Goal: Use online tool/utility: Utilize a website feature to perform a specific function

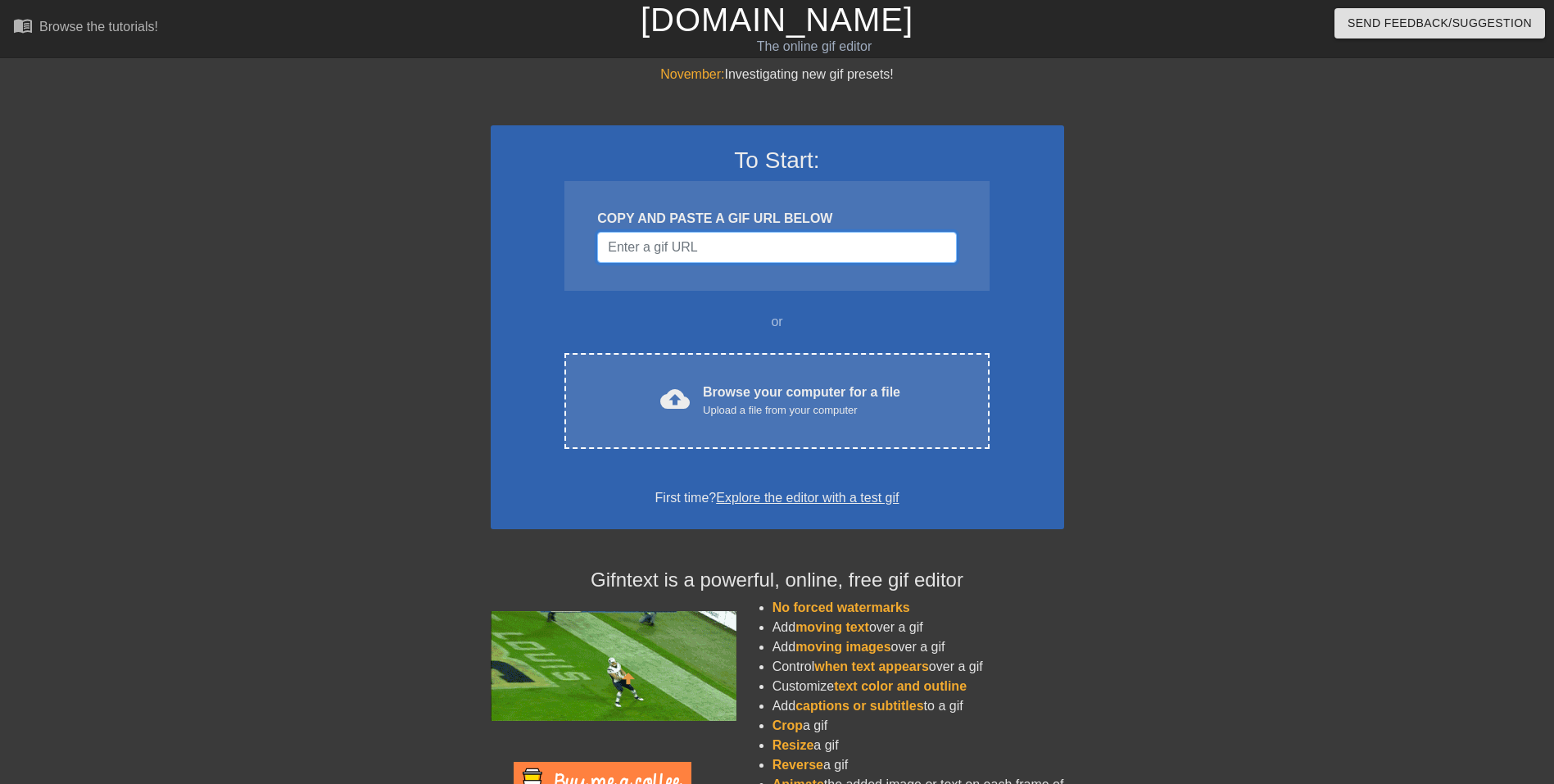
click at [793, 242] on input "Username" at bounding box center [776, 247] width 359 height 31
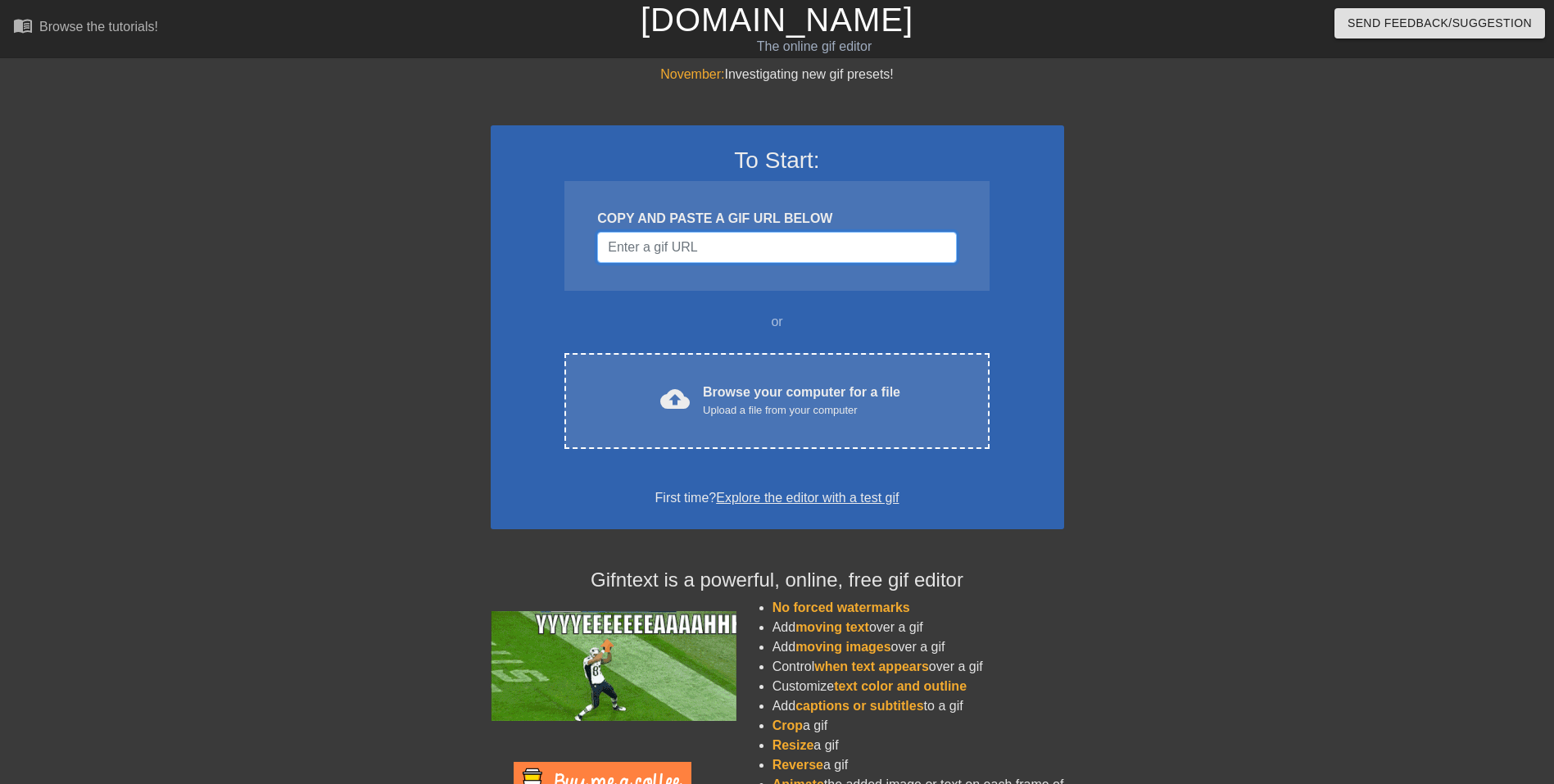
click at [793, 242] on input "Username" at bounding box center [776, 247] width 359 height 31
paste input "Ironic, being in IT and being in this position."
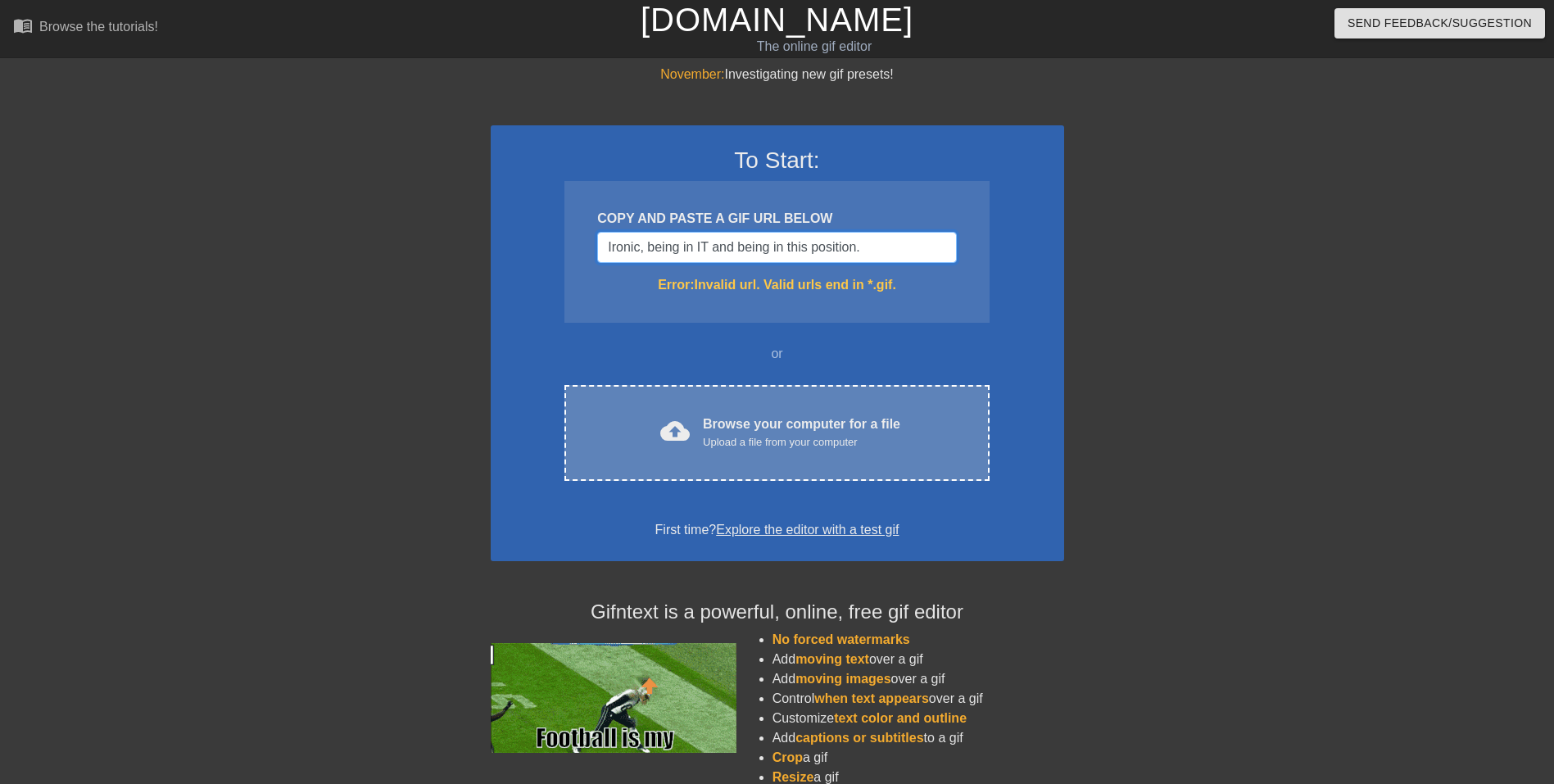
type input "Ironic, being in IT and being in this position."
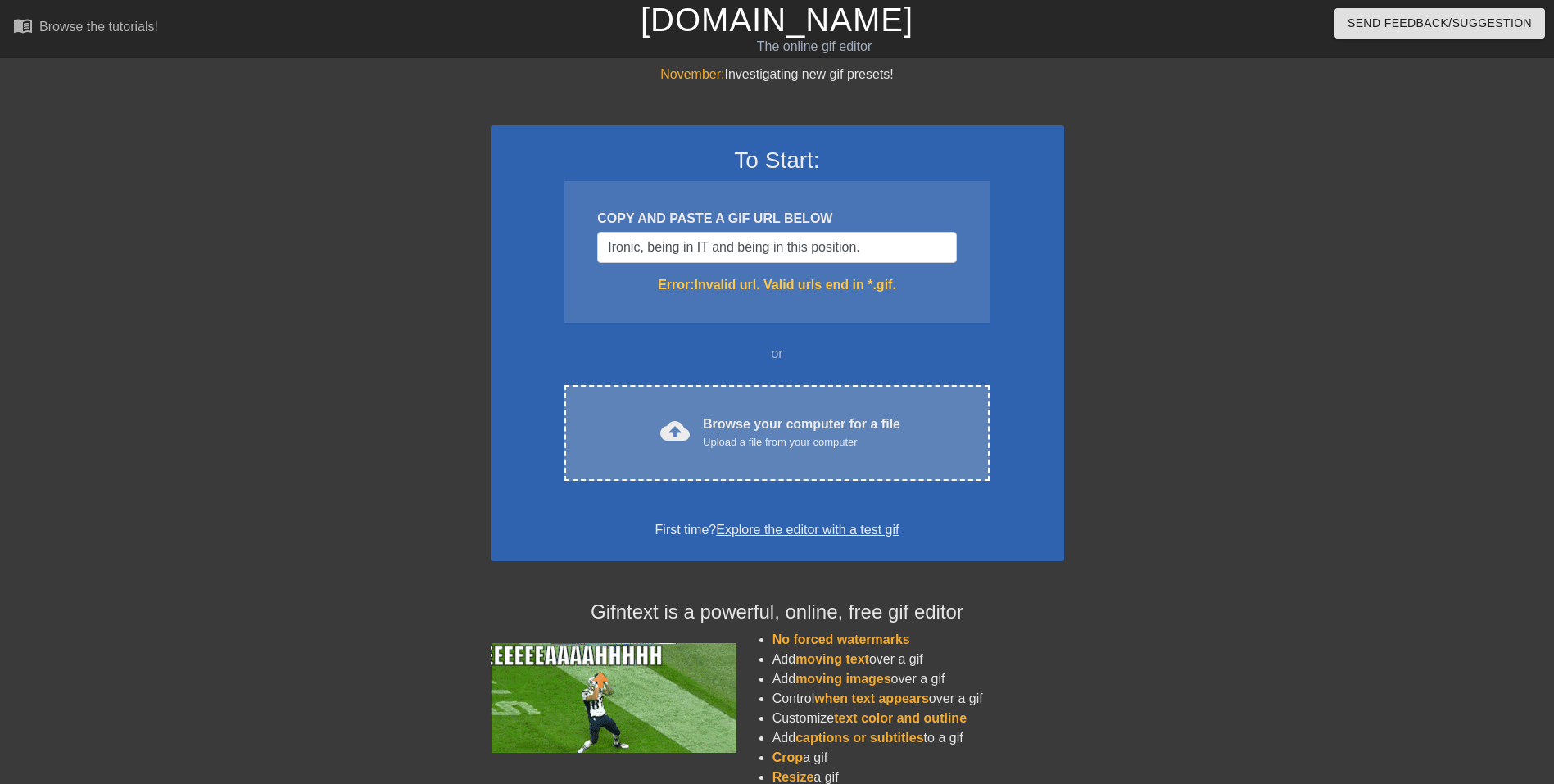
click at [803, 410] on div "cloud_upload Browse your computer for a file Upload a file from your computer C…" at bounding box center [777, 433] width 425 height 96
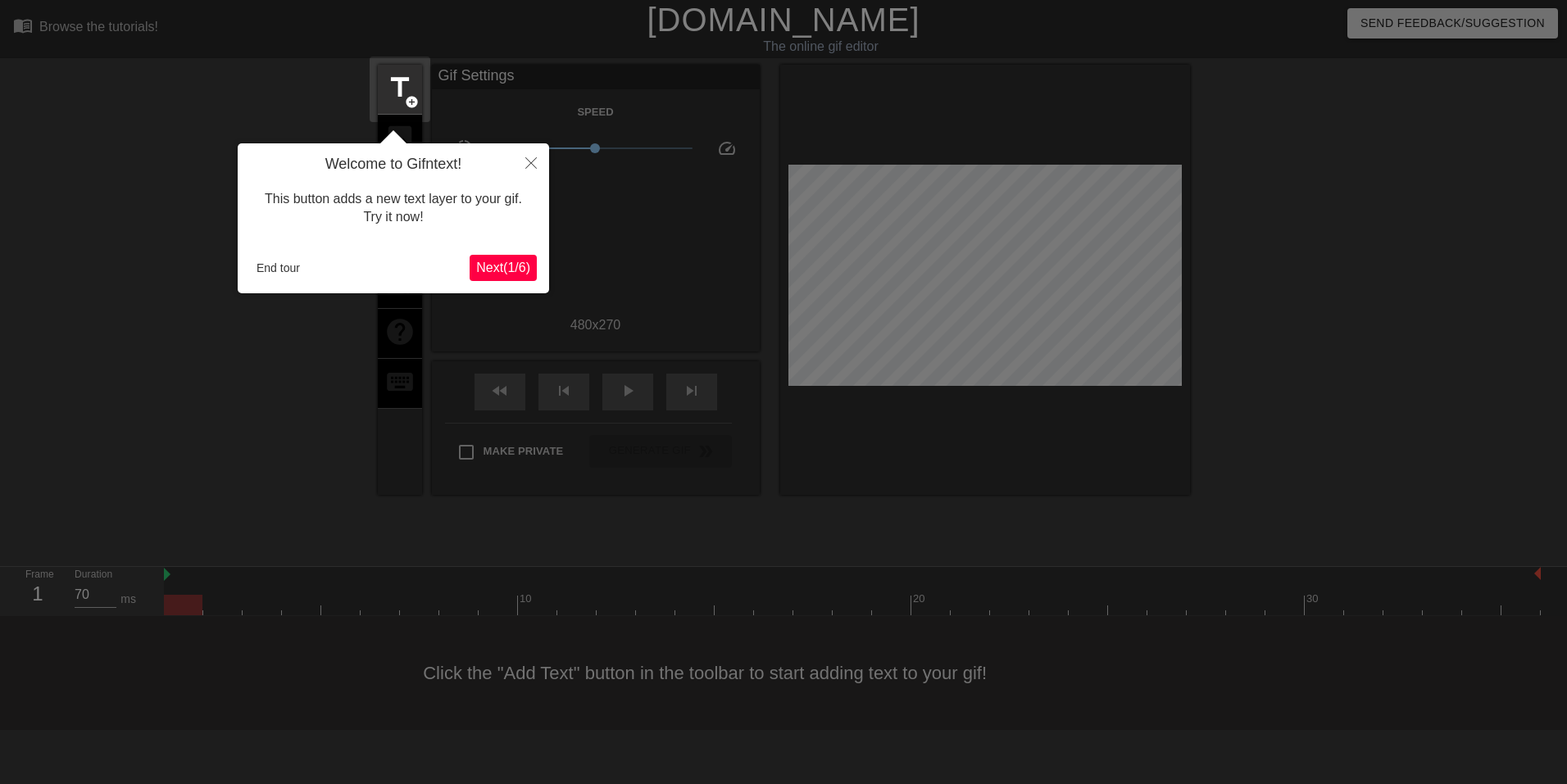
click at [508, 269] on span "Next ( 1 / 6 )" at bounding box center [503, 267] width 54 height 14
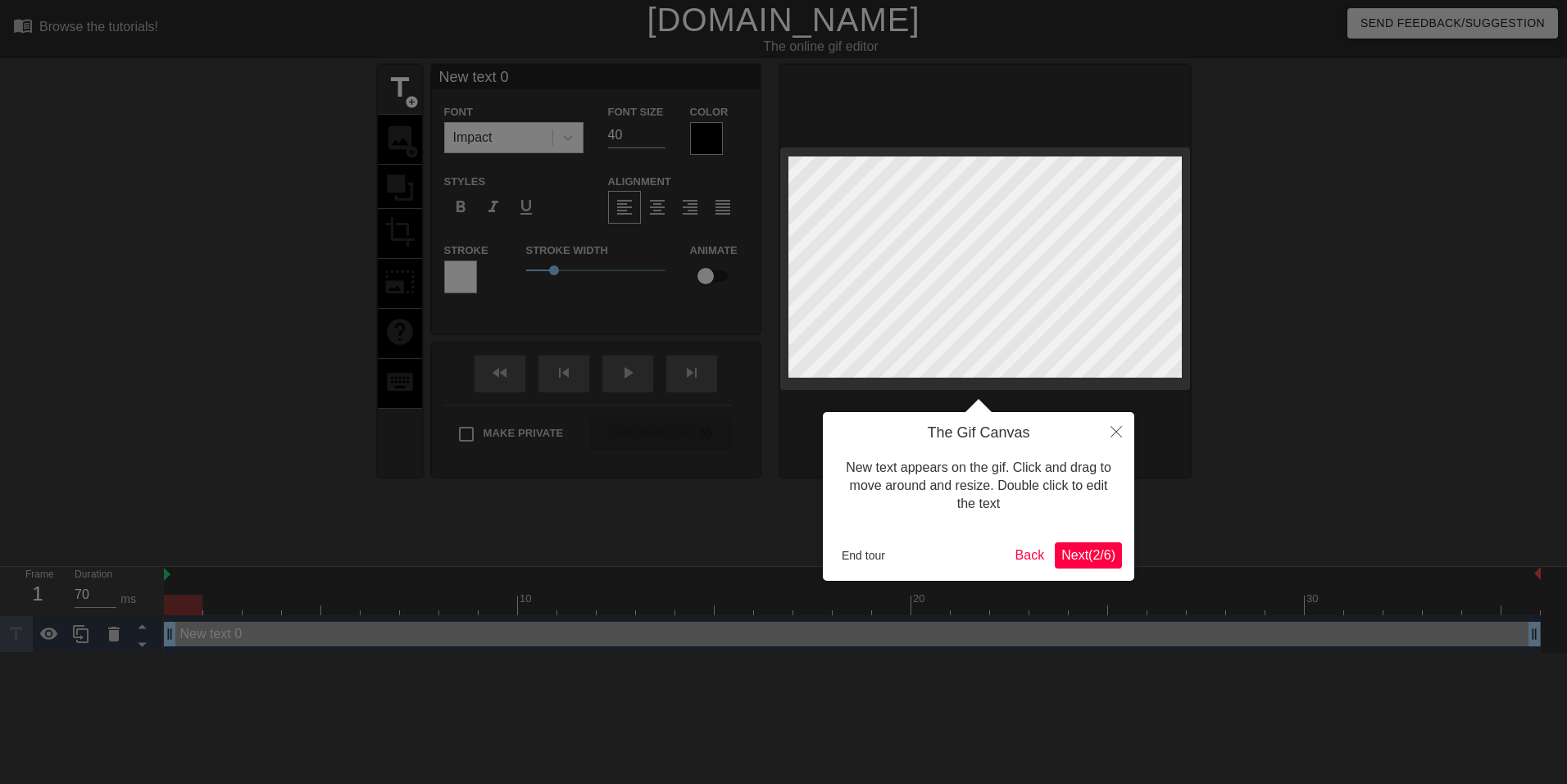
click at [1084, 544] on button "Next ( 2 / 6 )" at bounding box center [1089, 555] width 67 height 26
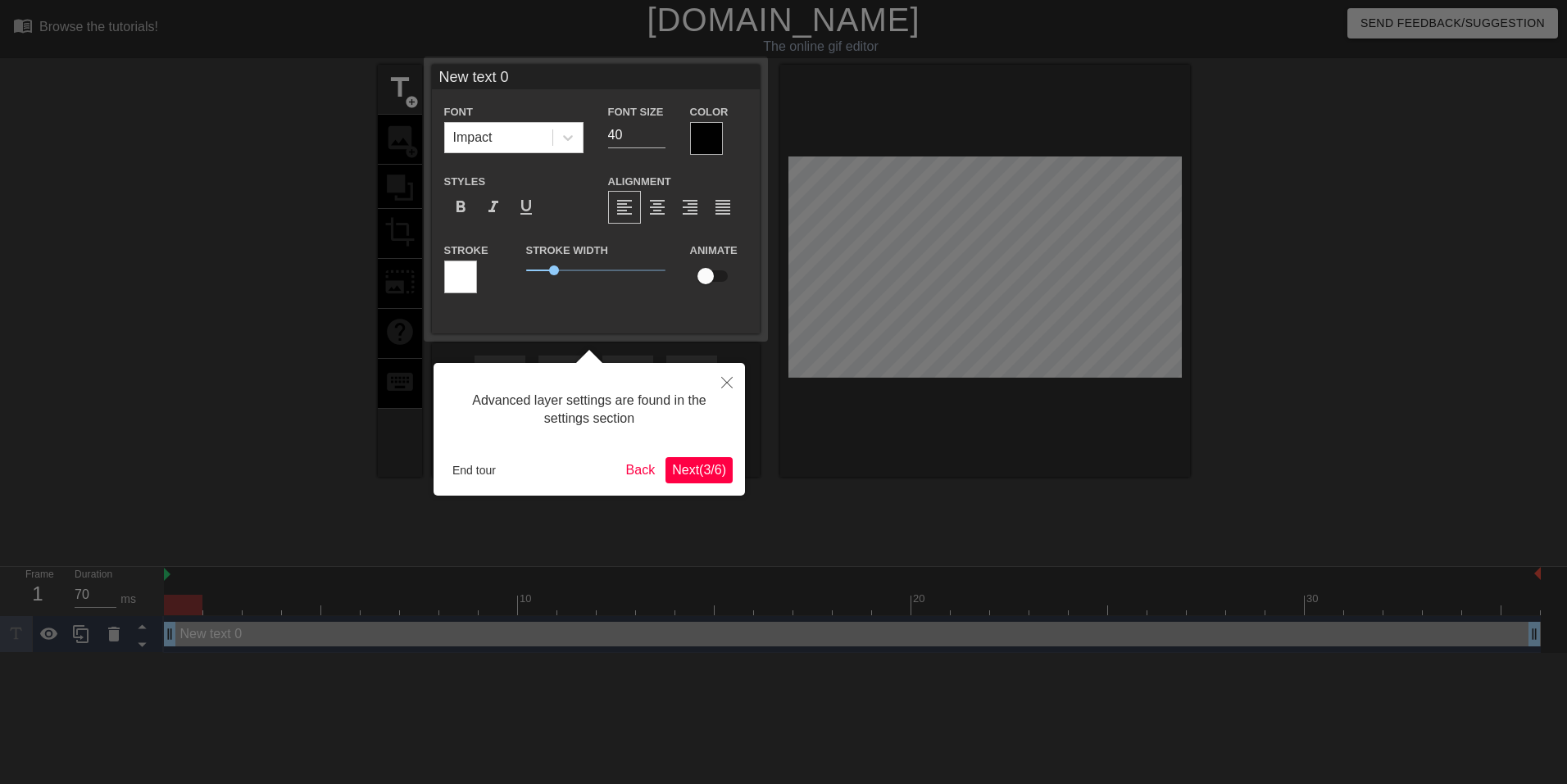
click at [705, 475] on span "Next ( 3 / 6 )" at bounding box center [699, 469] width 54 height 14
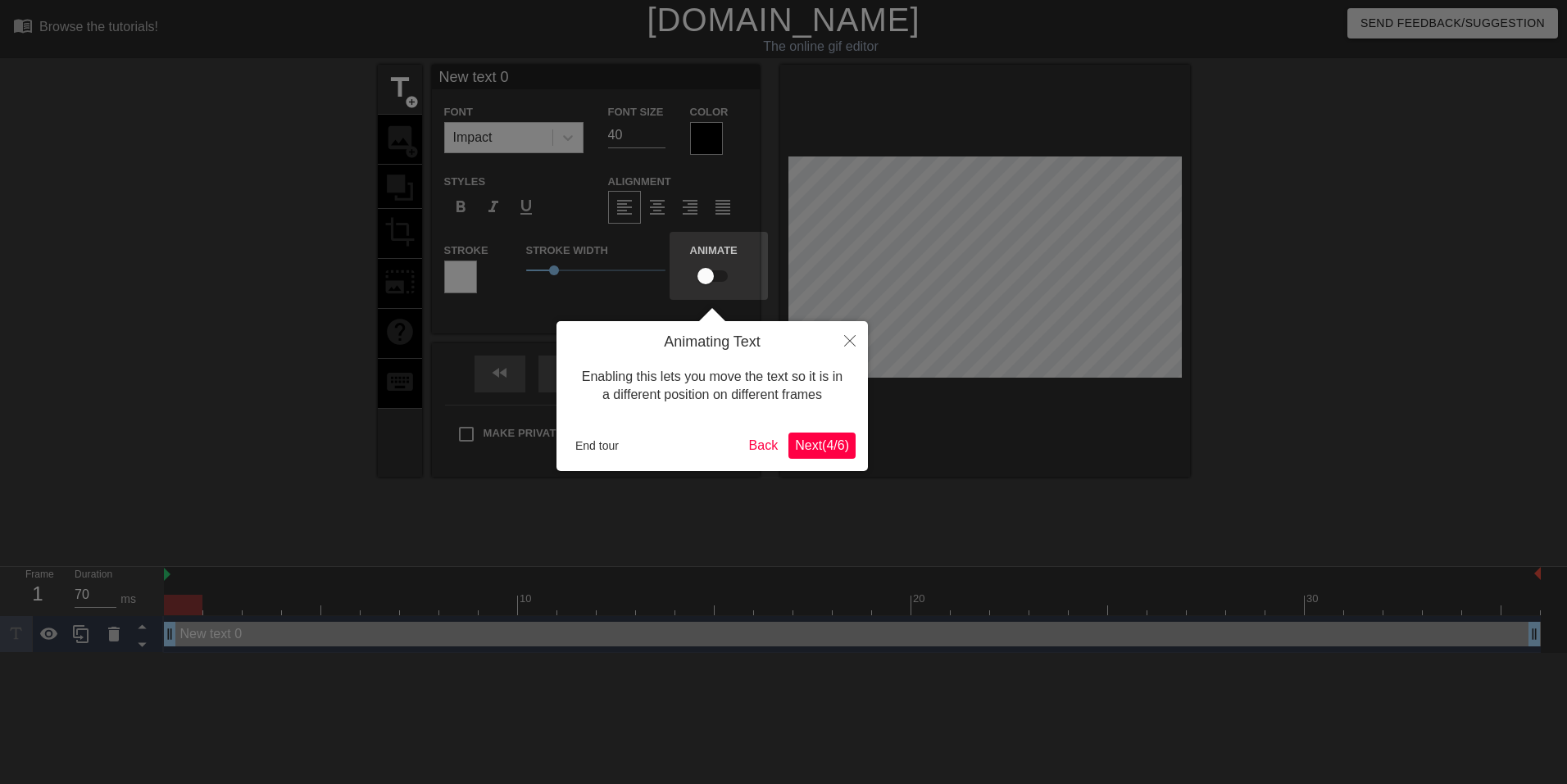
click at [810, 449] on span "Next ( 4 / 6 )" at bounding box center [823, 445] width 54 height 14
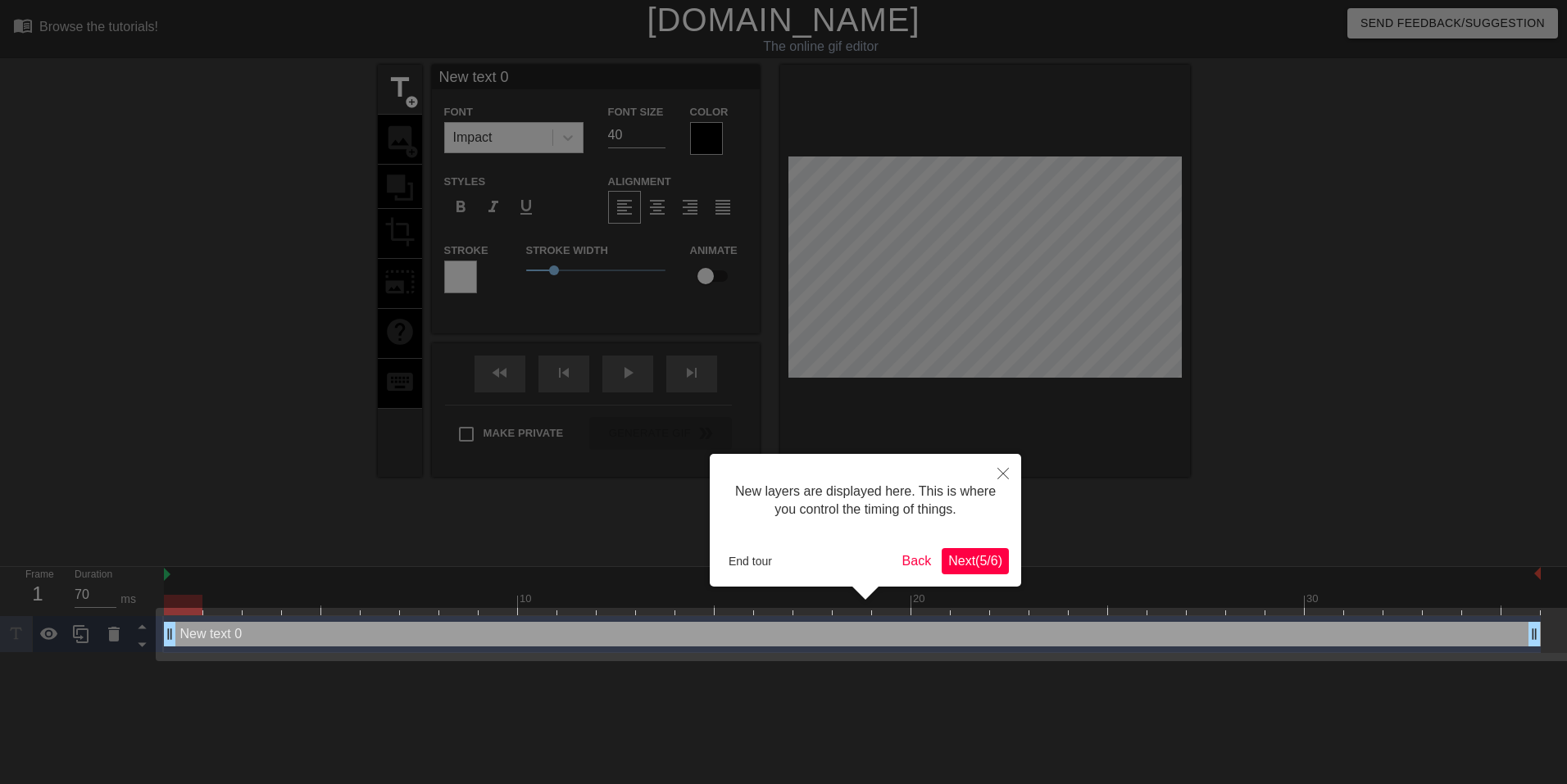
click at [999, 568] on span "Next ( 5 / 6 )" at bounding box center [975, 560] width 54 height 14
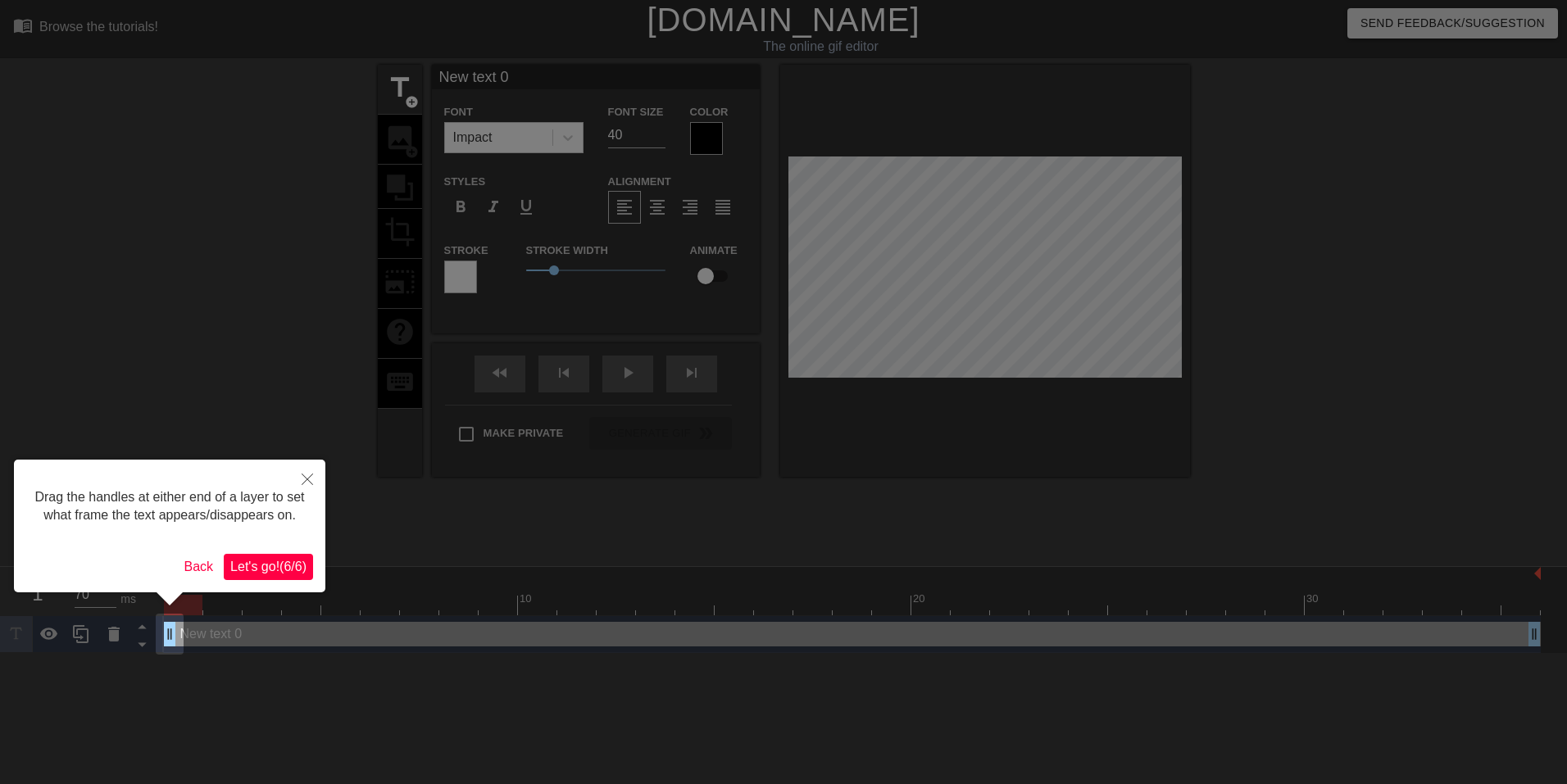
click at [277, 568] on span "Let's go! ( 6 / 6 )" at bounding box center [269, 565] width 76 height 14
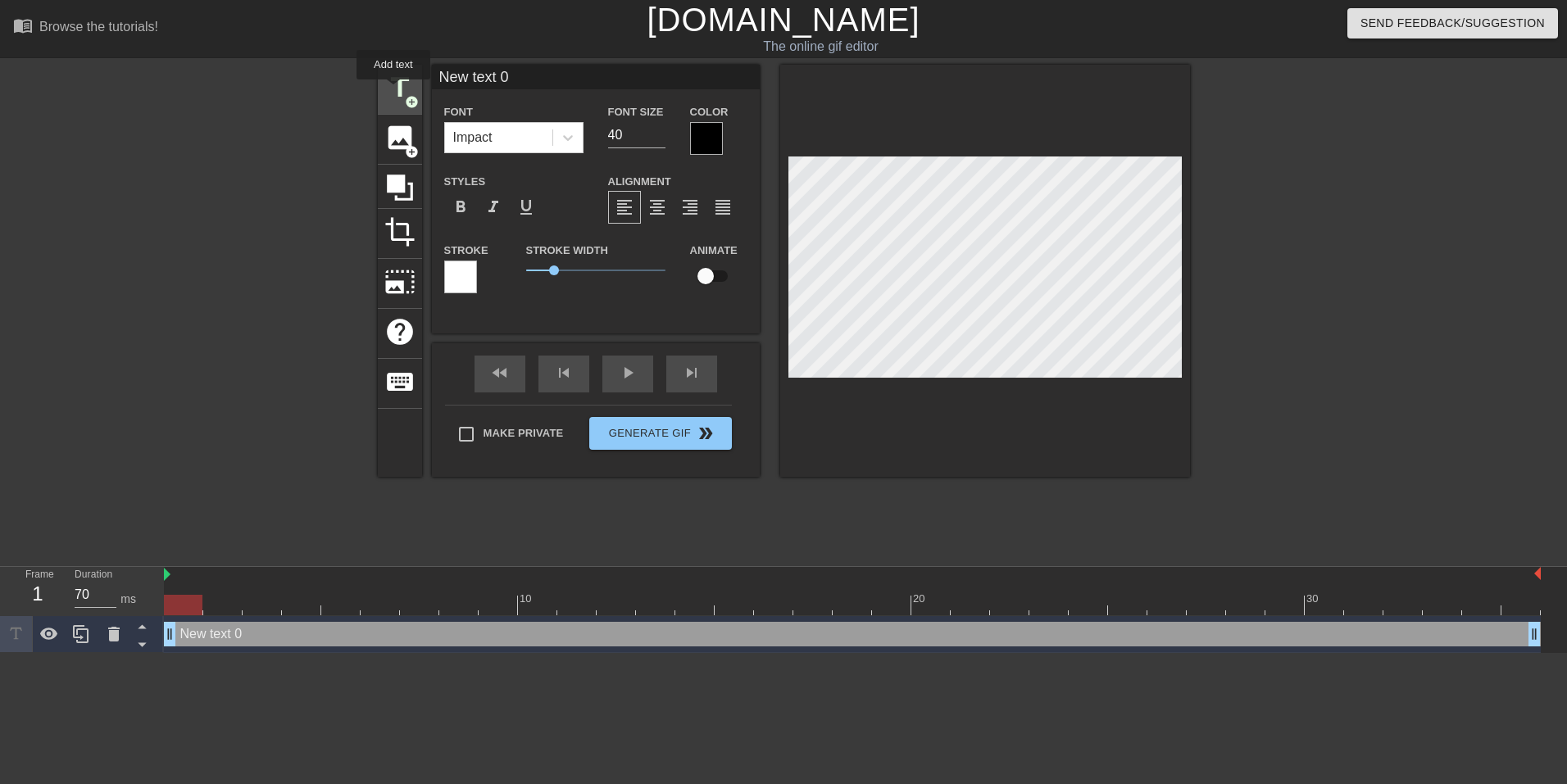
click at [393, 91] on span "title" at bounding box center [399, 87] width 31 height 31
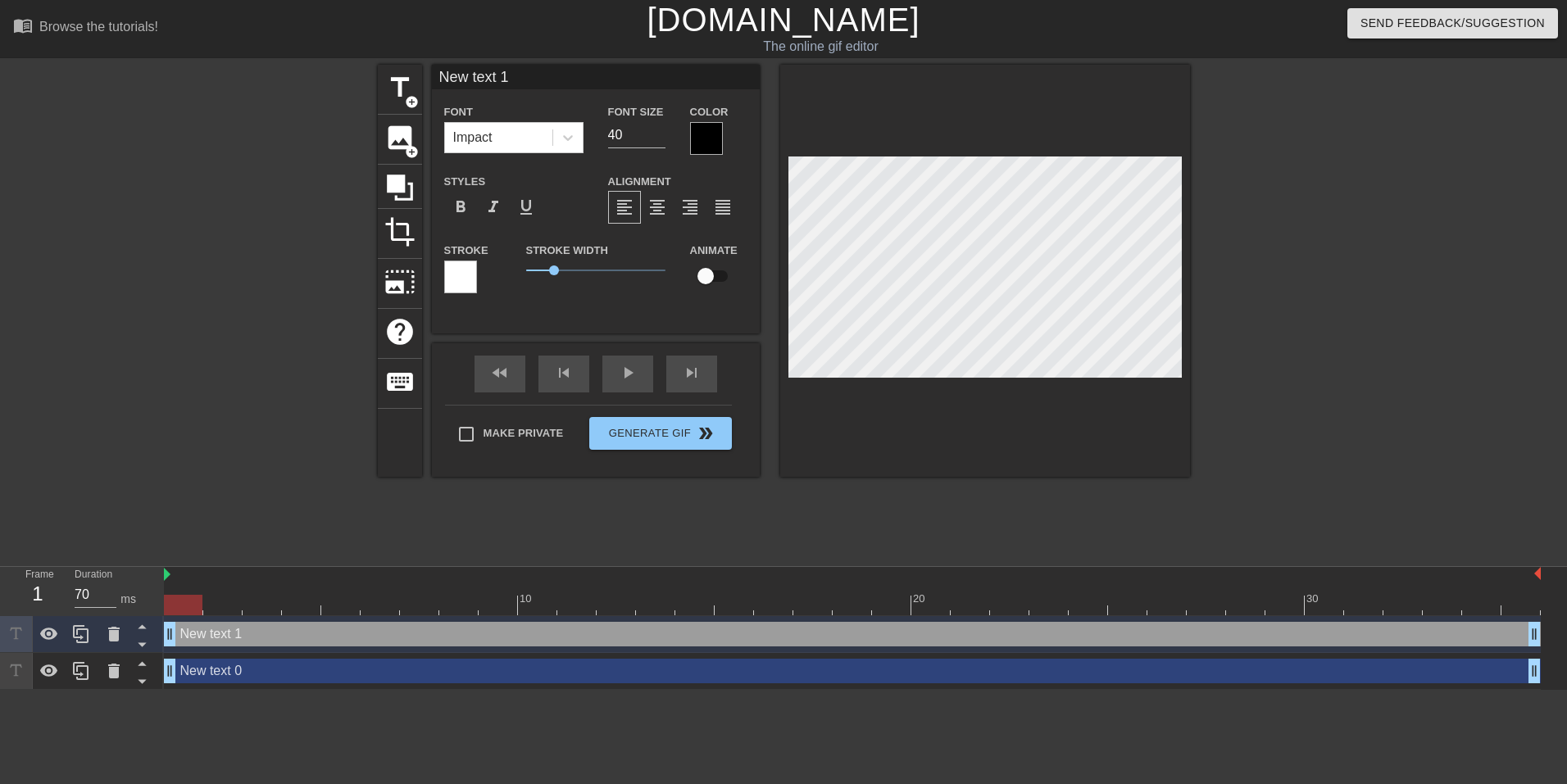
scroll to position [3, 5]
type input "H"
type textarea "H"
type input "Hi"
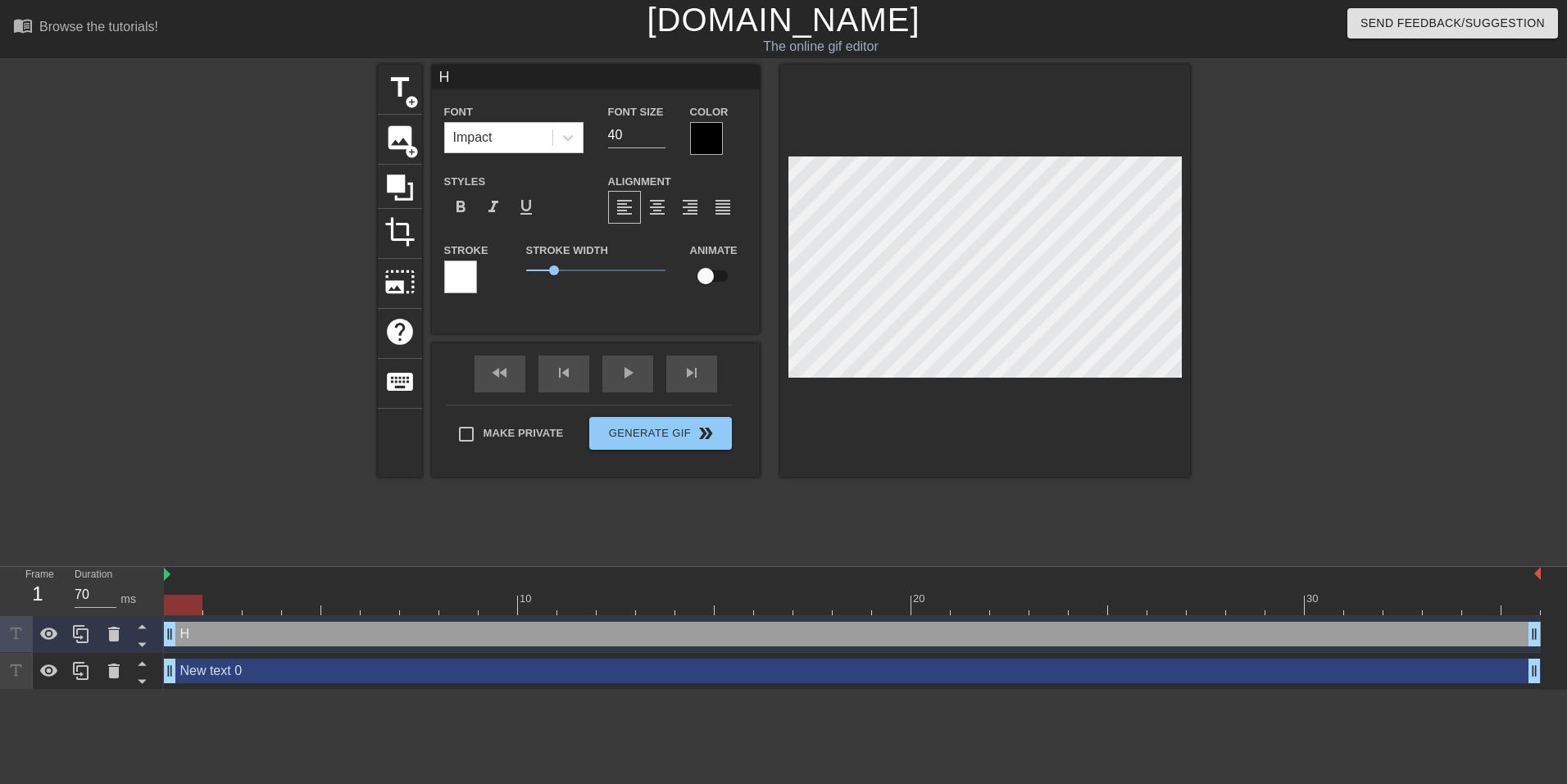
type textarea "Hi"
type input "Hi"
type textarea "Hi"
type input "Hi F"
type textarea "Hi F"
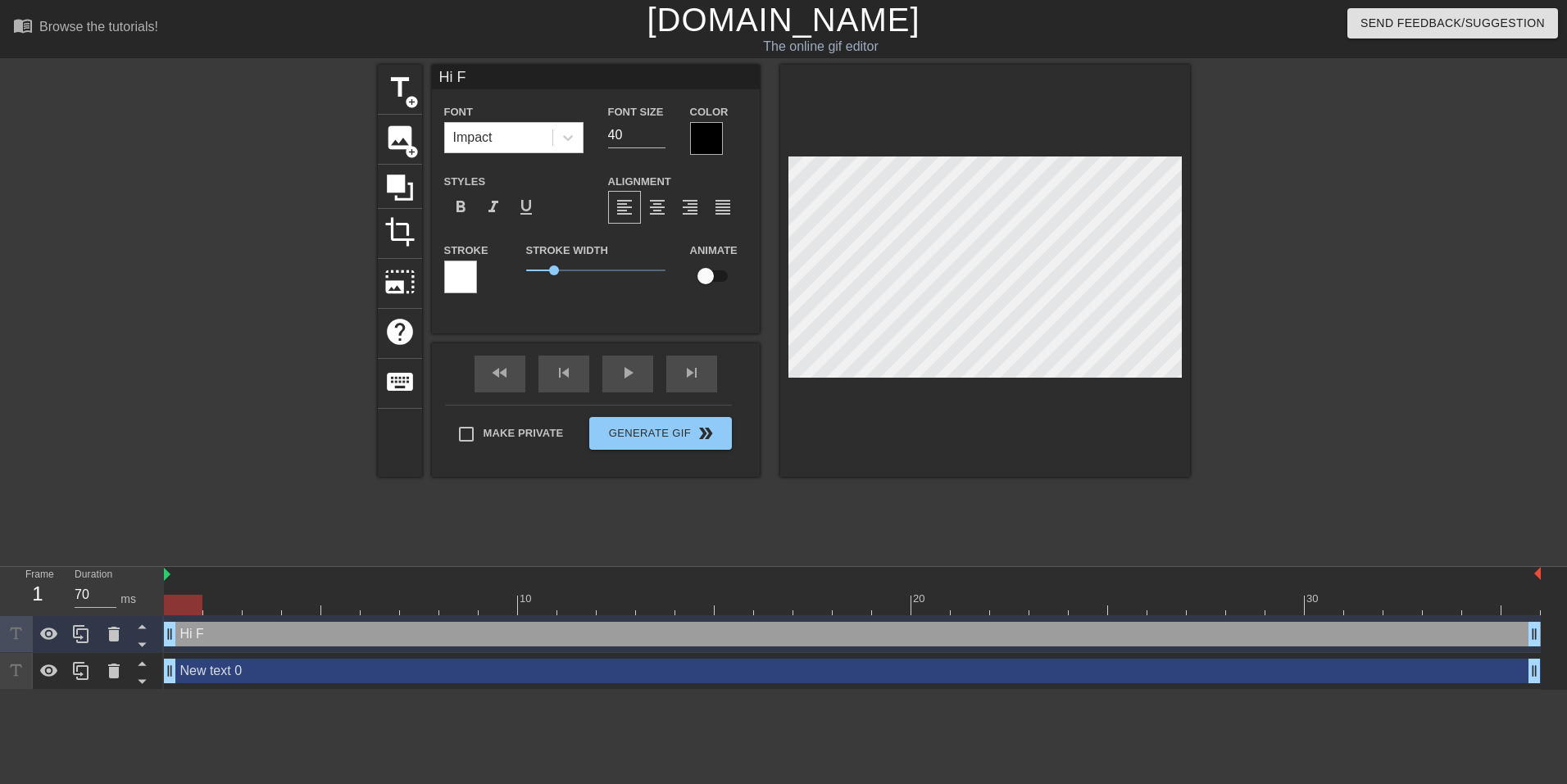
type input "H"
type textarea "H"
type input "Hi"
type textarea "Hi"
type input "Hi"
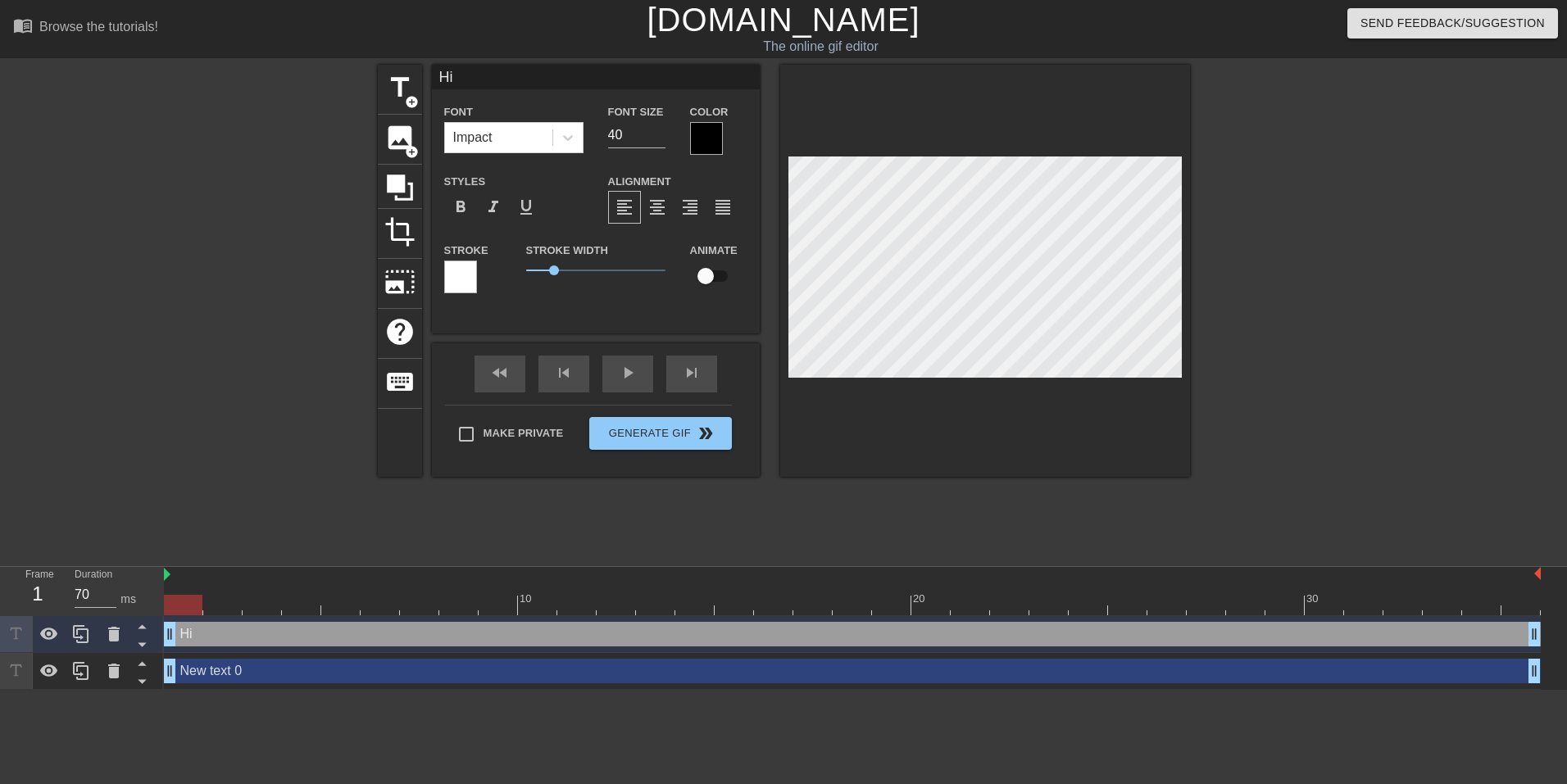
type textarea "Hi"
type input "Hi f"
type textarea "Hi f"
type input "Hi fo"
type textarea "Hi fo"
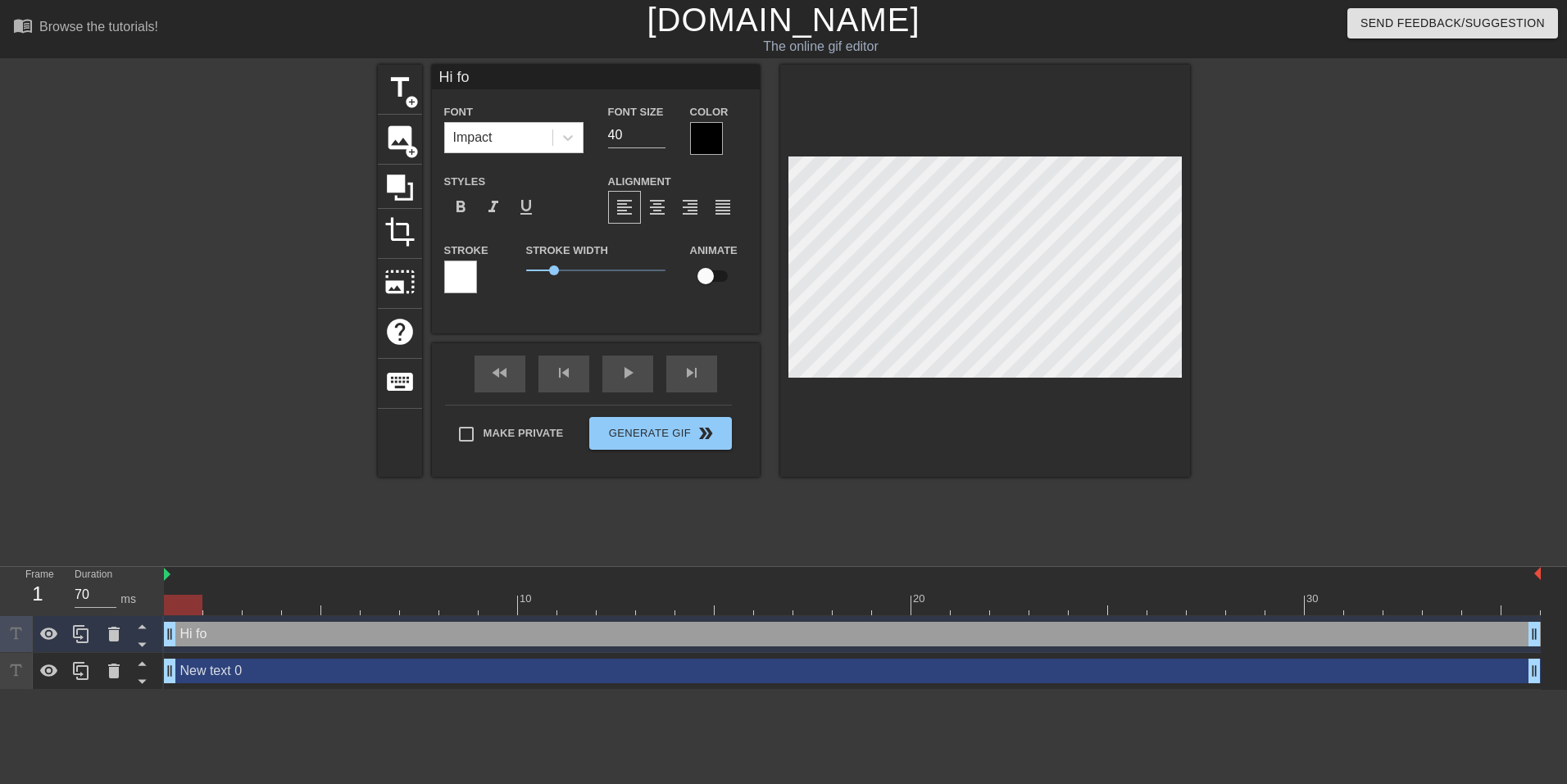
type input "Hi fol"
type textarea "Hi fol"
type input "Hi folk"
type textarea "Hi folk"
type input "Hi folks"
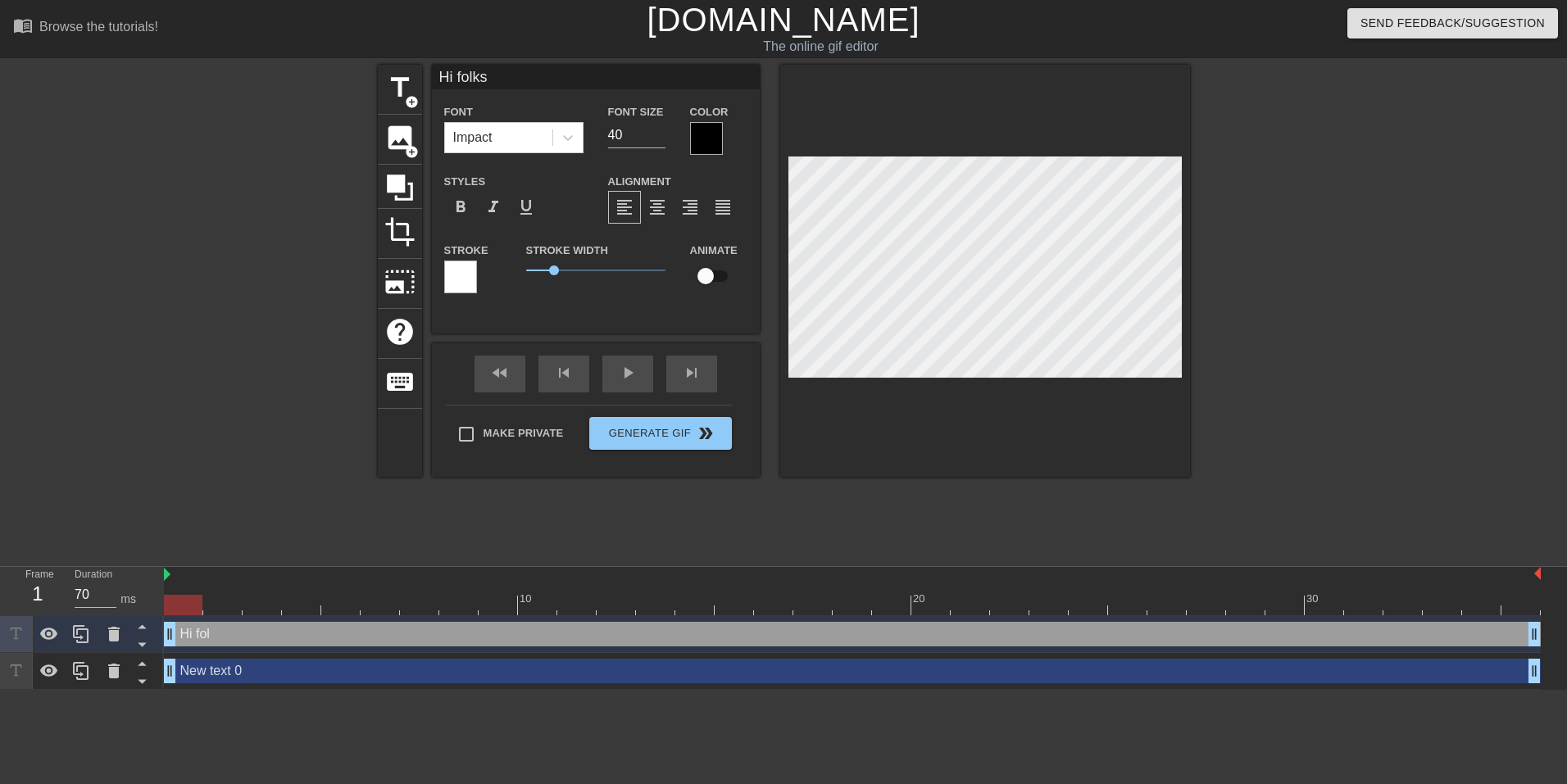
scroll to position [3, 4]
type textarea "Hi folks"
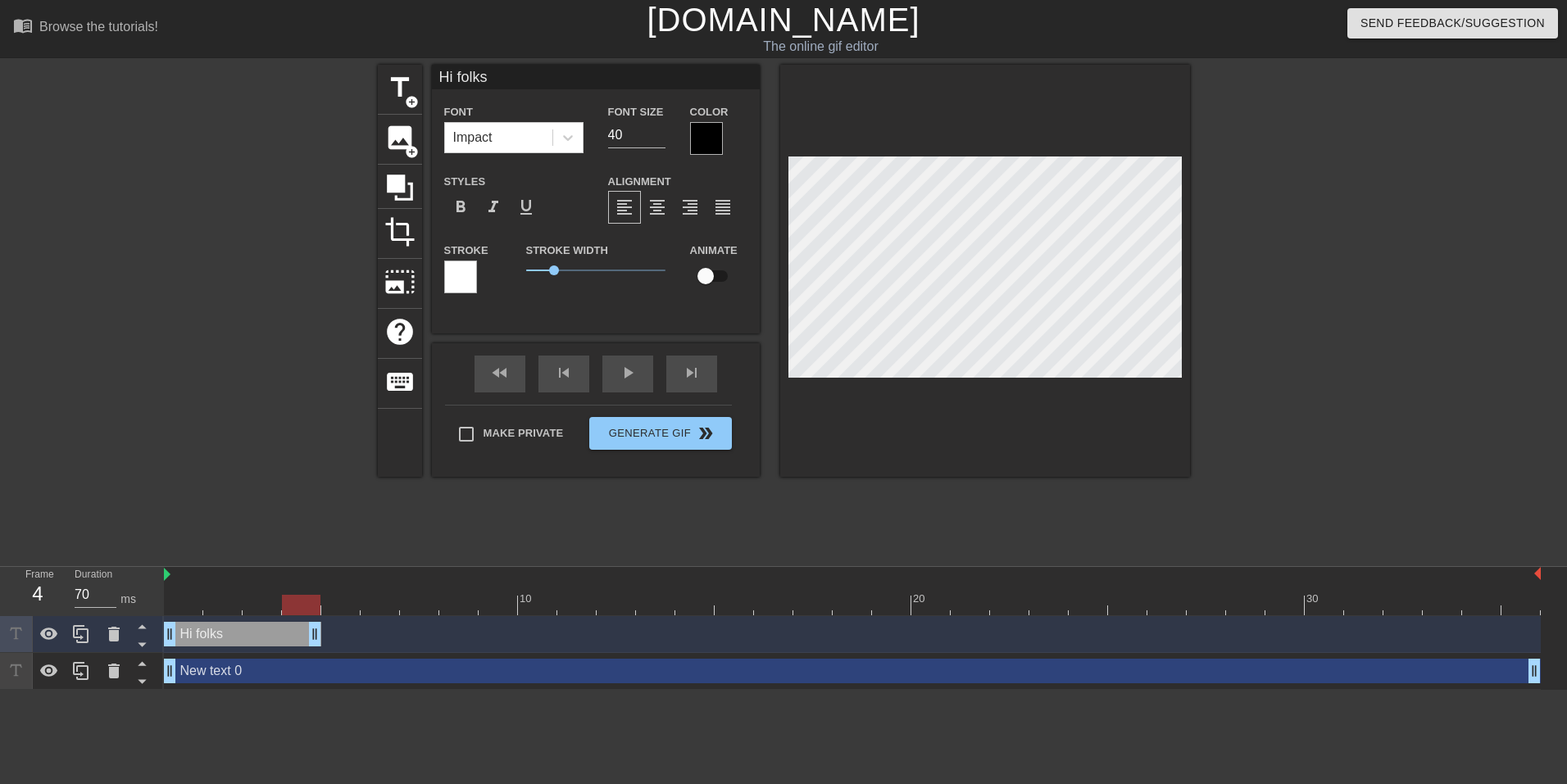
drag, startPoint x: 1535, startPoint y: 630, endPoint x: 316, endPoint y: 621, distance: 1219.0
click at [316, 621] on div "Hi folks drag_handle drag_handle" at bounding box center [852, 634] width 1376 height 37
type input "60"
drag, startPoint x: 168, startPoint y: 675, endPoint x: 315, endPoint y: 676, distance: 147.0
click at [315, 676] on div "New text 0 drag_handle drag_handle" at bounding box center [852, 671] width 1376 height 24
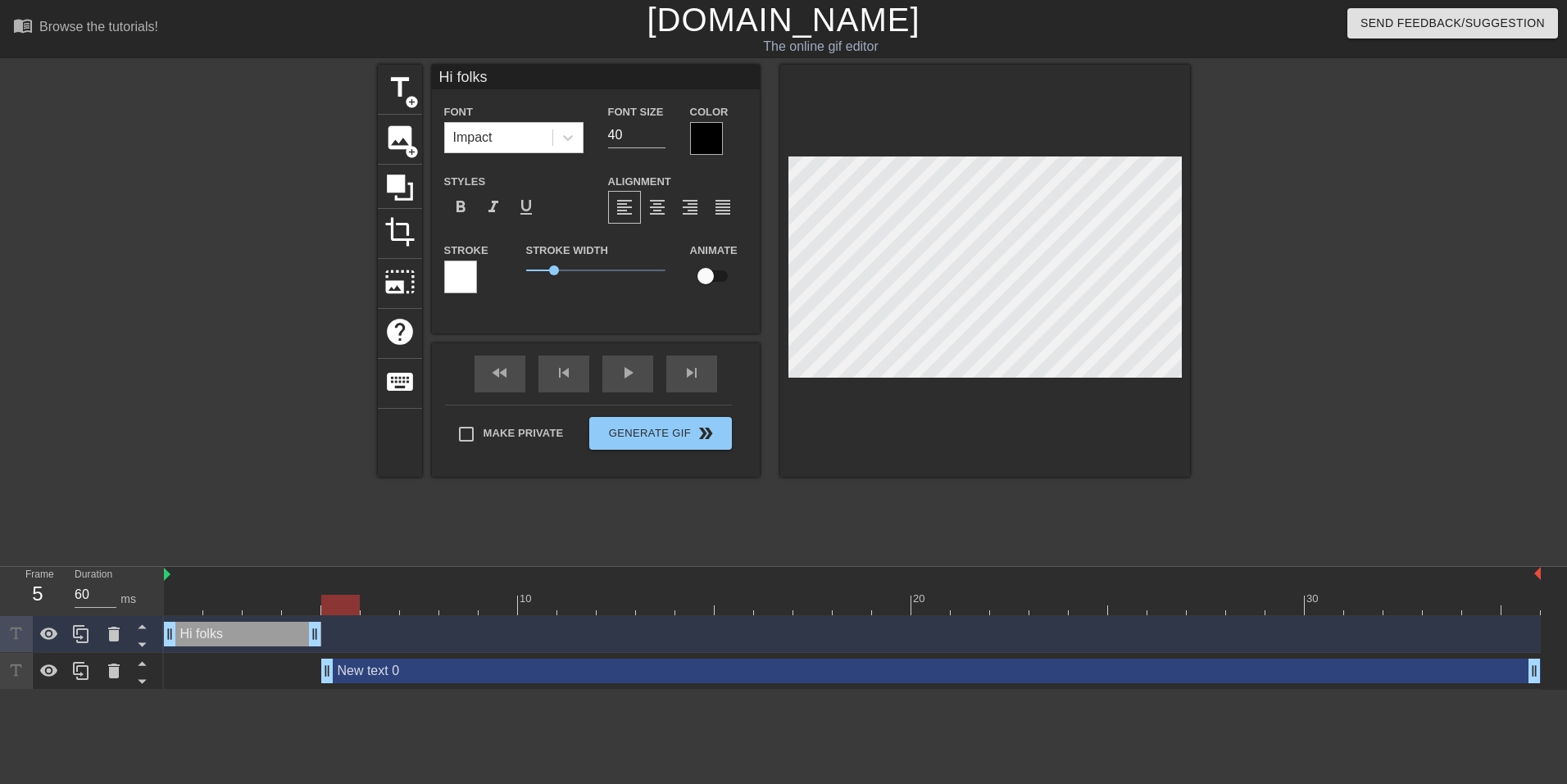
type input "New text 0"
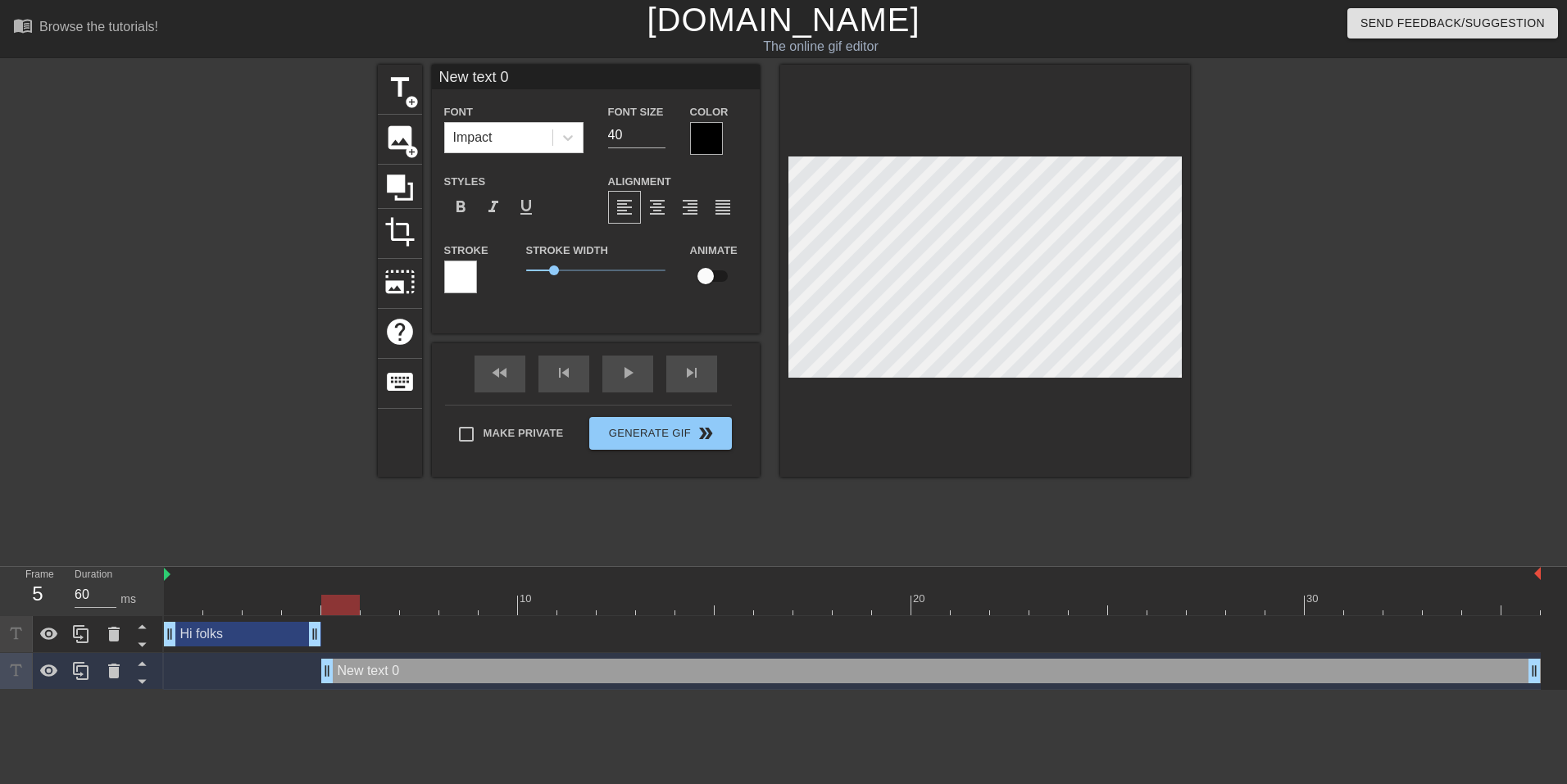
scroll to position [3, 3]
type textarea "Unfortunately, I am out at sea at the moment"
type input "Unfortunately, I am out at sea at the moment"
type textarea "Unfortunately, I am out at sea at the moment"
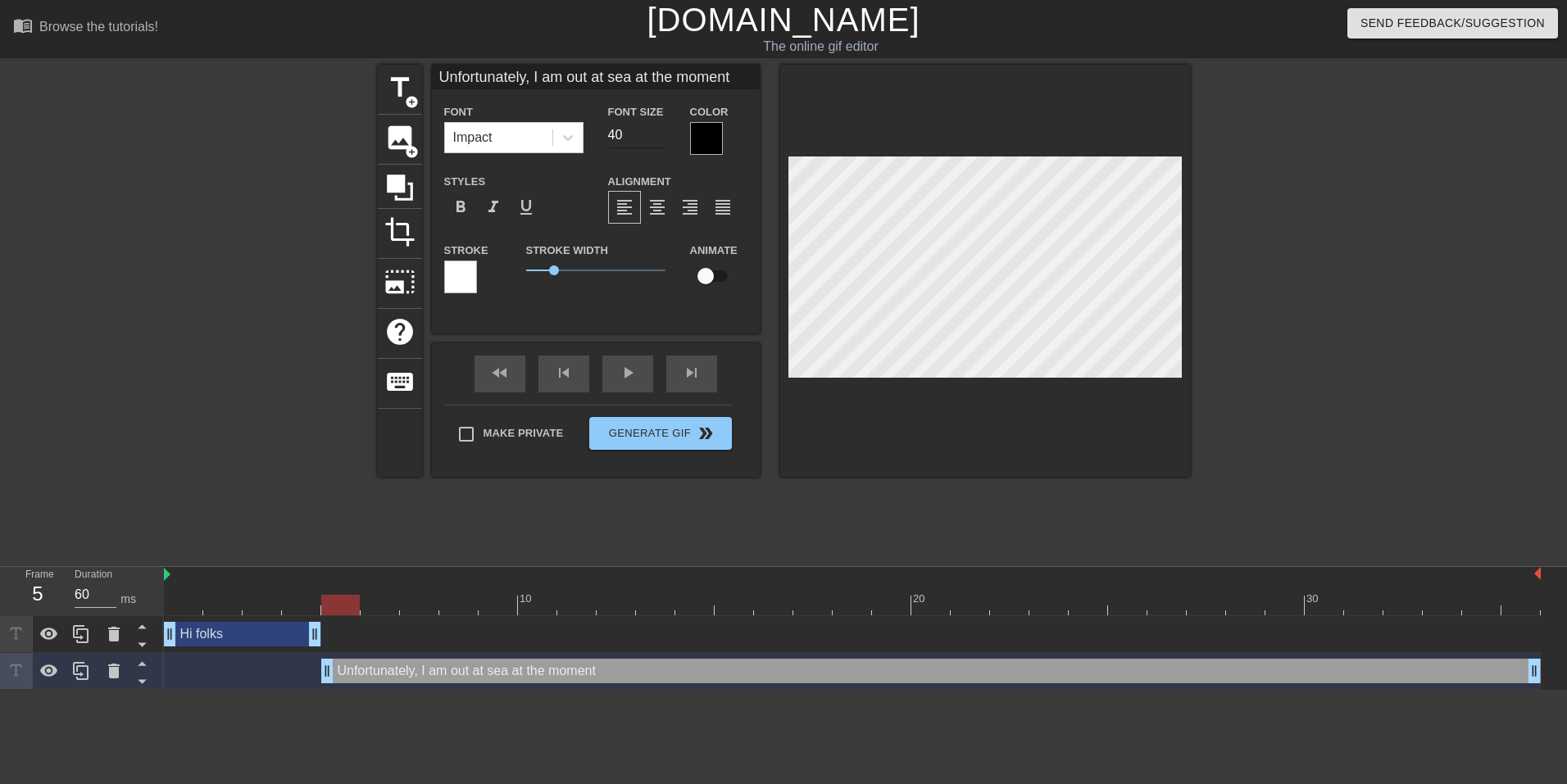
click at [618, 136] on input "40" at bounding box center [636, 134] width 57 height 26
click at [618, 136] on input "32" at bounding box center [636, 134] width 57 height 26
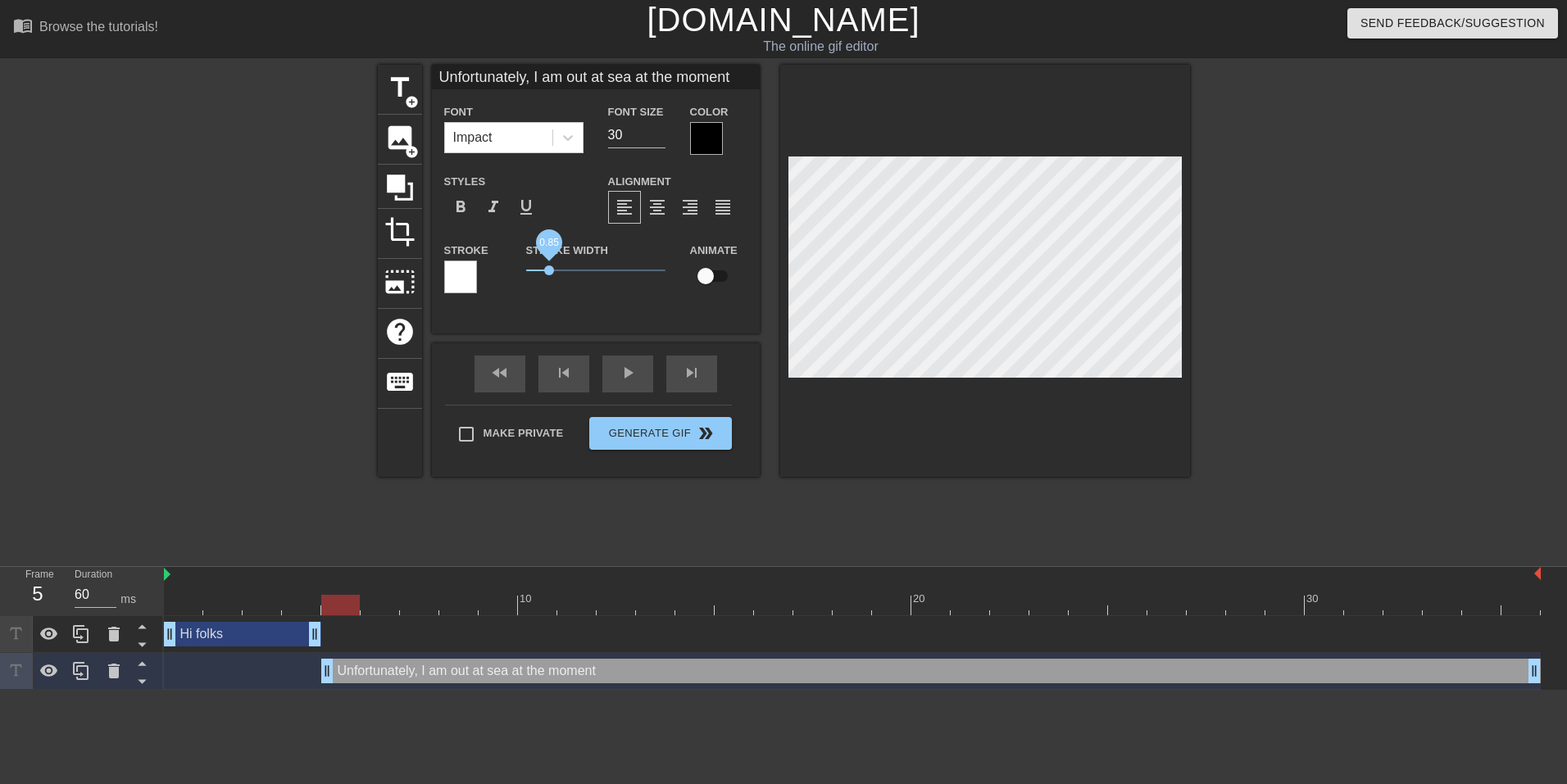
click at [550, 272] on span "0.85" at bounding box center [548, 270] width 10 height 10
click at [626, 131] on input "30" at bounding box center [636, 134] width 57 height 26
click at [626, 131] on input "28" at bounding box center [636, 134] width 57 height 26
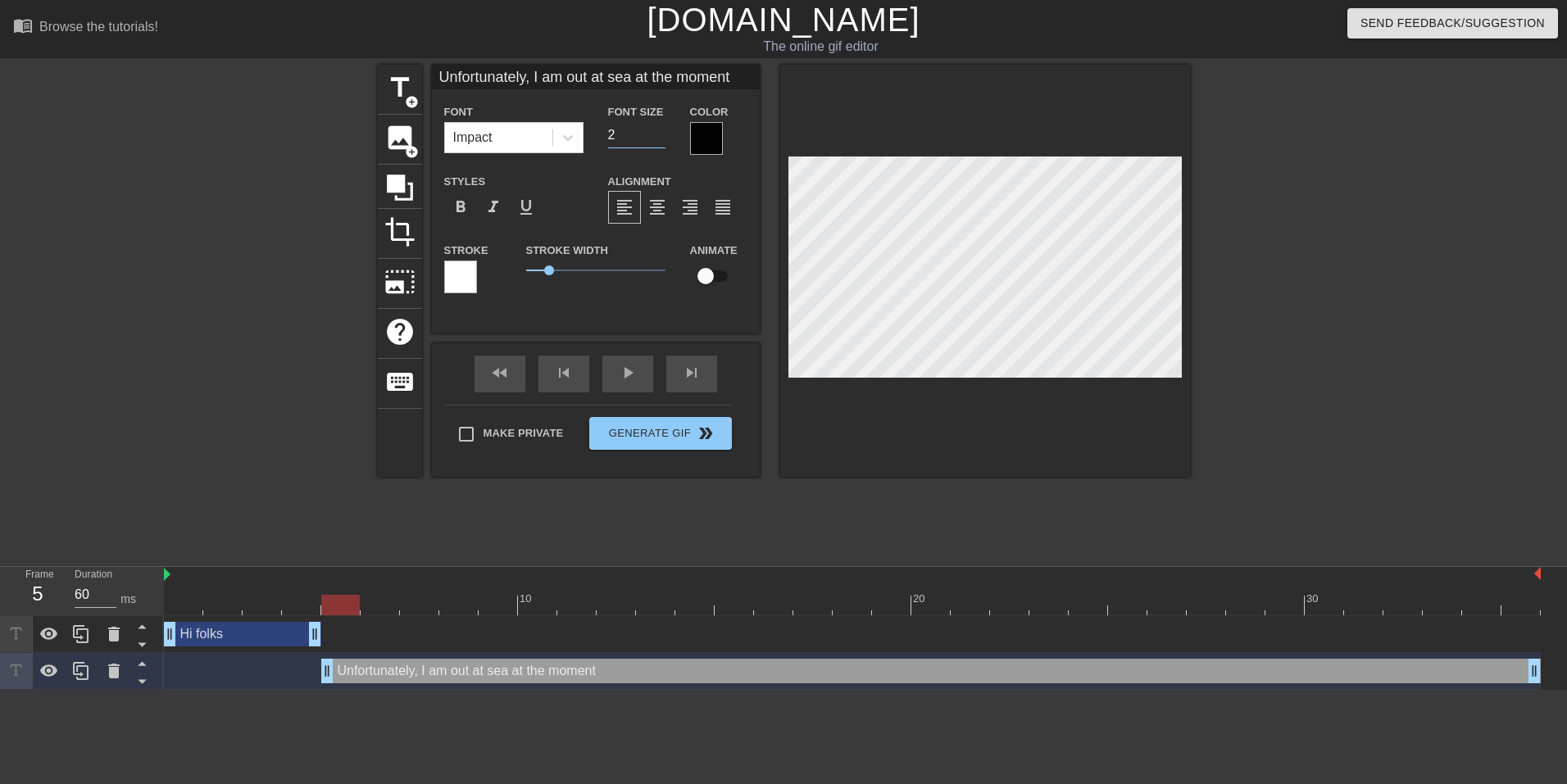
type input "20"
click at [241, 636] on div "Hi folks drag_handle drag_handle" at bounding box center [242, 633] width 157 height 24
type input "Hi folks"
type input "40"
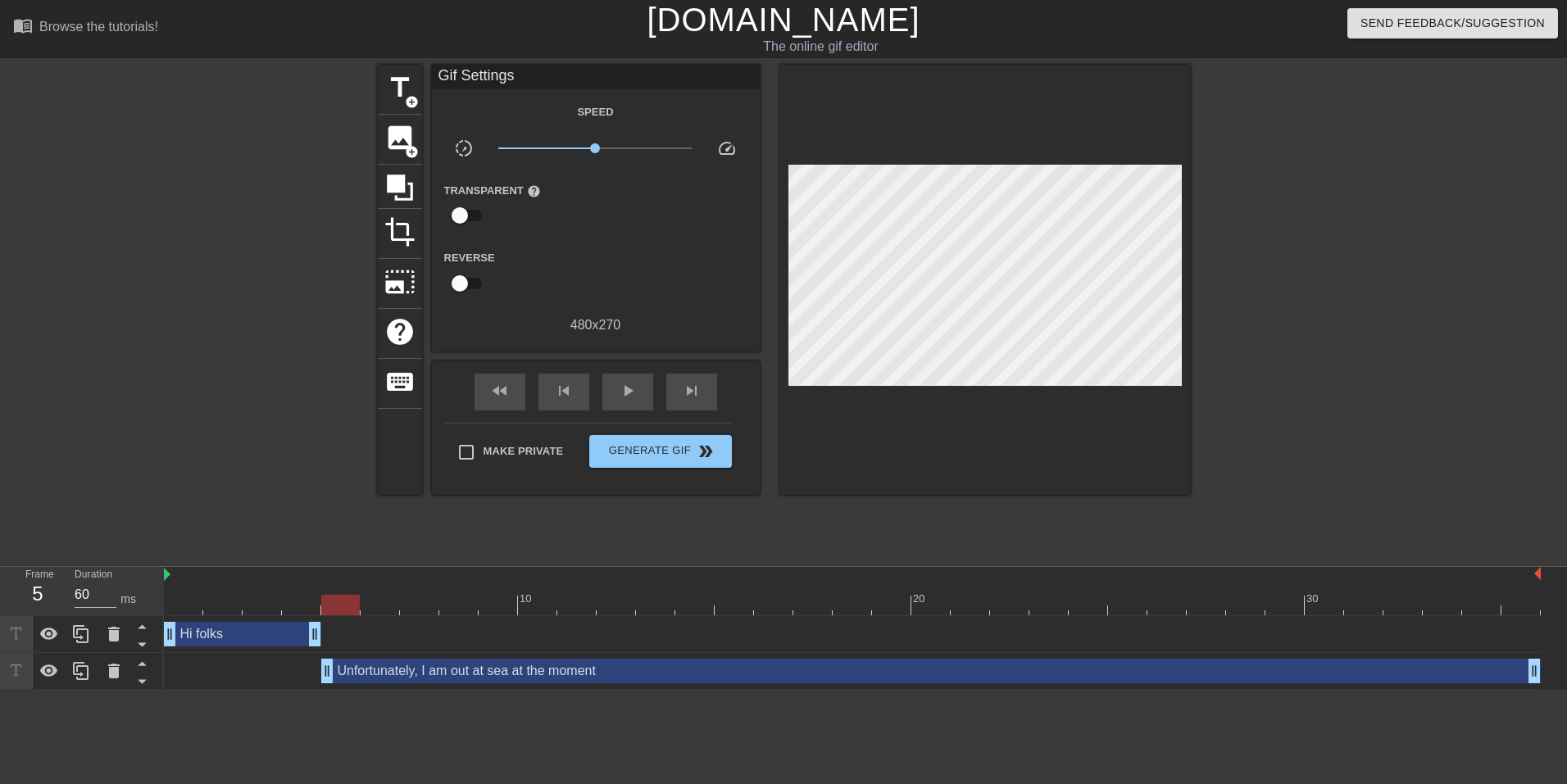
click at [283, 661] on div "Unfortunately, I am out at sea at the moment drag_handle drag_handle" at bounding box center [852, 671] width 1376 height 24
drag, startPoint x: 328, startPoint y: 608, endPoint x: 192, endPoint y: 602, distance: 136.1
click at [192, 602] on div at bounding box center [183, 604] width 38 height 21
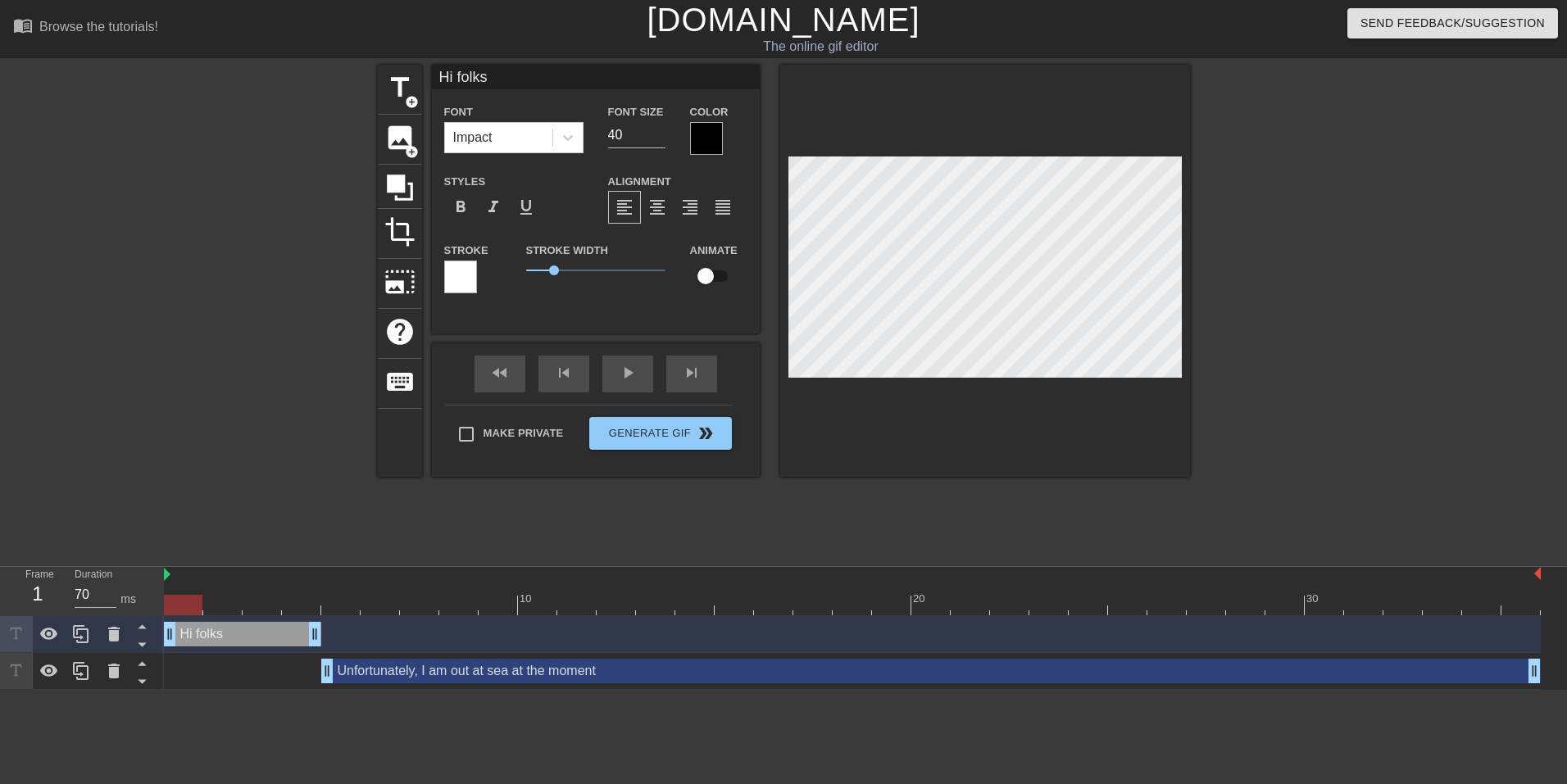
click at [266, 658] on div "Unfortunately, I am out at sea at the moment drag_handle drag_handle" at bounding box center [852, 671] width 1376 height 37
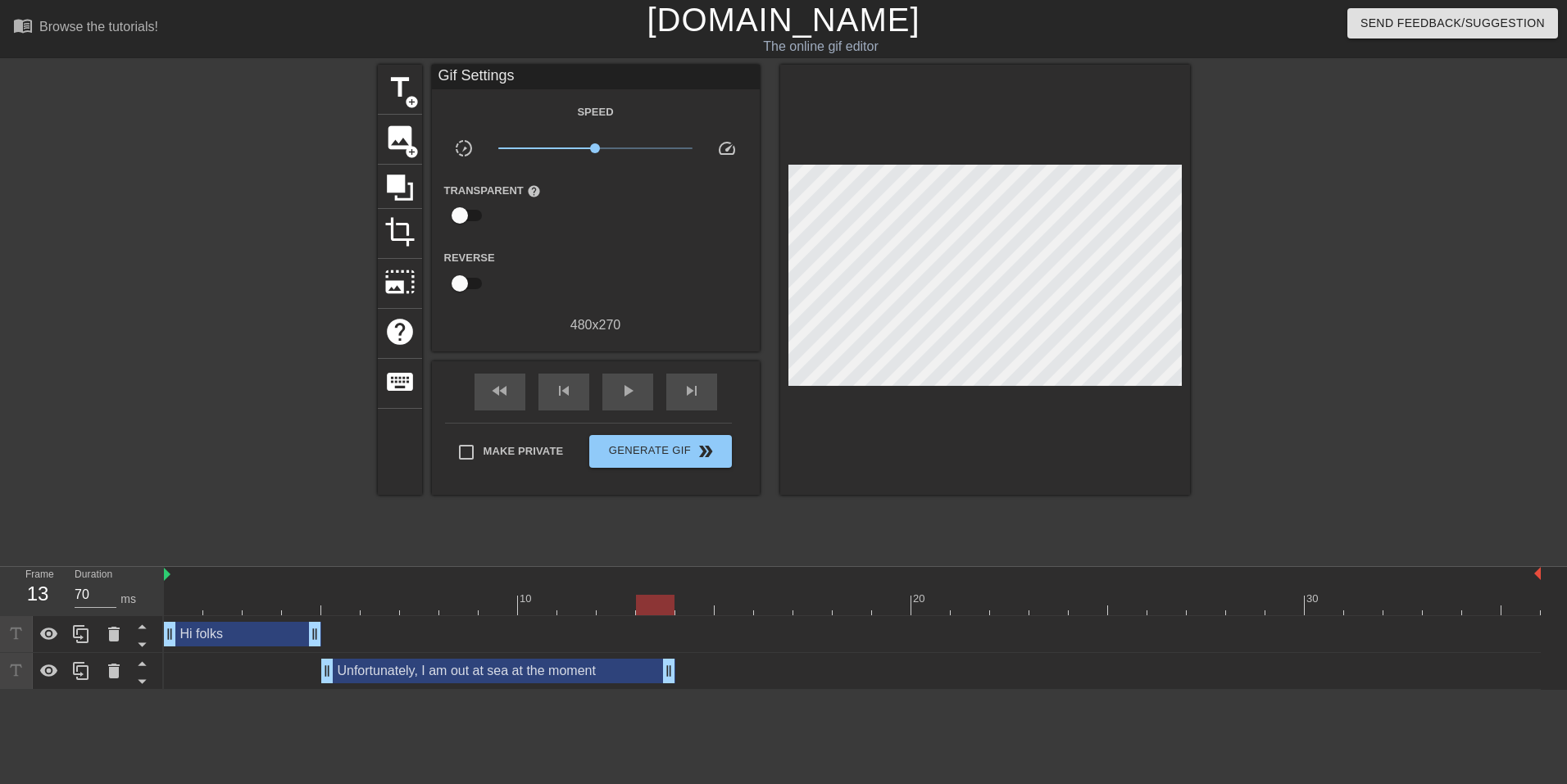
drag, startPoint x: 1531, startPoint y: 671, endPoint x: 673, endPoint y: 704, distance: 858.6
click at [673, 690] on html "menu_book Browse the tutorials! [DOMAIN_NAME] The online gif editor Send Feedba…" at bounding box center [784, 345] width 1567 height 690
click at [399, 97] on span "title" at bounding box center [399, 87] width 31 height 31
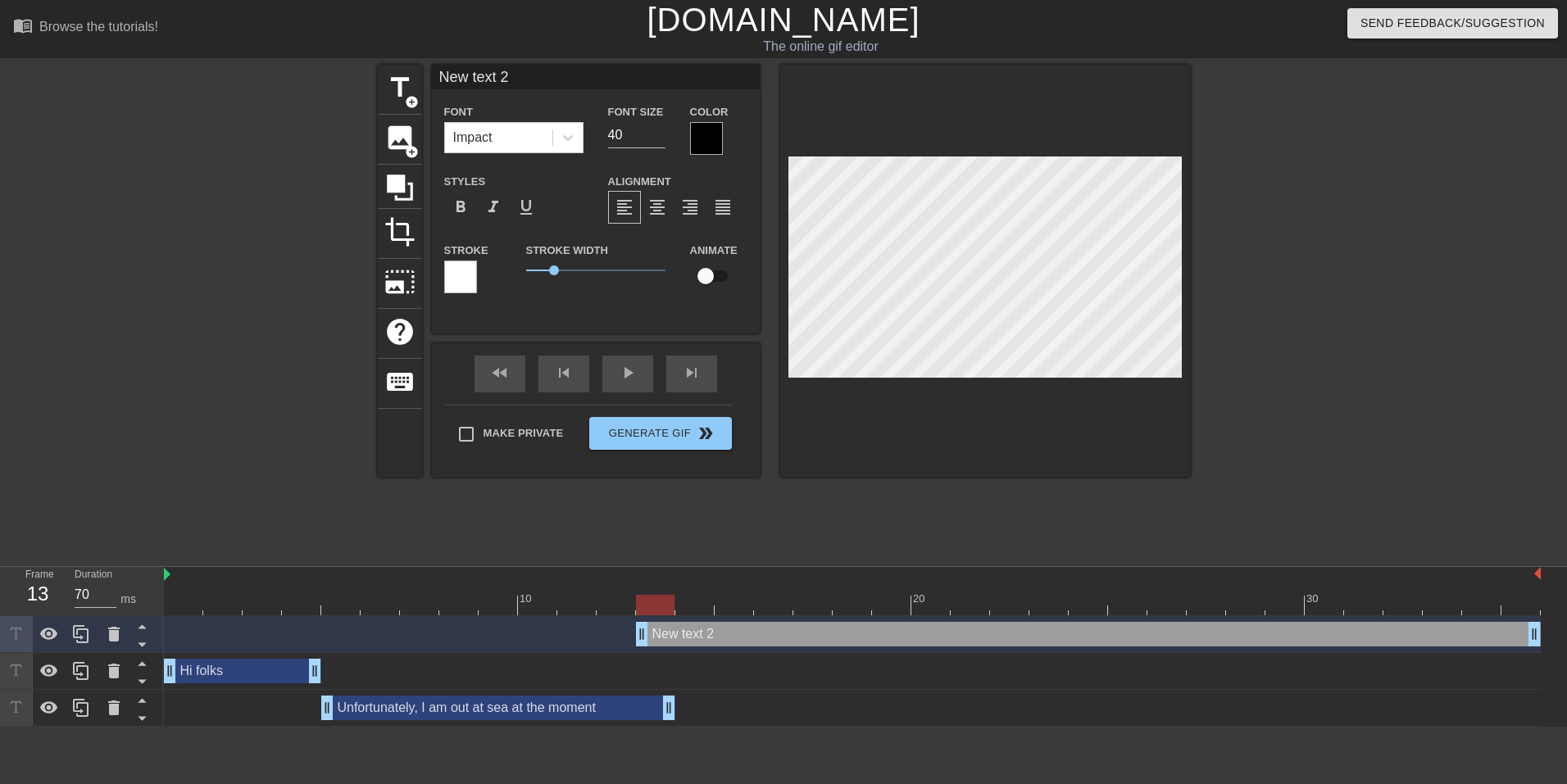
drag, startPoint x: 741, startPoint y: 629, endPoint x: 738, endPoint y: 739, distance: 110.0
click at [741, 727] on html "menu_book Browse the tutorials! [DOMAIN_NAME] The online gif editor Send Feedba…" at bounding box center [784, 363] width 1567 height 727
drag, startPoint x: 468, startPoint y: 710, endPoint x: 462, endPoint y: 656, distance: 54.3
click at [462, 656] on div "New text 2 drag_handle drag_handle Hi folks drag_handle drag_handle Unfortunate…" at bounding box center [865, 671] width 1403 height 111
click at [765, 635] on div "New text 2 drag_handle drag_handle" at bounding box center [1088, 633] width 905 height 24
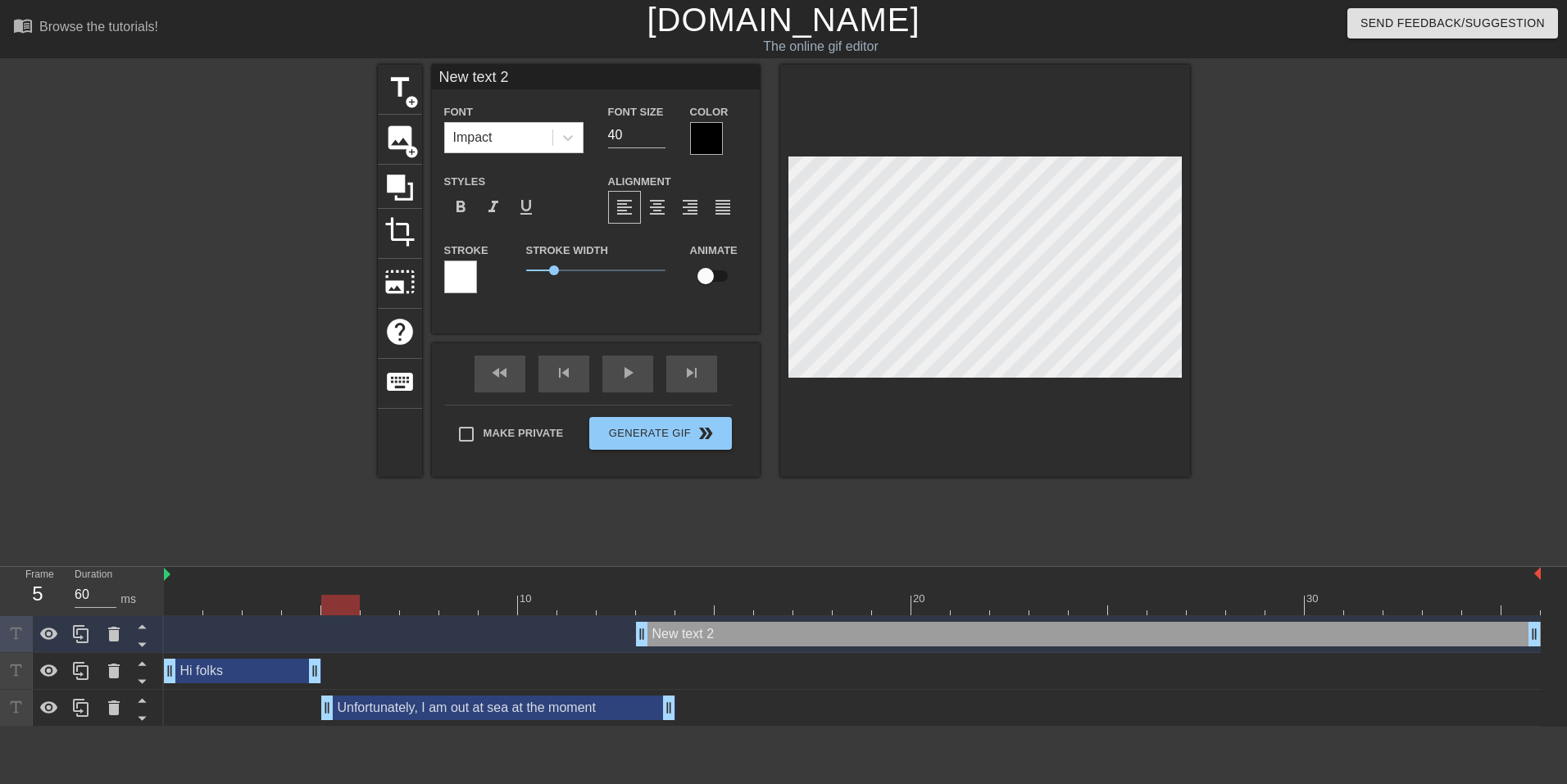
click at [765, 635] on div "New text 2 drag_handle drag_handle" at bounding box center [1088, 633] width 905 height 24
type input "60"
drag, startPoint x: 640, startPoint y: 636, endPoint x: 673, endPoint y: 640, distance: 33.2
click at [673, 640] on div "New text 2 drag_handle drag_handle" at bounding box center [852, 633] width 1376 height 24
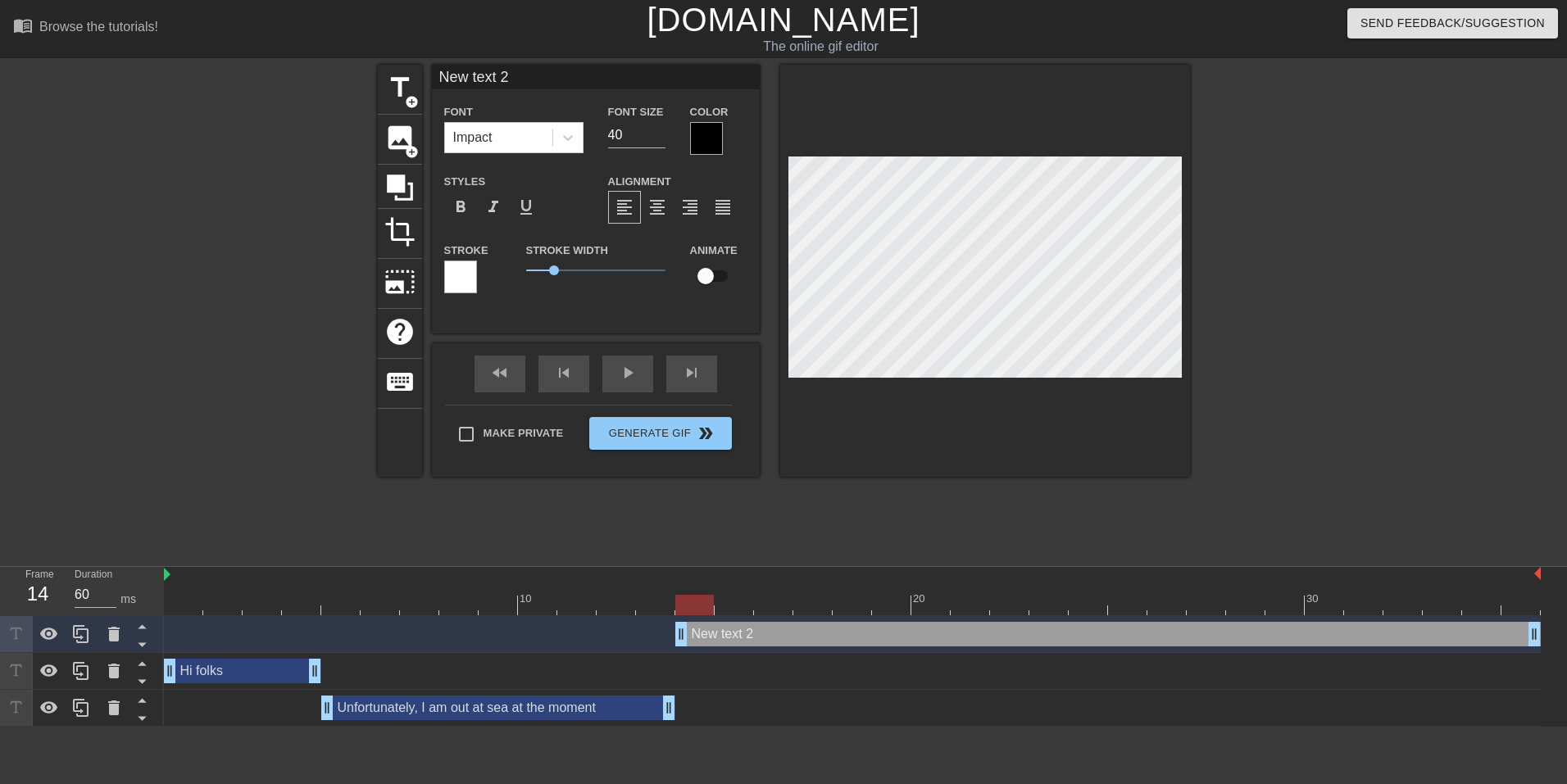
type input "2"
type textarea "2"
type input "2"
type textarea "2"
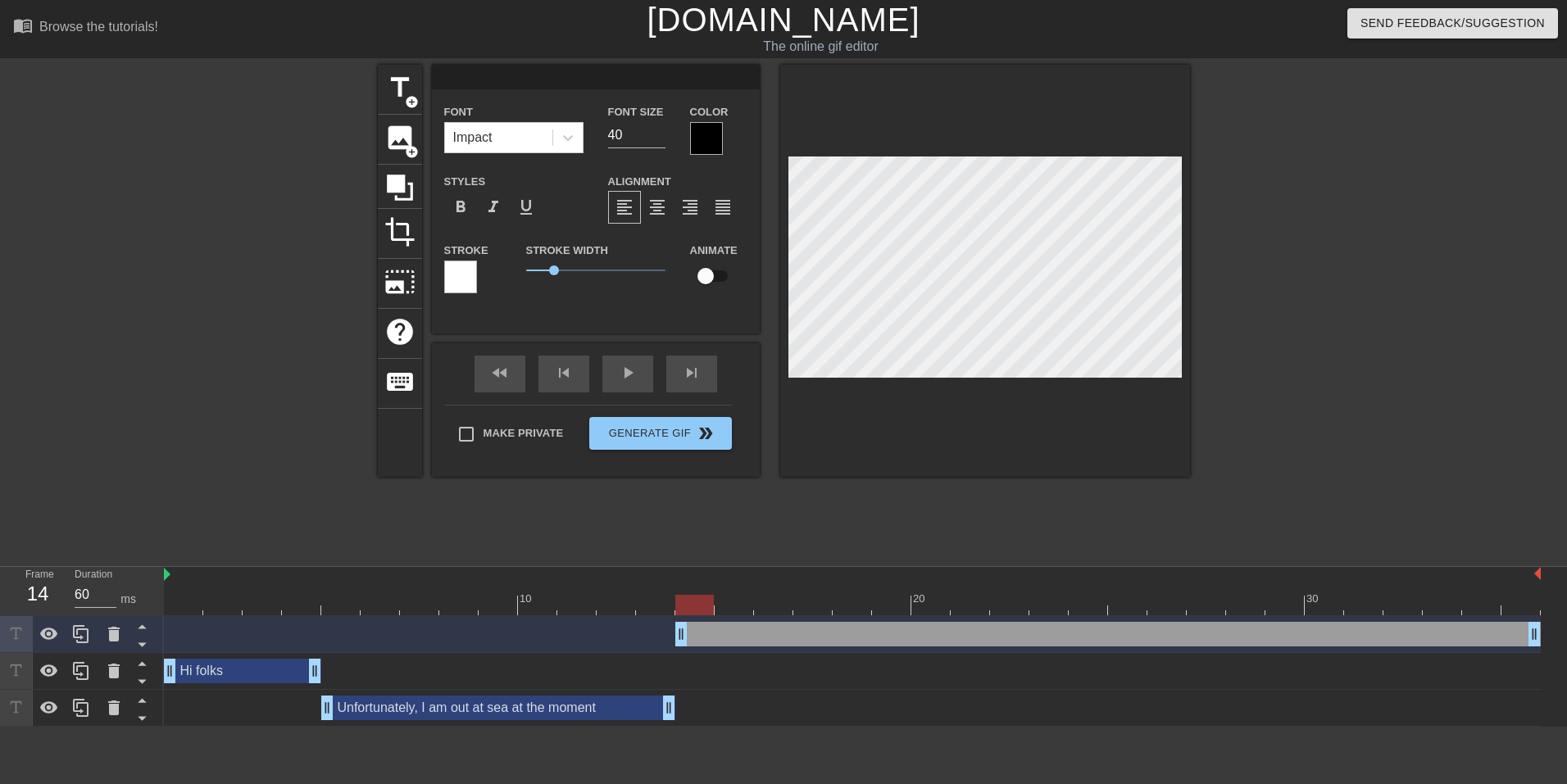
type textarea "and am unable to access multi-factor authentication to sign in to anything. Iro…"
type input "and am unable to access multi-factor authentication to sign in to anything. Iro…"
type textarea "and am unable to access multi-factor authentication to sign in to anything. Iro…"
click at [624, 139] on input "40" at bounding box center [636, 134] width 57 height 26
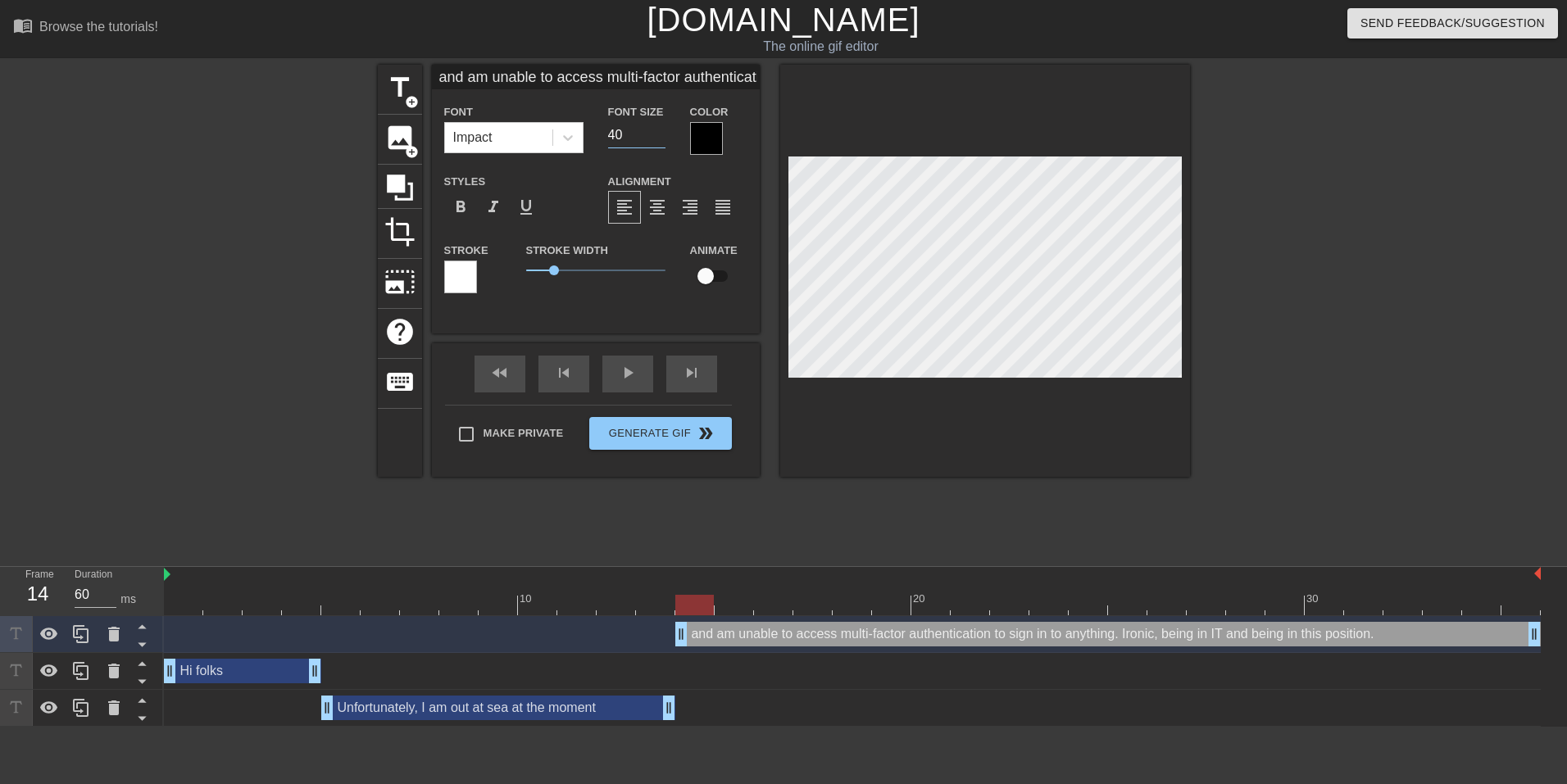
click at [624, 139] on input "40" at bounding box center [636, 134] width 57 height 26
type input "18"
type input "and am unable to access multi-factor authentication to sign in to anything. Iro…"
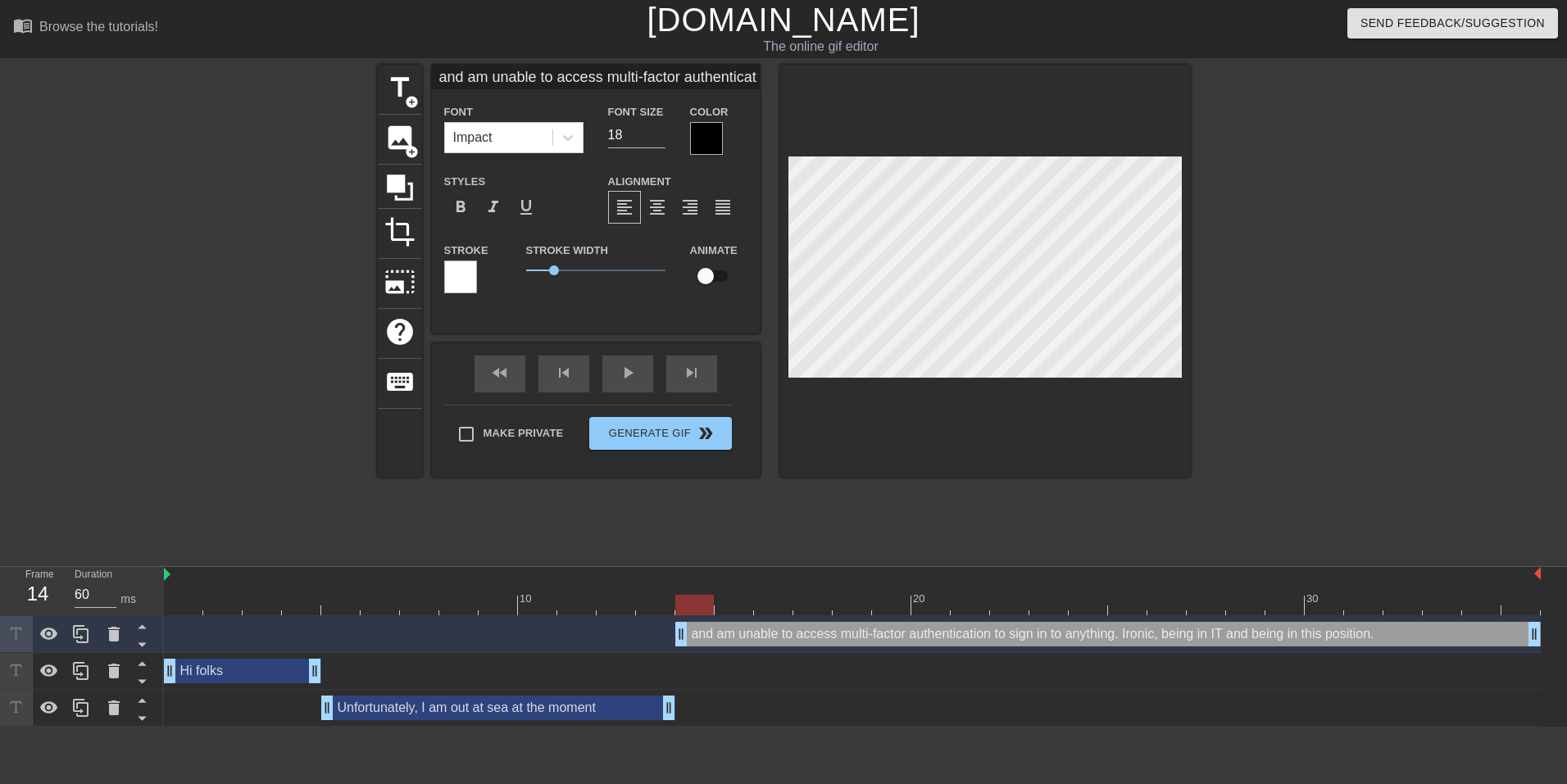
type textarea "and am unable to access multi-factor authentication to sign in to anything. Iro…"
click at [395, 94] on span "title" at bounding box center [399, 87] width 31 height 31
type input "New text 3"
type input "40"
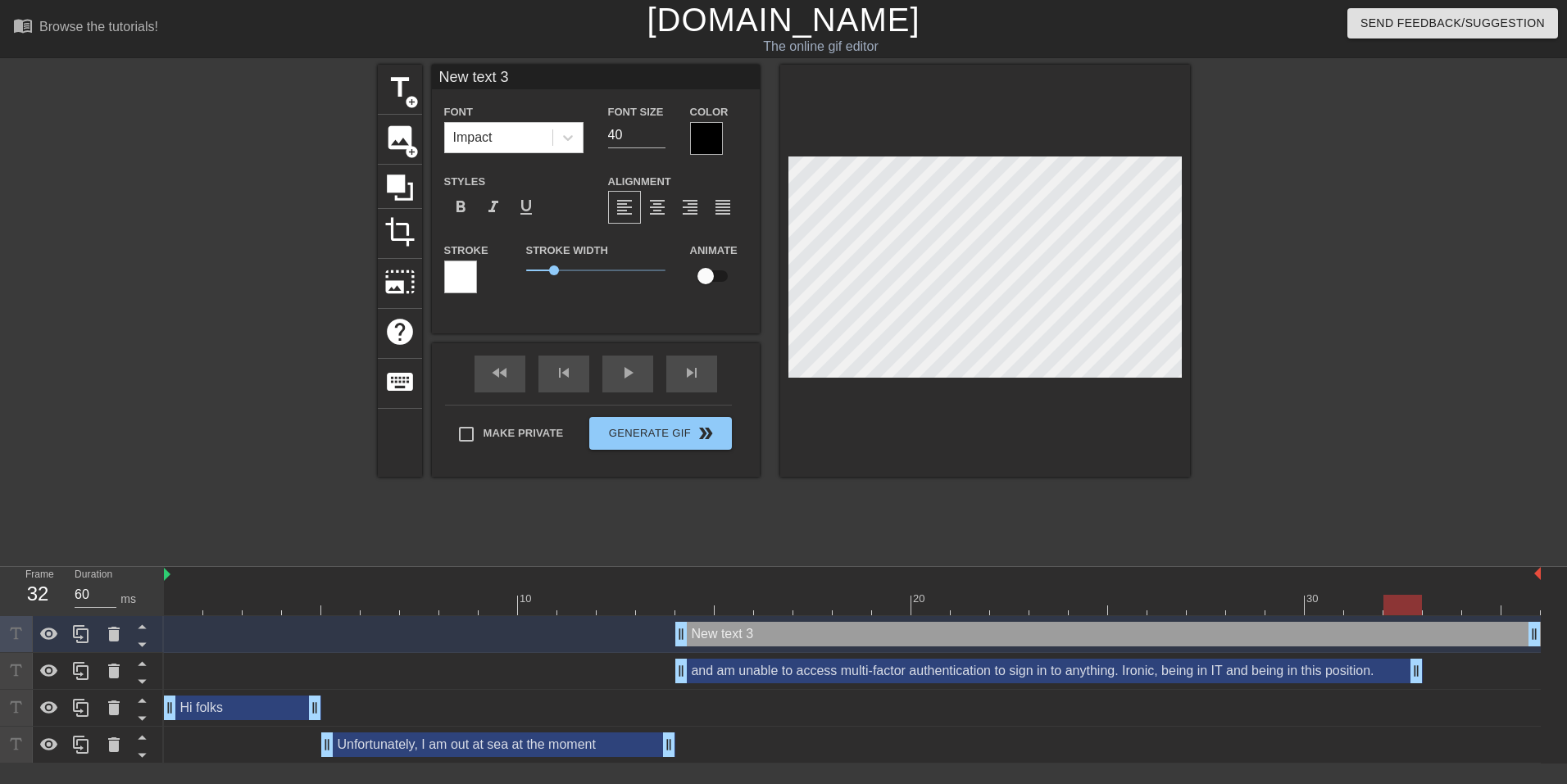
type input "70"
drag, startPoint x: 1536, startPoint y: 674, endPoint x: 1549, endPoint y: 675, distance: 13.0
click at [1549, 675] on div "New text 3 drag_handle drag_handle and am unable to access multi-factor authent…" at bounding box center [865, 690] width 1403 height 147
click at [774, 633] on div "New text 3 drag_handle drag_handle" at bounding box center [1108, 633] width 865 height 24
drag, startPoint x: 1259, startPoint y: 642, endPoint x: 114, endPoint y: 642, distance: 1145.0
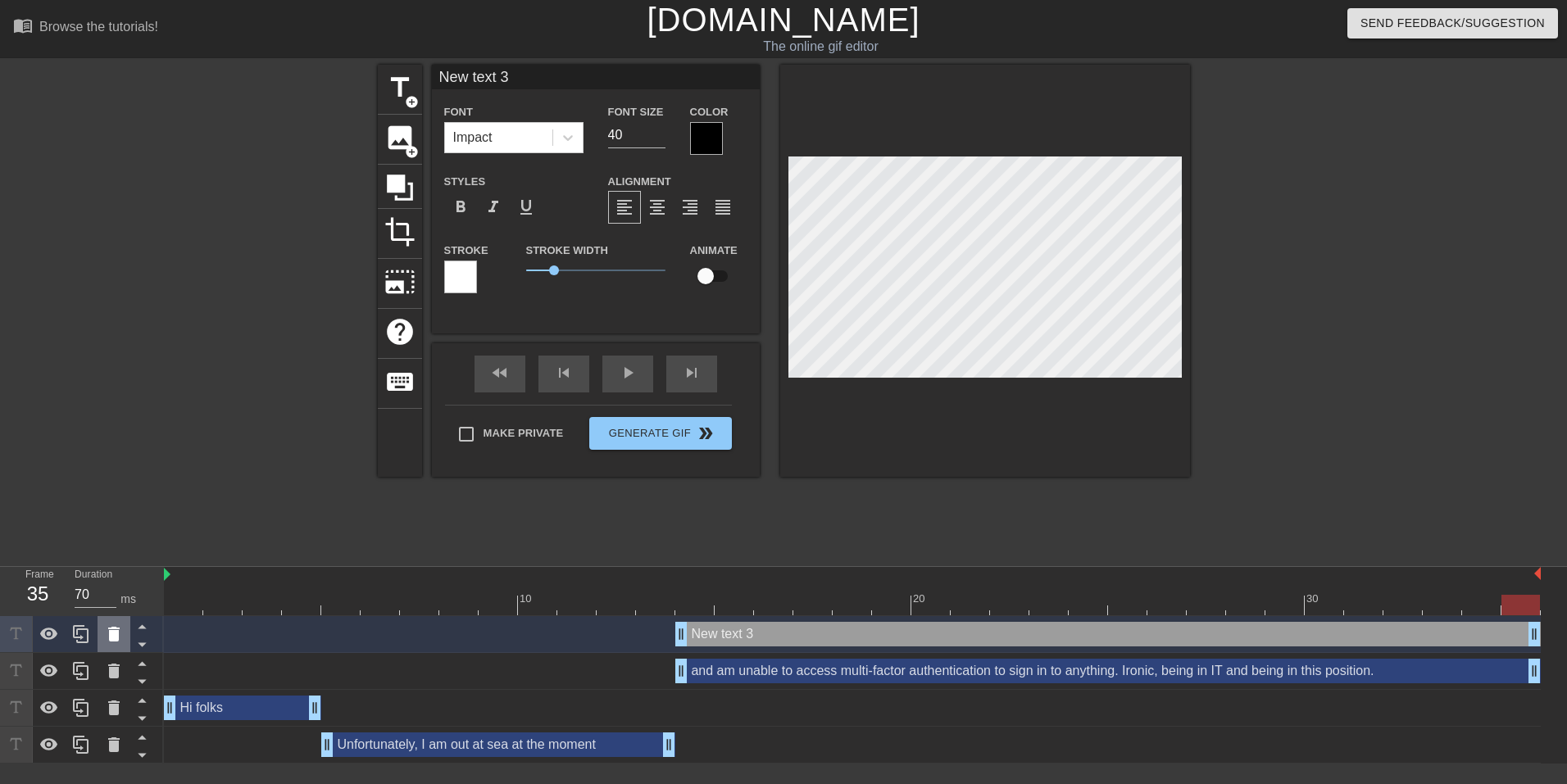
click at [114, 642] on icon at bounding box center [114, 634] width 20 height 20
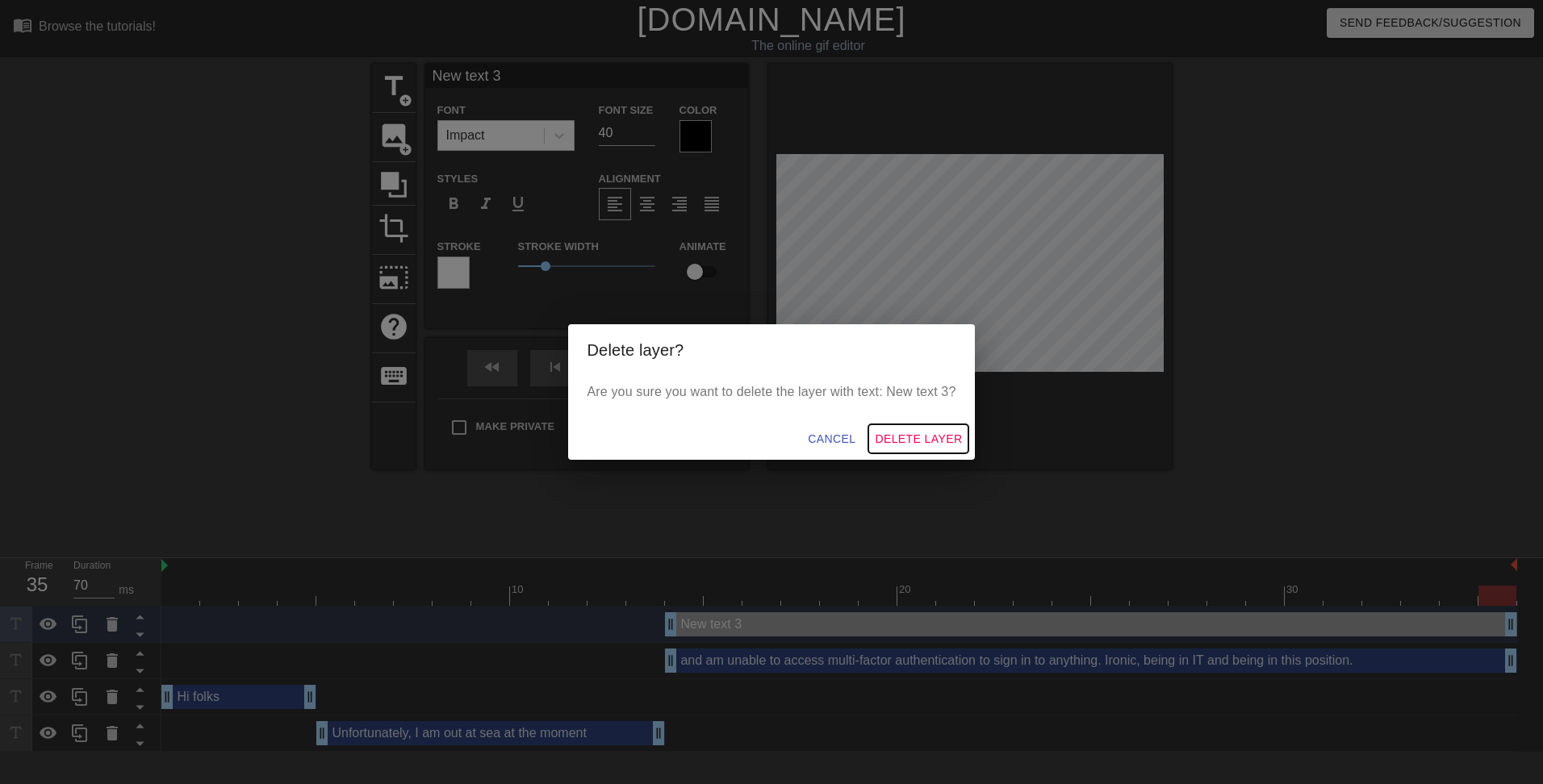
click at [938, 441] on span "Delete Layer" at bounding box center [917, 439] width 87 height 21
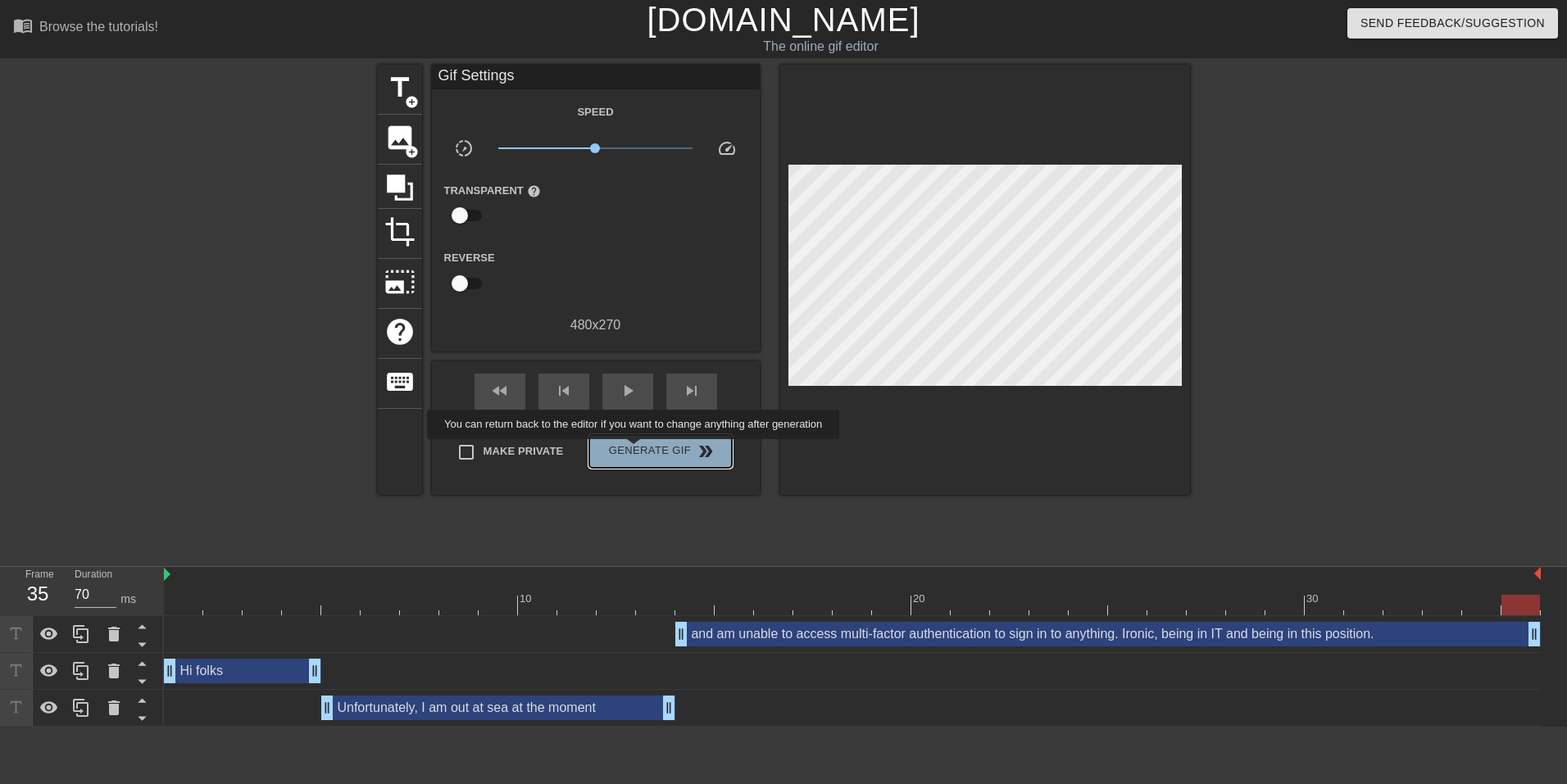
click at [636, 450] on span "Generate Gif double_arrow" at bounding box center [660, 452] width 129 height 20
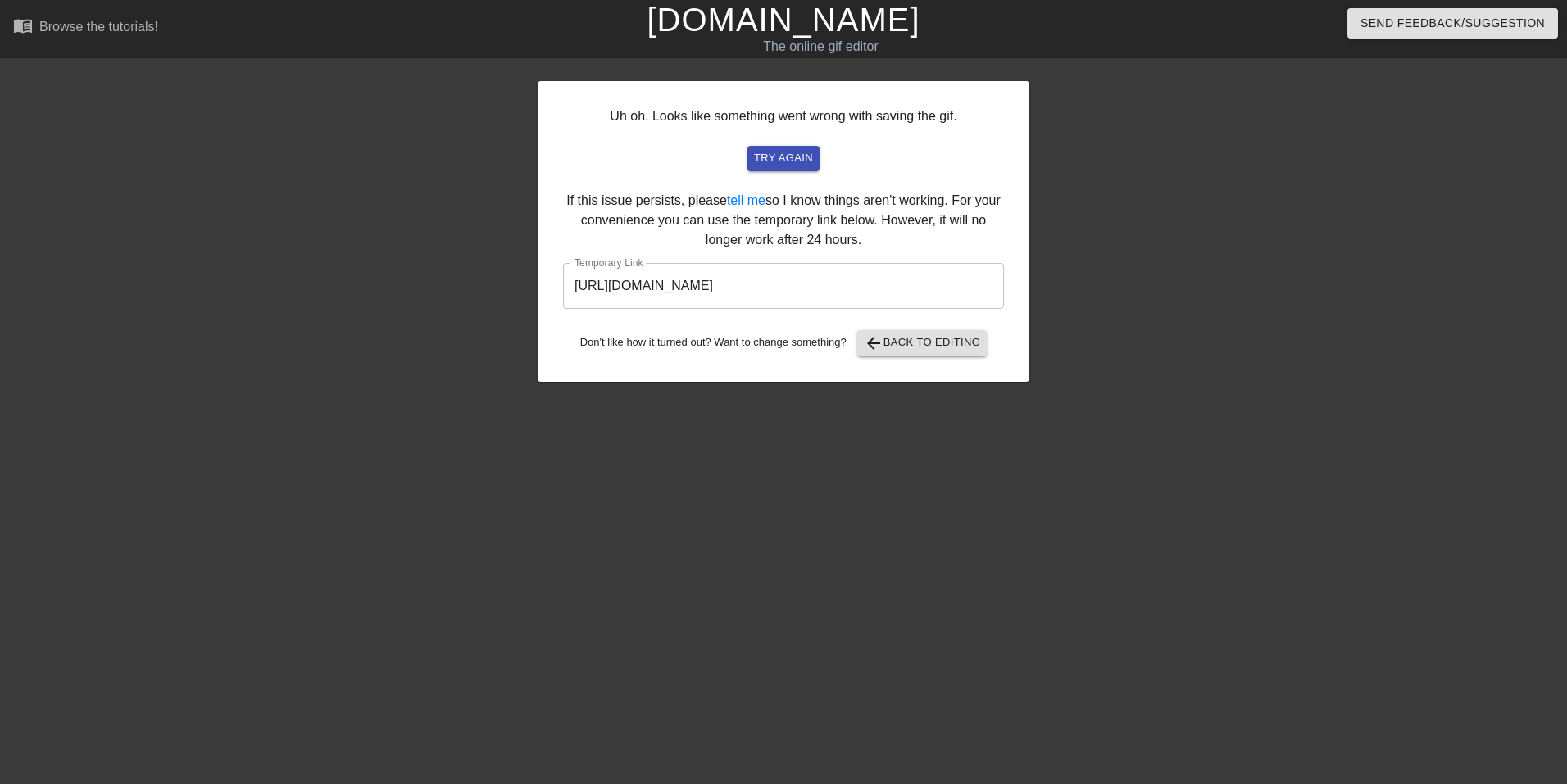
click at [817, 290] on input "[URL][DOMAIN_NAME]" at bounding box center [784, 286] width 441 height 46
click at [1074, 287] on div at bounding box center [1171, 310] width 246 height 492
click at [804, 158] on span "try again" at bounding box center [783, 158] width 59 height 19
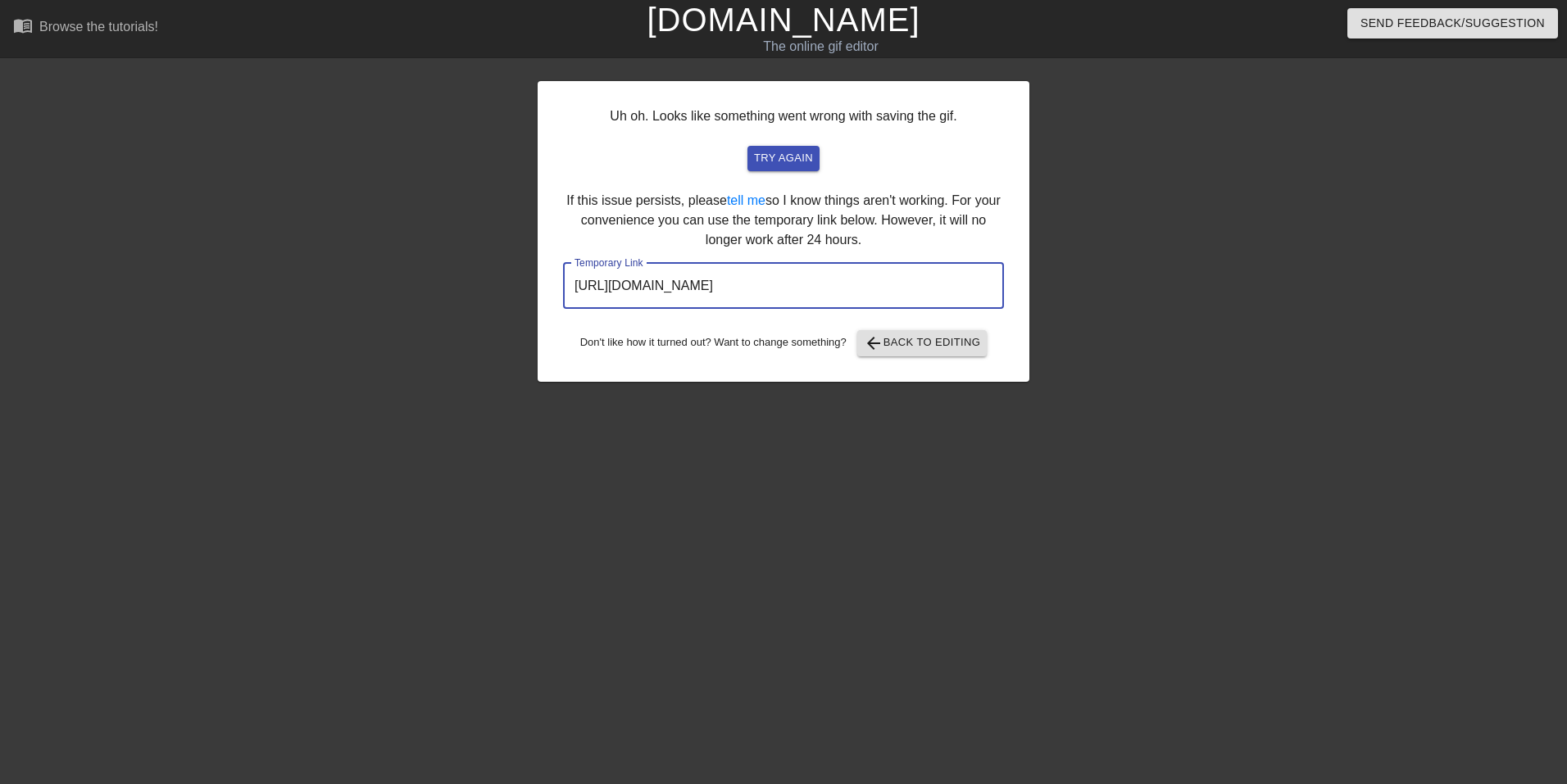
click at [781, 289] on input "[URL][DOMAIN_NAME]" at bounding box center [784, 286] width 441 height 46
click at [785, 156] on span "try again" at bounding box center [783, 158] width 59 height 19
click at [934, 286] on input "[URL][DOMAIN_NAME]" at bounding box center [784, 286] width 441 height 46
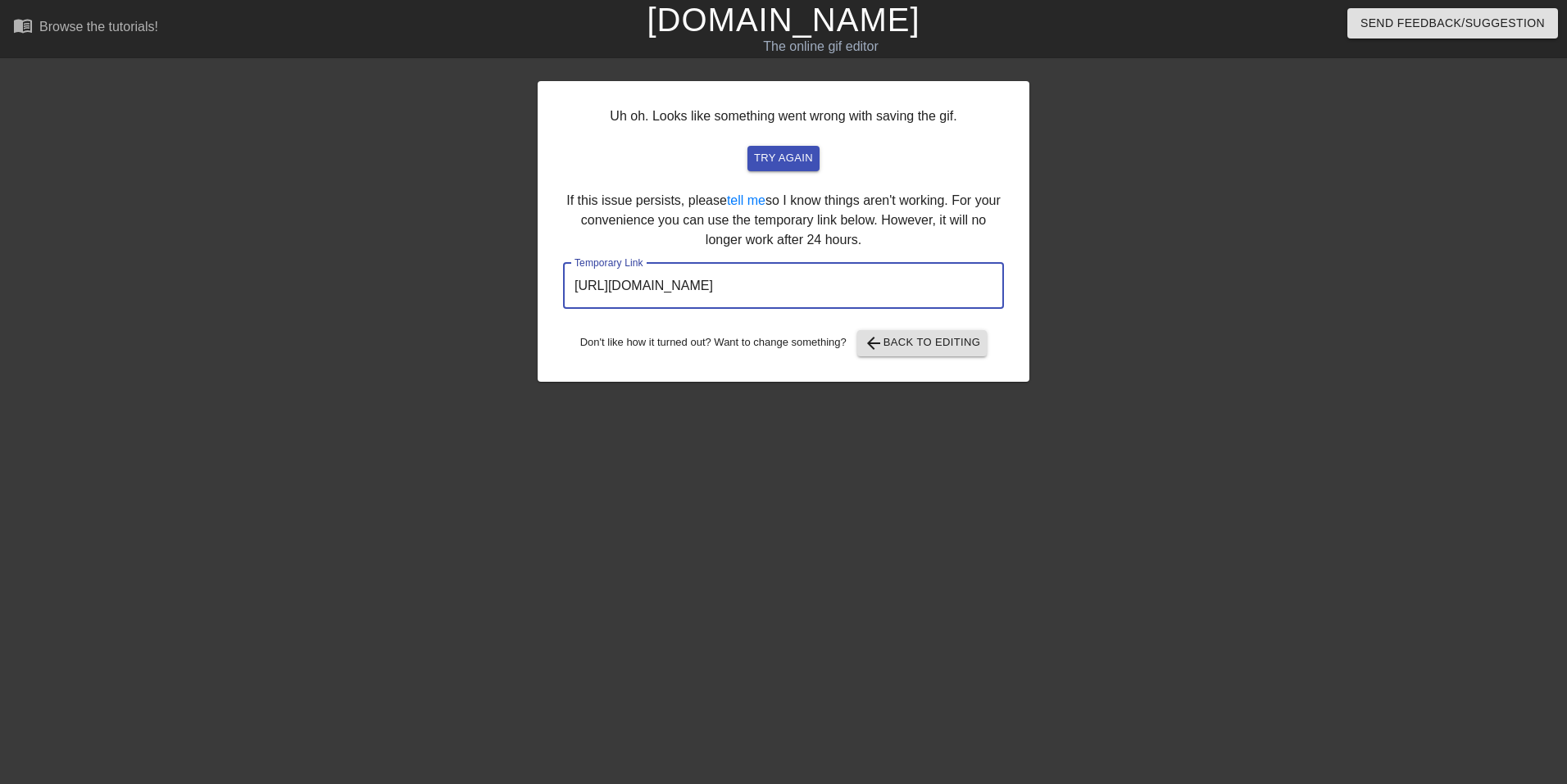
click at [934, 286] on input "[URL][DOMAIN_NAME]" at bounding box center [784, 286] width 441 height 46
click at [1124, 341] on div at bounding box center [1171, 310] width 246 height 492
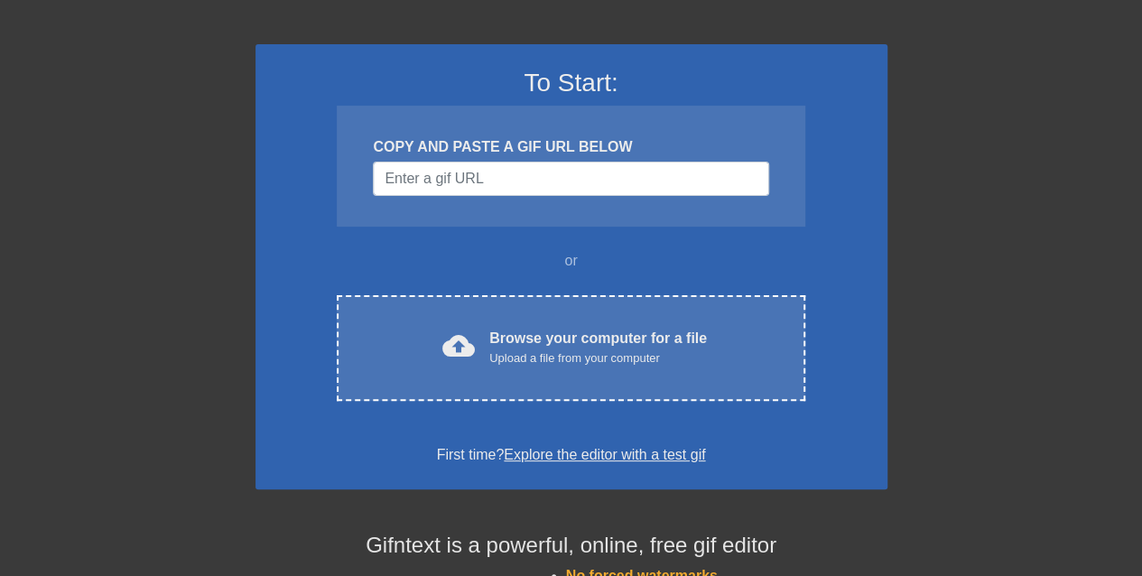
scroll to position [120, 0]
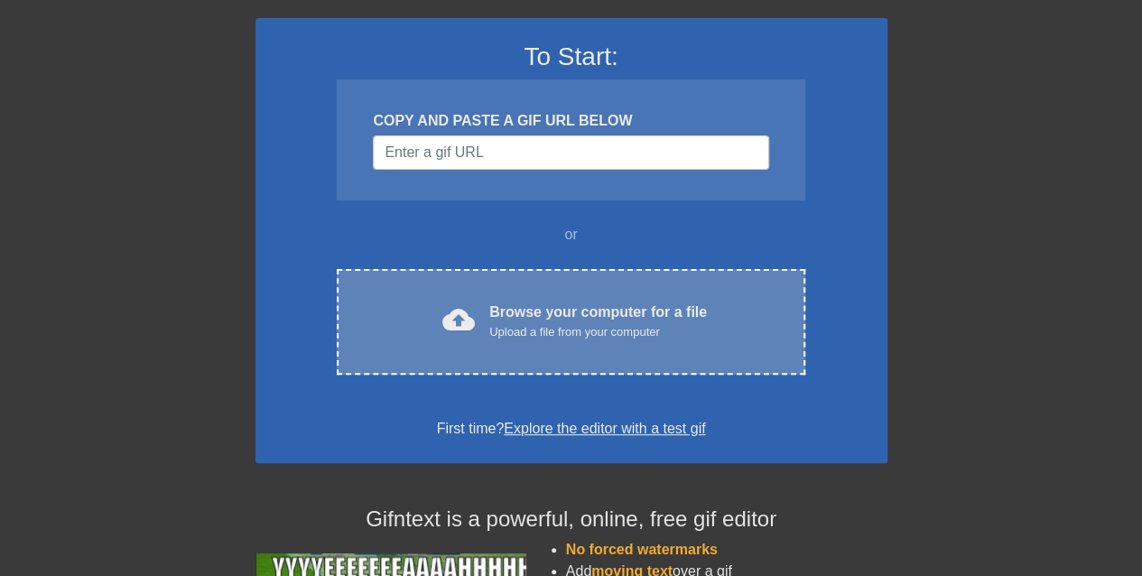
click at [556, 315] on div "Browse your computer for a file Upload a file from your computer" at bounding box center [598, 321] width 218 height 40
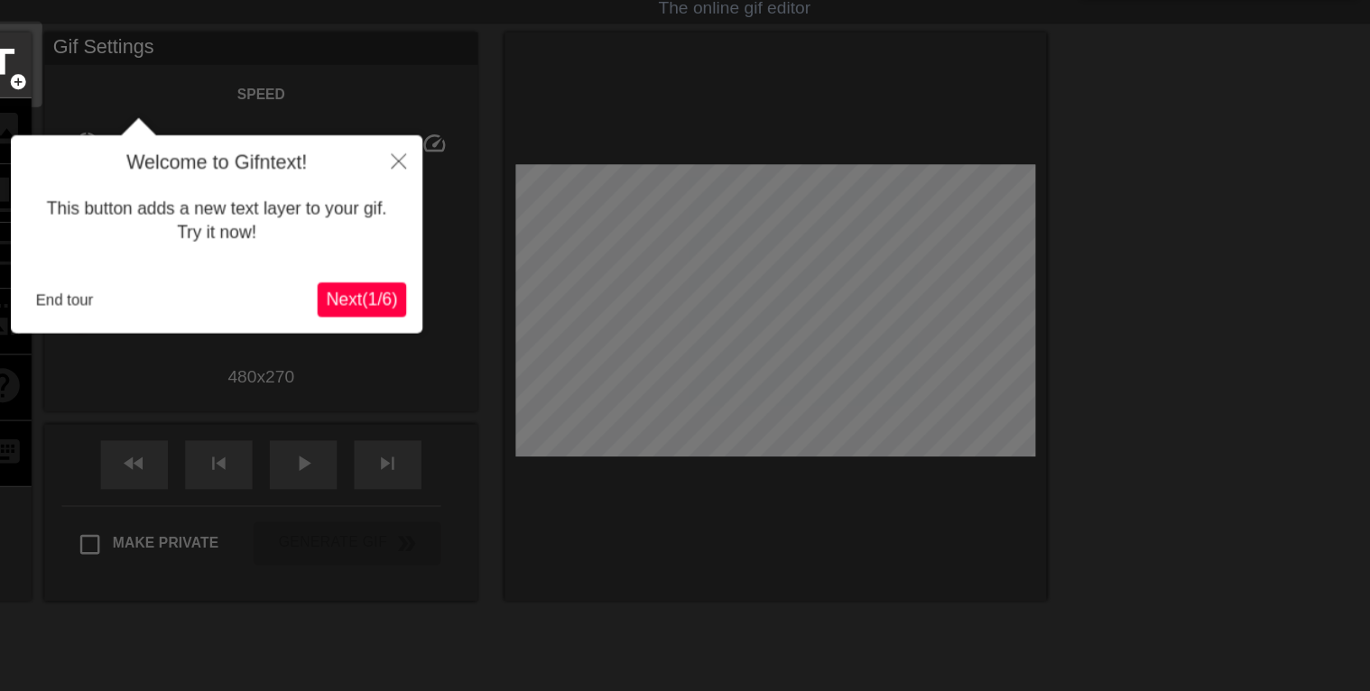
scroll to position [44, 0]
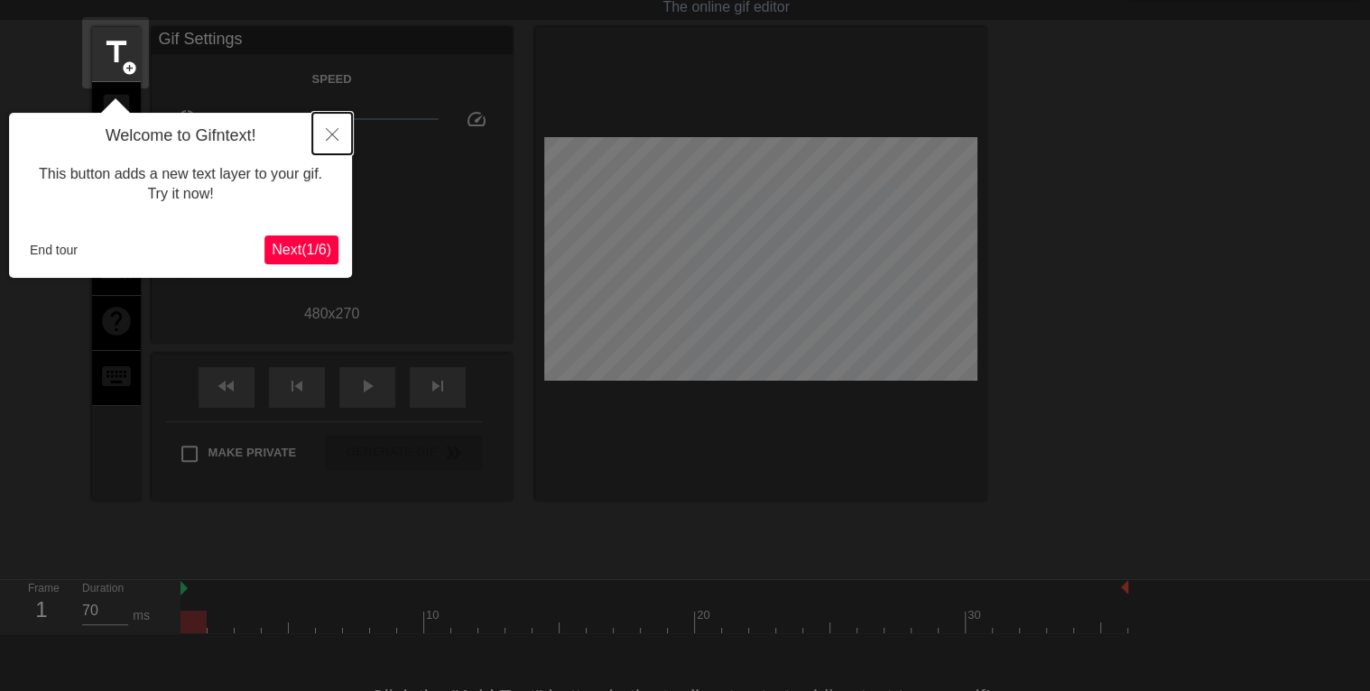
click at [330, 136] on icon "Close" at bounding box center [332, 134] width 13 height 13
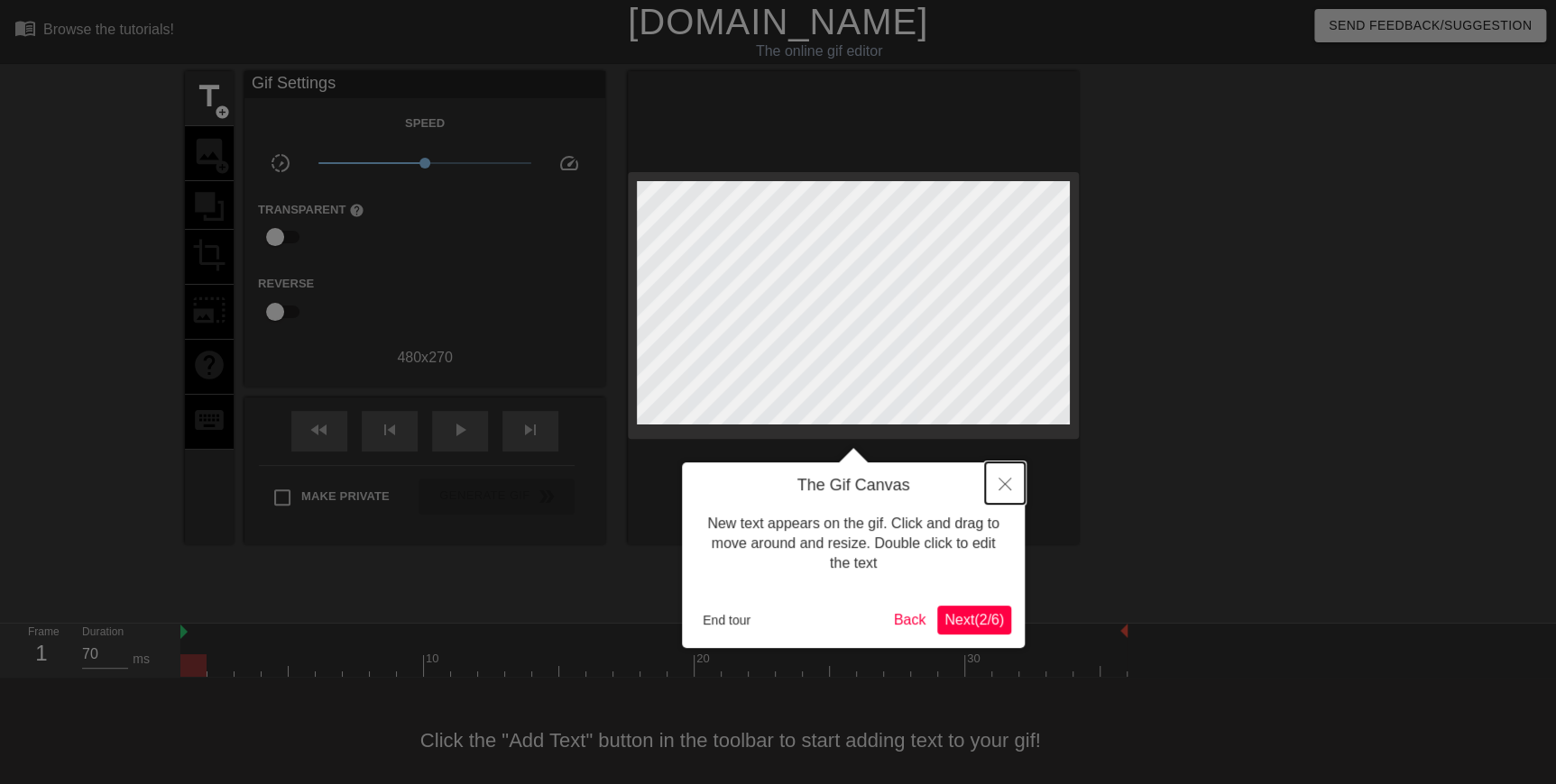
click at [684, 345] on icon "Close" at bounding box center [1004, 483] width 13 height 13
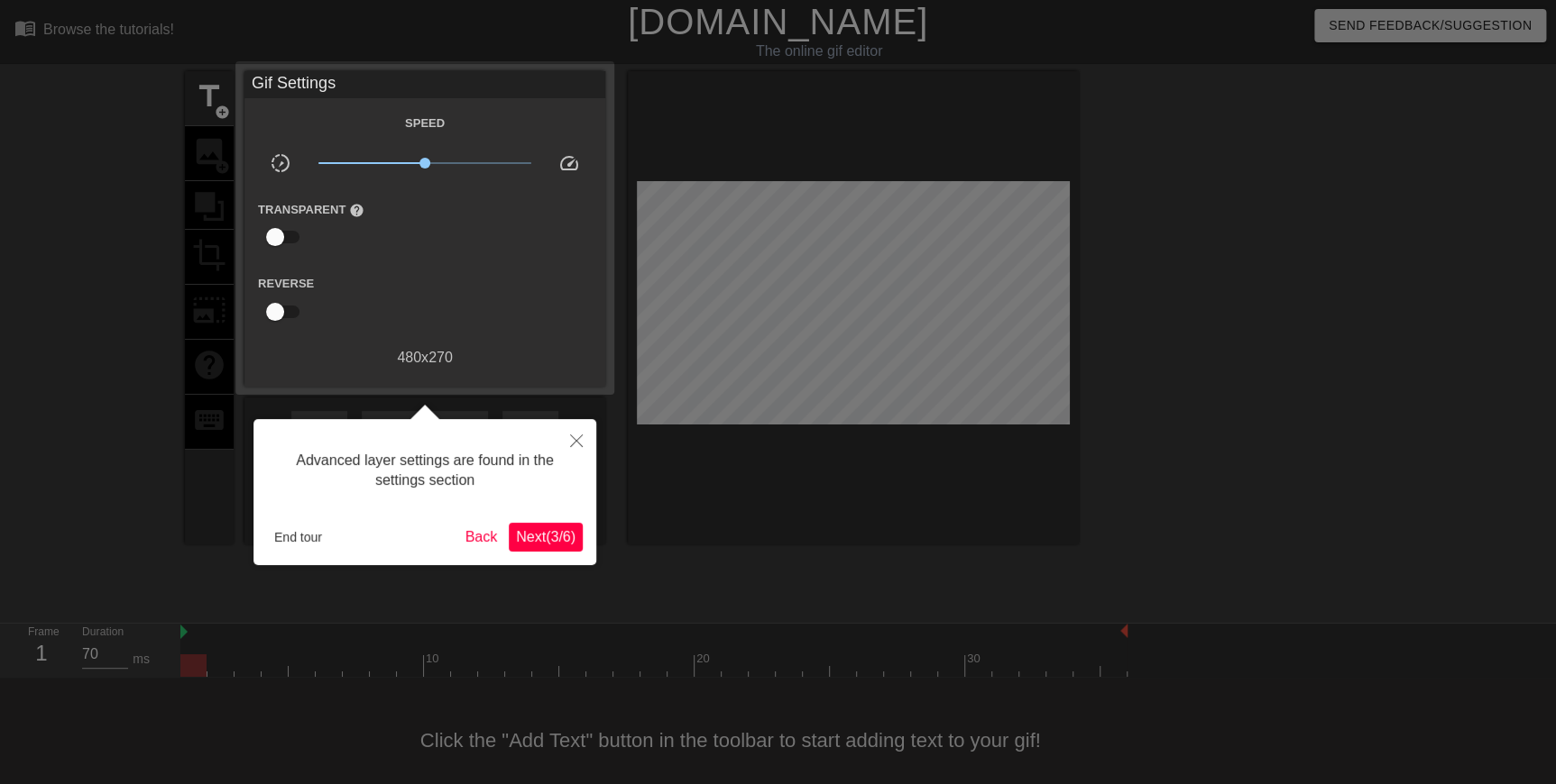
scroll to position [18, 0]
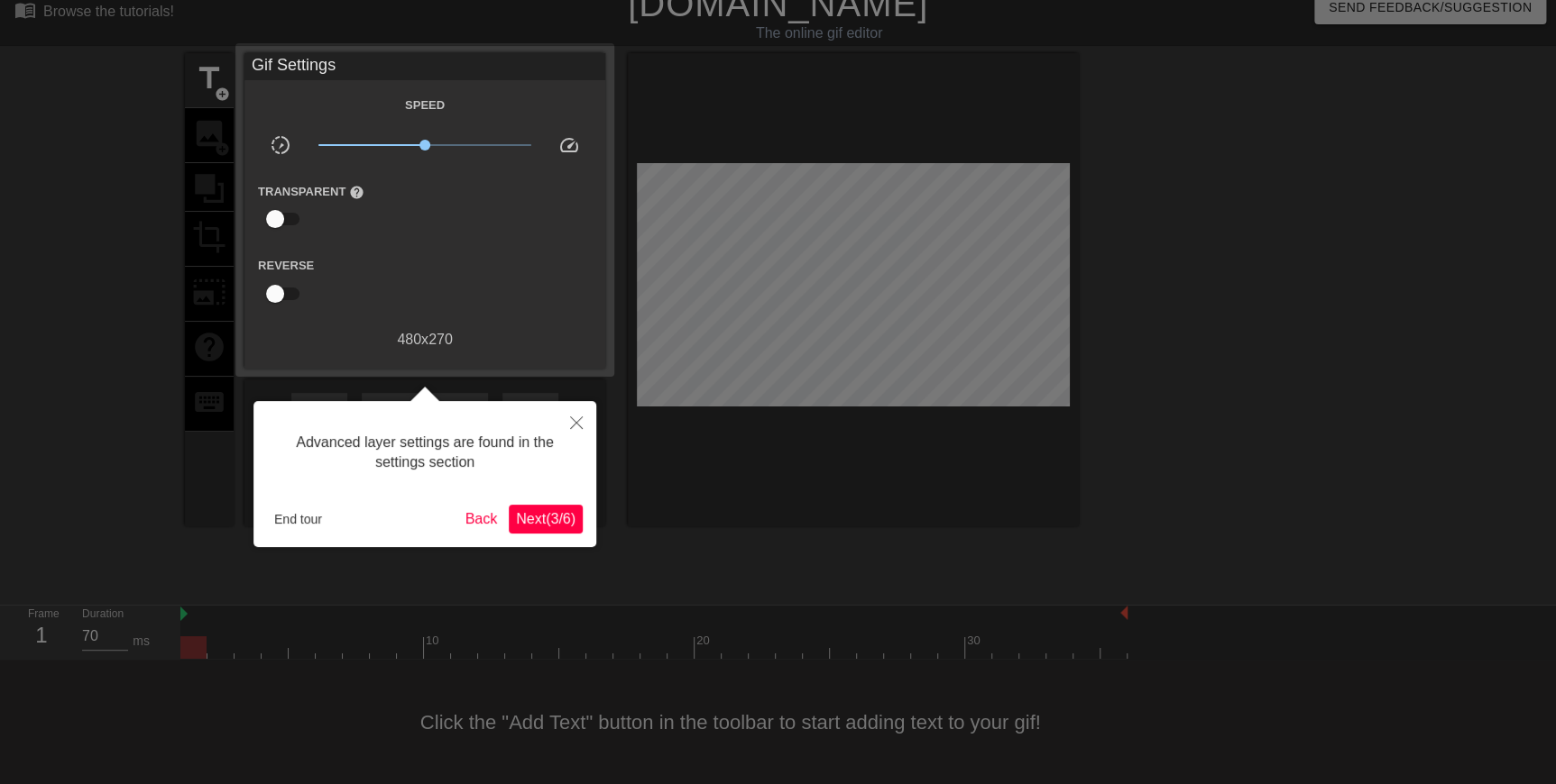
click at [525, 345] on span "Next ( 3 / 6 )" at bounding box center [546, 518] width 60 height 15
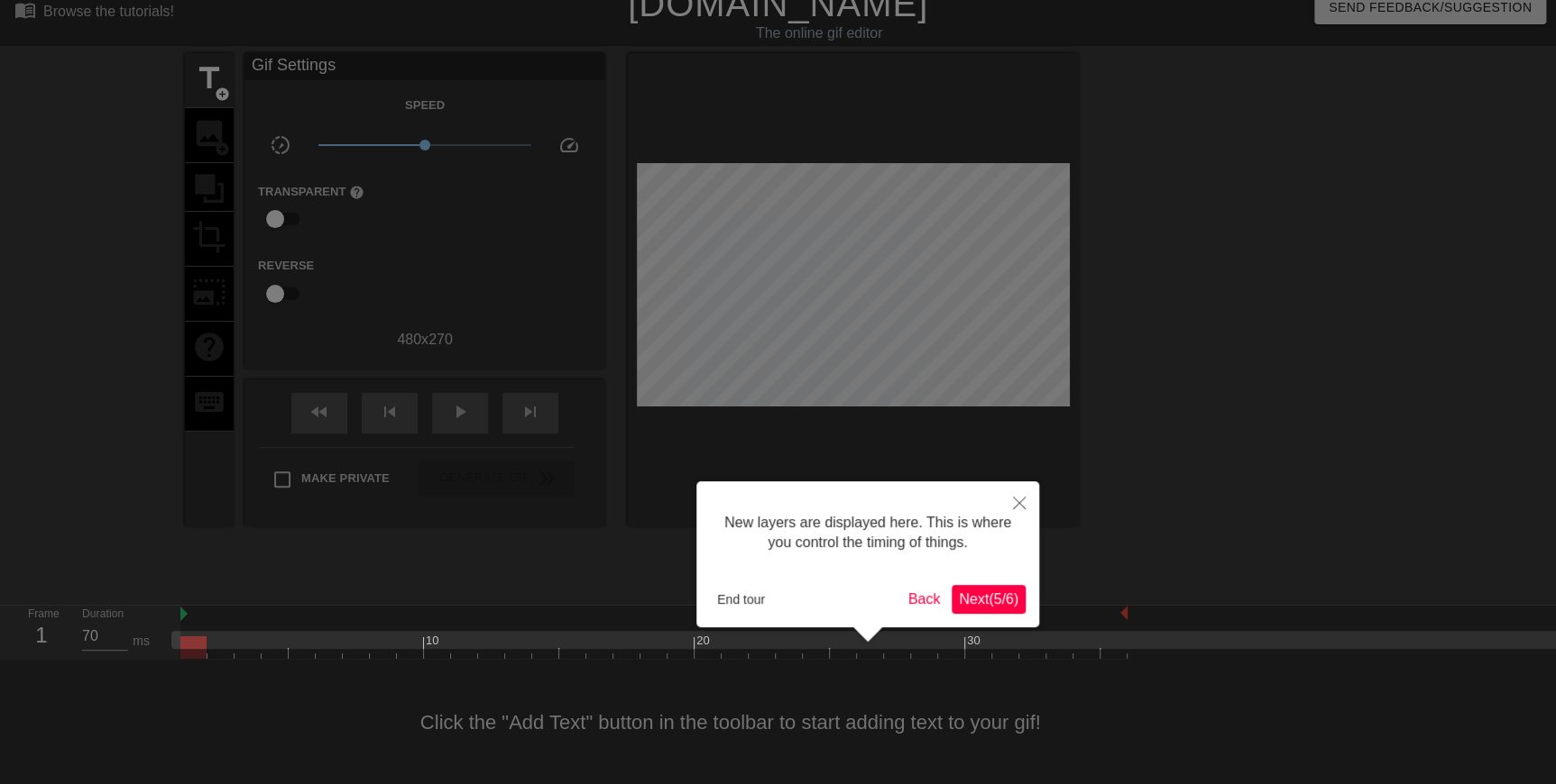
scroll to position [15, 0]
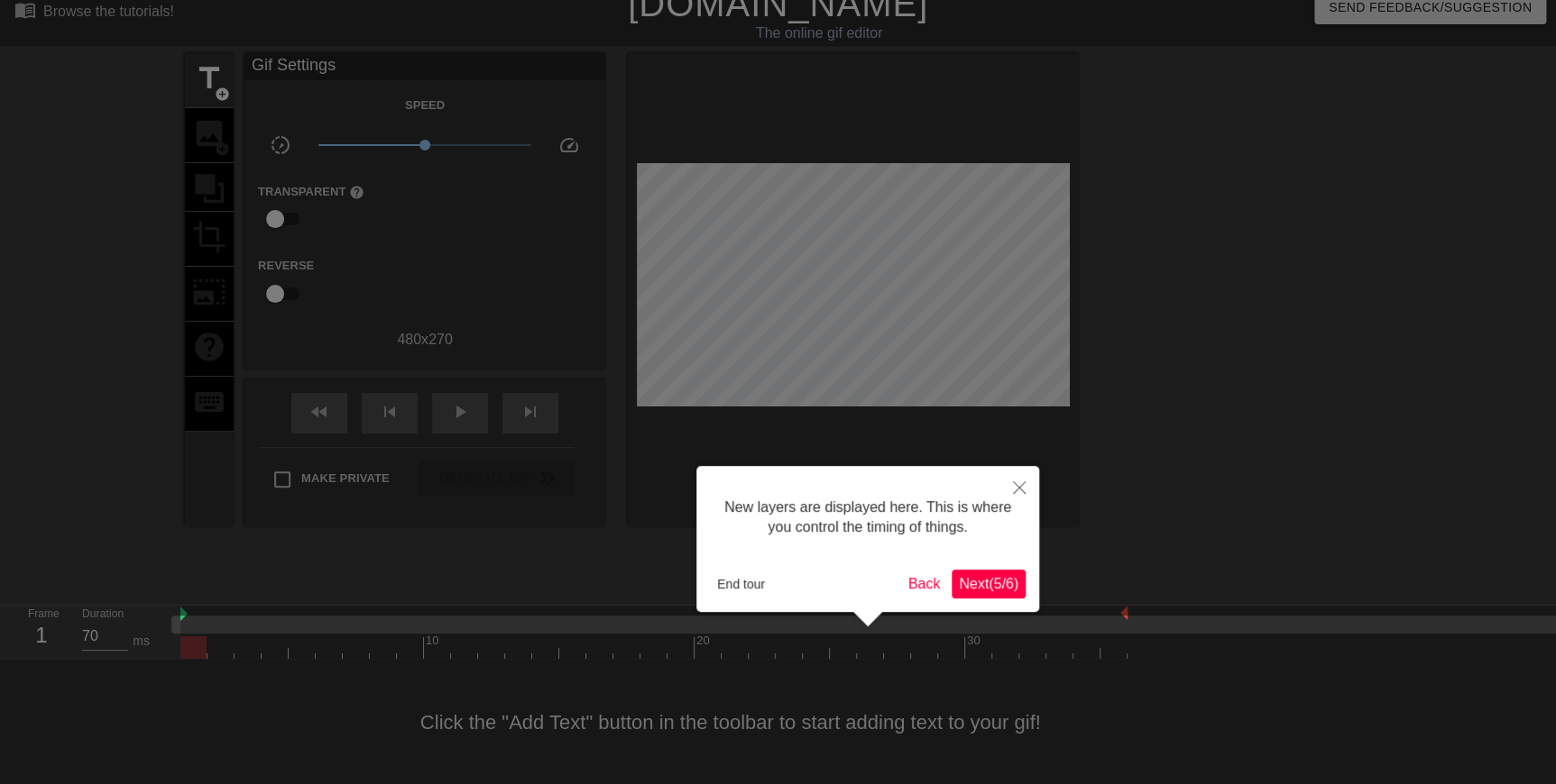
click at [684, 345] on span "Next ( 5 / 6 )" at bounding box center [988, 583] width 60 height 15
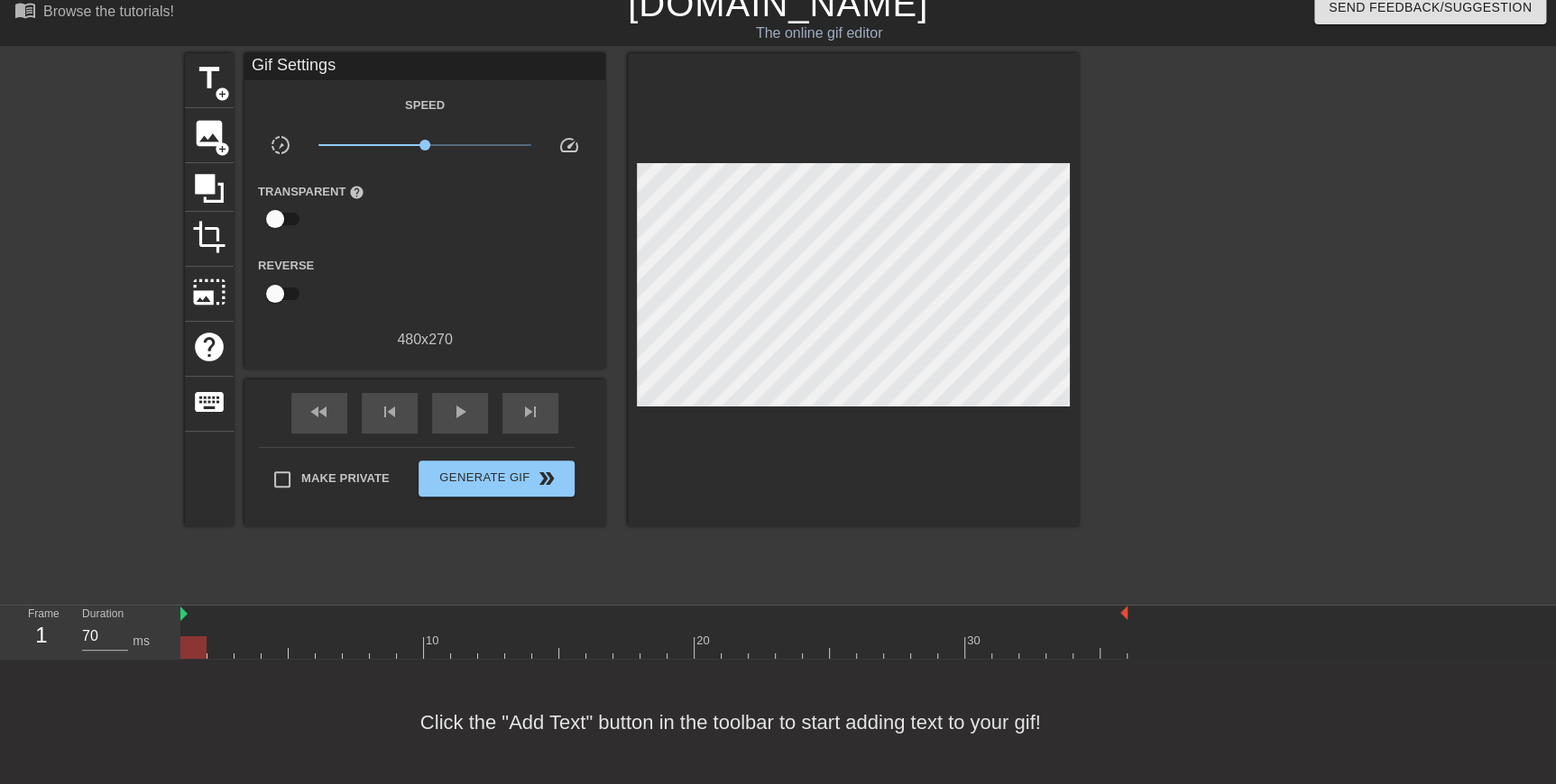
click at [423, 345] on div "title add_circle image add_circle crop photo_size_select_large help keyboard Gi…" at bounding box center [632, 324] width 894 height 541
click at [209, 77] on span "title" at bounding box center [209, 78] width 34 height 34
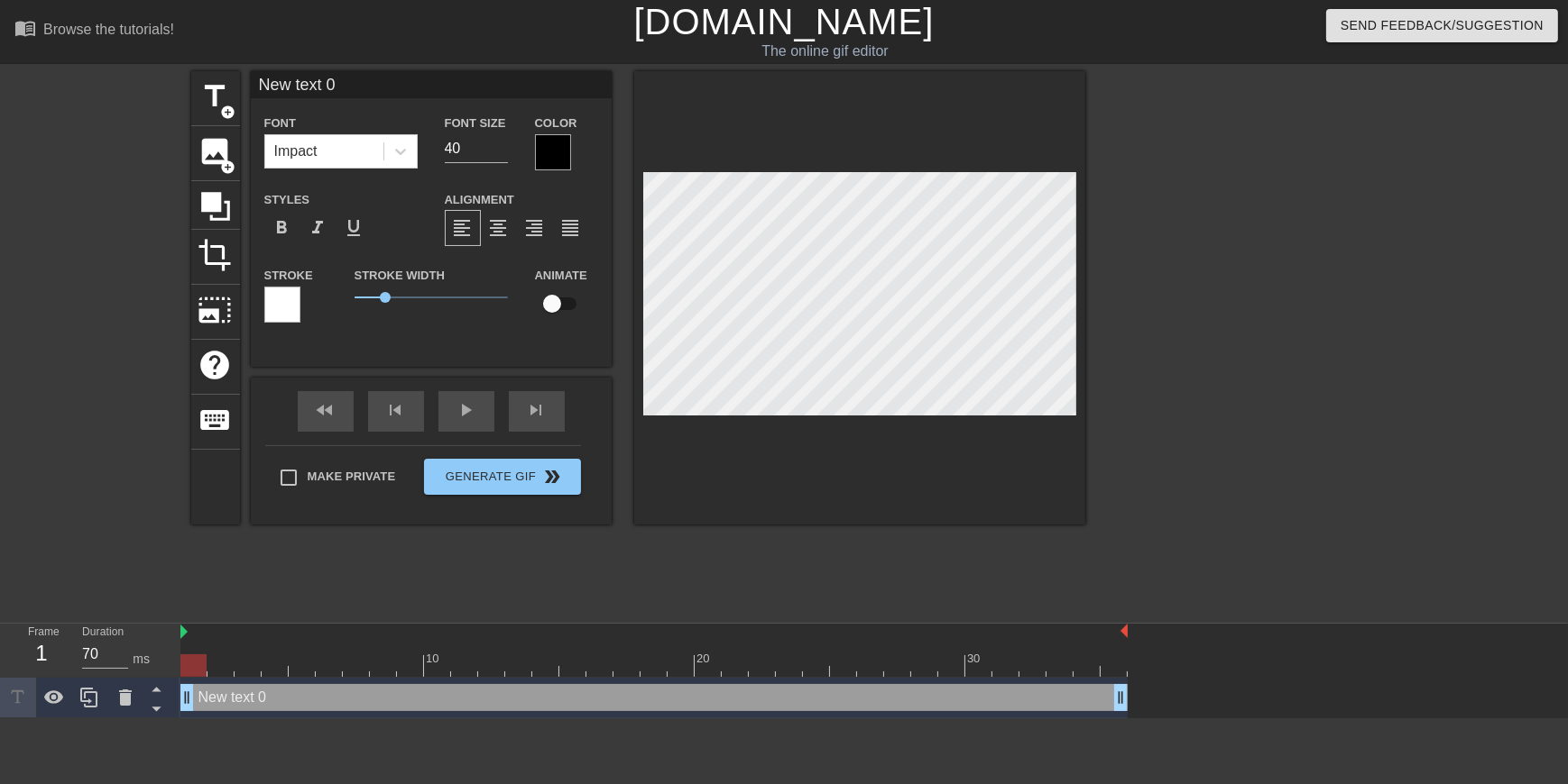
scroll to position [2, 4]
paste textarea "Hi Folks,"
type textarea "Hi Folks,"
type input "Hi Folks,"
click at [684, 345] on div "title add_circle image add_circle crop photo_size_select_large help keyboard Hi…" at bounding box center [638, 342] width 894 height 541
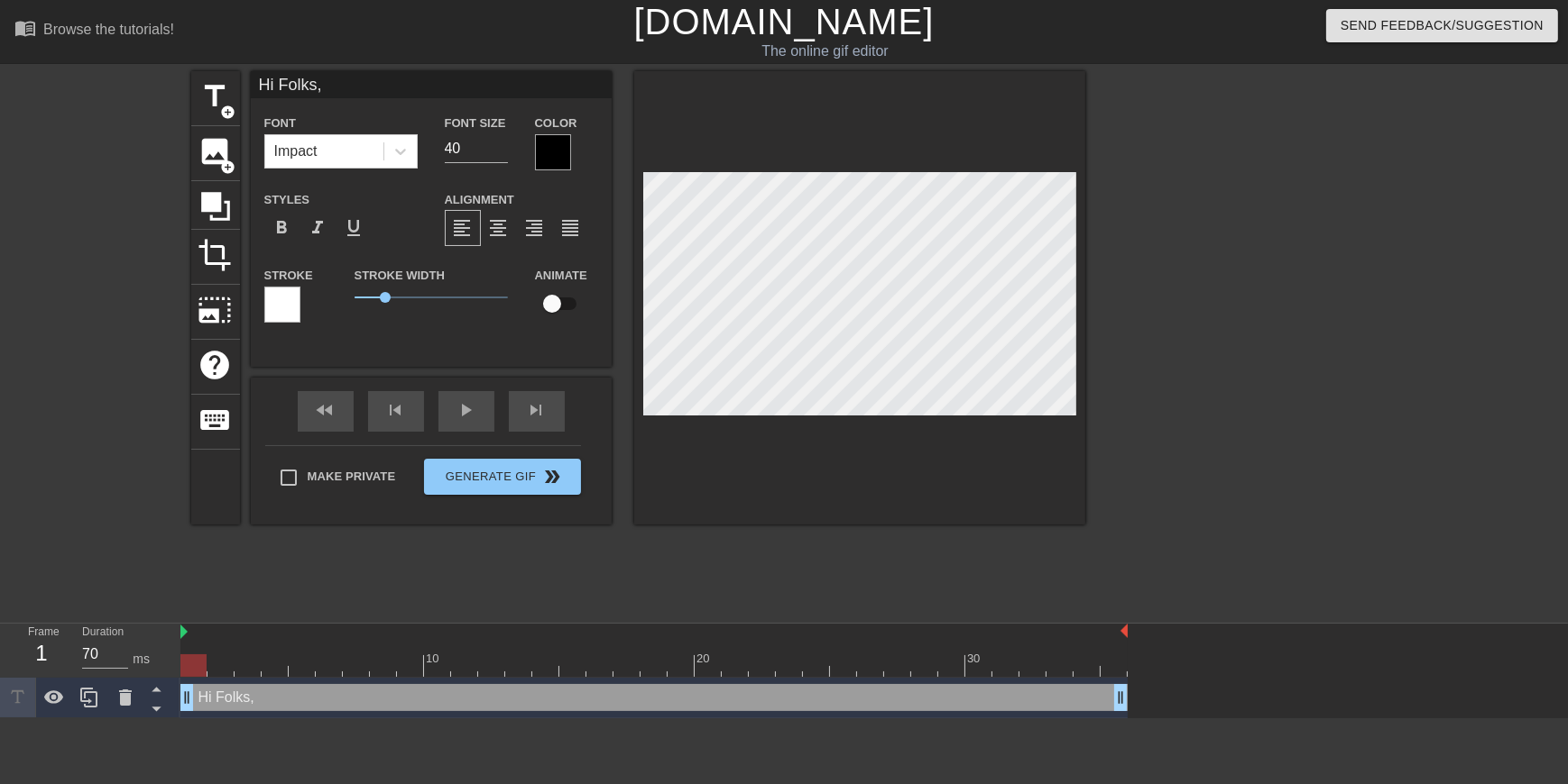
click at [684, 345] on div "title add_circle image add_circle crop photo_size_select_large help keyboard Hi…" at bounding box center [638, 342] width 894 height 541
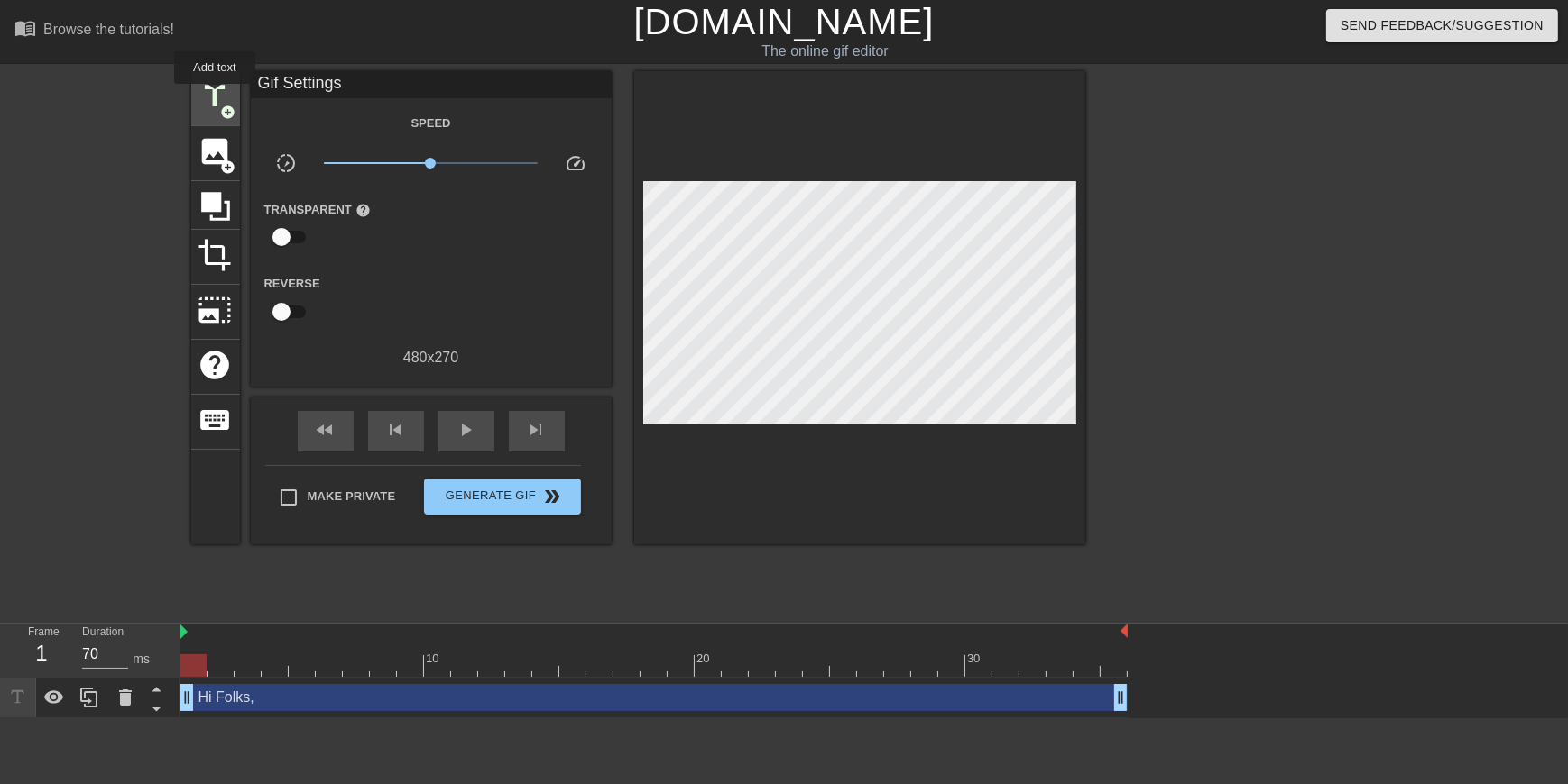
click at [215, 97] on span "title" at bounding box center [216, 96] width 34 height 34
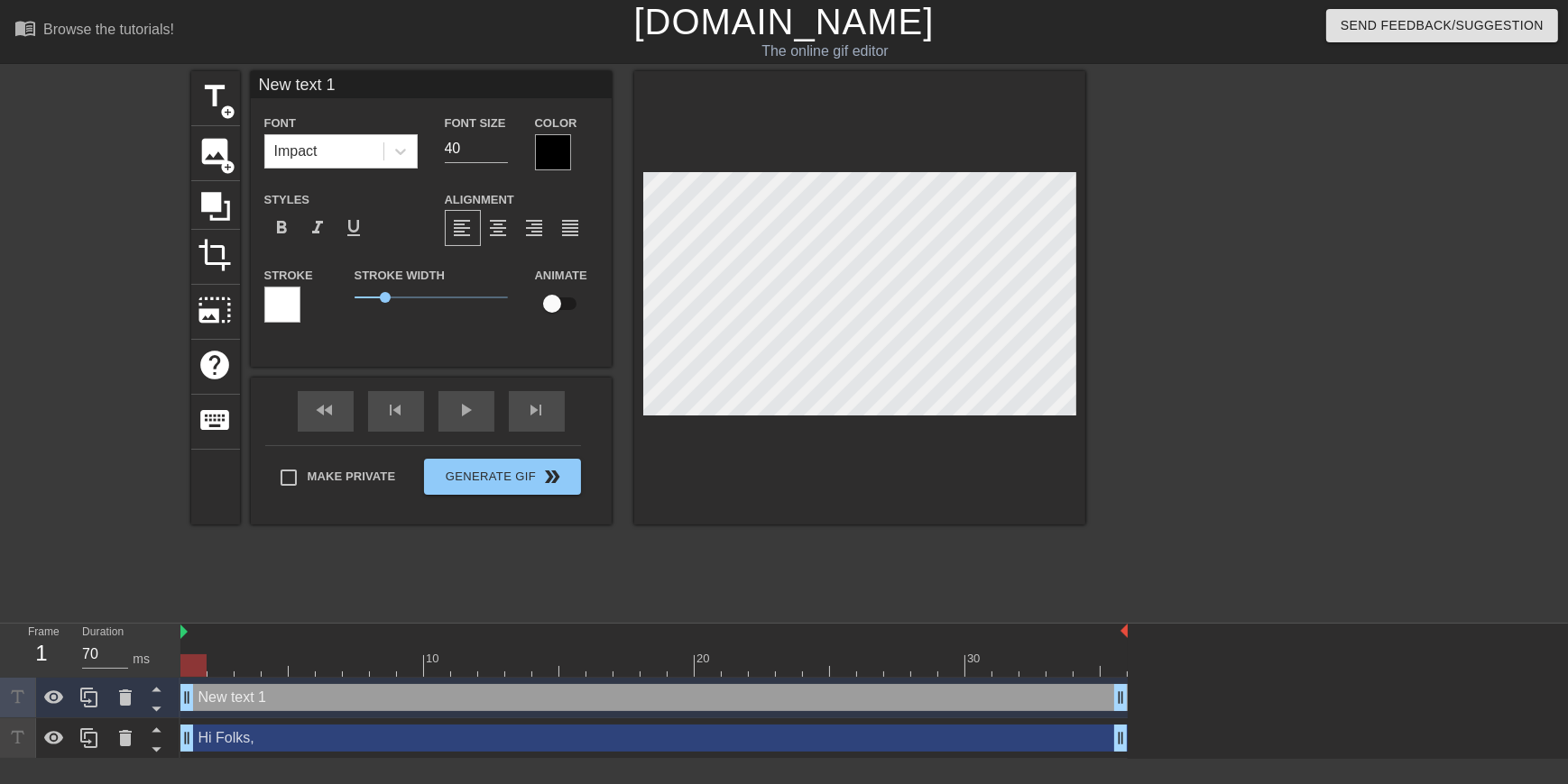
paste textarea "Unfortunately, I am out at sea at the moment"
type textarea "Unfortunately, I am out at sea at the moment"
type input "Unfortunately, I am out at sea at the moment"
type textarea "Unfortunately, I am out at sea at the moment"
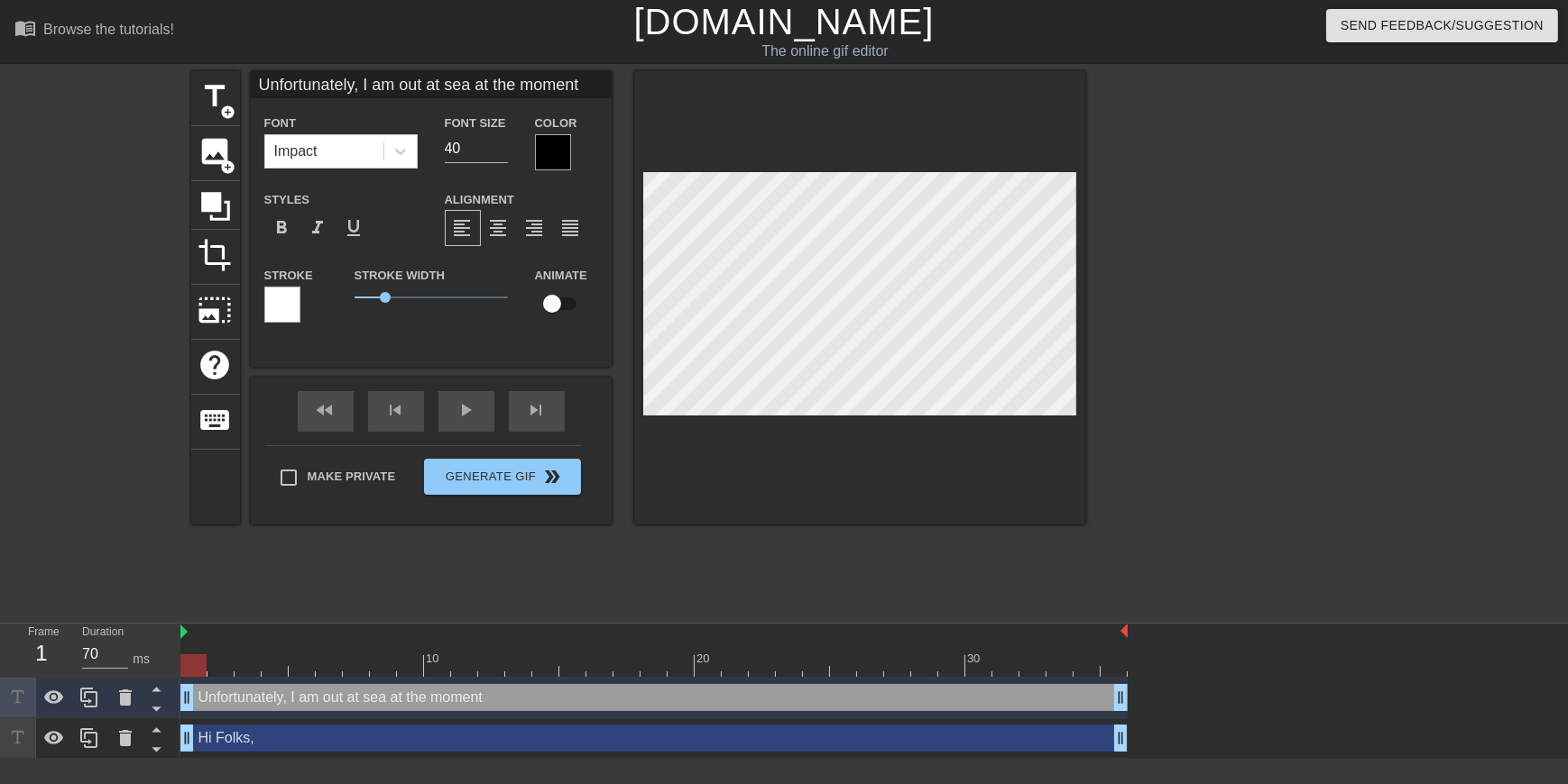
scroll to position [2, 14]
click at [455, 147] on input "40" at bounding box center [476, 148] width 63 height 29
type input "30"
click at [539, 232] on span "format_align_right" at bounding box center [535, 229] width 22 height 22
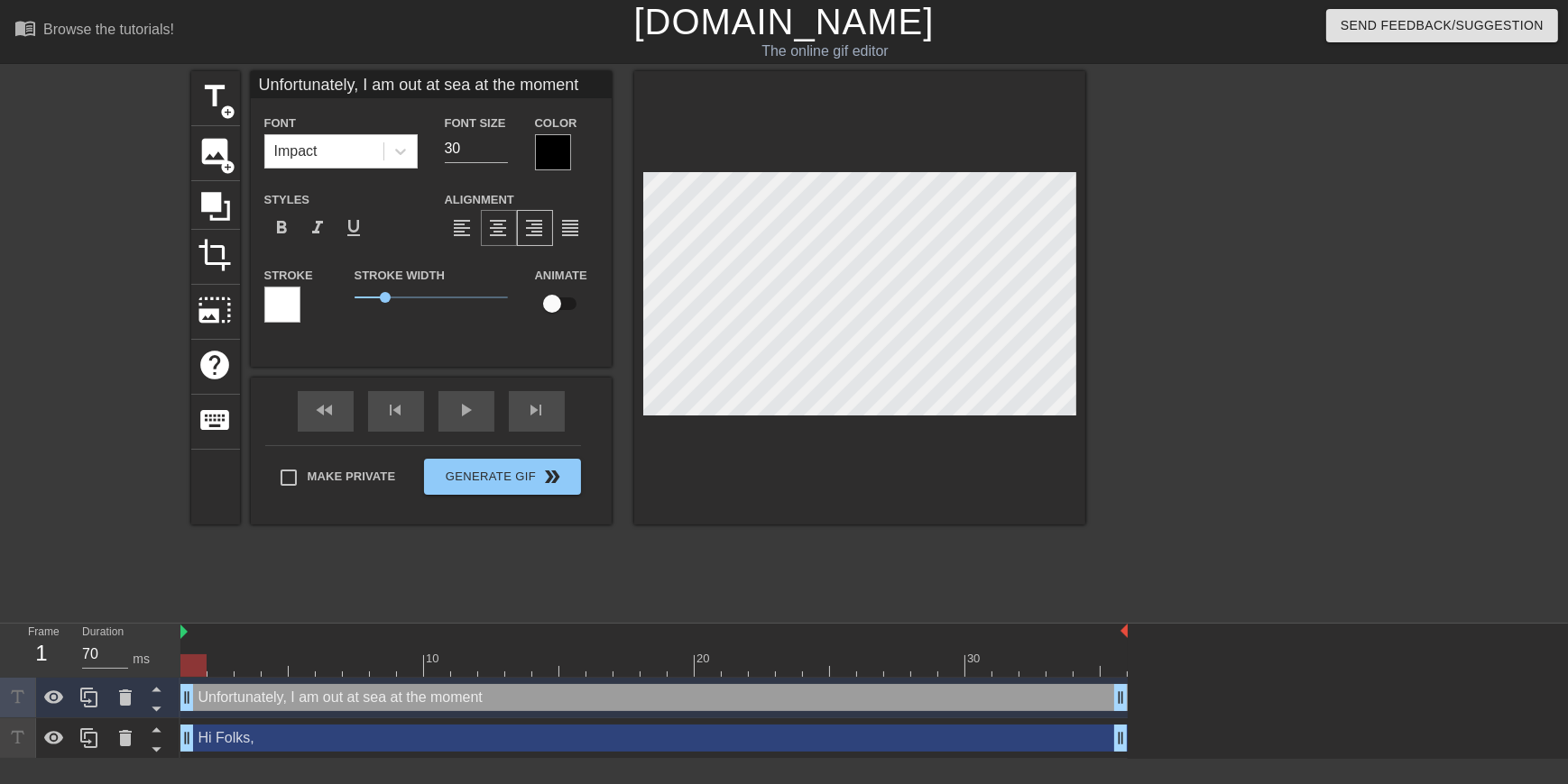
click at [498, 229] on span "format_align_center" at bounding box center [499, 229] width 22 height 22
type input "Unfortunately, I am out at sea at the moment"
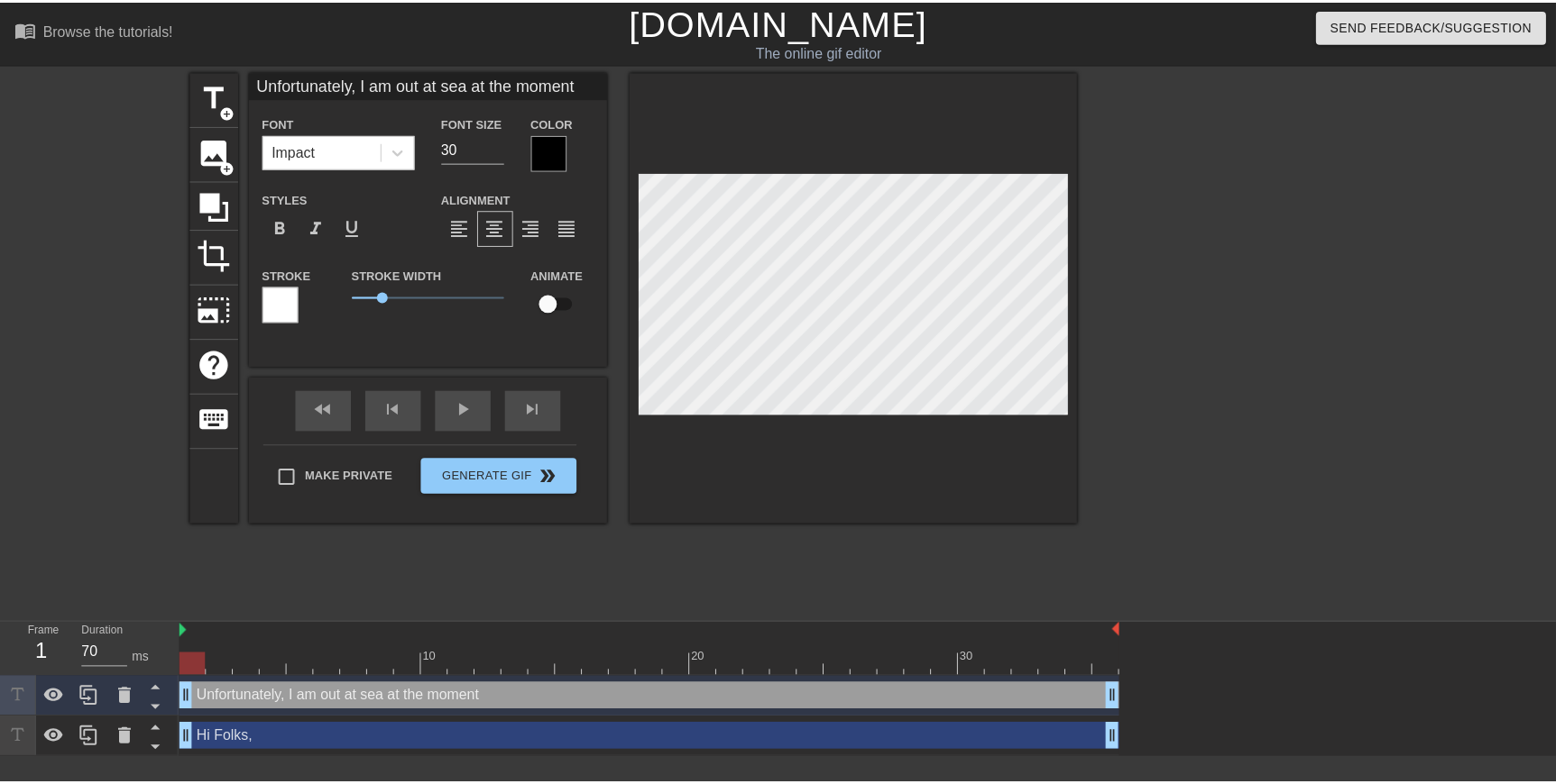
scroll to position [2, 3]
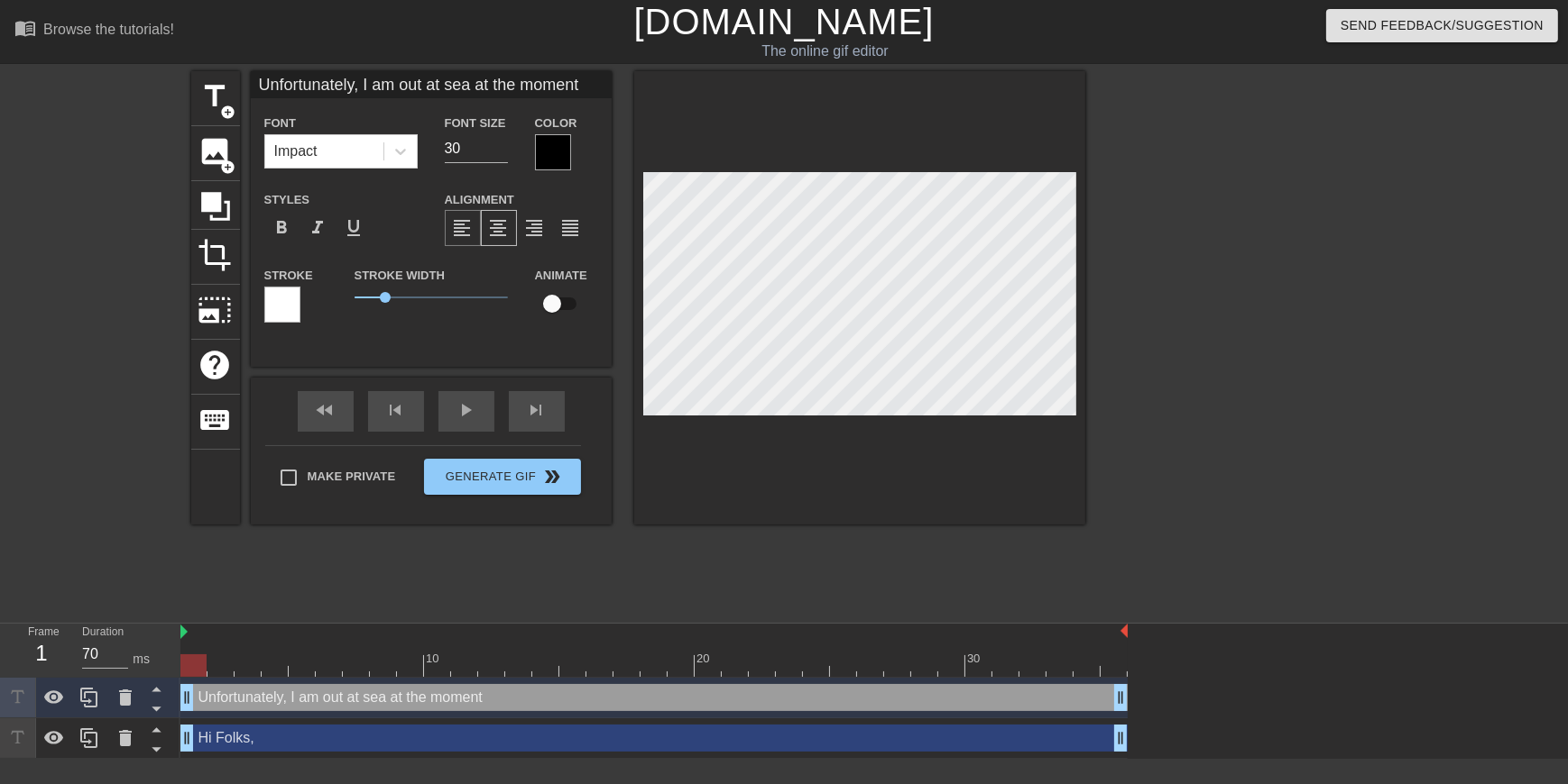
type textarea "Unfortunately, I am out at sea at the moment"
click at [464, 240] on div "format_align_left" at bounding box center [463, 228] width 36 height 36
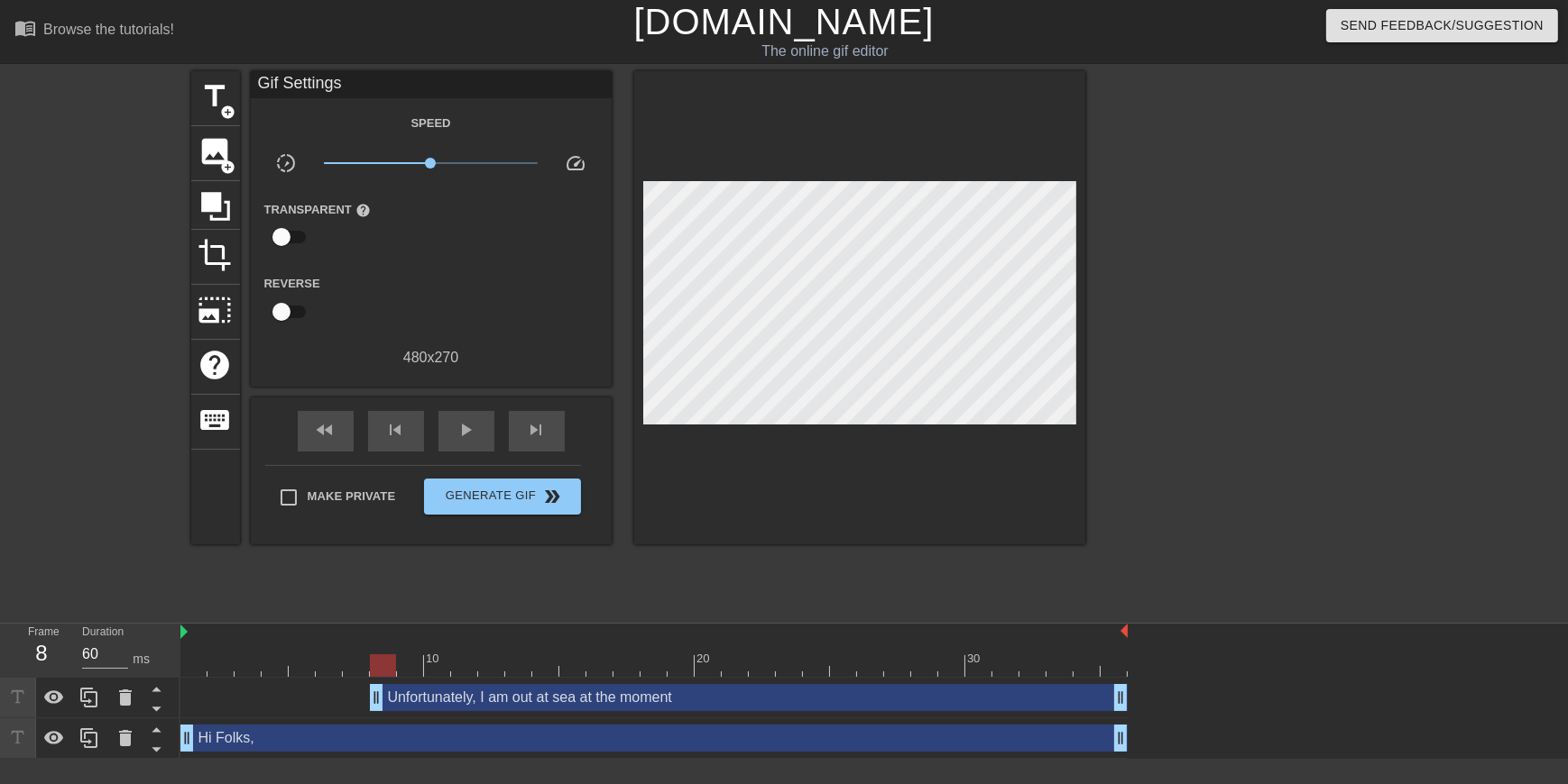
drag, startPoint x: 187, startPoint y: 703, endPoint x: 366, endPoint y: 700, distance: 179.0
click at [366, 345] on div "Unfortunately, I am out at sea at the moment drag_handle drag_handle" at bounding box center [655, 697] width 947 height 27
click at [264, 345] on div "Unfortunately, I am out at sea at the moment drag_handle drag_handle" at bounding box center [655, 697] width 947 height 27
drag, startPoint x: 384, startPoint y: 665, endPoint x: 376, endPoint y: 677, distance: 14.4
click at [376, 345] on div "10 20 30" at bounding box center [655, 651] width 947 height 54
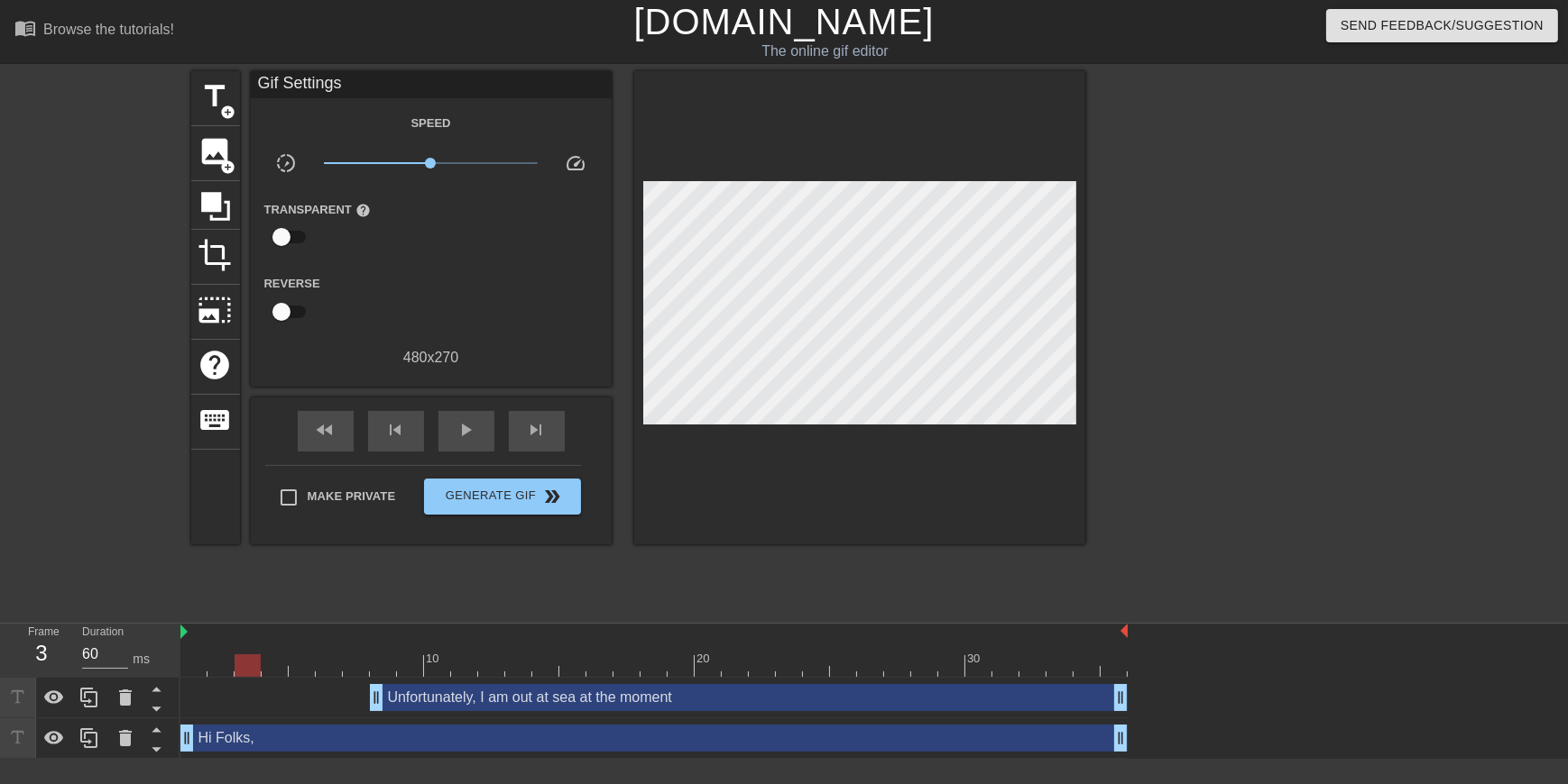
type input "70"
drag, startPoint x: 380, startPoint y: 661, endPoint x: 169, endPoint y: 665, distance: 211.0
click at [169, 345] on div "Frame 1 Duration 70 ms 10 20 30 Unfortunately, I am out at sea at the moment dr…" at bounding box center [784, 691] width 1568 height 135
click at [214, 115] on div "title add_circle" at bounding box center [215, 98] width 49 height 55
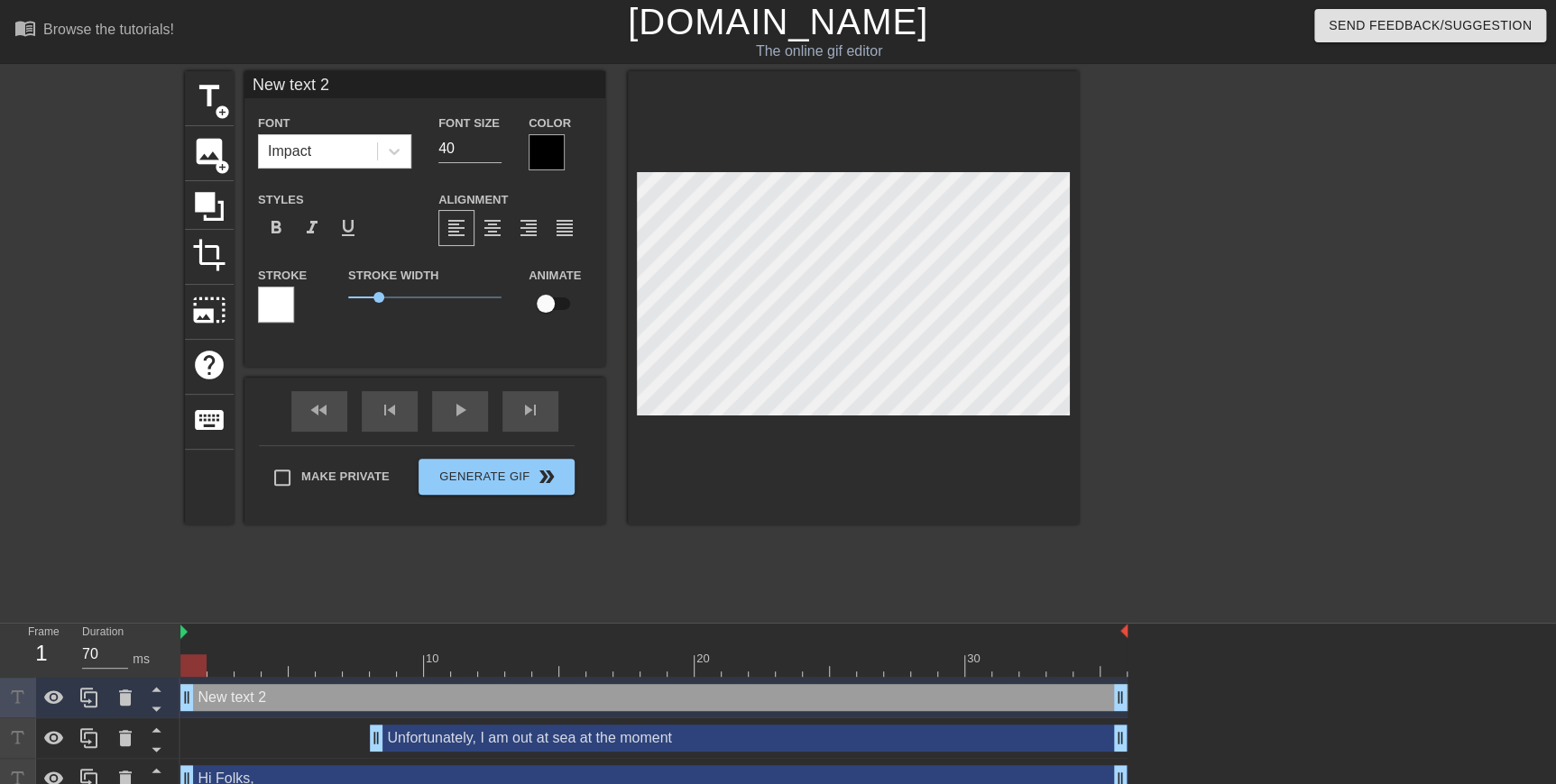
scroll to position [2, 4]
paste textarea "and am unable to access multi-factor authentication to sign in to anything. Iro…"
type textarea "and am unable to access multi-factor authentication to sign in to anything. Iro…"
type input "and am unable to access multi-factor authentication to sign in to anything. Iro…"
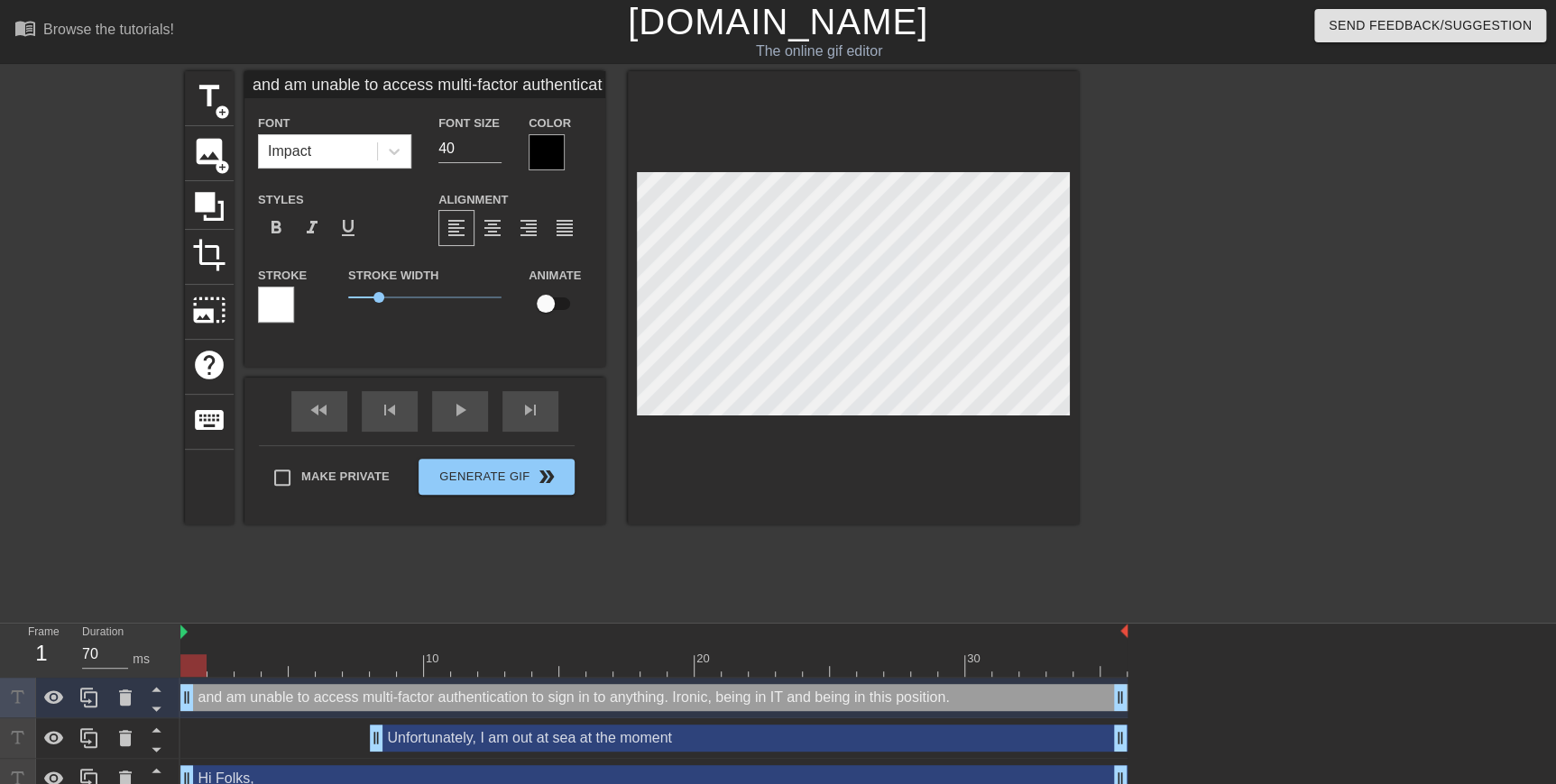
scroll to position [2, 48]
type textarea "and am unable to access multi-factor authentication to sign in to anything. Iro…"
drag, startPoint x: 194, startPoint y: 656, endPoint x: 458, endPoint y: 675, distance: 264.7
click at [458, 345] on div at bounding box center [464, 665] width 26 height 23
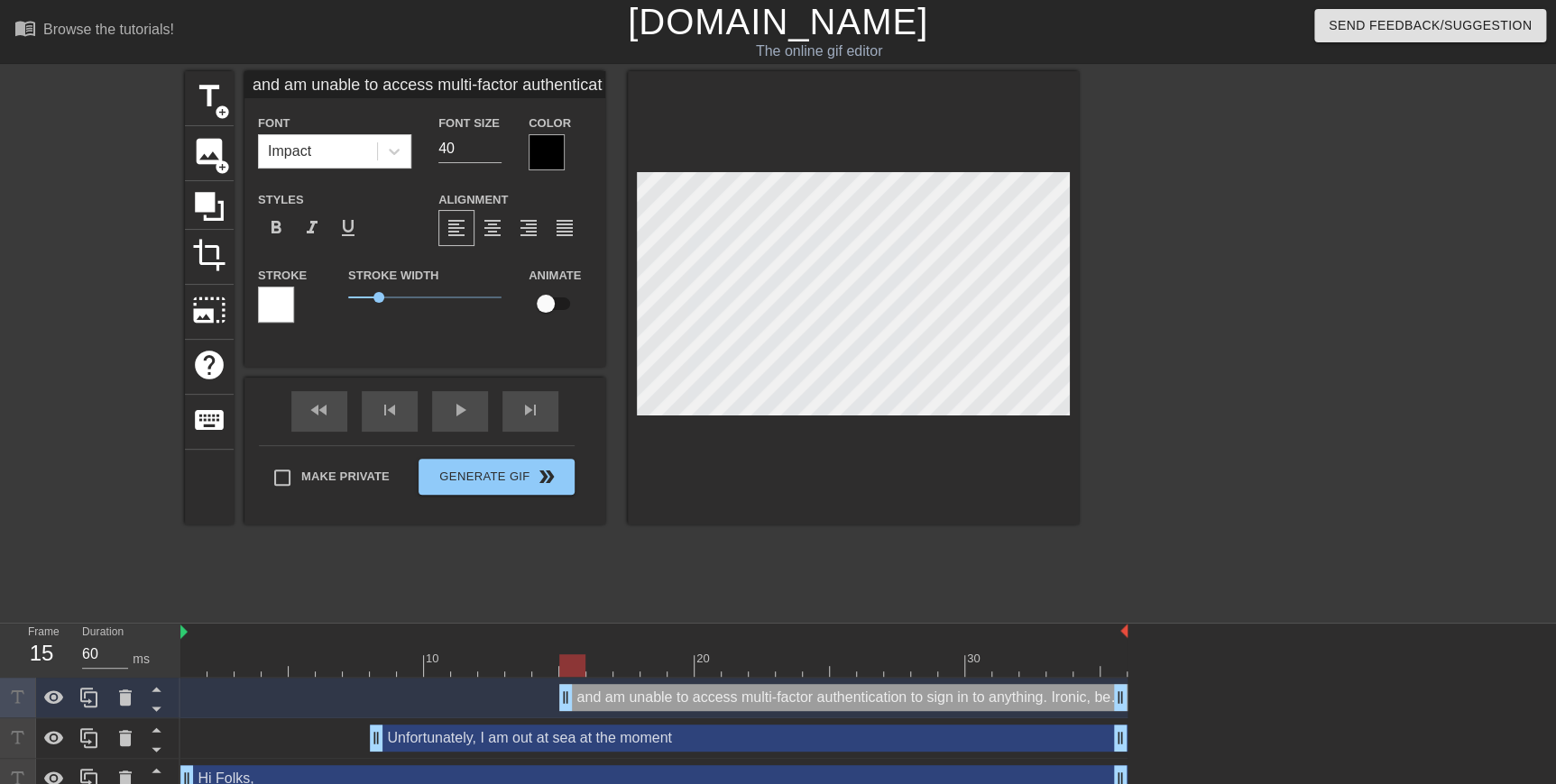
type input "70"
drag, startPoint x: 186, startPoint y: 698, endPoint x: 505, endPoint y: 705, distance: 319.1
click at [505, 345] on div "and am unable to access multi-factor authentication to sign in to anything. Iro…" at bounding box center [655, 697] width 947 height 27
type input "and am unable to access multi-factor authentication to sign in to anything. Iro…"
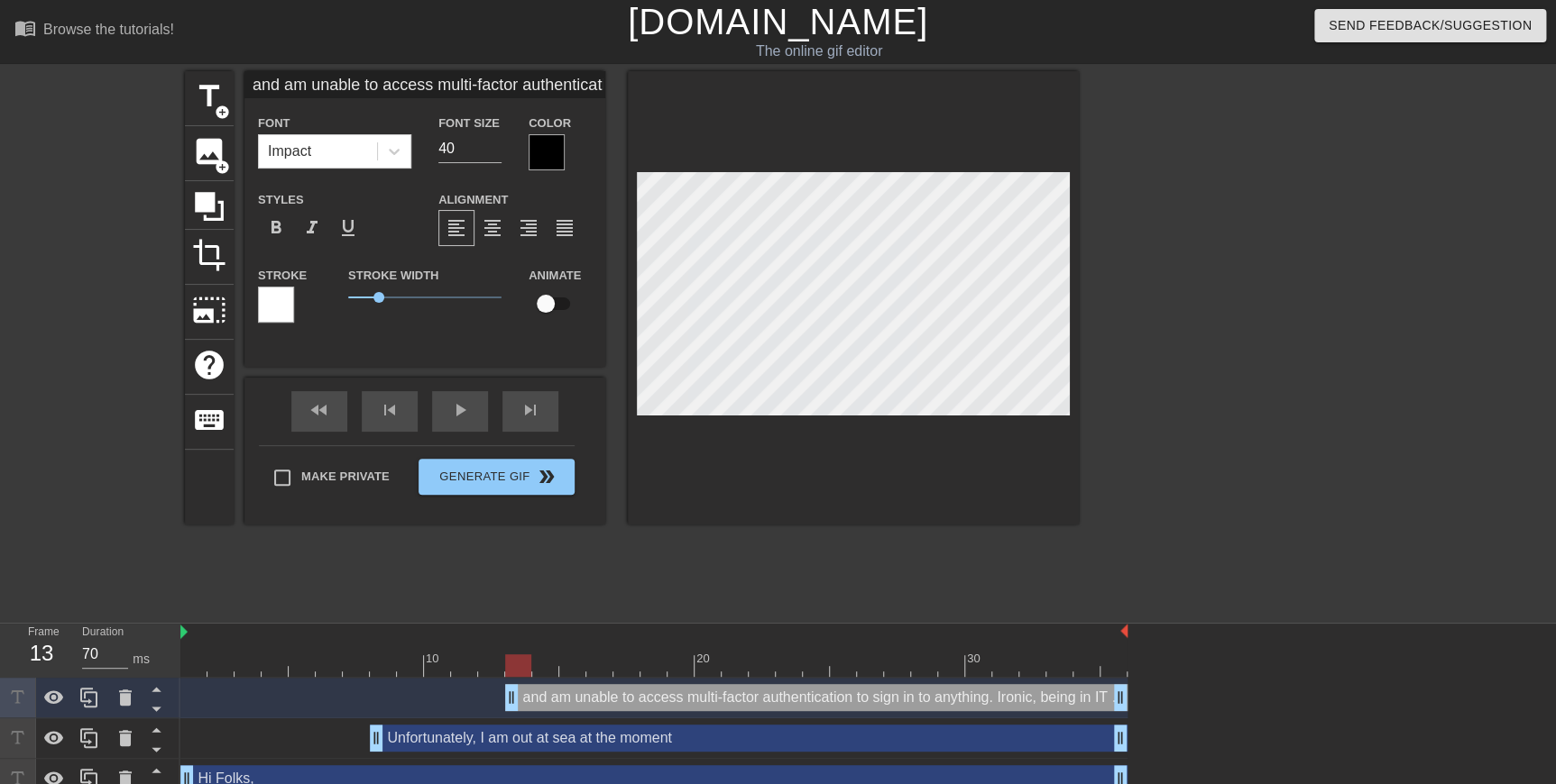
scroll to position [3, 3]
type textarea "and am unable to access multi-factor authentication to sign in to anything. Iro…"
click at [451, 155] on input "40" at bounding box center [470, 148] width 63 height 29
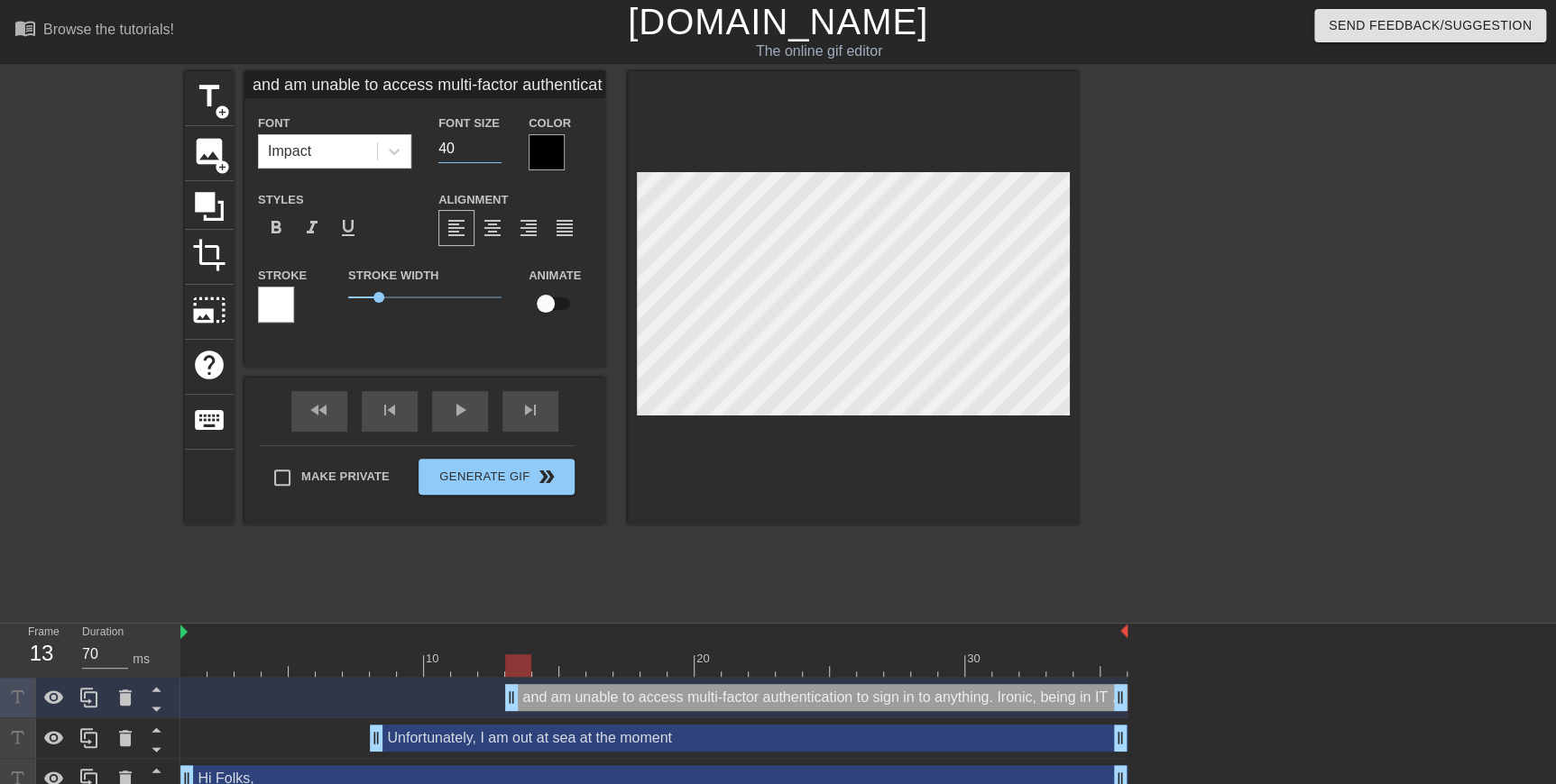
type input "and am unable to access multi-factor authentication to sign in to anything. Iro…"
type input "2"
type input "and am unable to access multi-factor authentication to sign in to anything. Iro…"
type input "20"
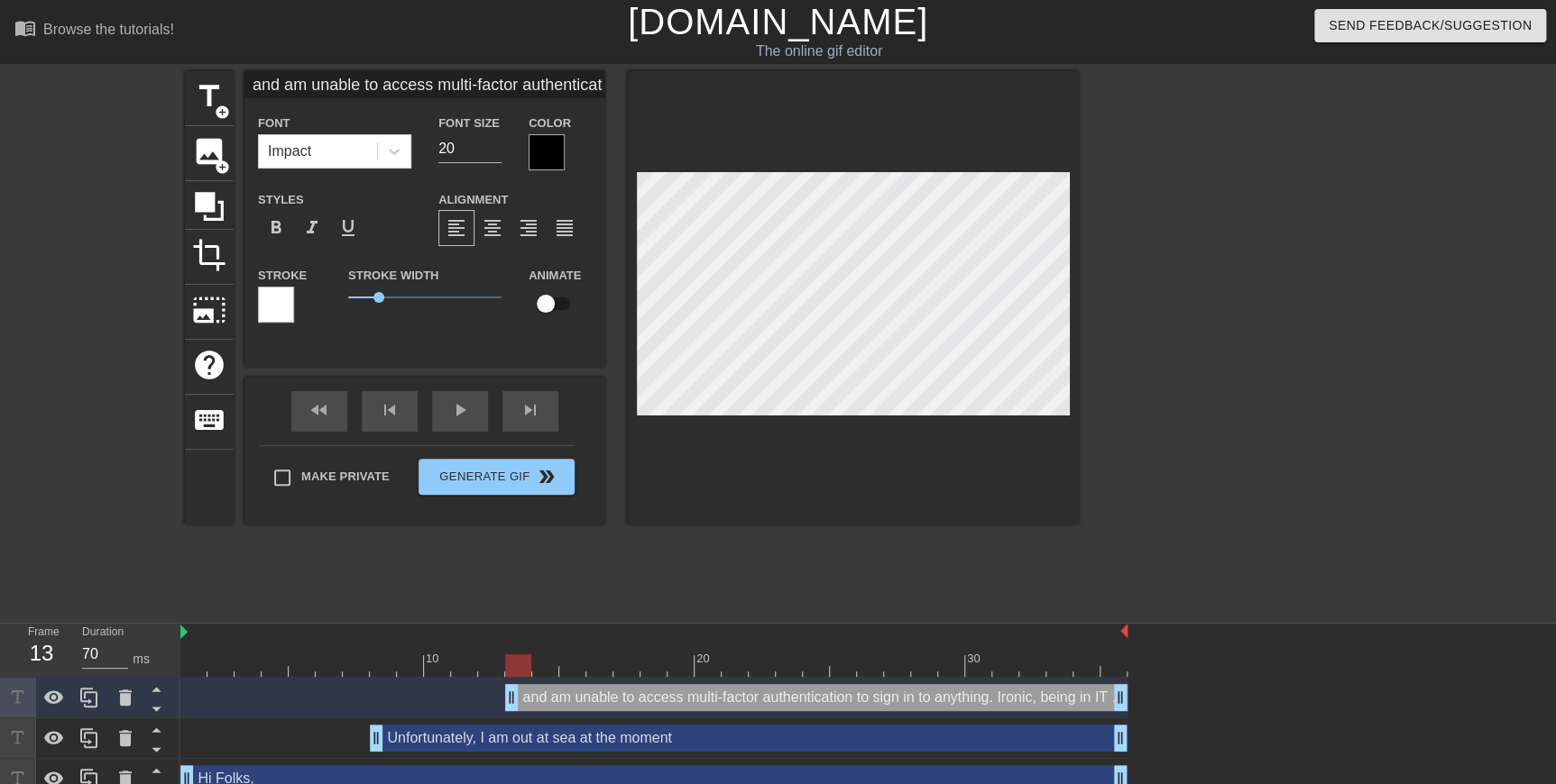
click at [684, 309] on div "title add_circle image add_circle crop photo_size_select_large help keyboard an…" at bounding box center [778, 342] width 1556 height 541
type input "and am unable to access multi-factor authentication to sign in to anything. Iro…"
type textarea "and am unable to access multi-factor authentication to sign in to anything. Iro…"
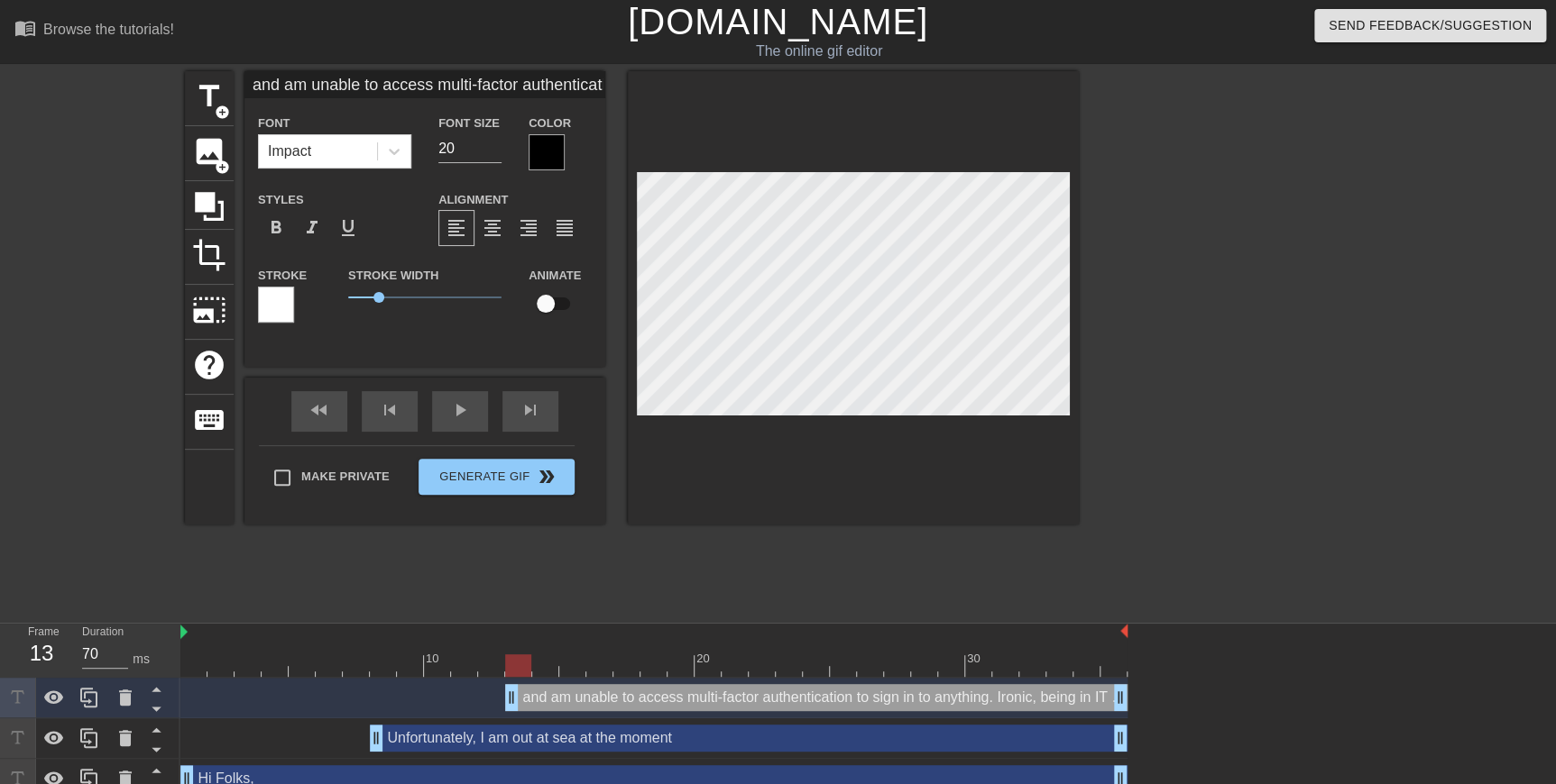
scroll to position [3, 9]
type input "and am unable to access multi-factor authentication to sign in to anything. Iro…"
type textarea "and am unable to access multi-factor authentication to sign in to anything. Iro…"
type input "and am unable to access multi-factor authentication to sign in to anything. Iro…"
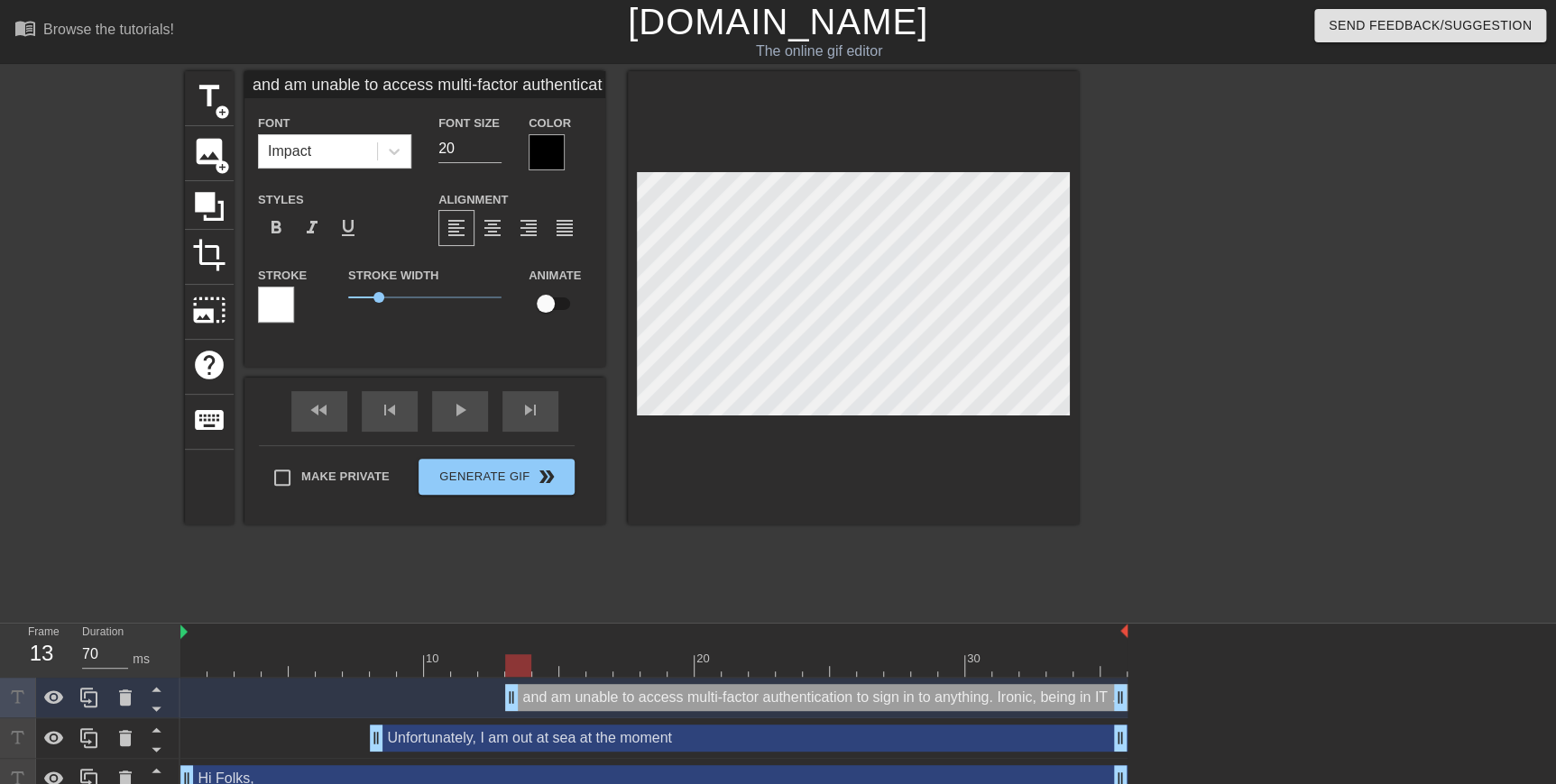
scroll to position [3, 2]
type textarea "and am unable to access multi-factor authentication to sign in to anything. Iro…"
type input "and am unable to access multi-factor authentication to sign in to anything. Iro…"
type textarea "and am unable to access multi-factor authentication to sign in to anything. Iro…"
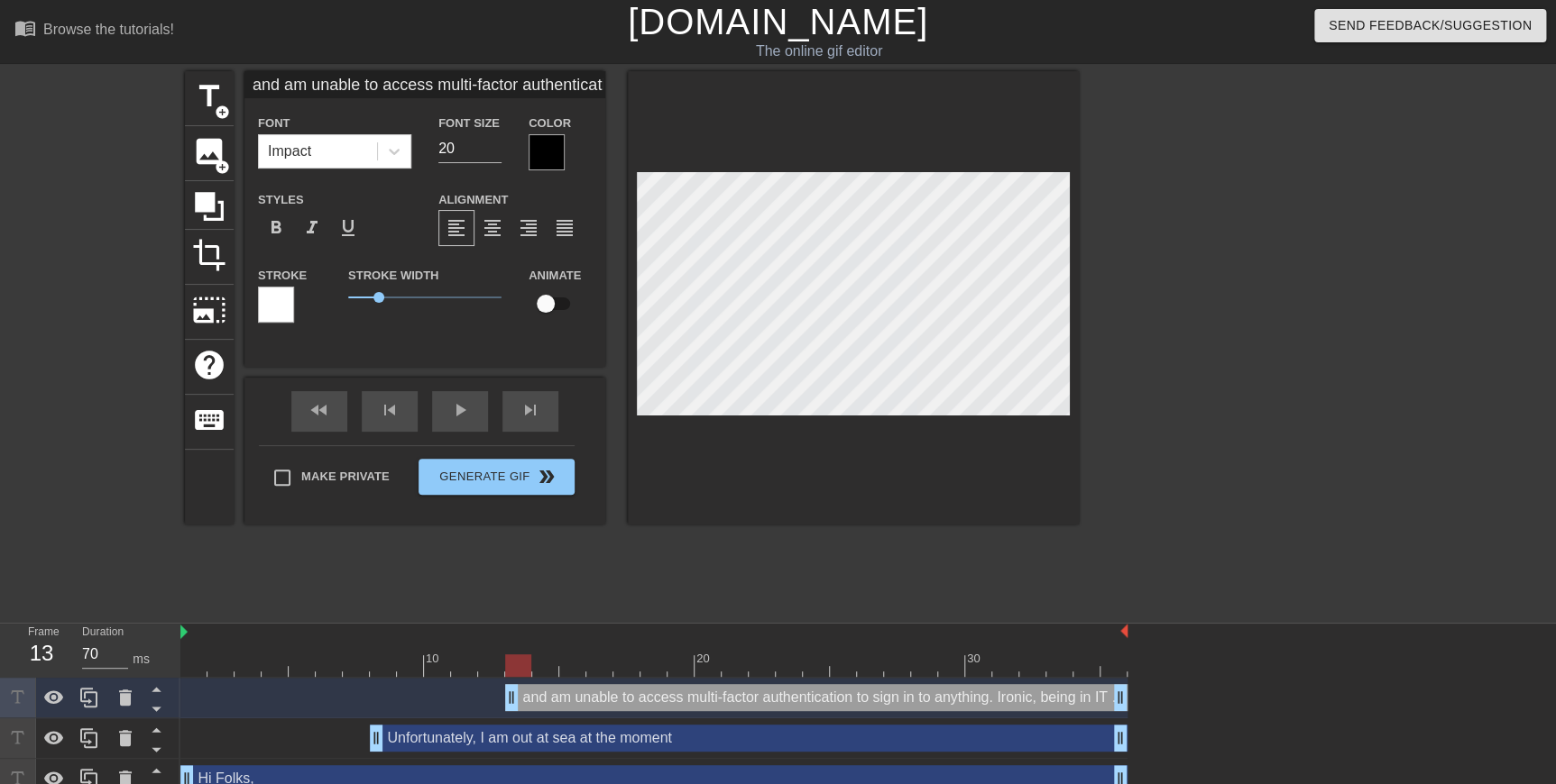
scroll to position [5, 2]
click at [449, 151] on input "20" at bounding box center [470, 148] width 63 height 29
type input "and am unable to access multi-factor authentication to sign in to anything. Iro…"
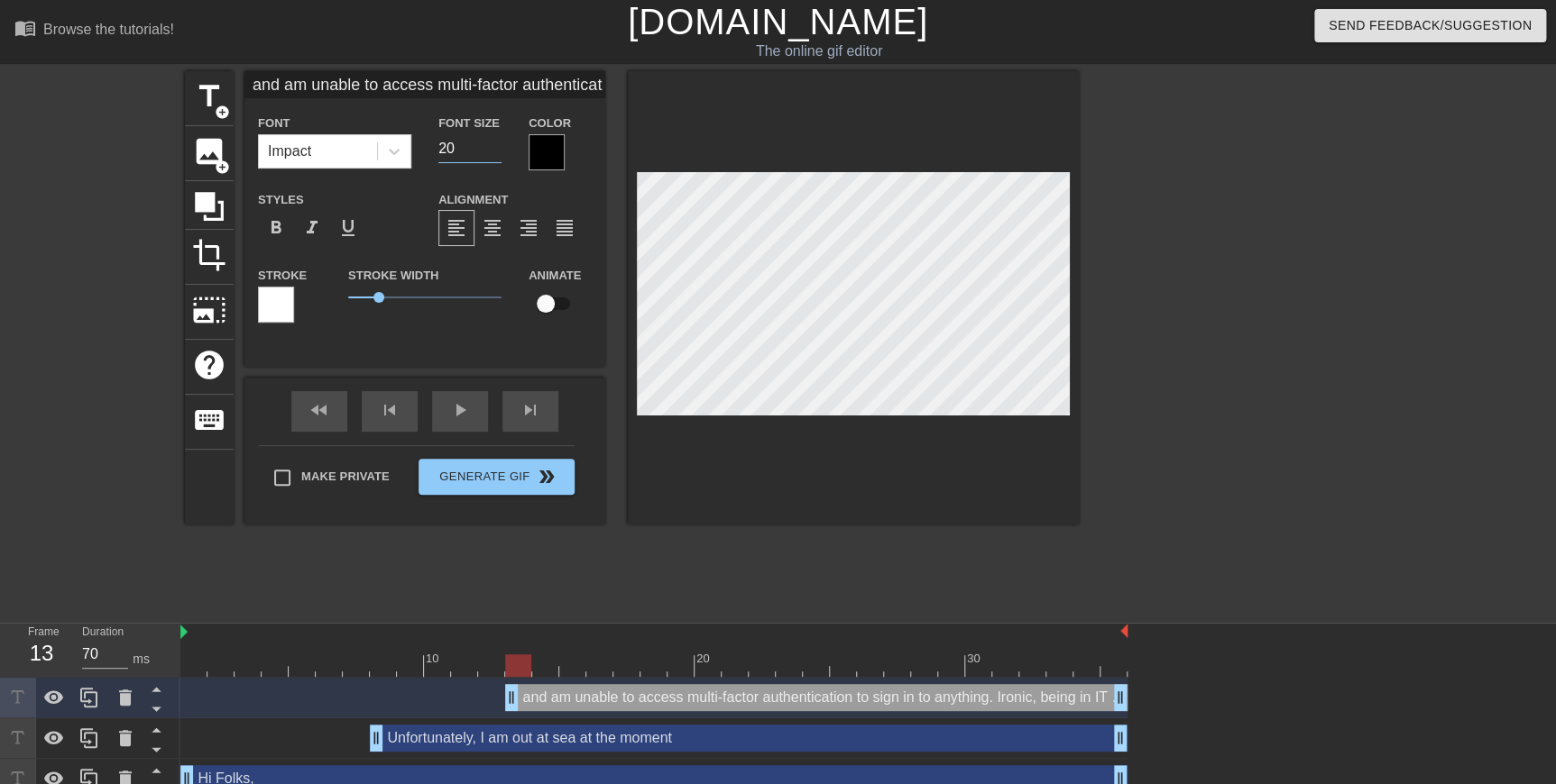
type input "2"
type input "and am unable to access multi-factor authentication to sign in to anything. Iro…"
type input "26"
click at [460, 154] on input "26" at bounding box center [470, 148] width 63 height 29
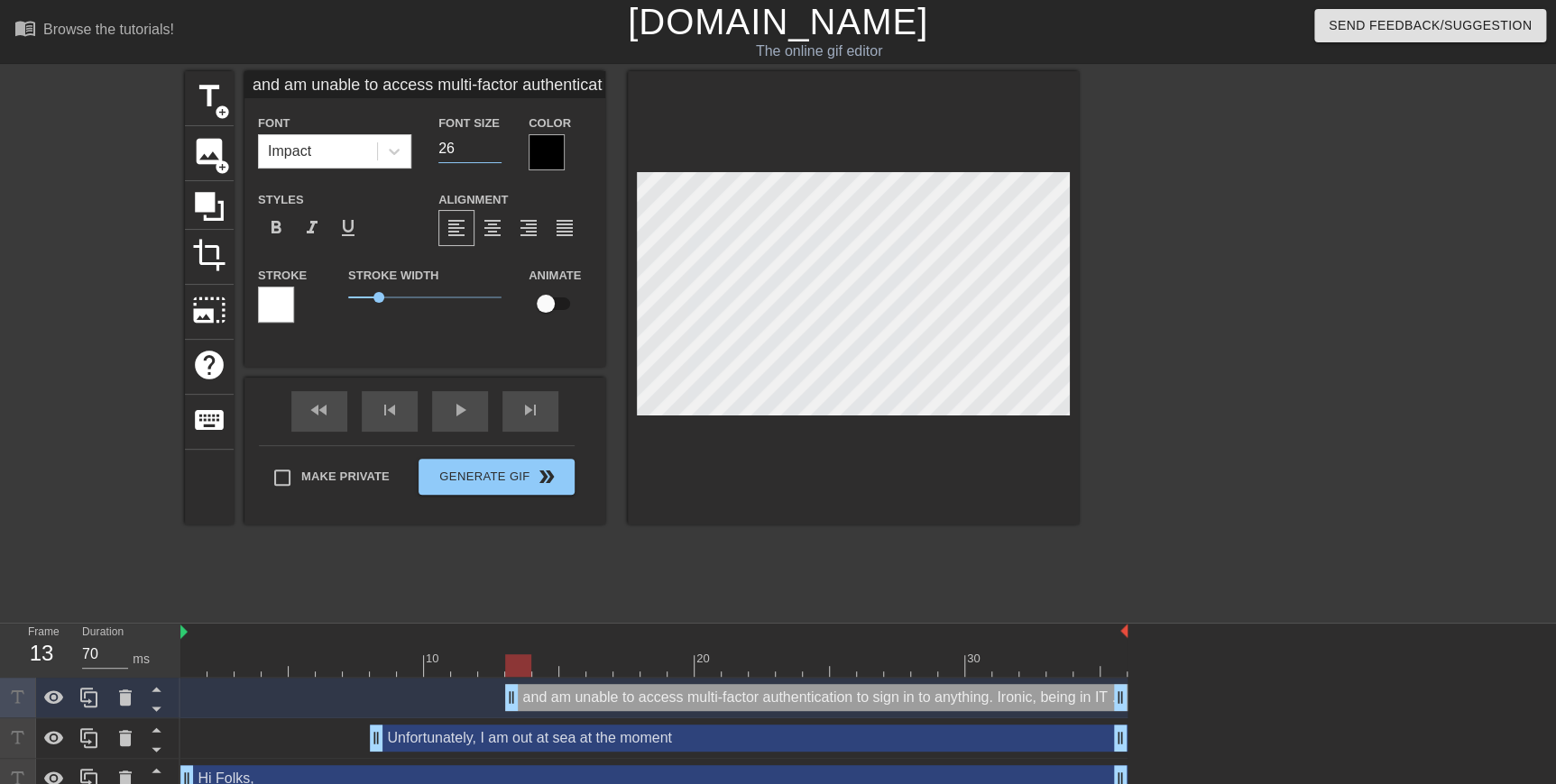
click at [460, 154] on input "26" at bounding box center [470, 148] width 63 height 29
type input "and am unable to access multi-factor authentication to sign in to anything. Iro…"
type input "2"
type input "and am unable to access multi-factor authentication to sign in to anything. Iro…"
type input "3"
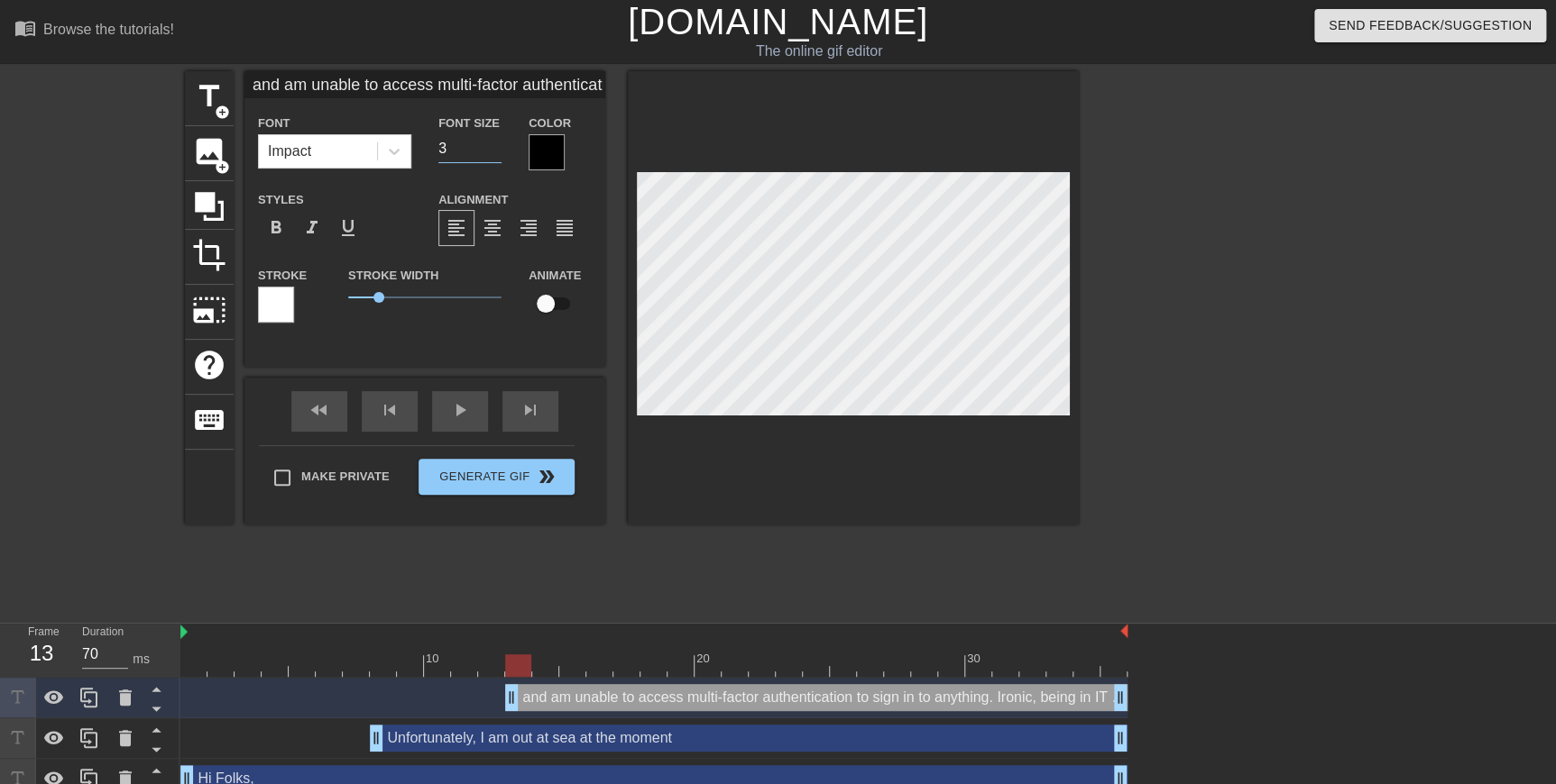
type input "and am unable to access multi-factor authentication to sign in to anything. Iro…"
type input "30"
click at [459, 153] on input "30" at bounding box center [470, 148] width 63 height 29
type input "and am unable to access multi-factor authentication to sign in to anything. Iro…"
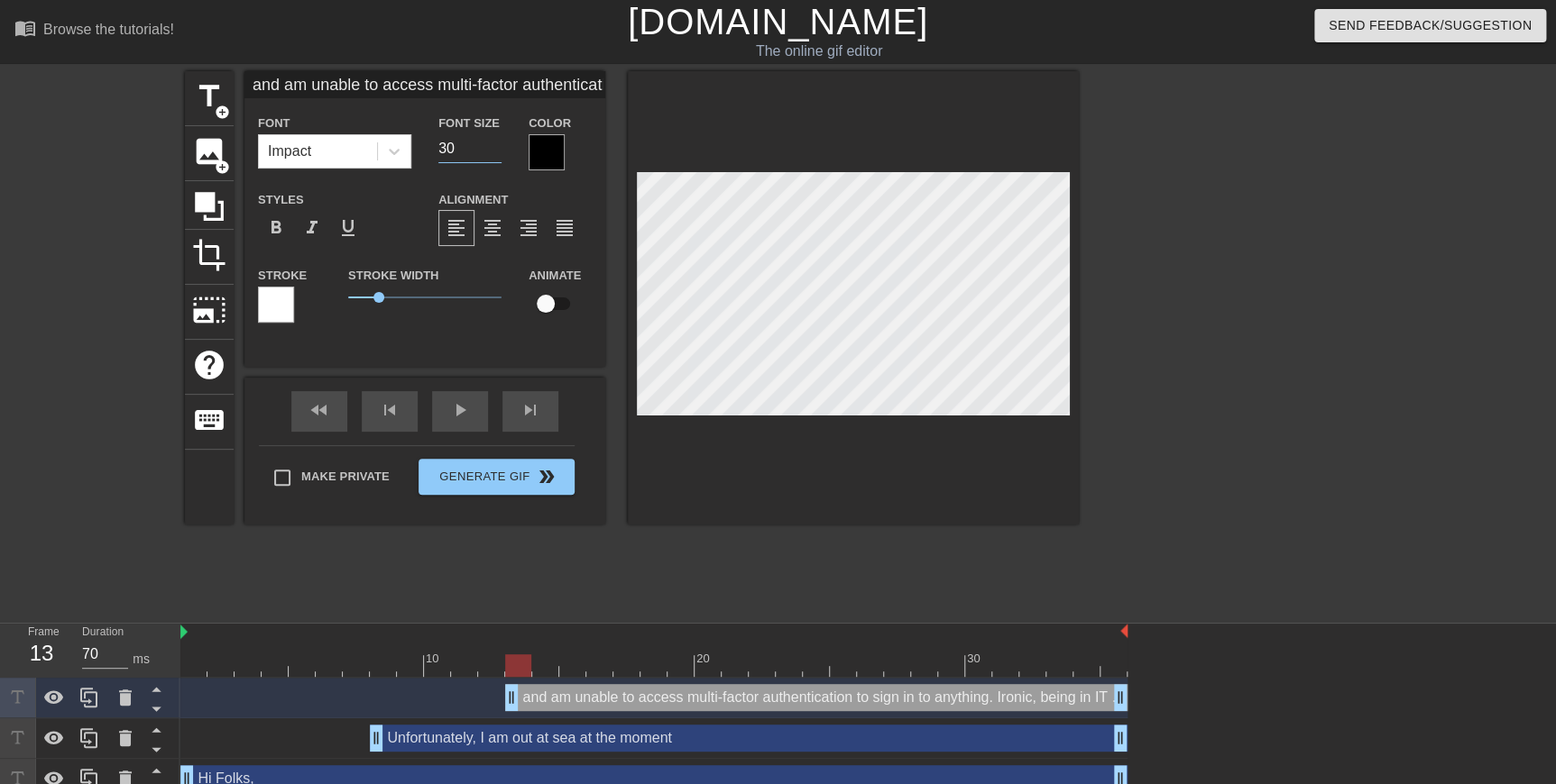
type input "2"
type input "and am unable to access multi-factor authentication to sign in to anything. Iro…"
type input "28"
click at [684, 345] on div at bounding box center [852, 298] width 451 height 453
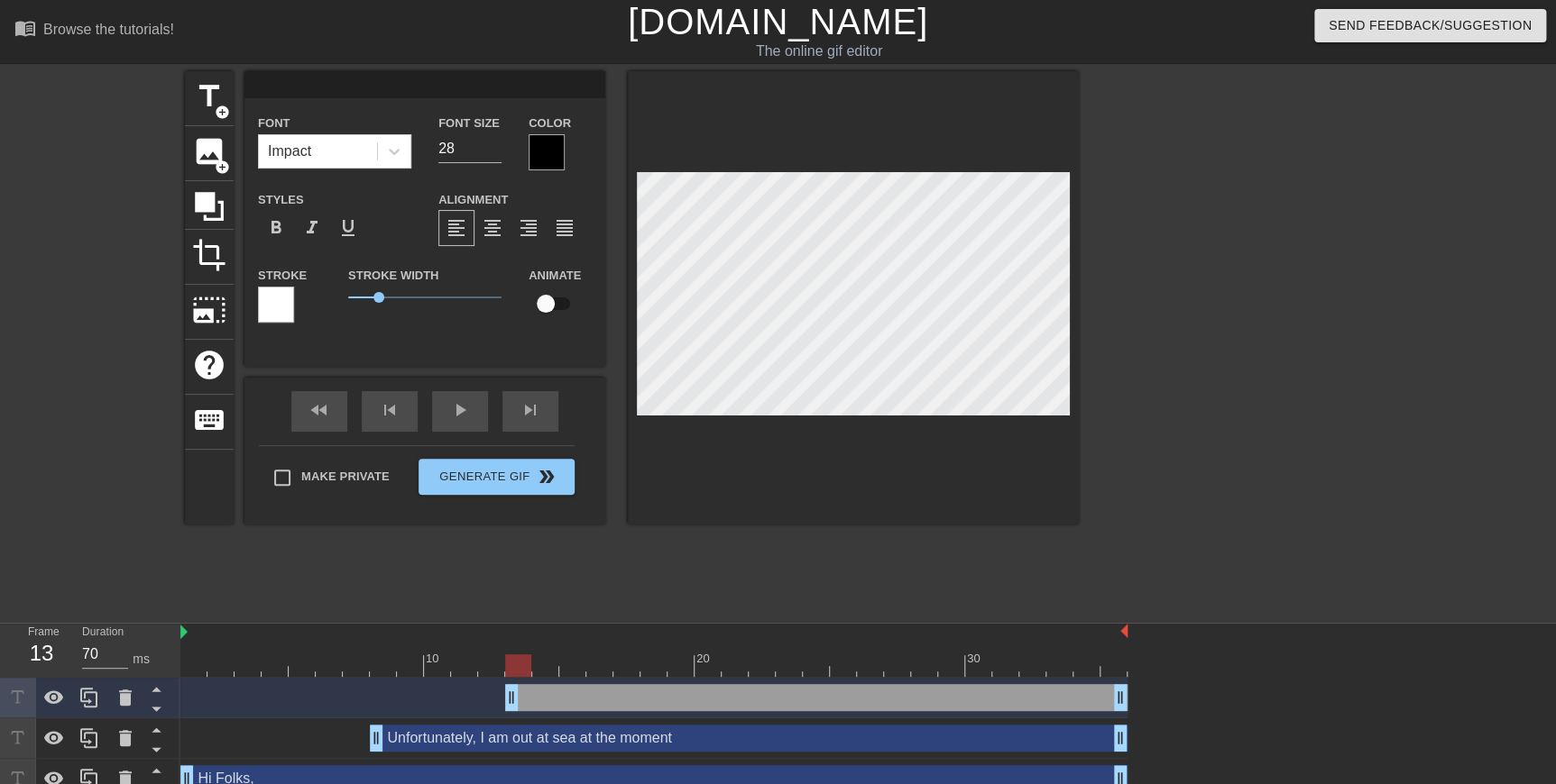
click at [684, 345] on div at bounding box center [1235, 342] width 271 height 541
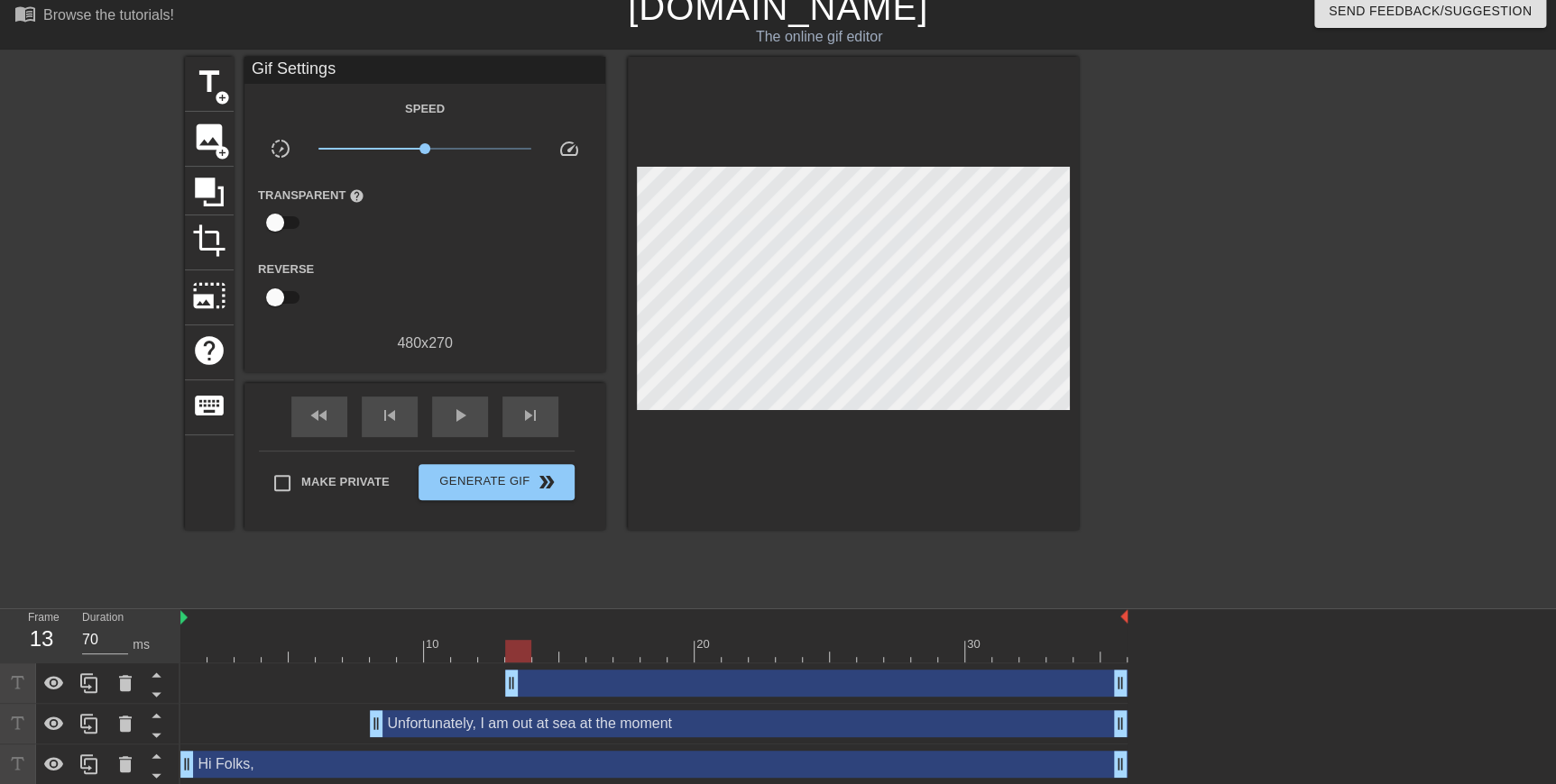
scroll to position [18, 0]
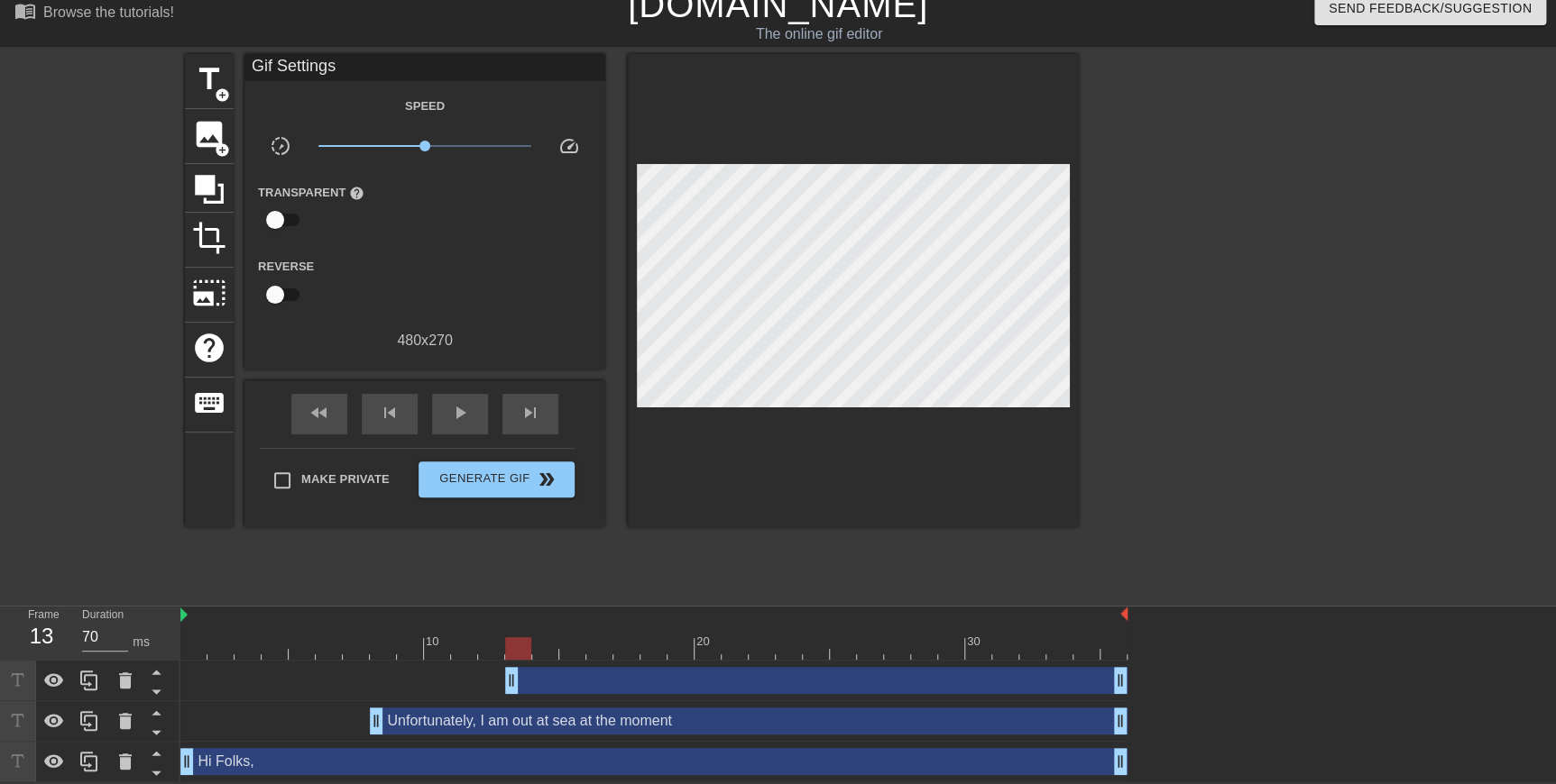
click at [613, 345] on div "drag_handle drag_handle" at bounding box center [815, 680] width 623 height 27
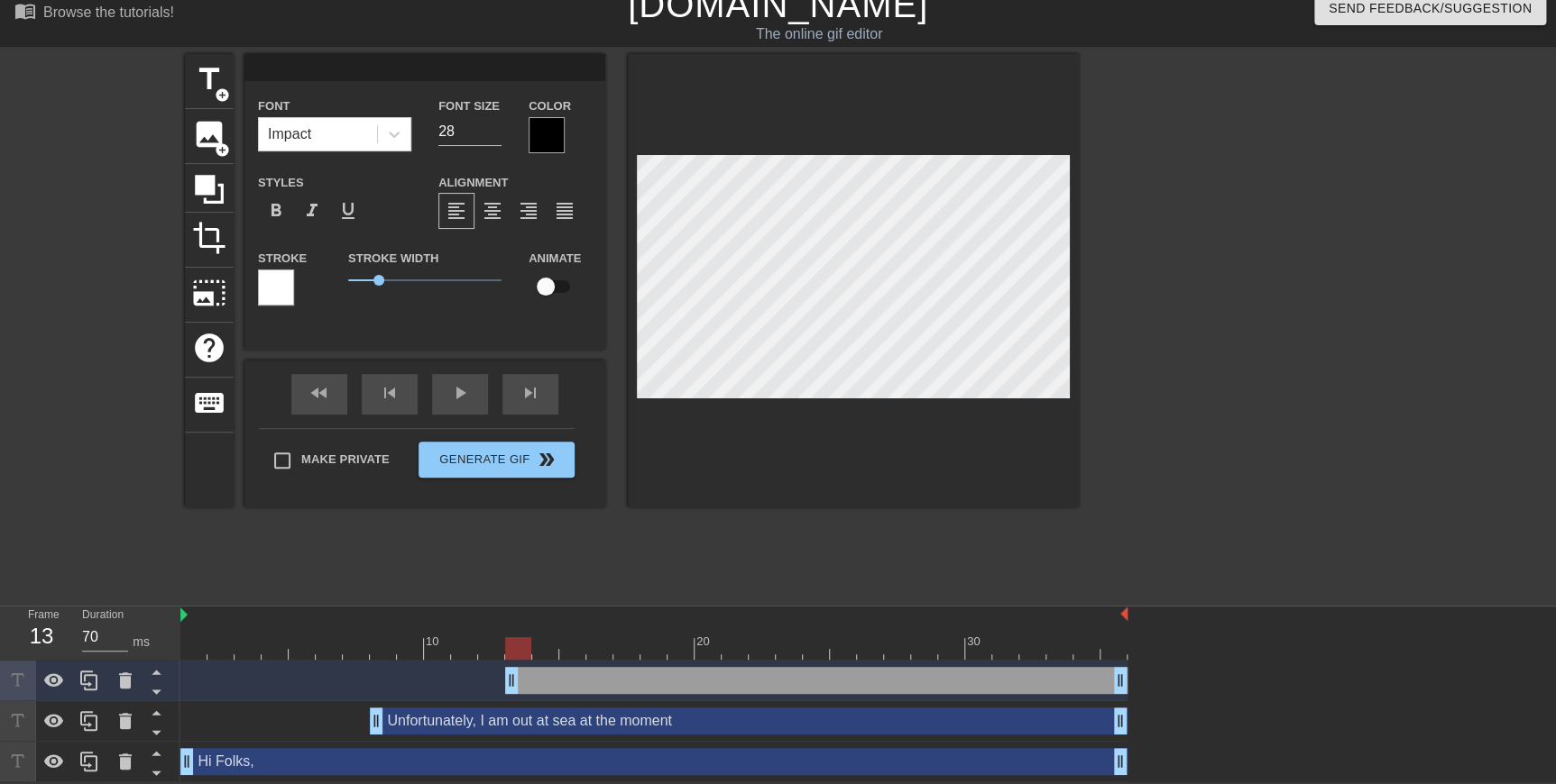
paste textarea "and am unable to access multi-factor authentication to sign in to anything. Iro…"
type input "and am unable to access multi-factor authentication to sign in to anything. Iro…"
type textarea "and am unable to access multi-factor authentication to sign in to anything. Iro…"
paste textarea "and am unable to access multi-factor authentication to sign in to anything. Iro…"
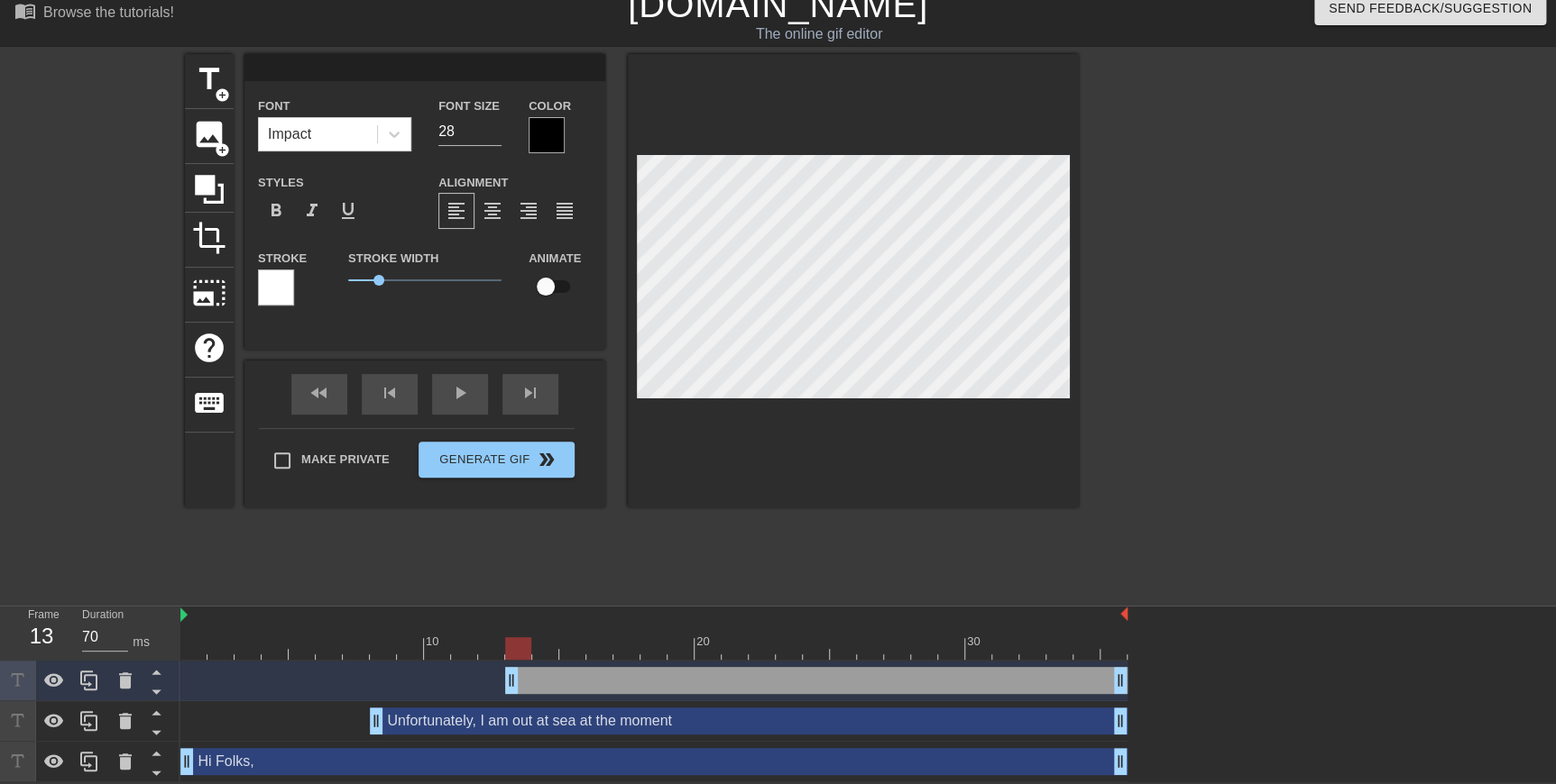
type input "and am unable to access multi-factor authentication to sign in to anything. Iro…"
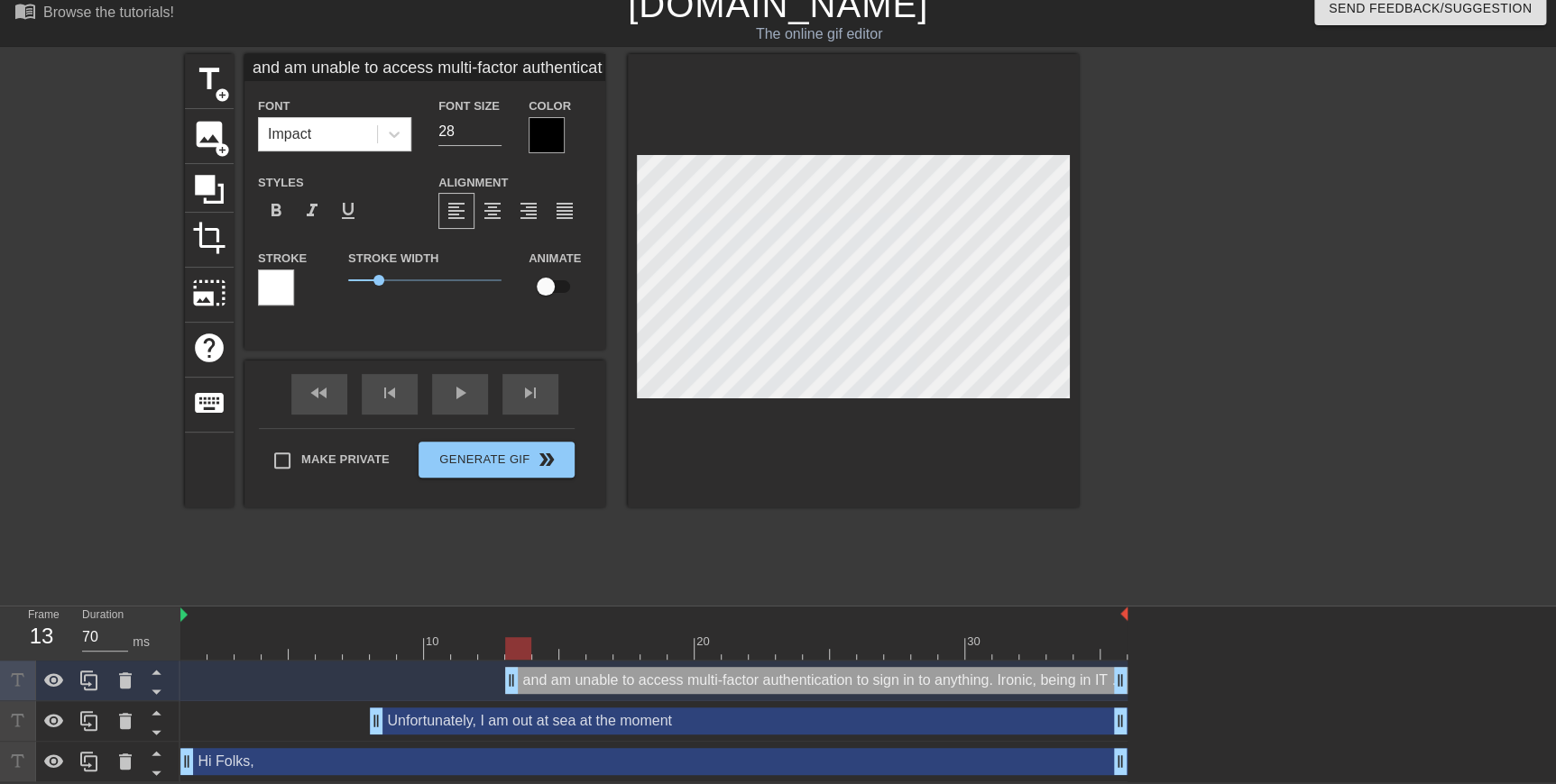
scroll to position [5, 18]
type textarea "and am unable to access multi-factor authentication to sign in to anything. Iro…"
type input "and am unable to access multi-factor authentication to sign in to anything. Iro…"
type textarea "and am unable to access multi-factor authentication to sign in to anything. Iro…"
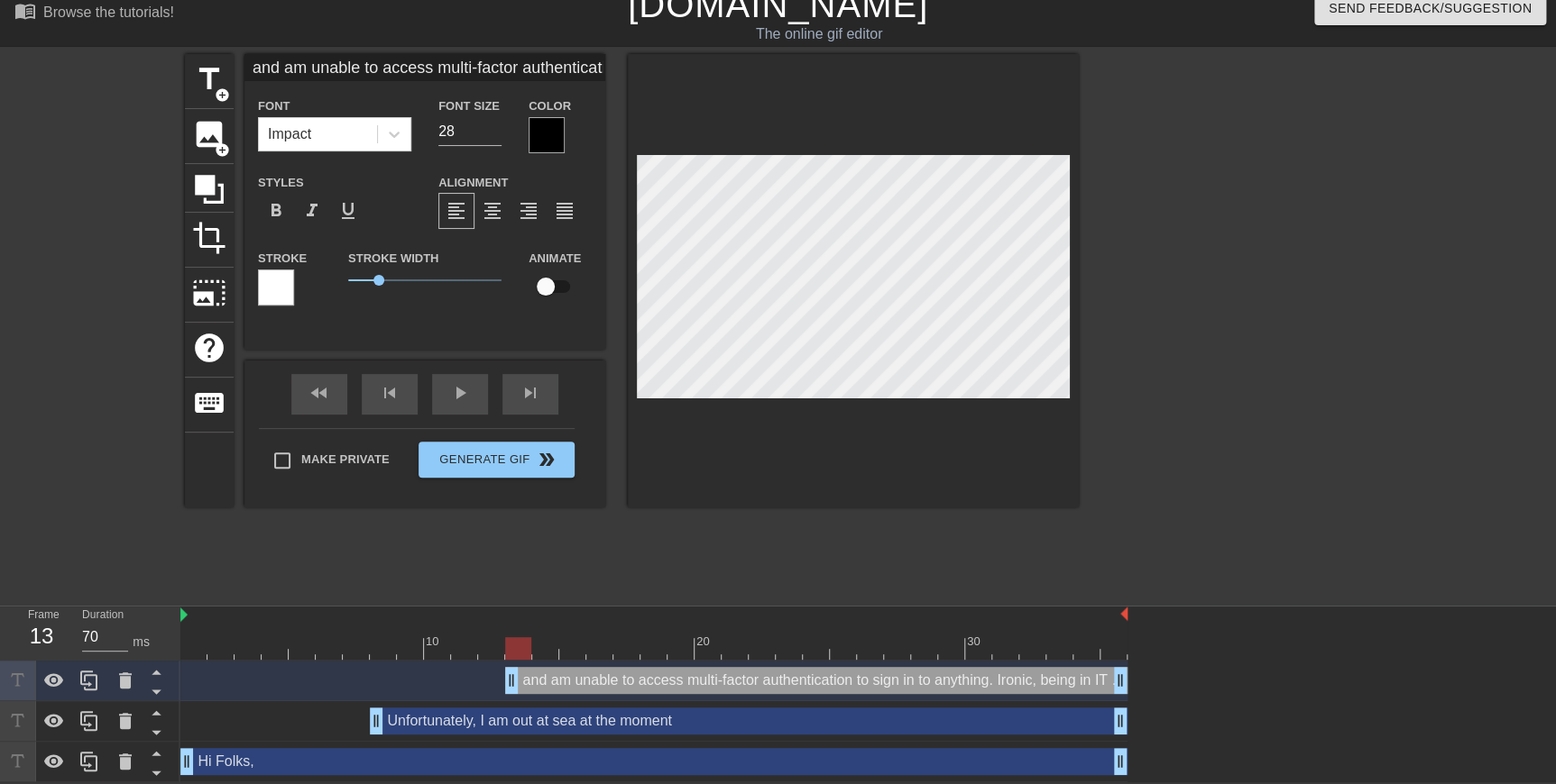
type input "and am unable to access multi-factor authentication to sign in to anything. Iro…"
type textarea "and am unable to access multi-factor authentication to sign in to anything. Iro…"
type input "and am unable to access multi-factor authentication to sign in to anything. Iro…"
type textarea "and am unable to access multi-factor authentication to sign in to anything. Iro…"
type input "and am unable to access multi-factor authentication to sign in to anything. Iro…"
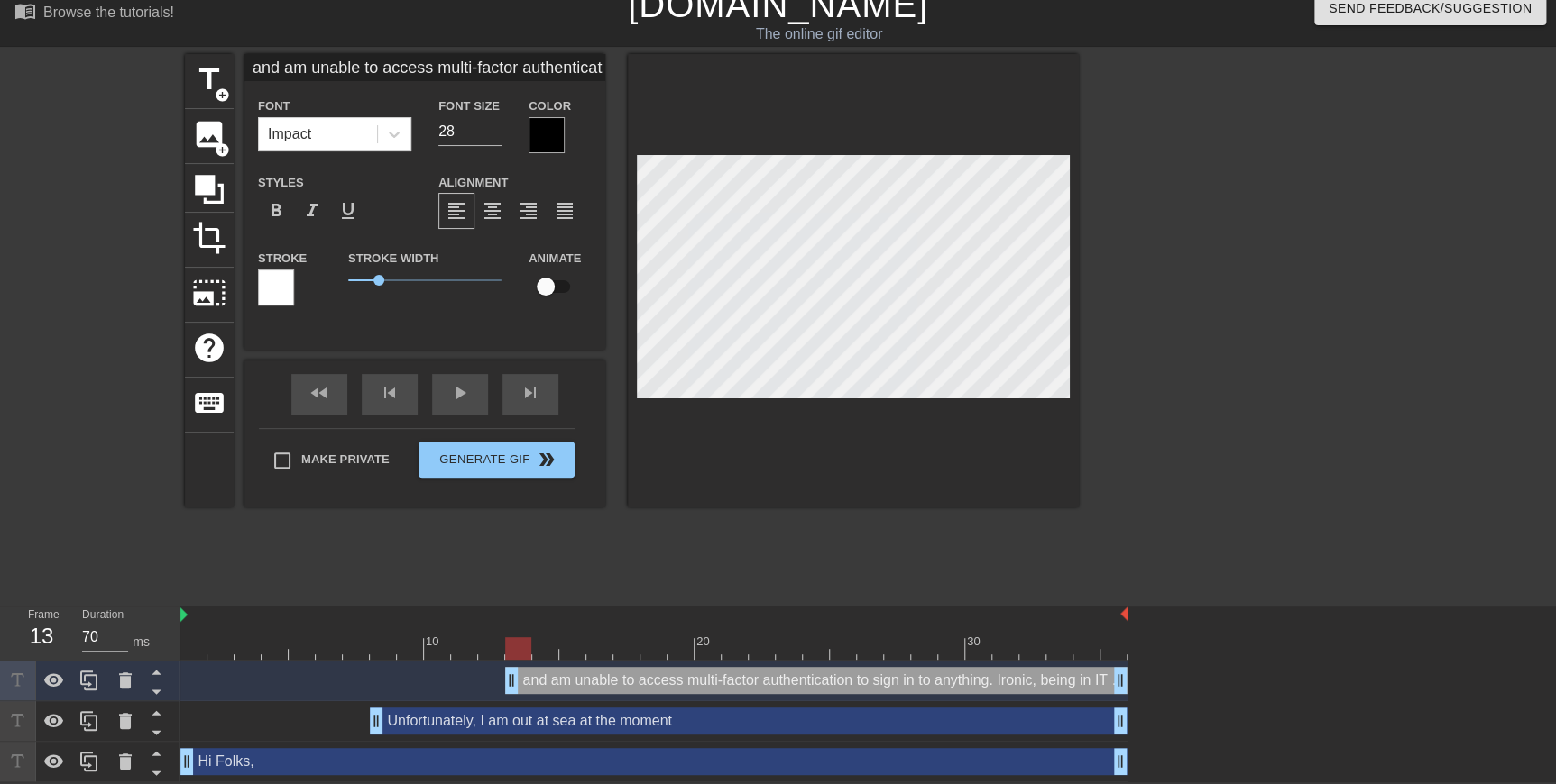
type textarea "and am unable to access multi-factor authentication to sign in to anything. Iro…"
type input "and am unable to access multi-factor authentication to sign in to anything. Iro…"
type textarea "and am unable to access multi-factor authentication to sign in to anything. Iro…"
type input "and am unable to access multi-factor authentication to sign in to anything. Iro…"
type textarea "and am unable to access multi-factor authentication to sign in to anything. Iro…"
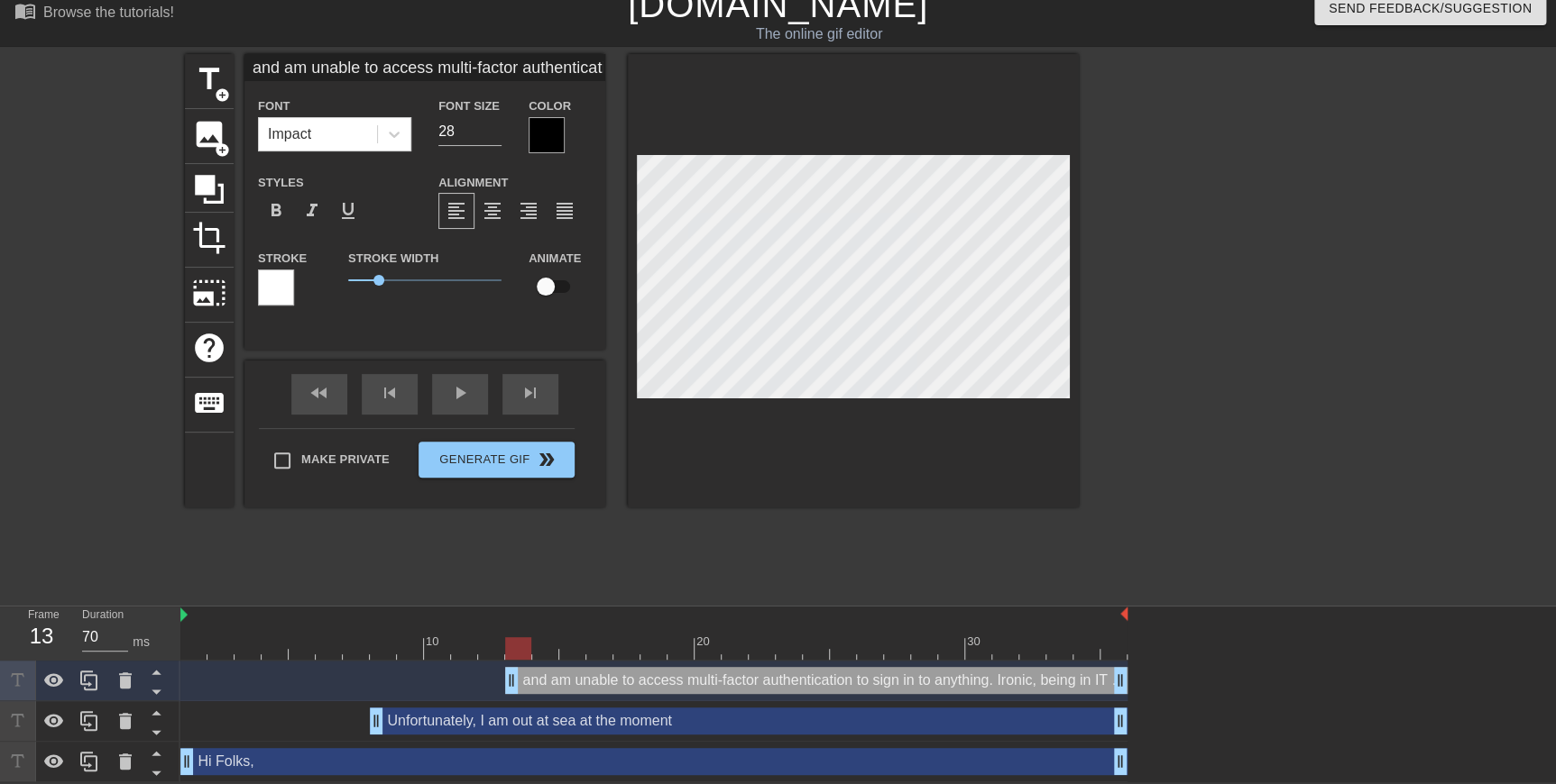
type input "and am unable to access multi-factor authentication to sign in to anything. Iro…"
type textarea "and am unable to access multi-factor authentication to sign in to anything. Iro…"
type input "and am unable to access multi-factor authentication to sign in to anything. Iro…"
type textarea "and am unable to access multi-factor authentication to sign in to anything. Iro…"
type input "and am unable to access multi-factor authentication to sign in to anything. Iro…"
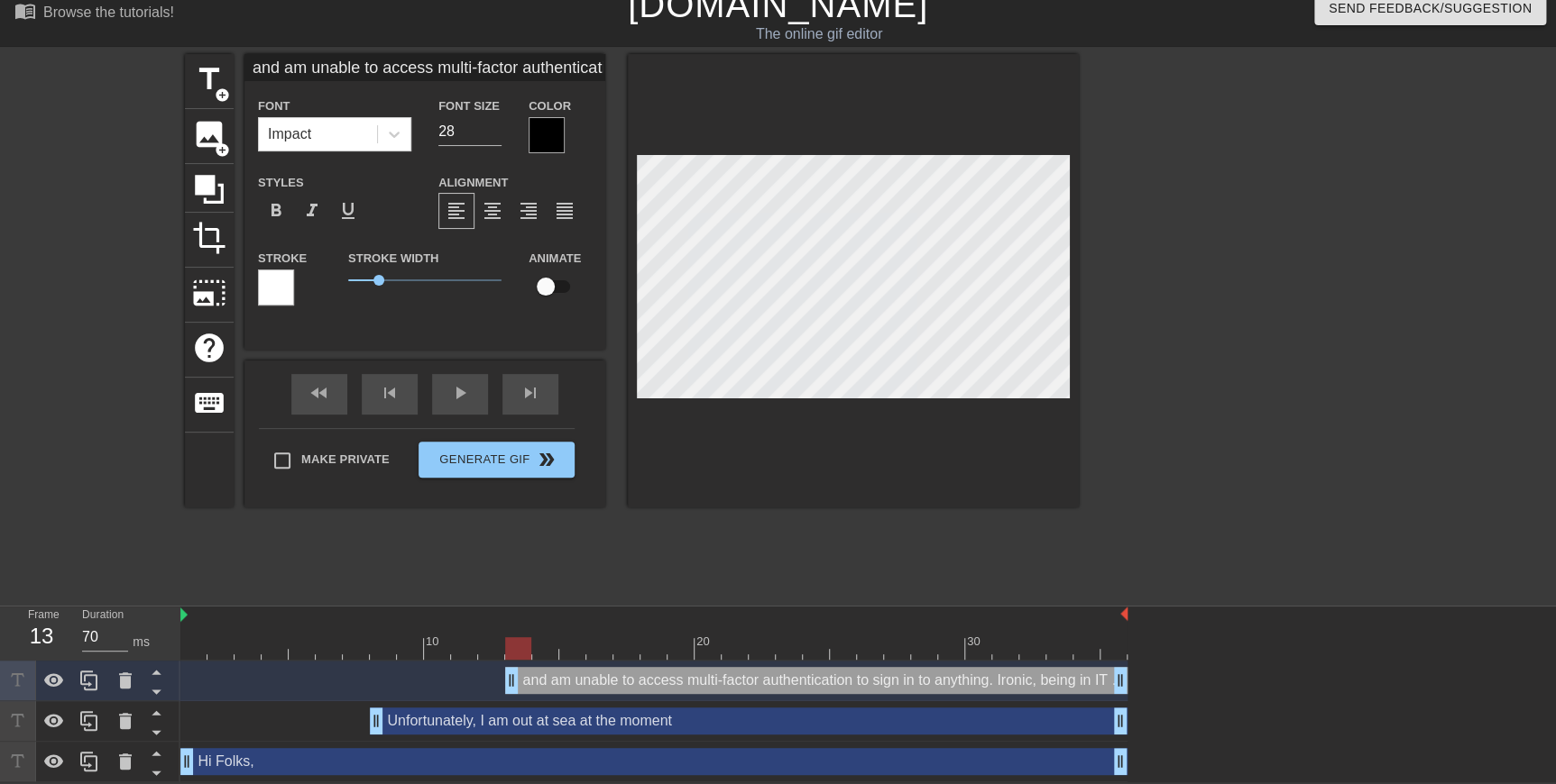
type textarea "and am unable to access multi-factor authentication to sign in to anything. Iro…"
type input "and am unable to access multi-factor authentication to sign in to anything. Iro…"
type textarea "and am unable to access multi-factor authentication to sign in to anything. Iro…"
type input "and am unable to access multi-factor authentication to sign in to anything. Iro…"
type textarea "and am unable to access multi-factor authentication to sign in to anything. Iro…"
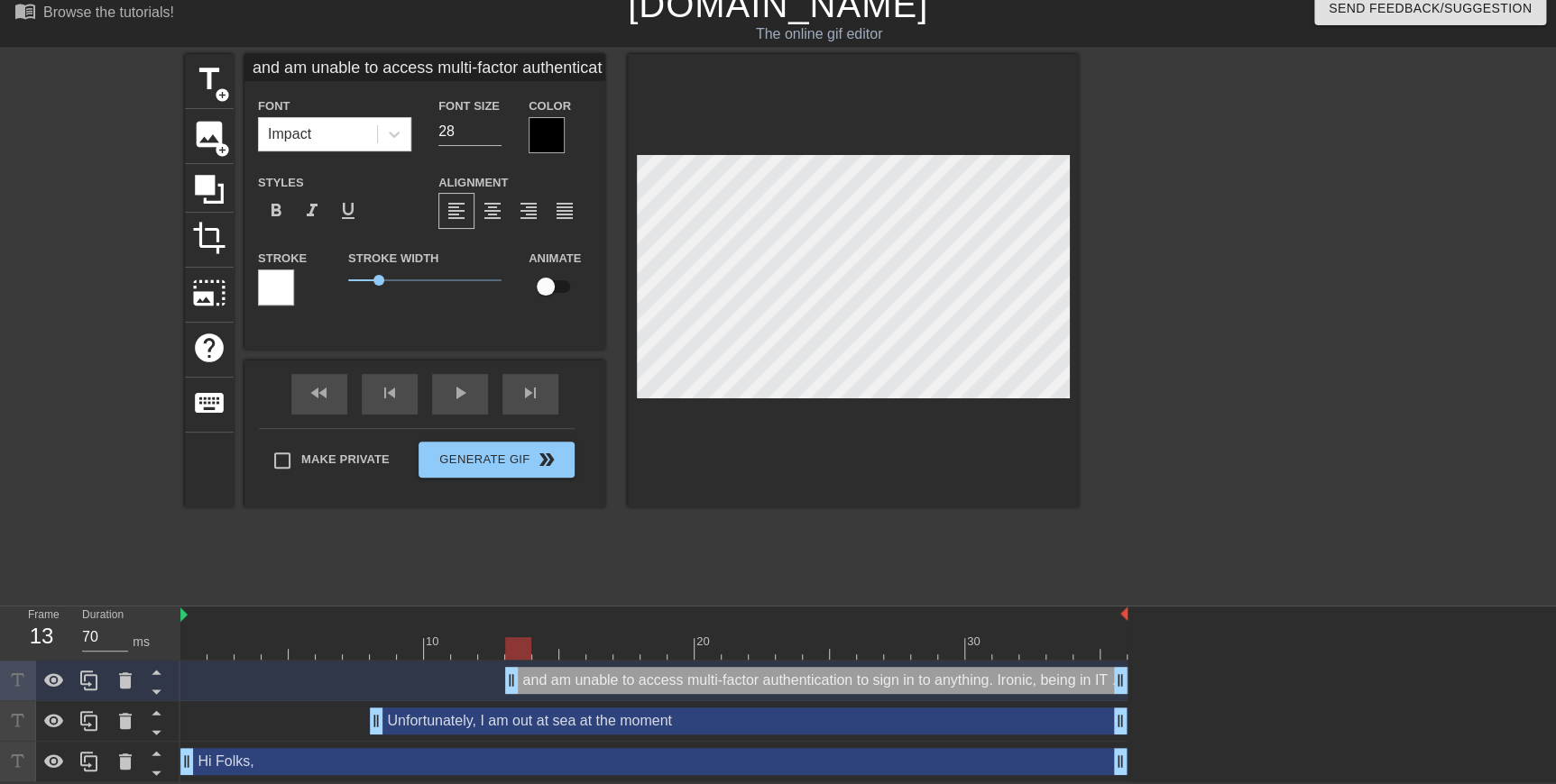
type input "and am unable to access multi-factor authentication to sign in to anything. Iro…"
type textarea "and am unable to access multi-factor authentication to sign in to anything. Iro…"
type input "and am unable to access multi-factor authentication to sign in to anything. Iro…"
type textarea "and am unable to access multi-factor authentication to sign in to anything. Iro…"
type input "and am unable to access multi-factor authentication to sign in to anything. Iro…"
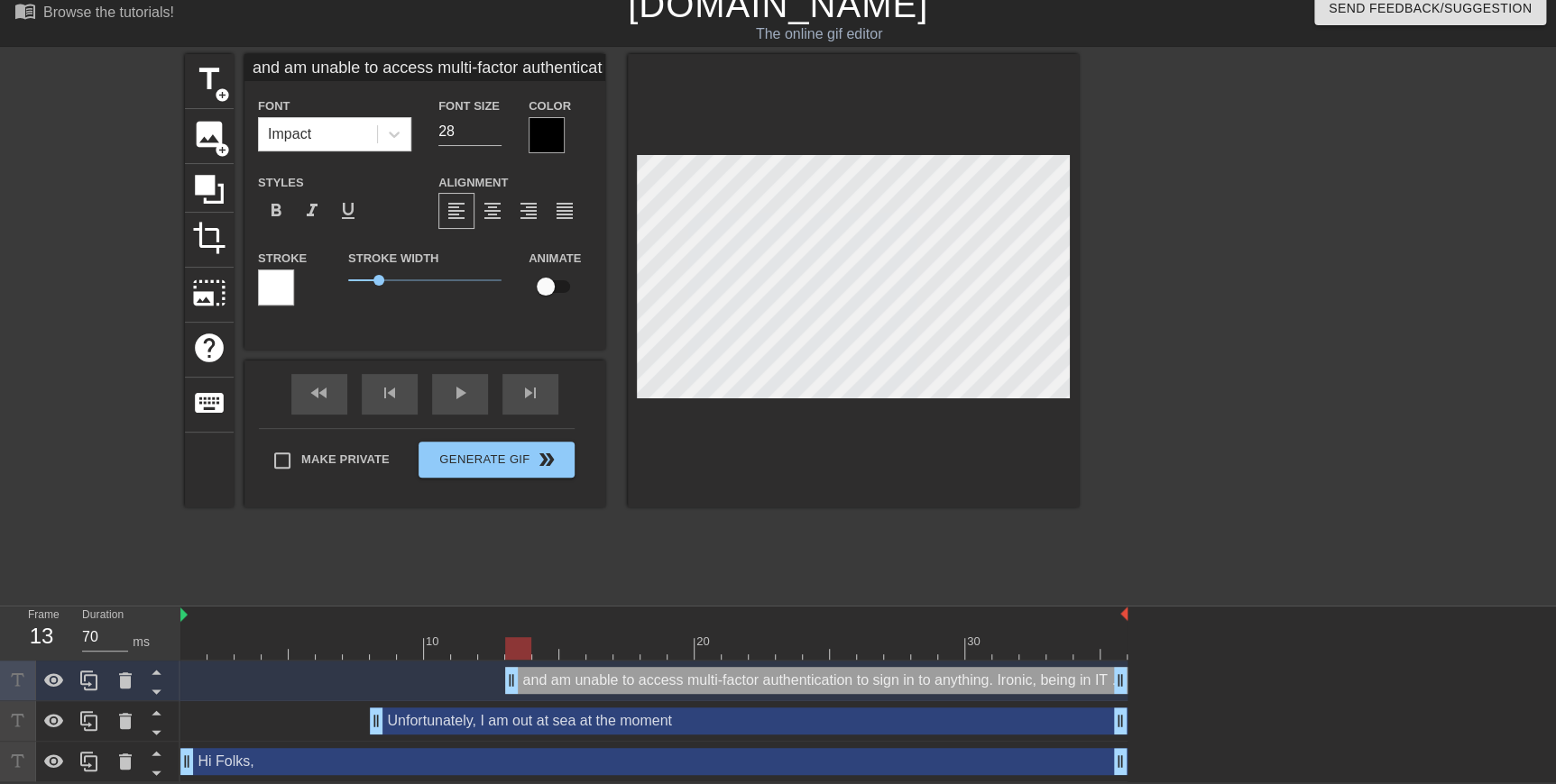
type textarea "and am unable to access multi-factor authentication to sign in to anything. Iro…"
type input "and am unable to access multi-factor authentication to sign in to anything. Iro…"
type textarea "and am unable to access multi-factor authentication to sign in to anything. Iro…"
type input "and am unable to access multi-factor authentication to sign in to anything. Iro…"
type textarea "and am unable to access multi-factor authentication to sign in to anything. Iro…"
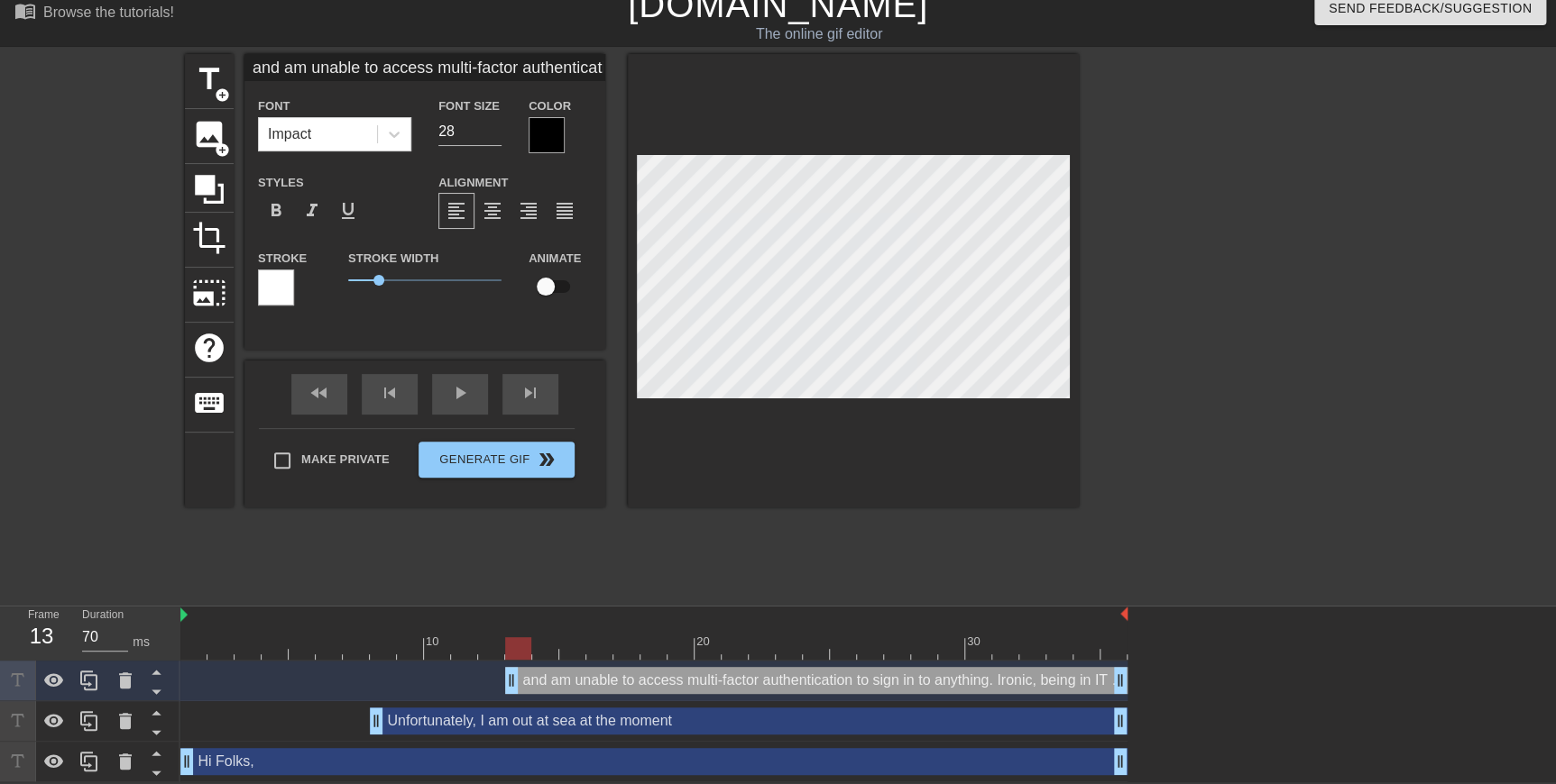
type input "and am unable to access multi-factor authentication to sign in to anything. Iro…"
type textarea "and am unable to access multi-factor authentication to sign in to anything. Iro…"
type input "and am unable to access multi-factor authentication to sign in to anything. Iro…"
type textarea "and am unable to access multi-factor authentication to sign in to anything. Iro…"
type input "and am unable to access multi-factor authentication to sign in to anything. Iro…"
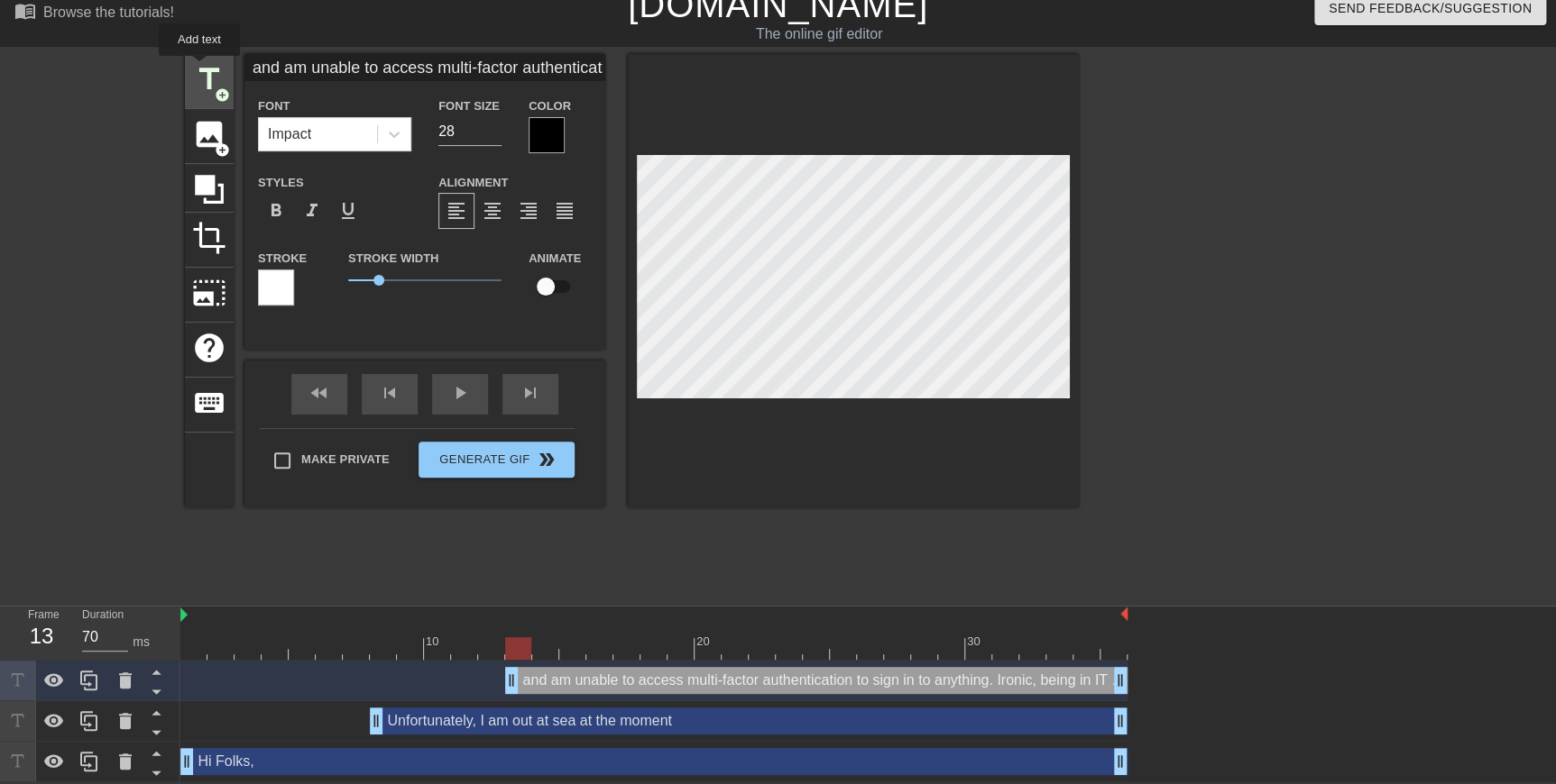
type textarea "and am unable to access multi-factor authentication to sign in to anything. Iro…"
click at [201, 72] on span "title" at bounding box center [209, 79] width 34 height 34
type input "New text 3"
type input "40"
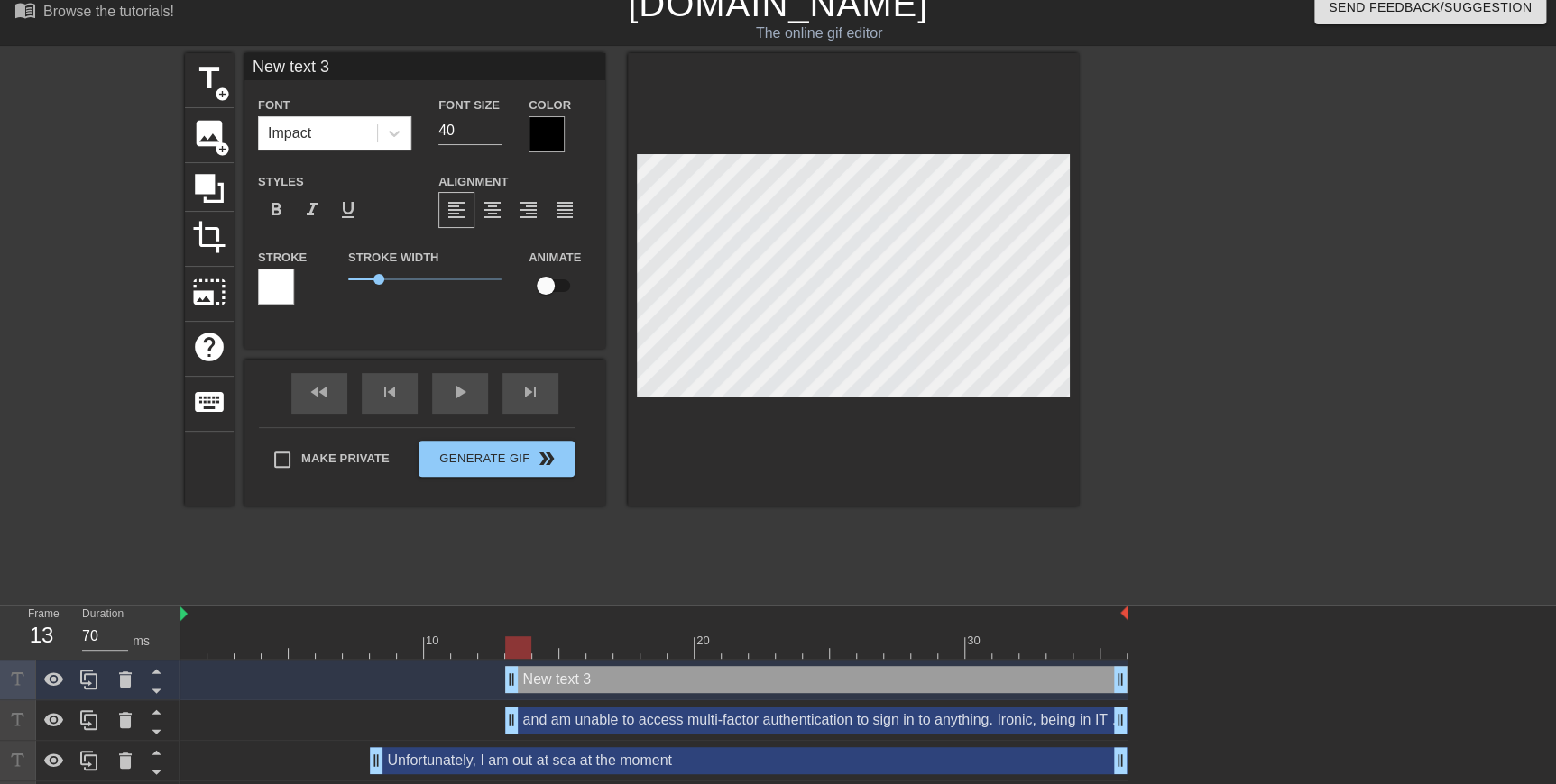
click at [533, 345] on div "and am unable to access multi-factor authentication to sign in to anything. Iro…" at bounding box center [815, 720] width 623 height 27
type input "and am unable to access multi-factor authentication to sign in to anything. Iro…"
type input "28"
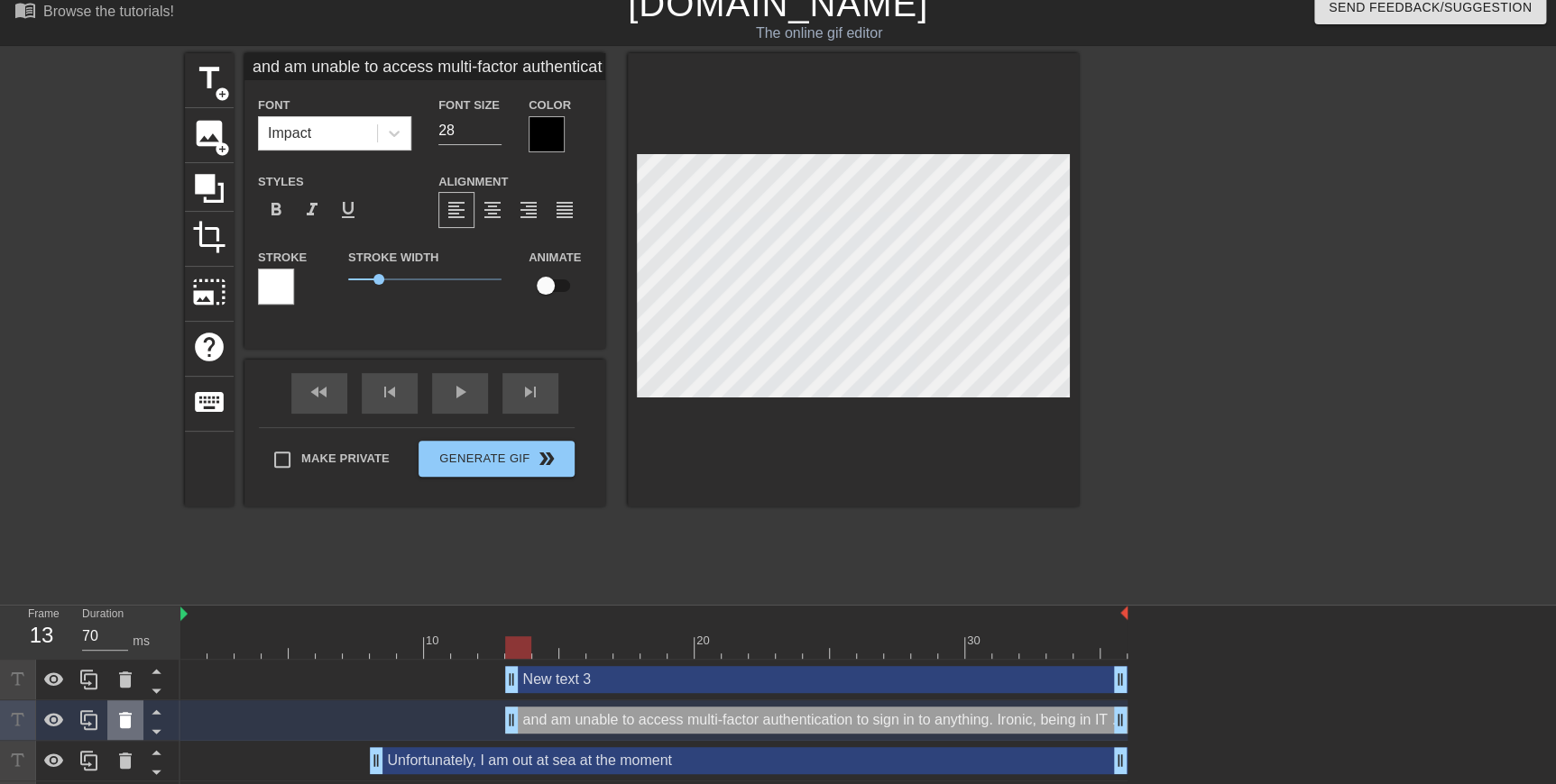
click at [131, 345] on icon at bounding box center [126, 720] width 22 height 22
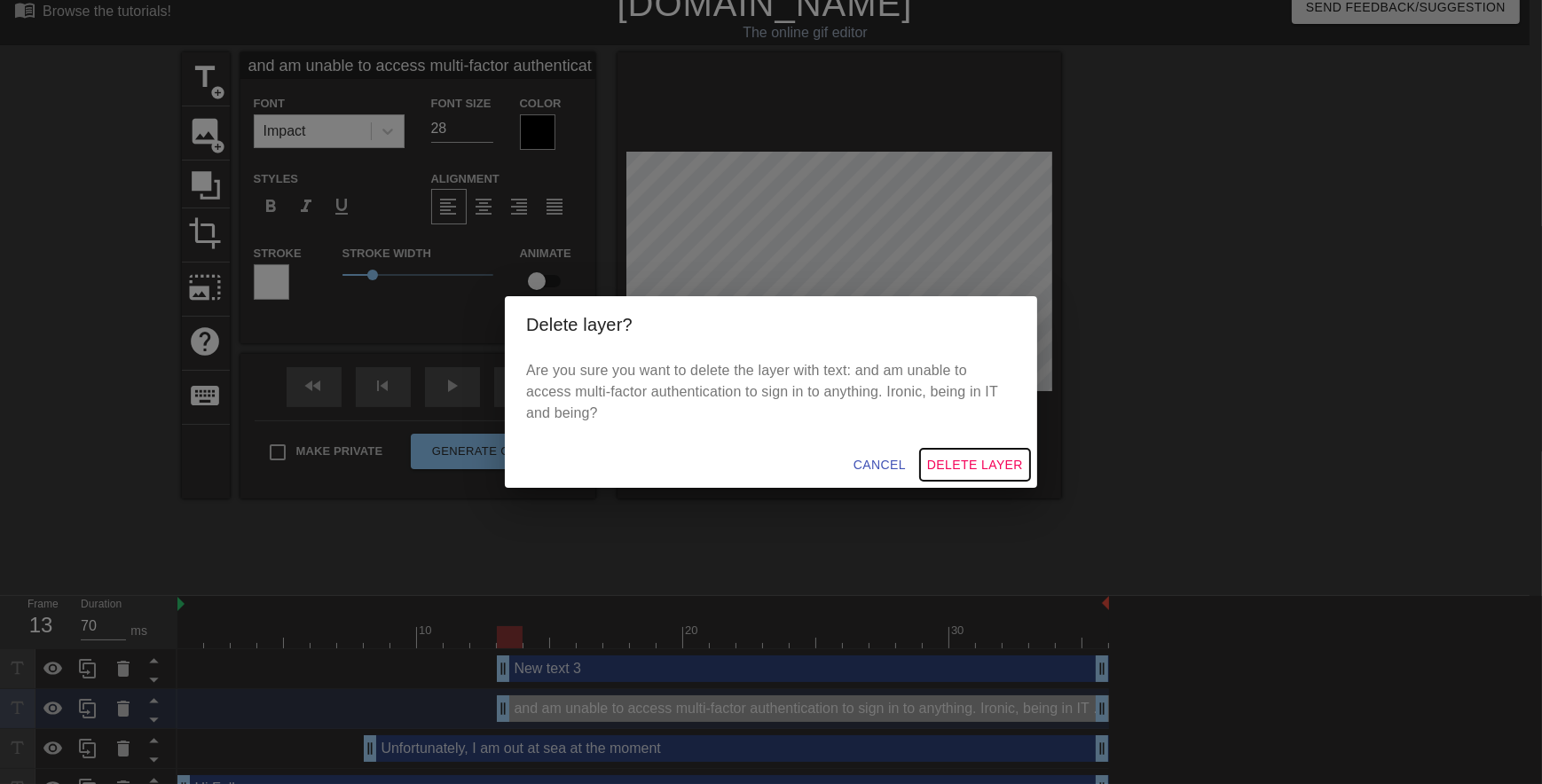
click at [672, 339] on span "Delete Layer" at bounding box center [974, 465] width 95 height 23
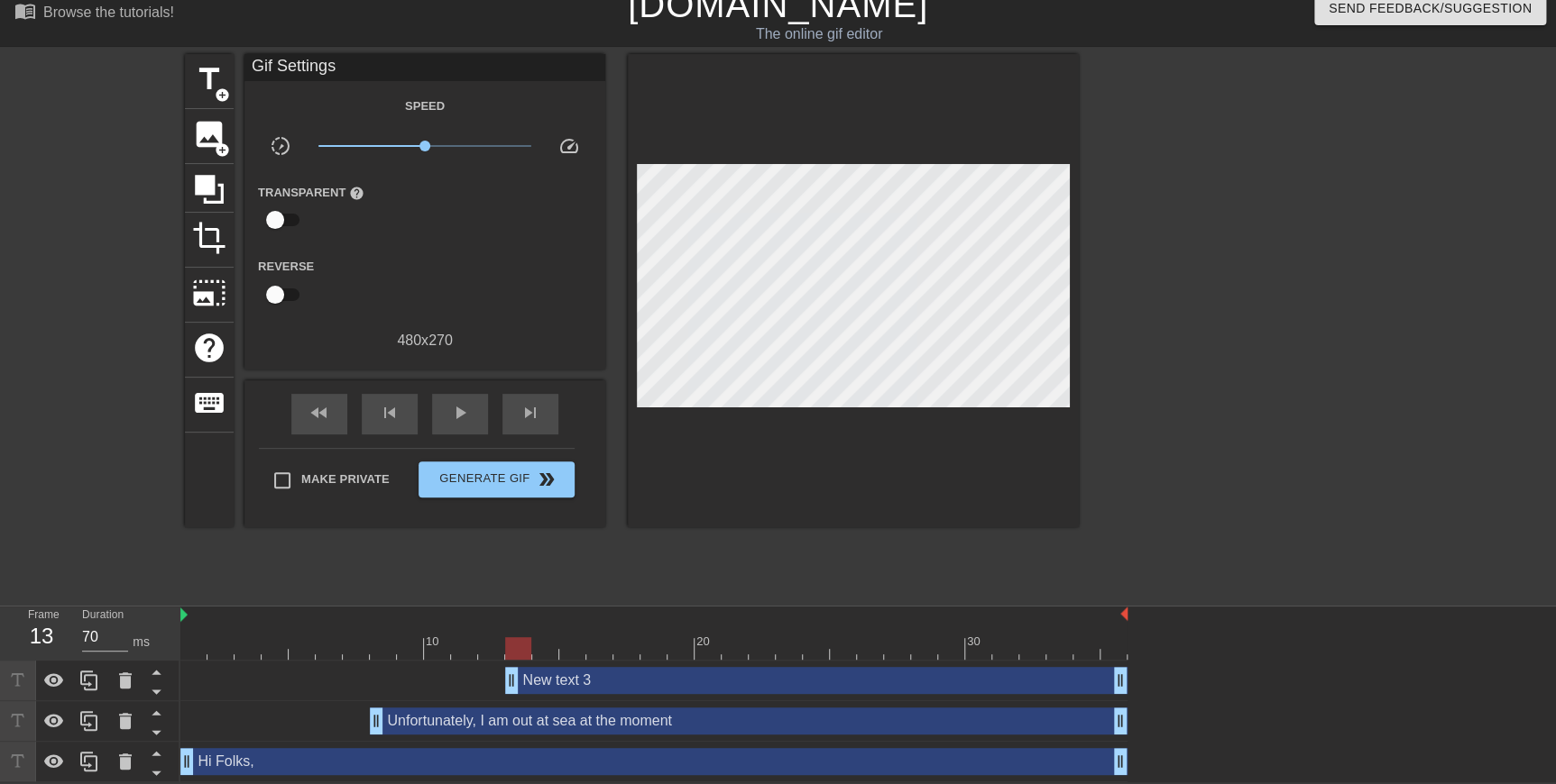
click at [684, 345] on div "New text 3 drag_handle drag_handle" at bounding box center [815, 680] width 623 height 27
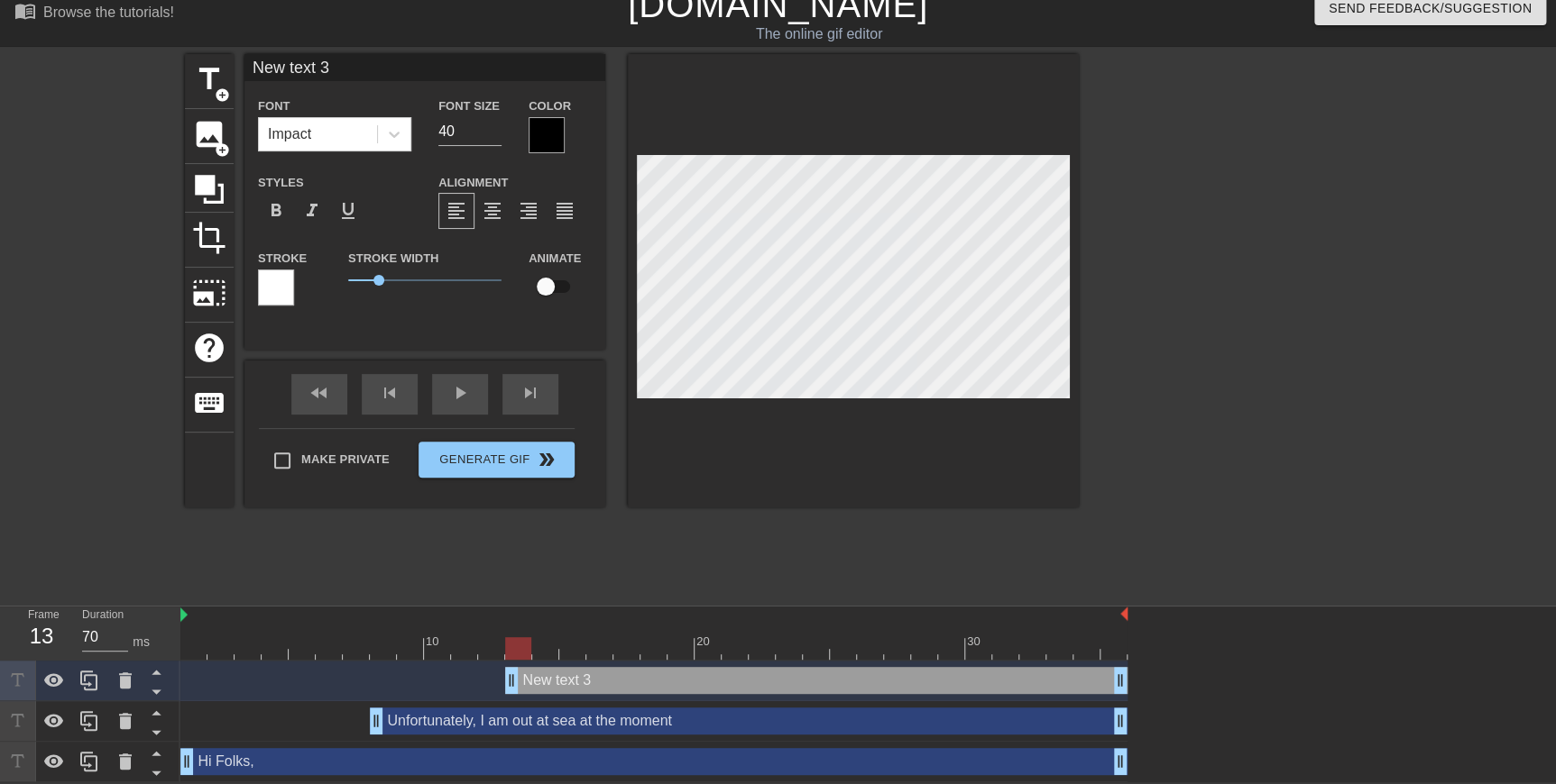
paste textarea "and am unable to access multi-factor authentication to sign in to anything. Iro…"
type input "and am unable to access multi-factor authentication to sign in to anything. Iro…"
type textarea "and am unable to access multi-factor authentication to sign in to anything. Iro…"
click at [684, 345] on div "title add_circle image add_circle crop photo_size_select_large help keyboard an…" at bounding box center [778, 325] width 1556 height 541
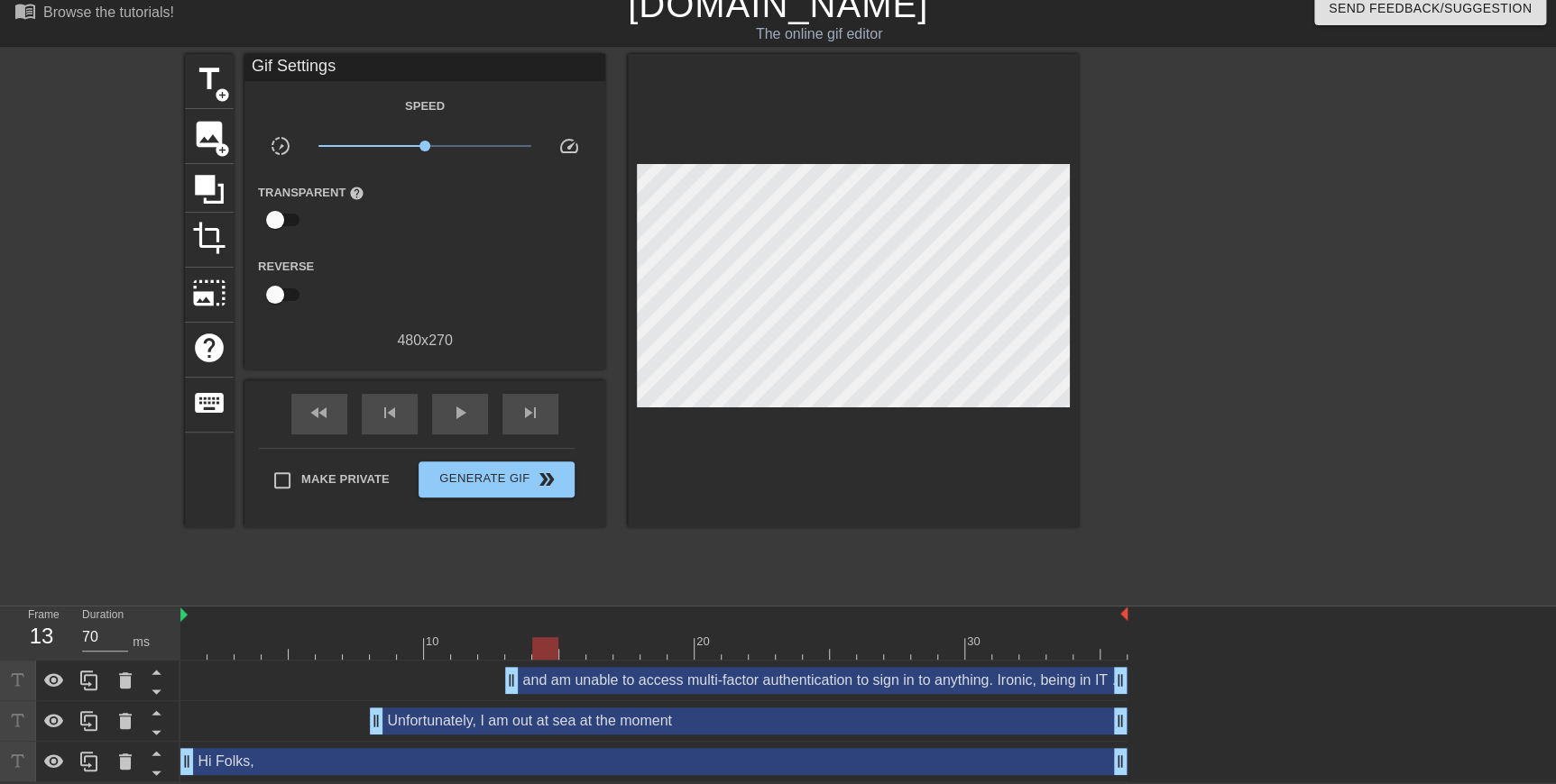
type input "60"
drag, startPoint x: 524, startPoint y: 640, endPoint x: 562, endPoint y: 656, distance: 41.2
click at [562, 345] on div at bounding box center [573, 648] width 26 height 23
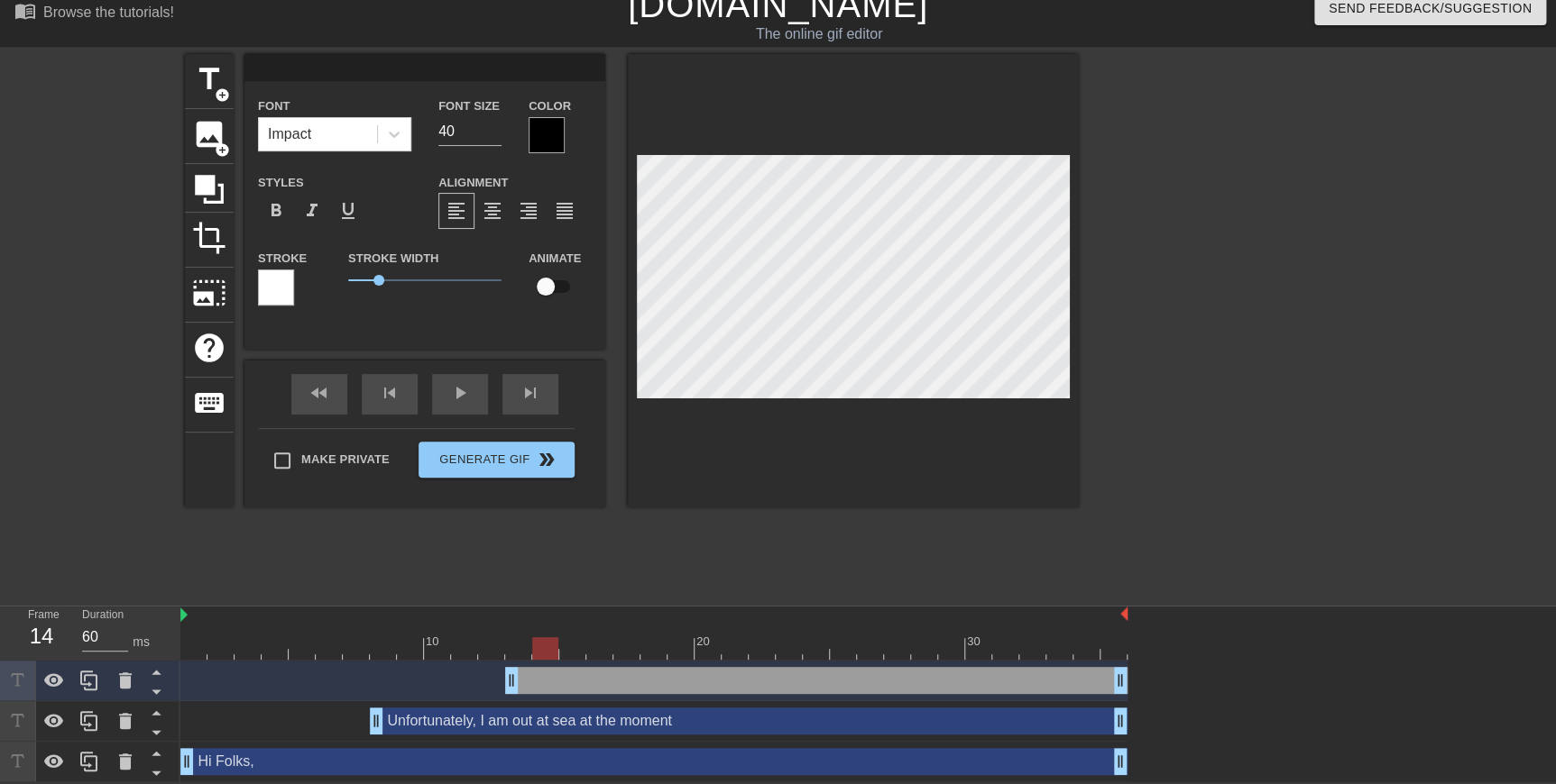
scroll to position [5, 3]
click at [456, 133] on input "40" at bounding box center [470, 131] width 63 height 29
click at [456, 133] on input "32" at bounding box center [470, 131] width 63 height 29
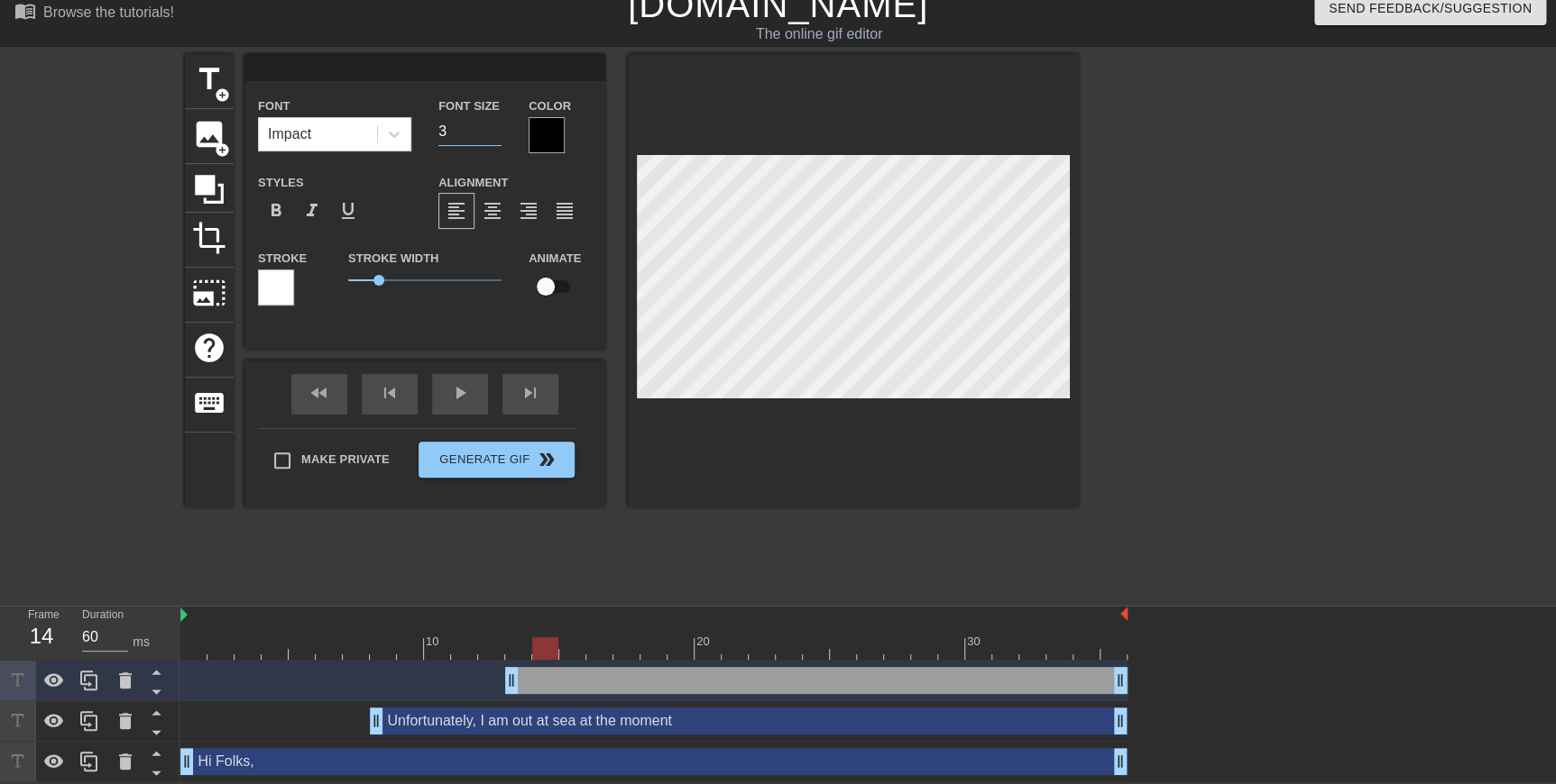
type input "30"
type input "70"
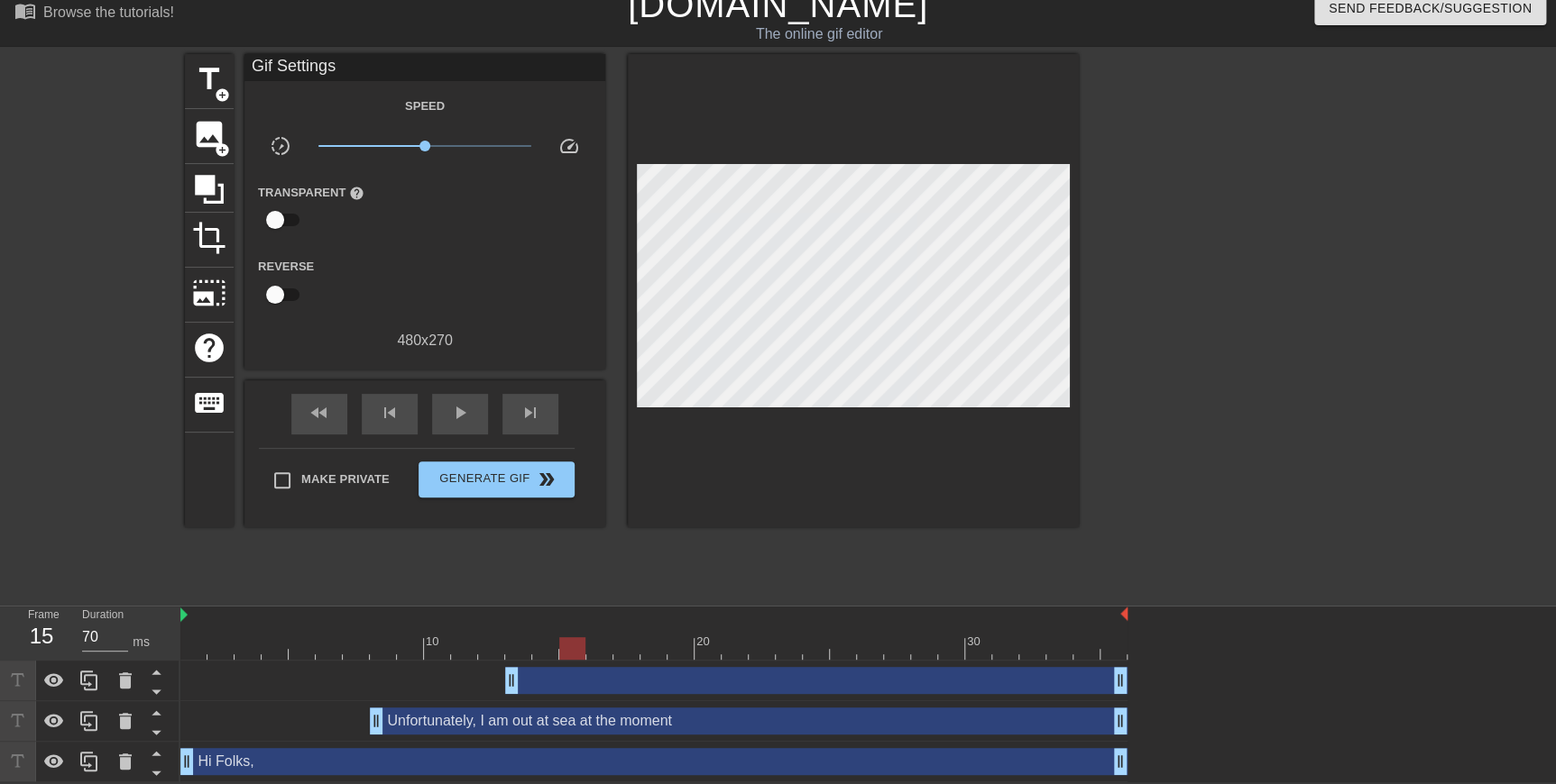
click at [684, 200] on div at bounding box center [1235, 325] width 271 height 541
click at [125, 345] on icon at bounding box center [125, 680] width 13 height 16
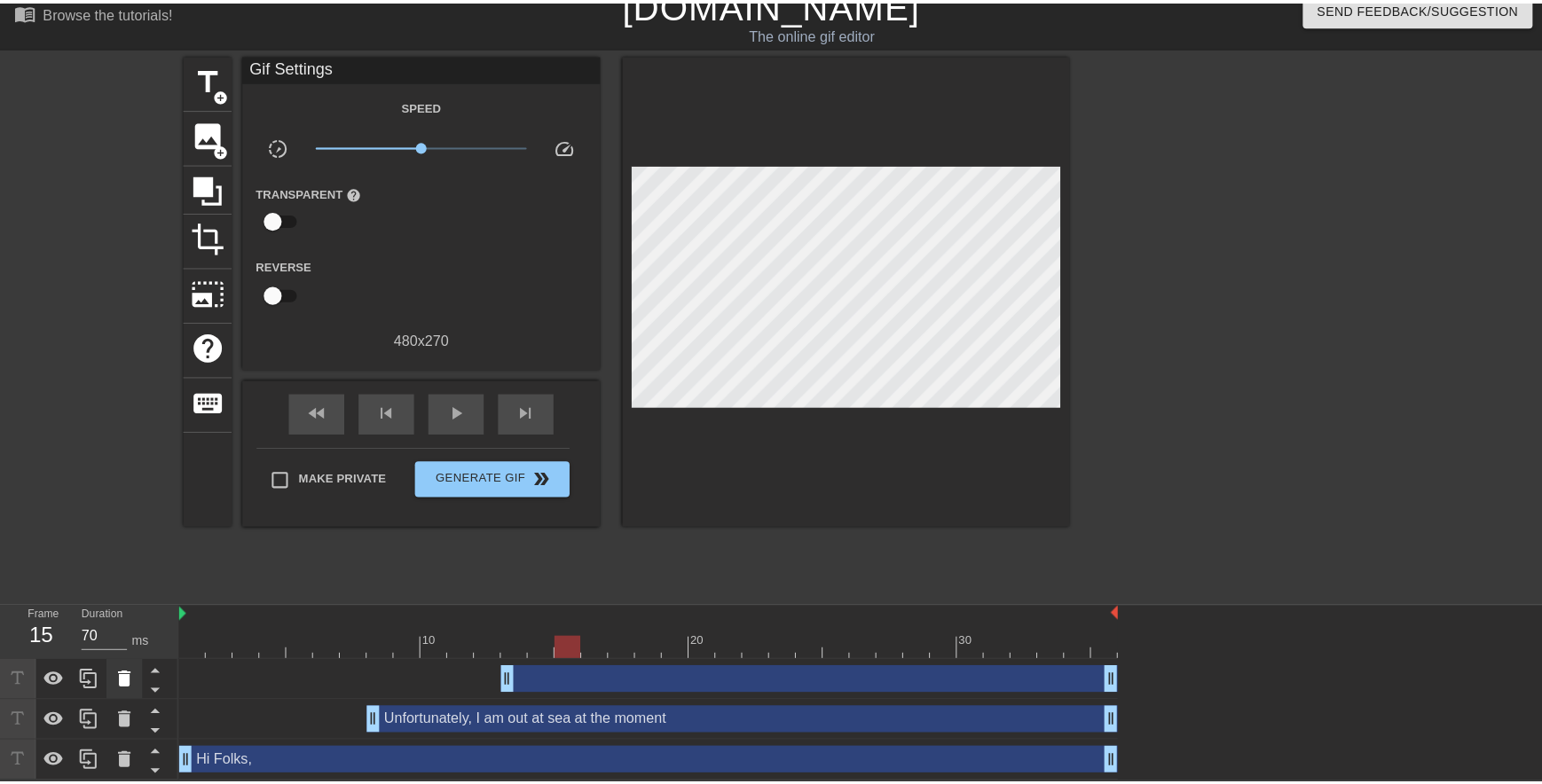
scroll to position [6, 0]
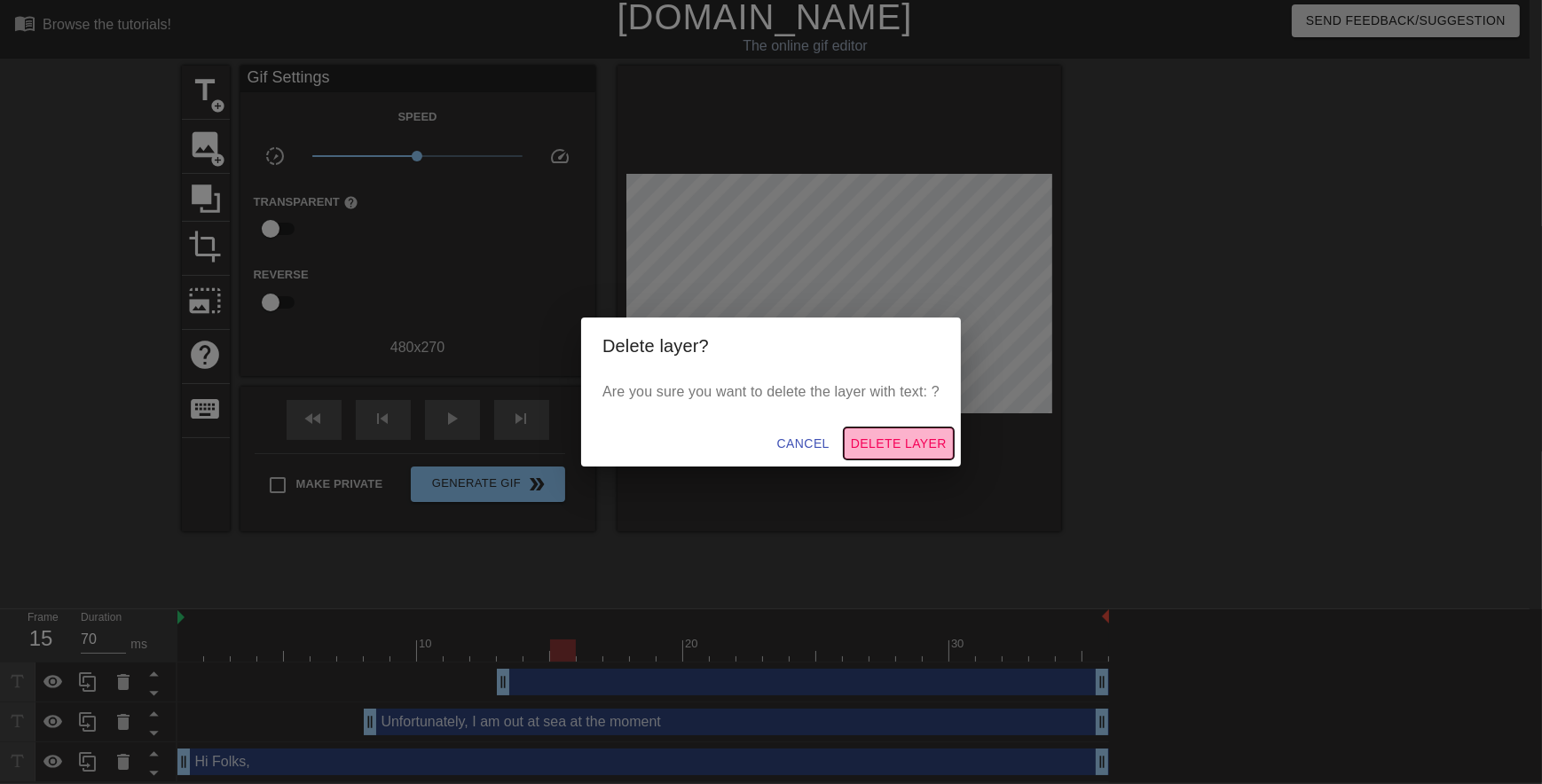
click at [672, 339] on span "Delete Layer" at bounding box center [898, 443] width 95 height 23
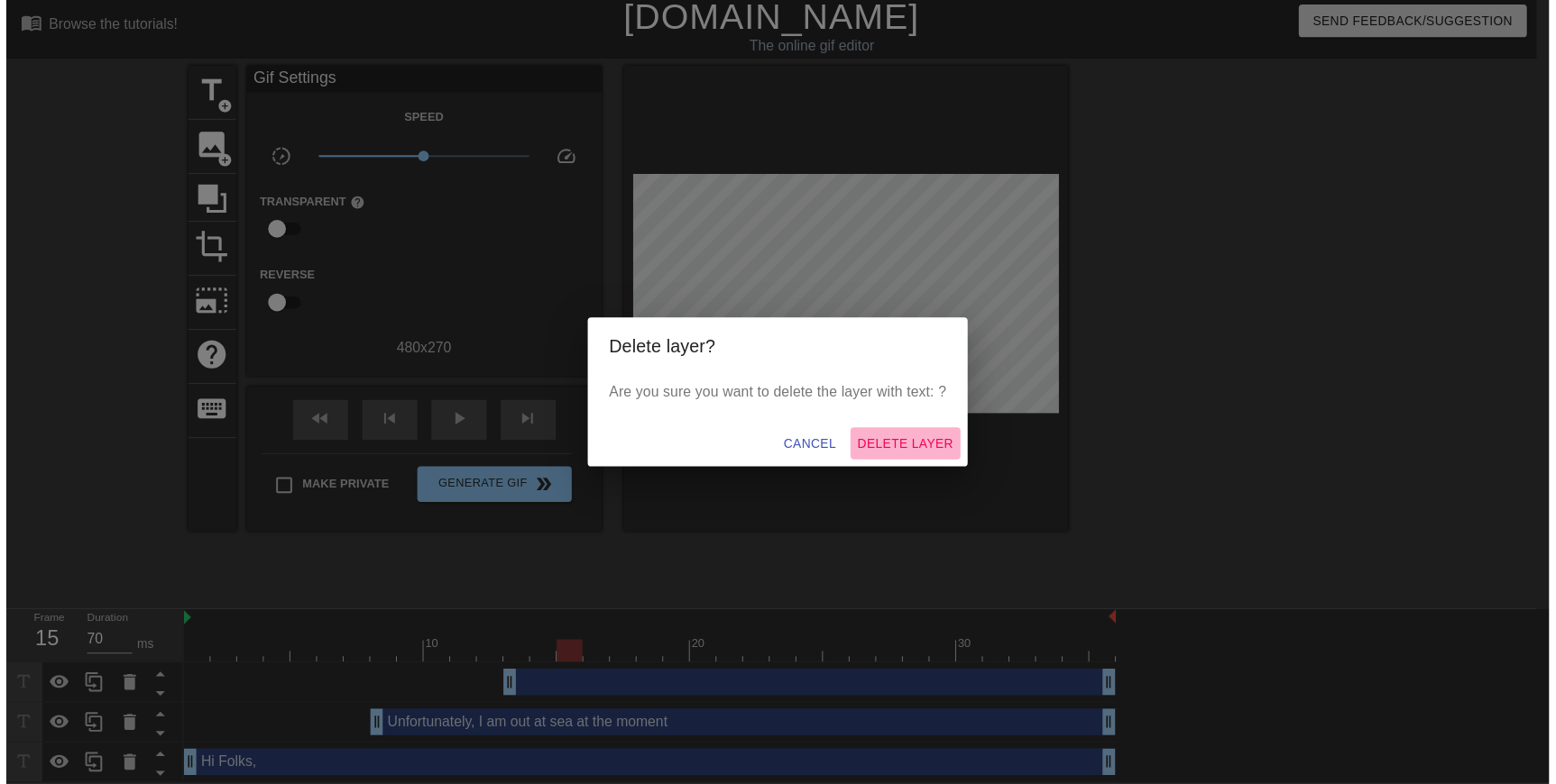
scroll to position [0, 0]
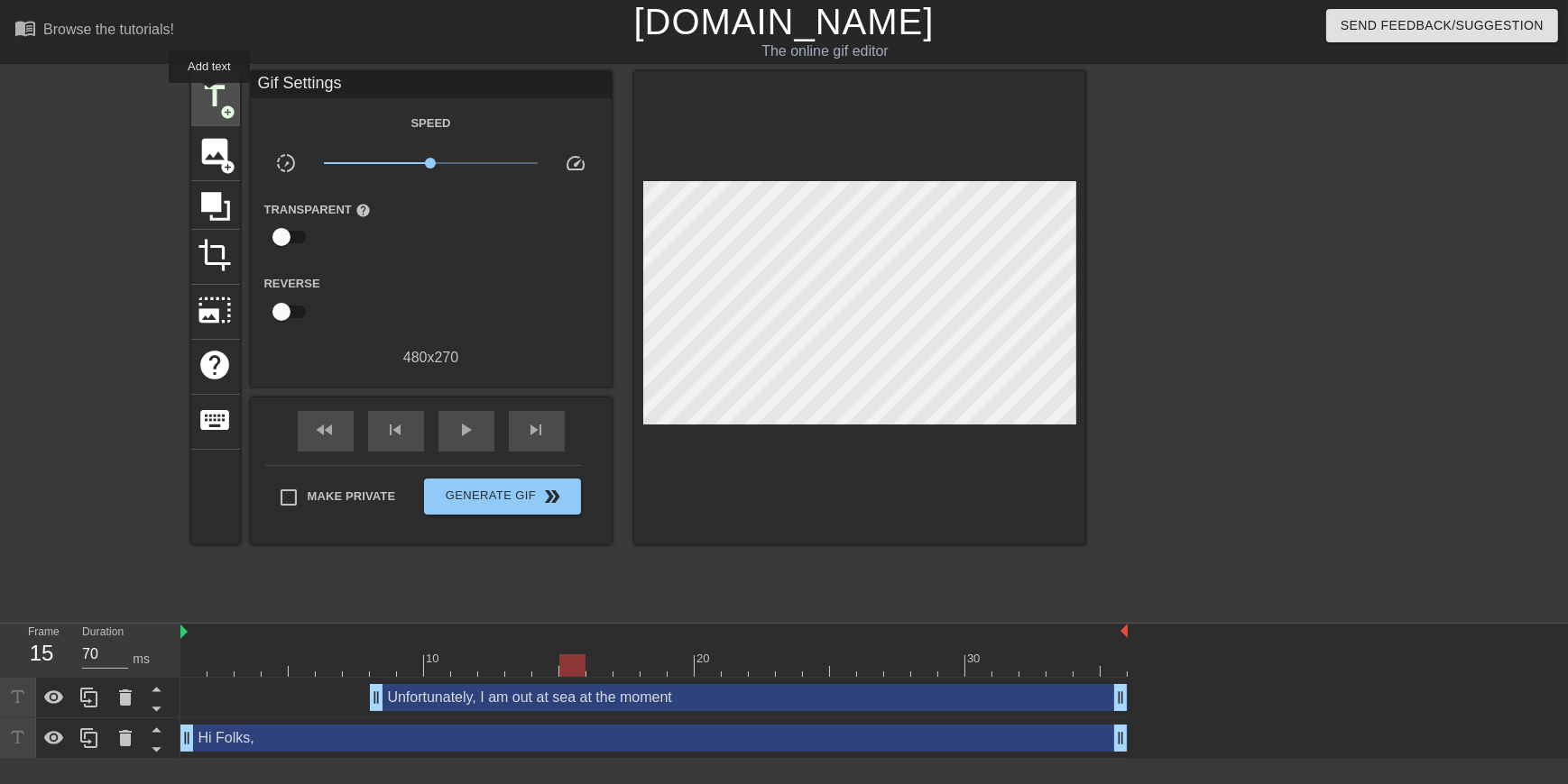
click at [209, 96] on span "title" at bounding box center [216, 96] width 34 height 34
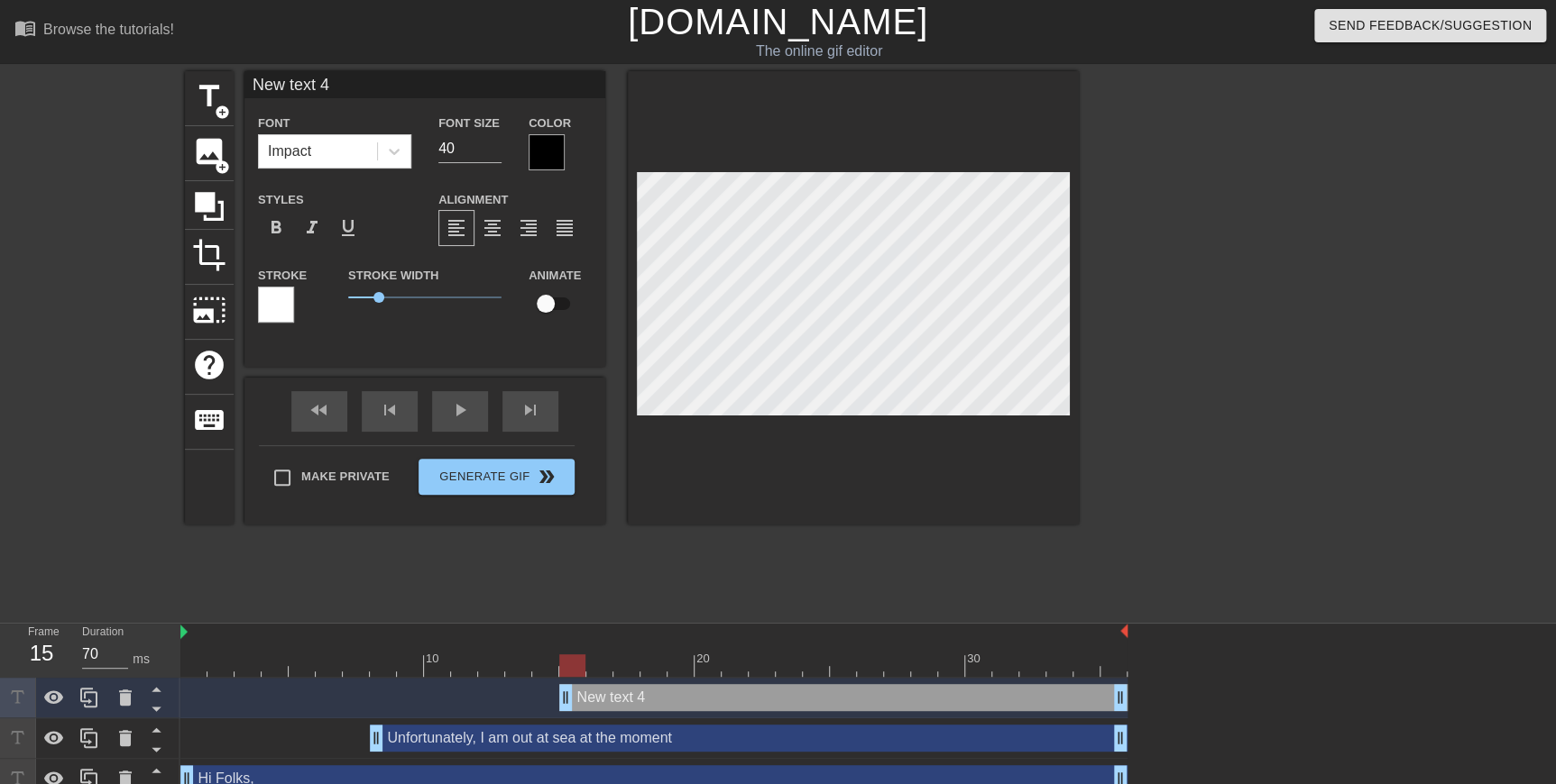
scroll to position [2, 4]
type textarea "and am unable to access multi-factor authentication to sign in to anything. Iro…"
type input "and am unable to access multi-factor authentication to sign in to anything. Iro…"
type textarea "and am unable to access multi-factor authentication to sign in to anything. Iro…"
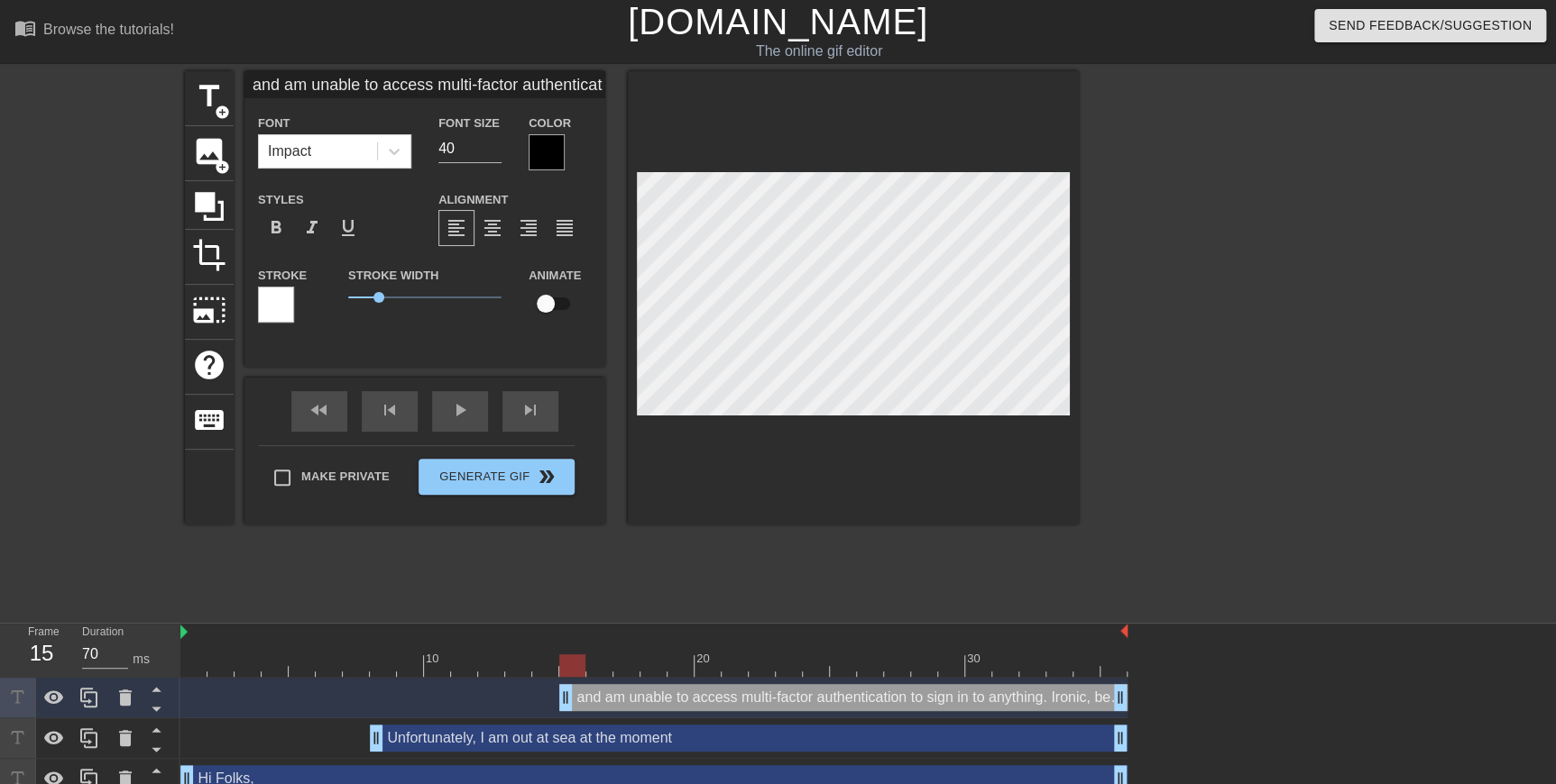
scroll to position [6, 18]
type input "and am unable to access multi-factor authentication to sign in to anything."
type textarea "and am unable to access multi-factor authentication to sign in to anything."
click at [684, 345] on div at bounding box center [852, 298] width 451 height 453
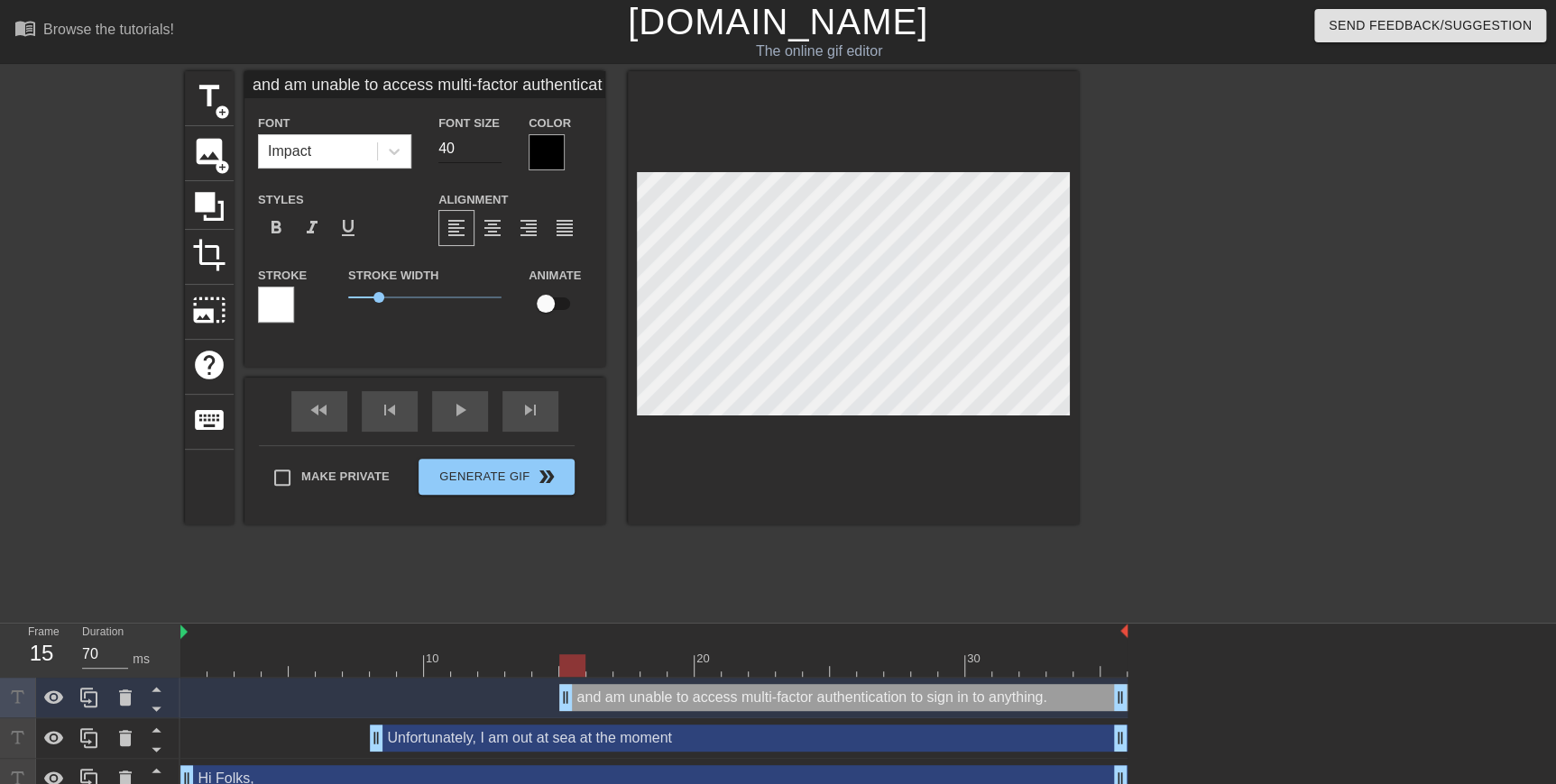
click at [452, 146] on input "40" at bounding box center [470, 148] width 63 height 29
type input "and am unable to access multi-factor authentication to sign in to anything."
type input "4"
type input "and am unable to access multi-factor authentication to sign in to anything."
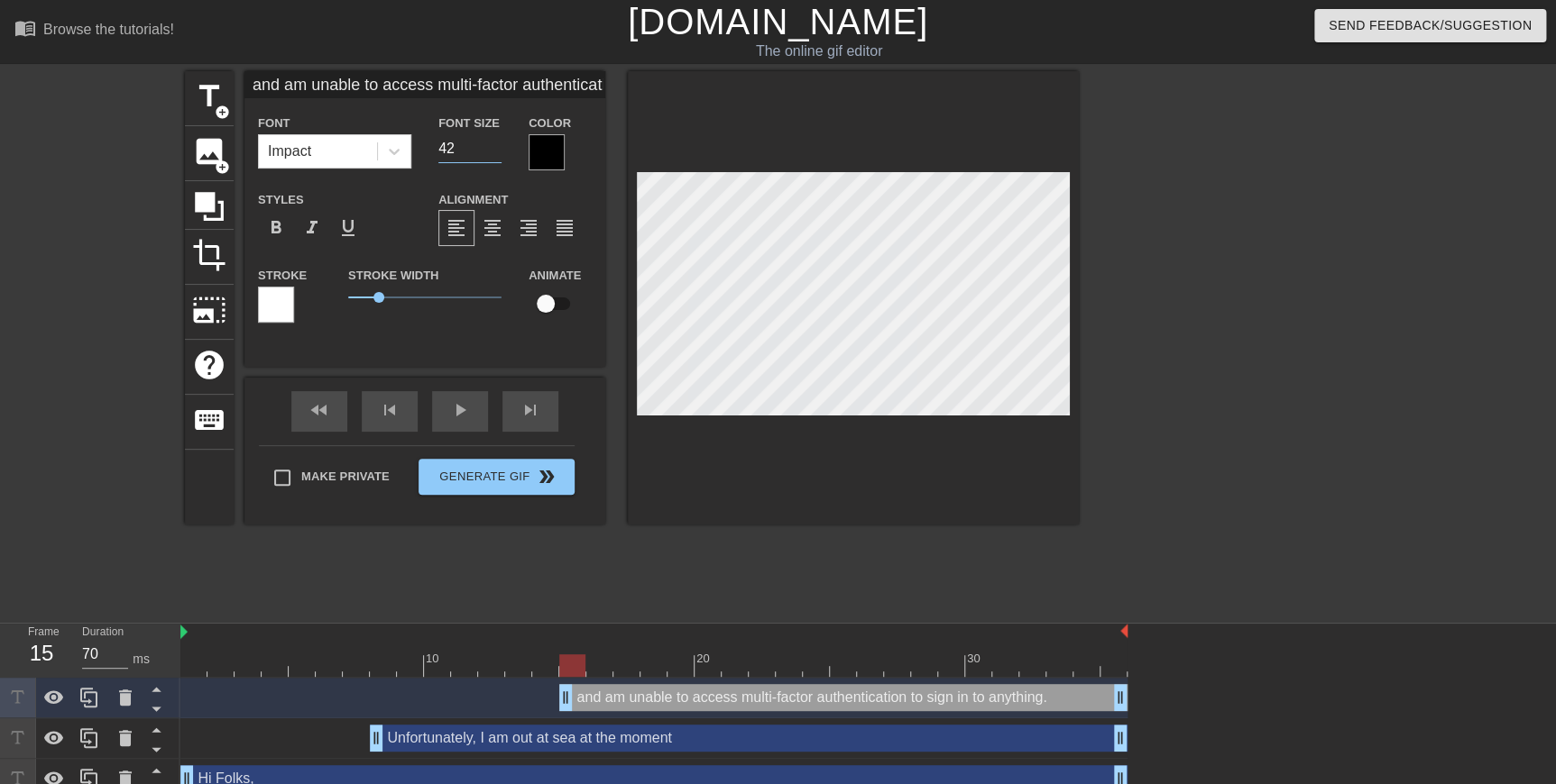
type input "42"
click at [452, 146] on input "42" at bounding box center [470, 148] width 63 height 29
type input "and am unable to access multi-factor authentication to sign in to anything."
type input "4"
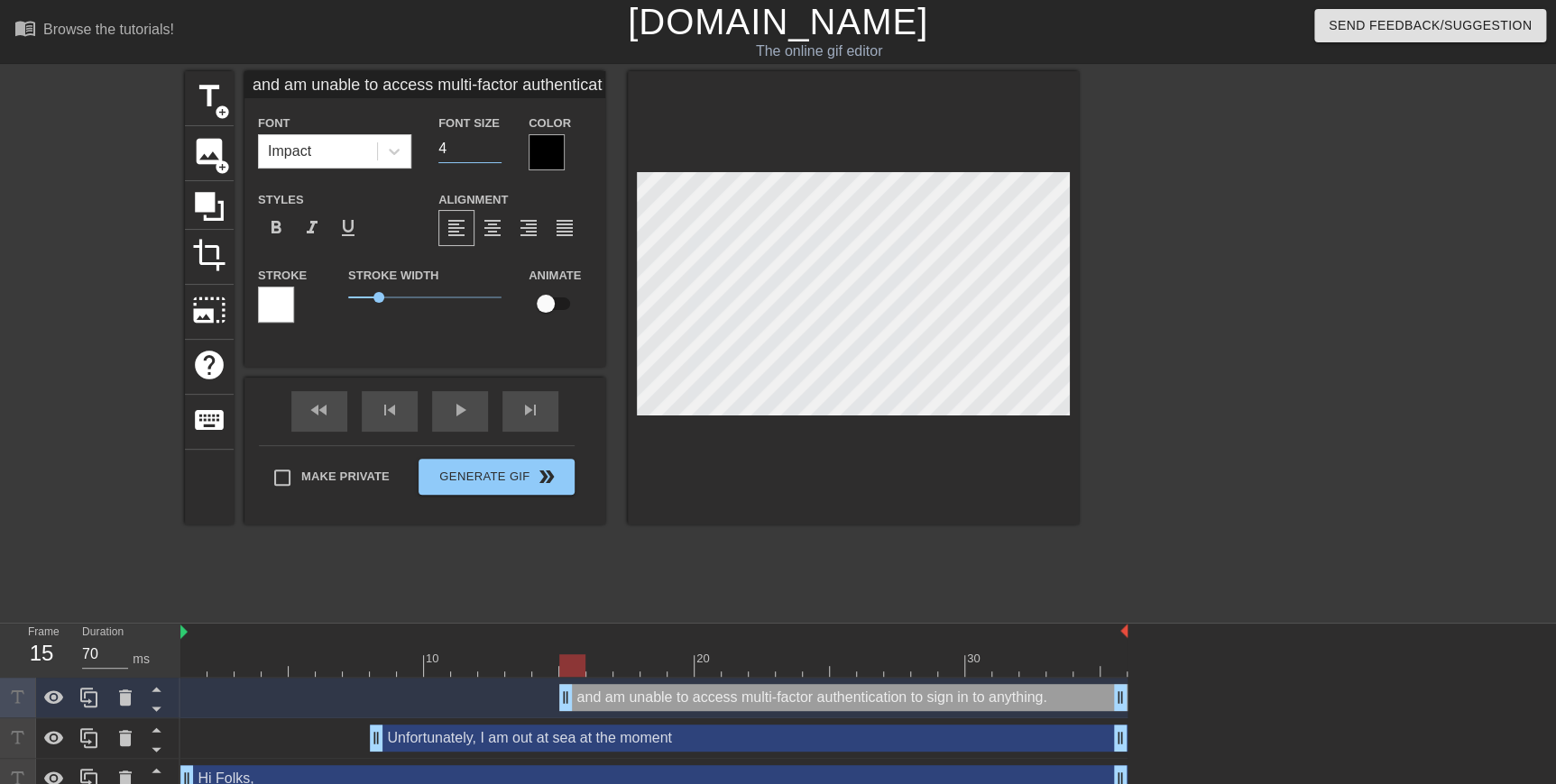
type input "and am unable to access multi-factor authentication to sign in to anything."
type input "45"
click at [452, 146] on input "45" at bounding box center [470, 148] width 63 height 29
type input "and am unable to access multi-factor authentication to sign in to anything."
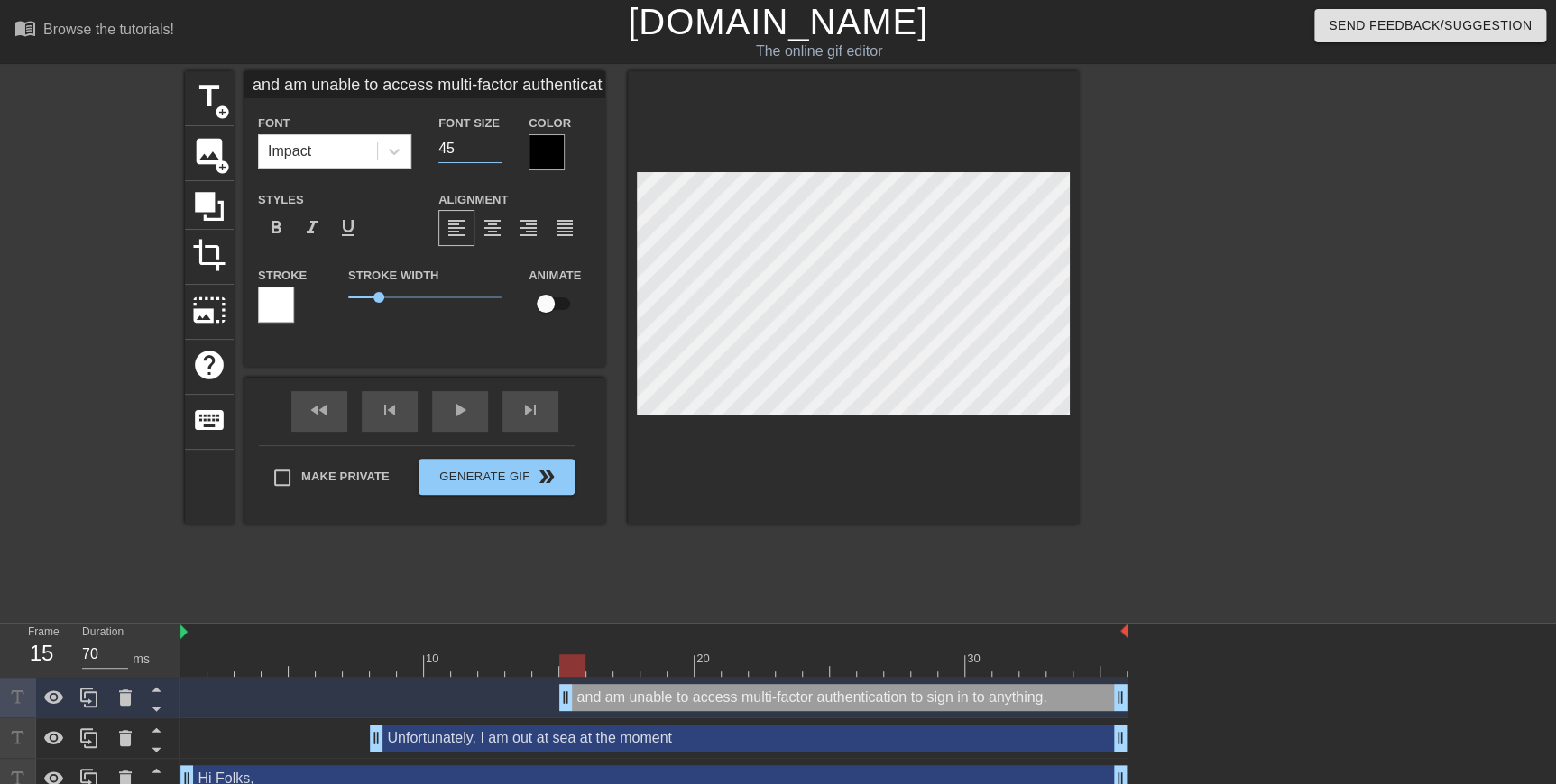
type input "5"
type input "and am unable to access multi-factor authentication to sign in to anything."
type input "50"
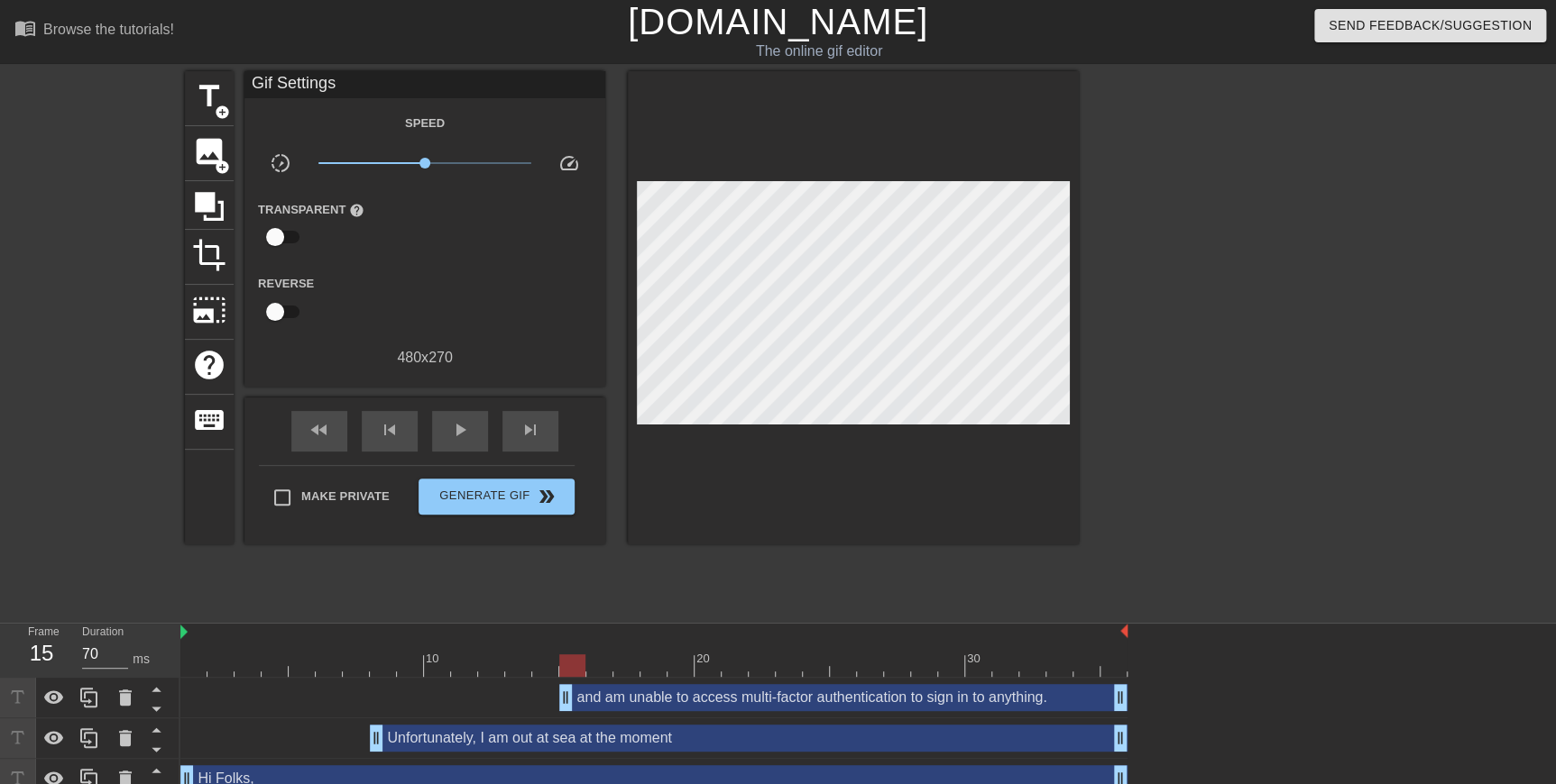
click at [684, 345] on div at bounding box center [852, 308] width 451 height 473
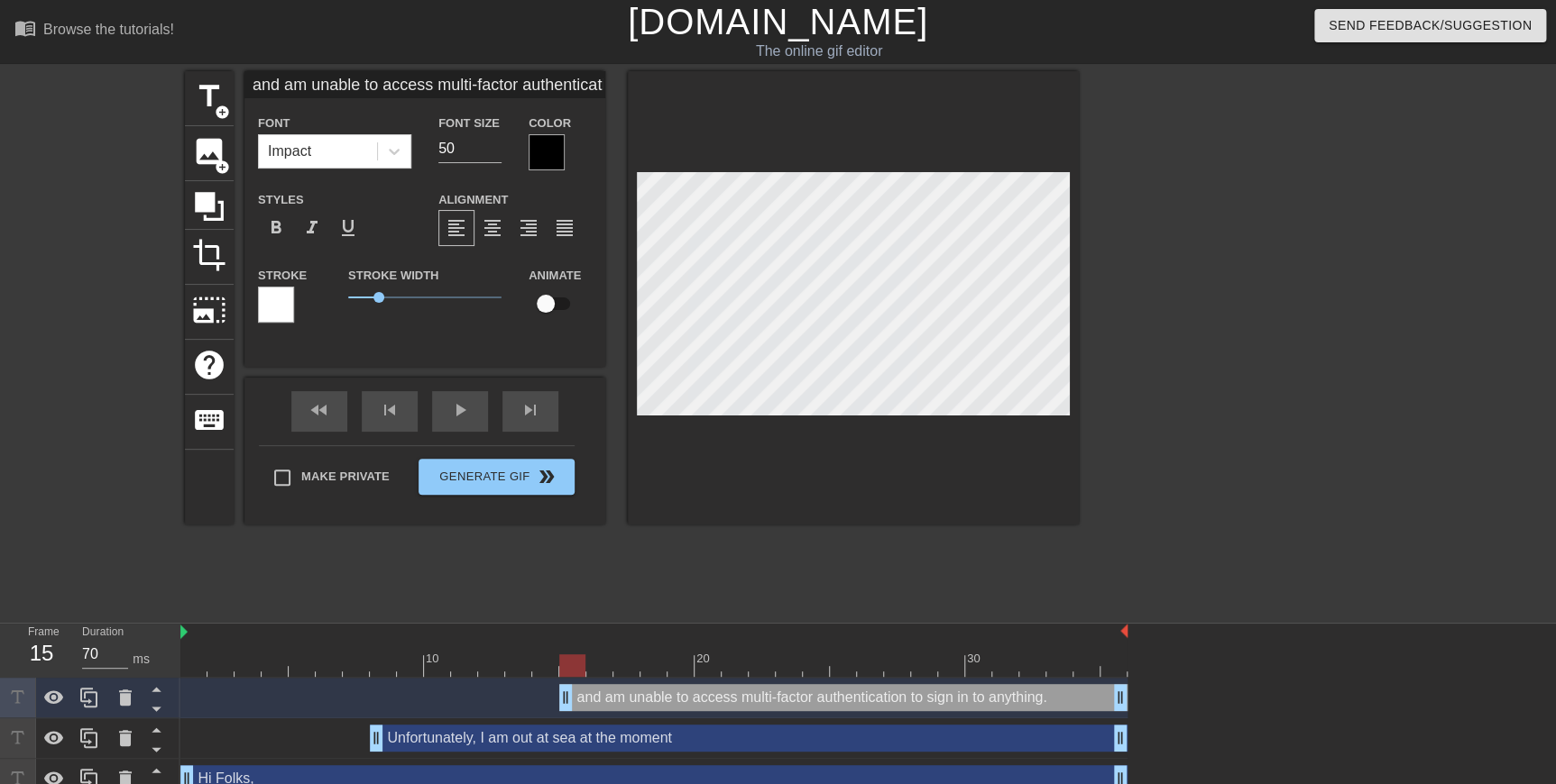
click at [684, 345] on div at bounding box center [852, 298] width 451 height 453
type input "and am unable to access multi-factor authentication to sign in to anything."
type textarea "and am unable to access multi-factor authentication to sign in to anything."
click at [625, 342] on div "title add_circle image add_circle crop photo_size_select_large help keyboard an…" at bounding box center [632, 298] width 894 height 453
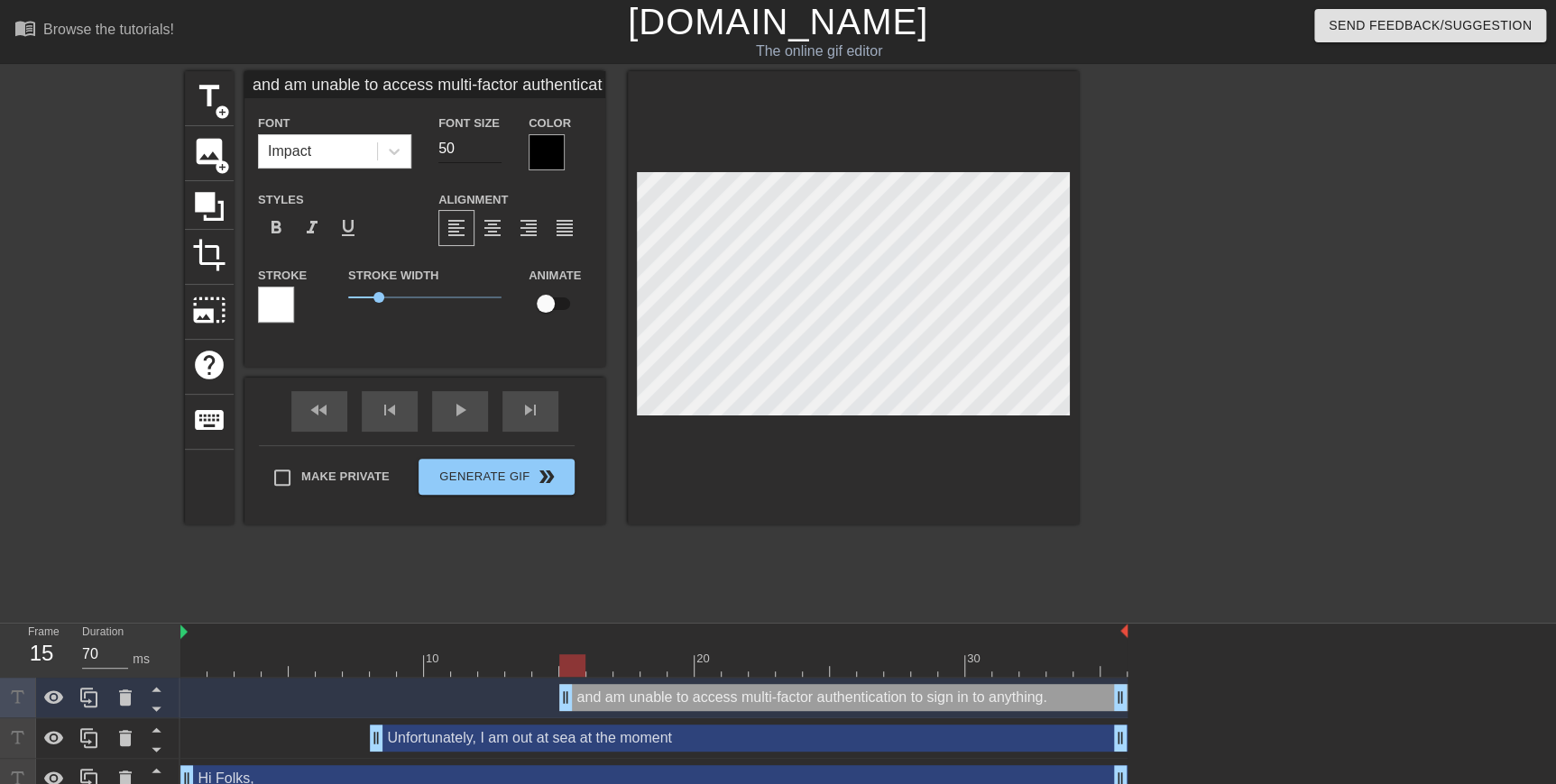
click at [452, 153] on input "50" at bounding box center [470, 148] width 63 height 29
type input "and am unable to access multi-factor authentication to sign in to anything."
type input "4"
type input "and am unable to access multi-factor authentication to sign in to anything."
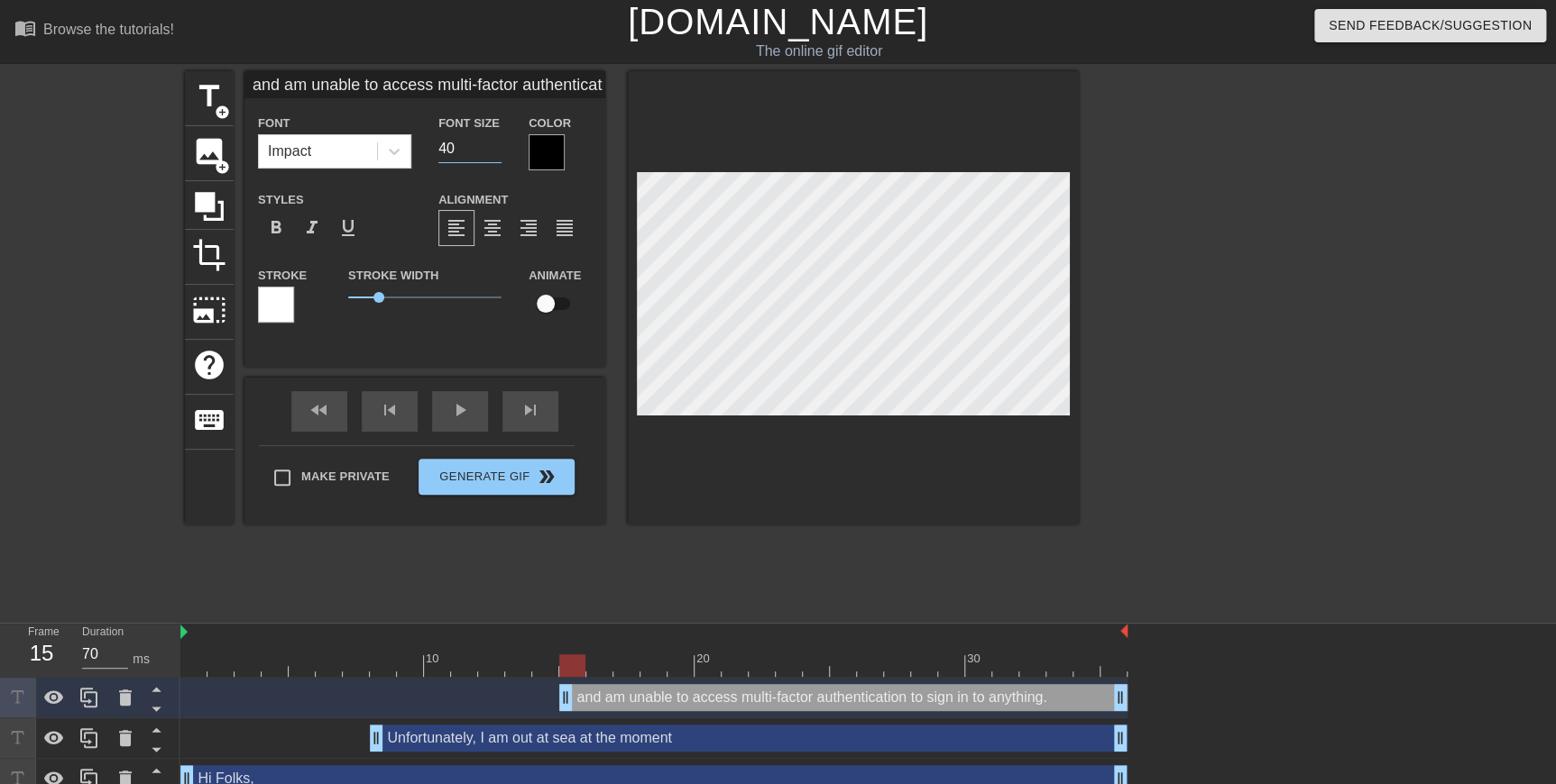
type input "40"
type input "and am unable to access multi-factor authentication to sign in to anything."
type input "41"
click at [495, 142] on input "41" at bounding box center [470, 148] width 63 height 29
type input "and am unable to access multi-factor authentication to sign in to anything."
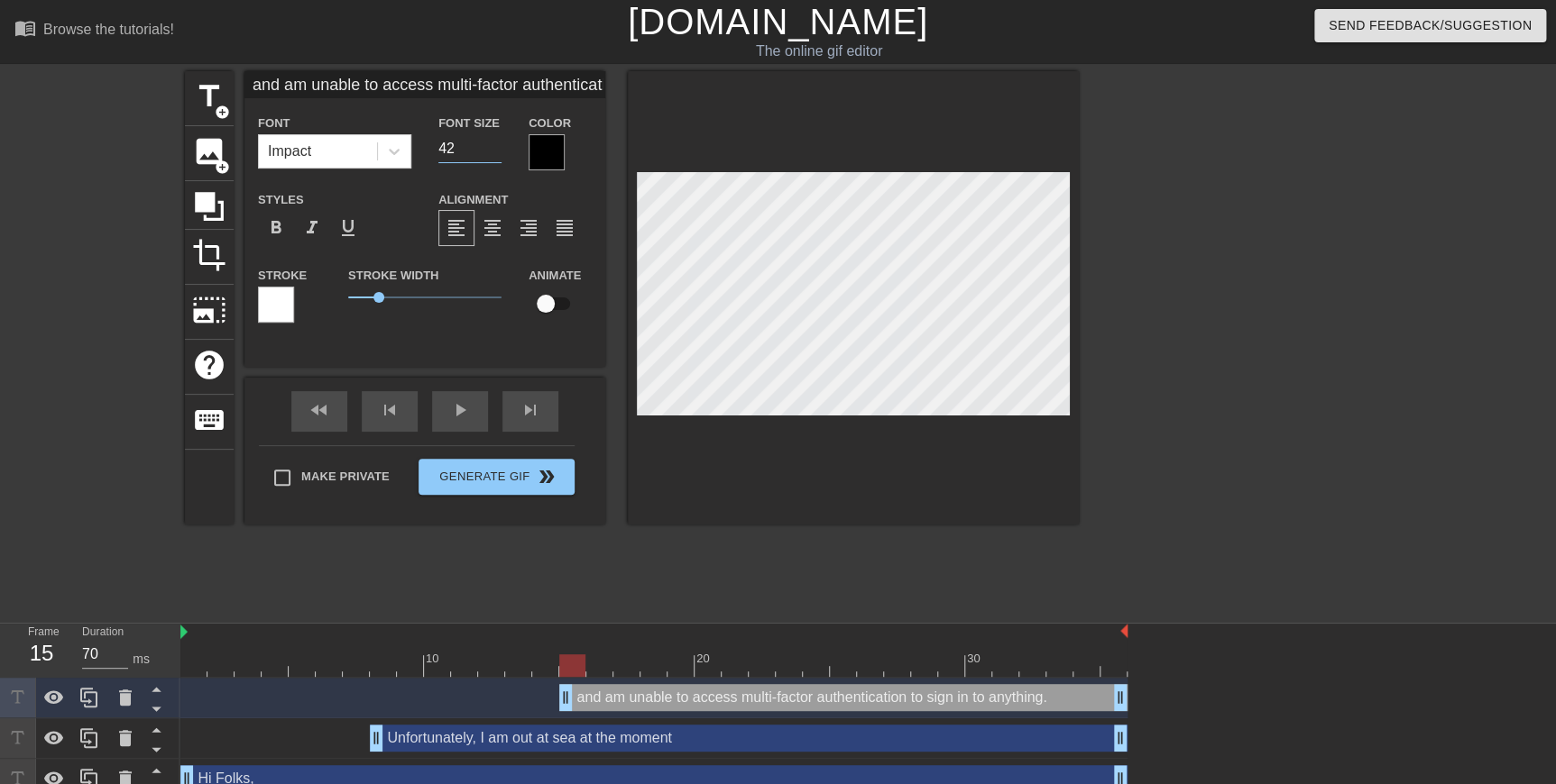
type input "42"
click at [496, 144] on input "42" at bounding box center [470, 148] width 63 height 29
click at [496, 159] on input "42" at bounding box center [470, 148] width 63 height 29
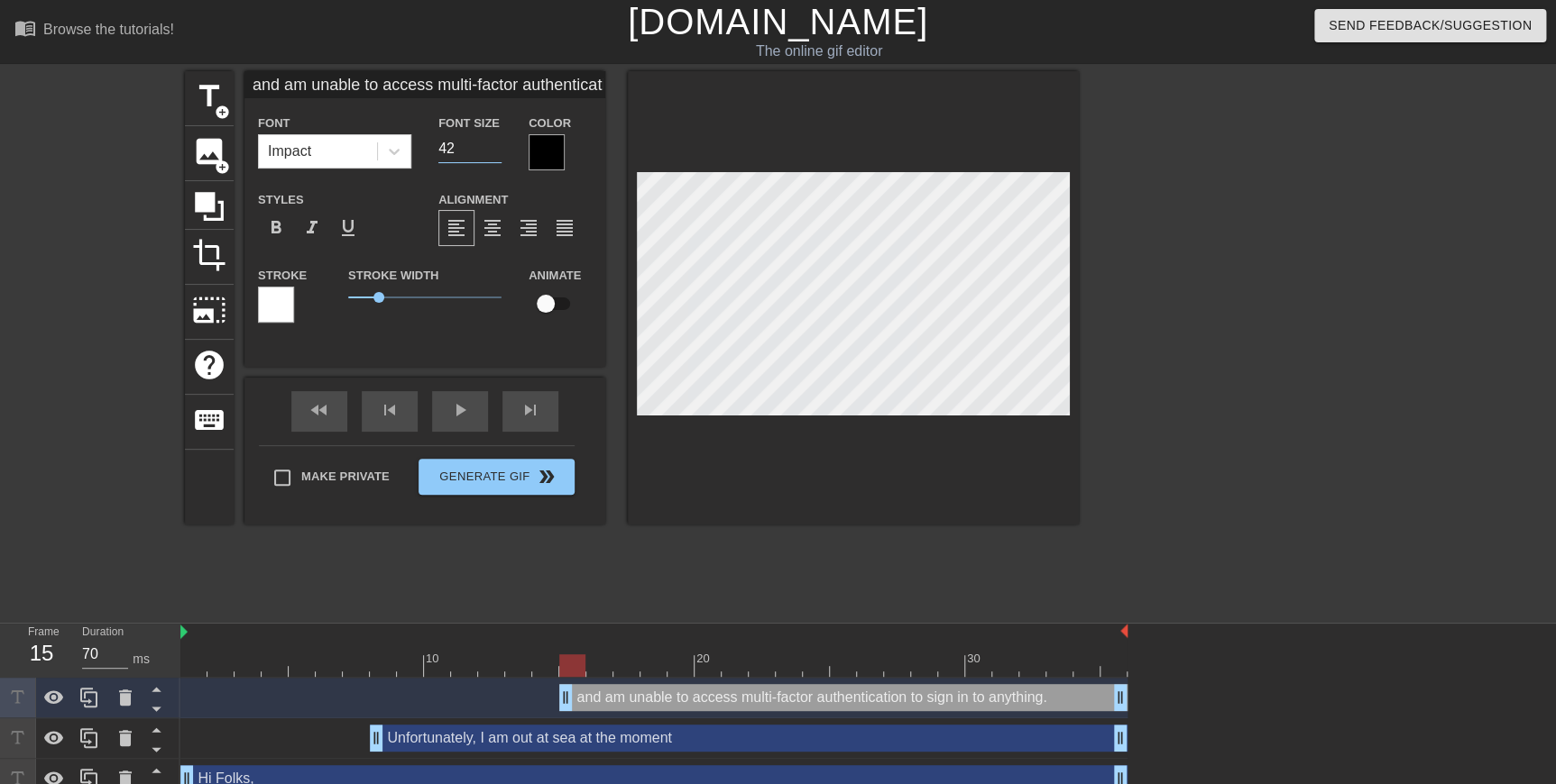
click at [668, 345] on div "and am unable to access multi-factor authentication to sign in to anything. dra…" at bounding box center [843, 697] width 569 height 27
click at [677, 345] on div "Unfortunately, I am out at sea at the moment drag_handle drag_handle" at bounding box center [749, 738] width 758 height 27
type input "Unfortunately, I am out at sea at the moment"
type input "30"
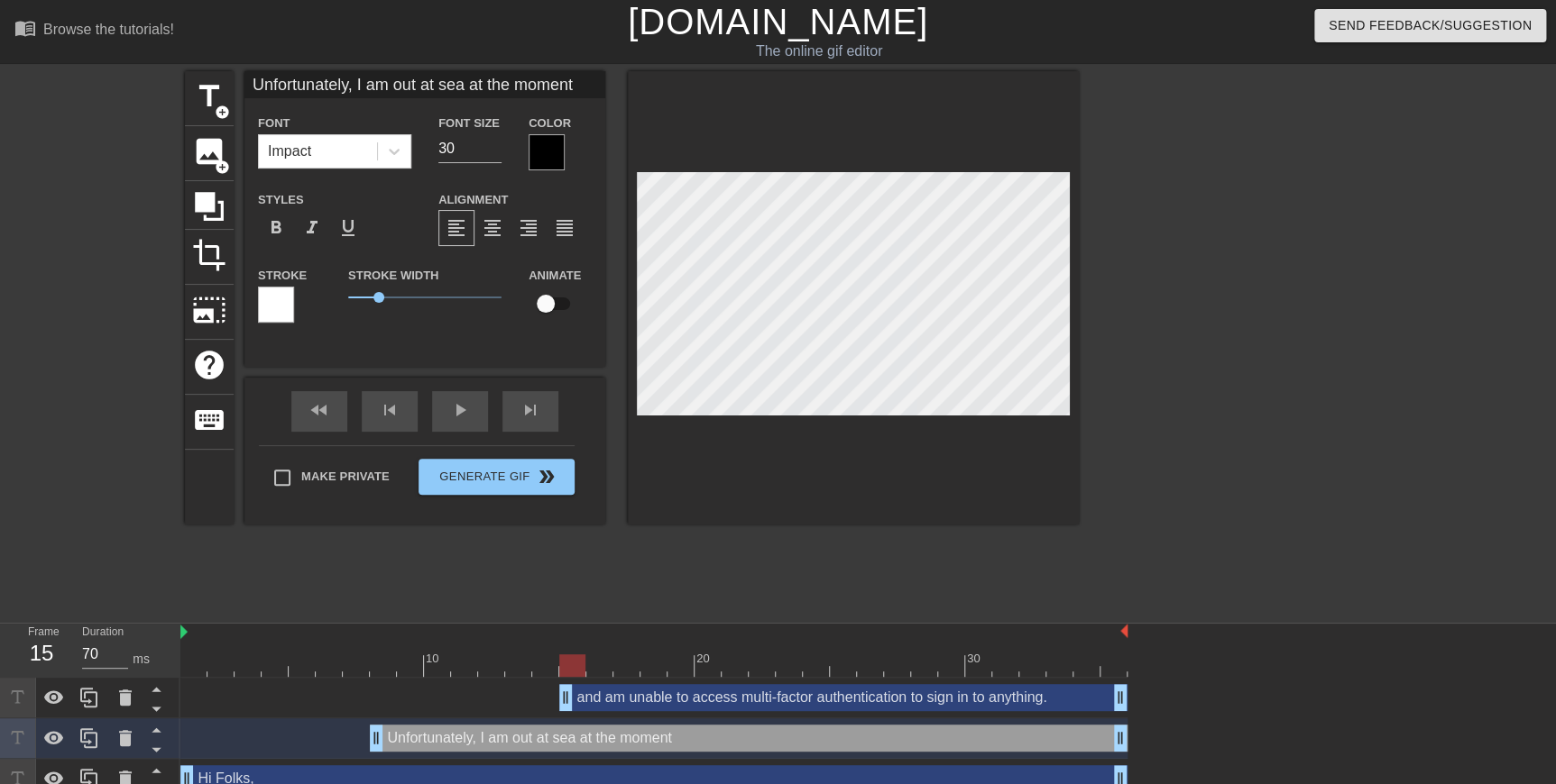
click at [674, 345] on div "and am unable to access multi-factor authentication to sign in to anything. dra…" at bounding box center [655, 698] width 947 height 41
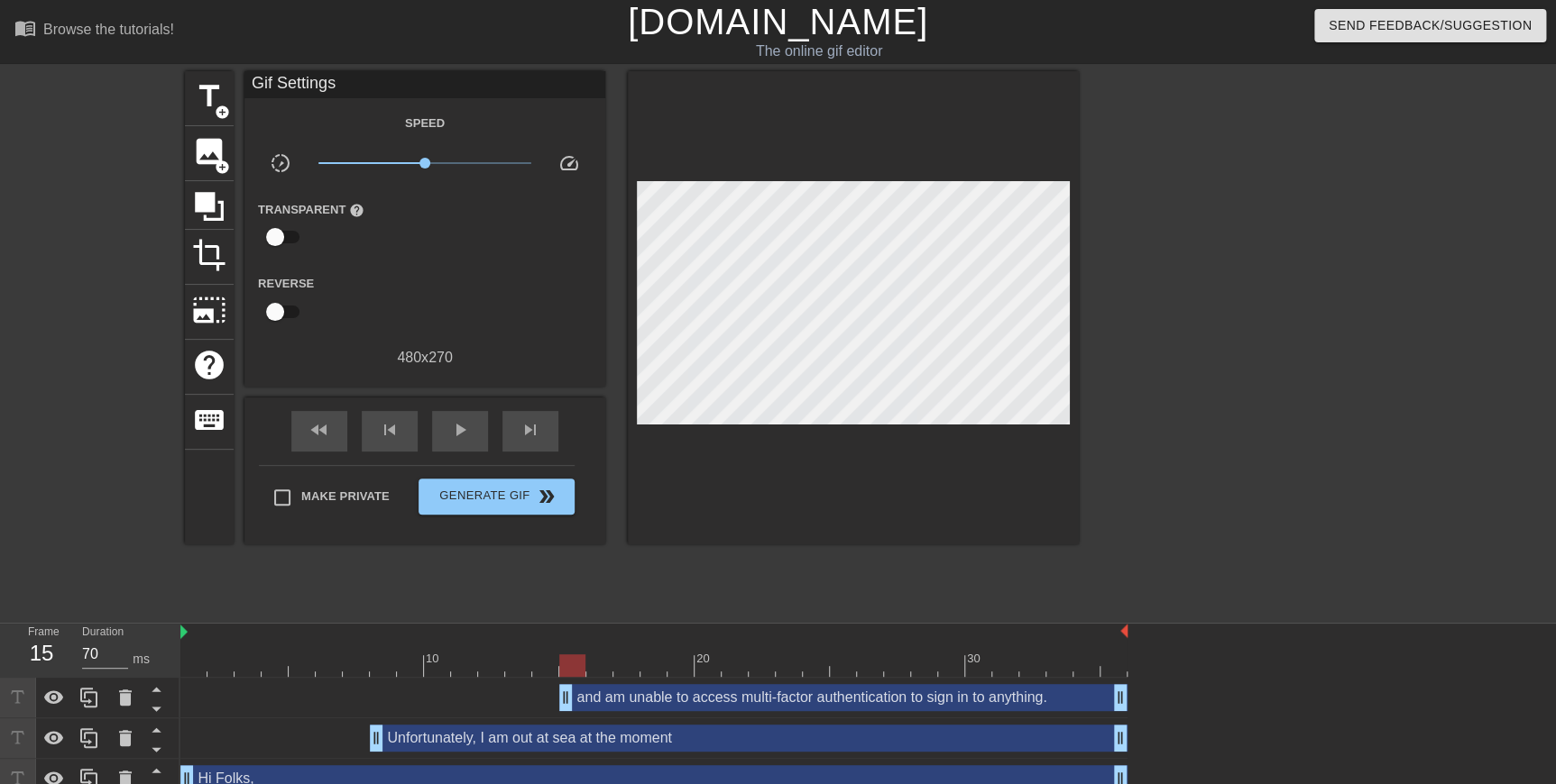
click at [675, 345] on div "and am unable to access multi-factor authentication to sign in to anything. dra…" at bounding box center [843, 697] width 569 height 27
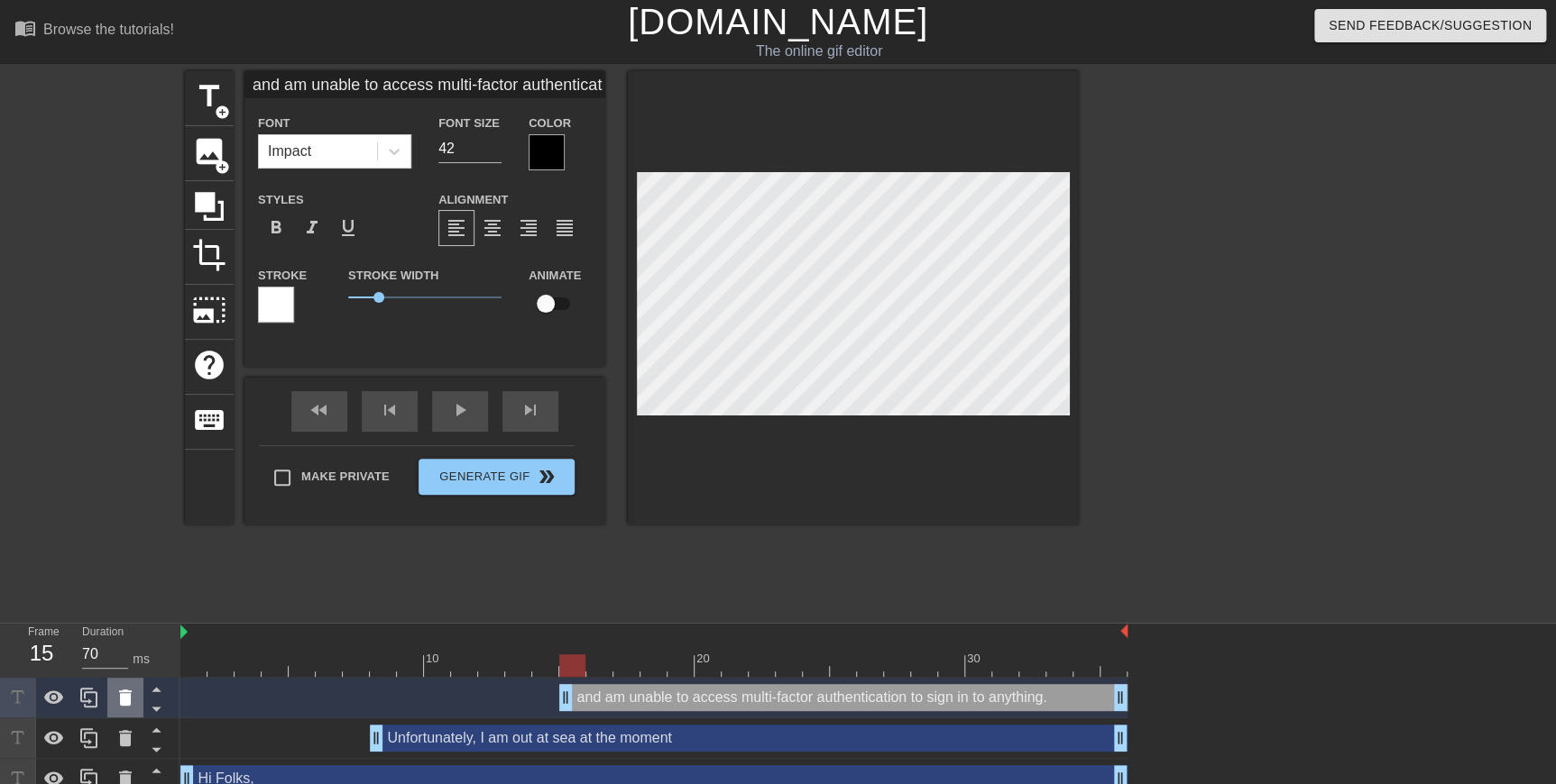
click at [118, 345] on icon at bounding box center [126, 698] width 22 height 22
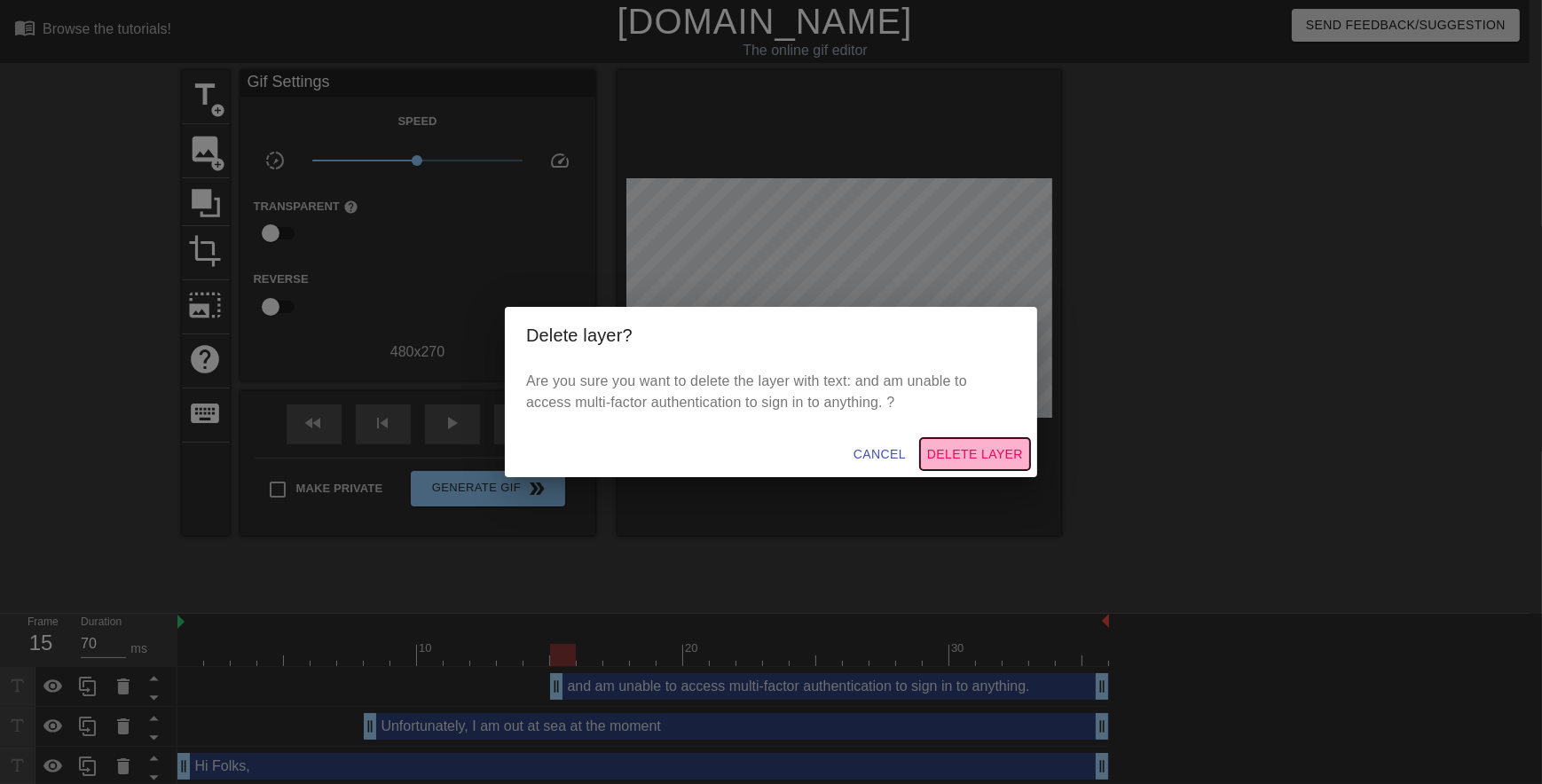
click at [672, 339] on span "Delete Layer" at bounding box center [974, 454] width 95 height 23
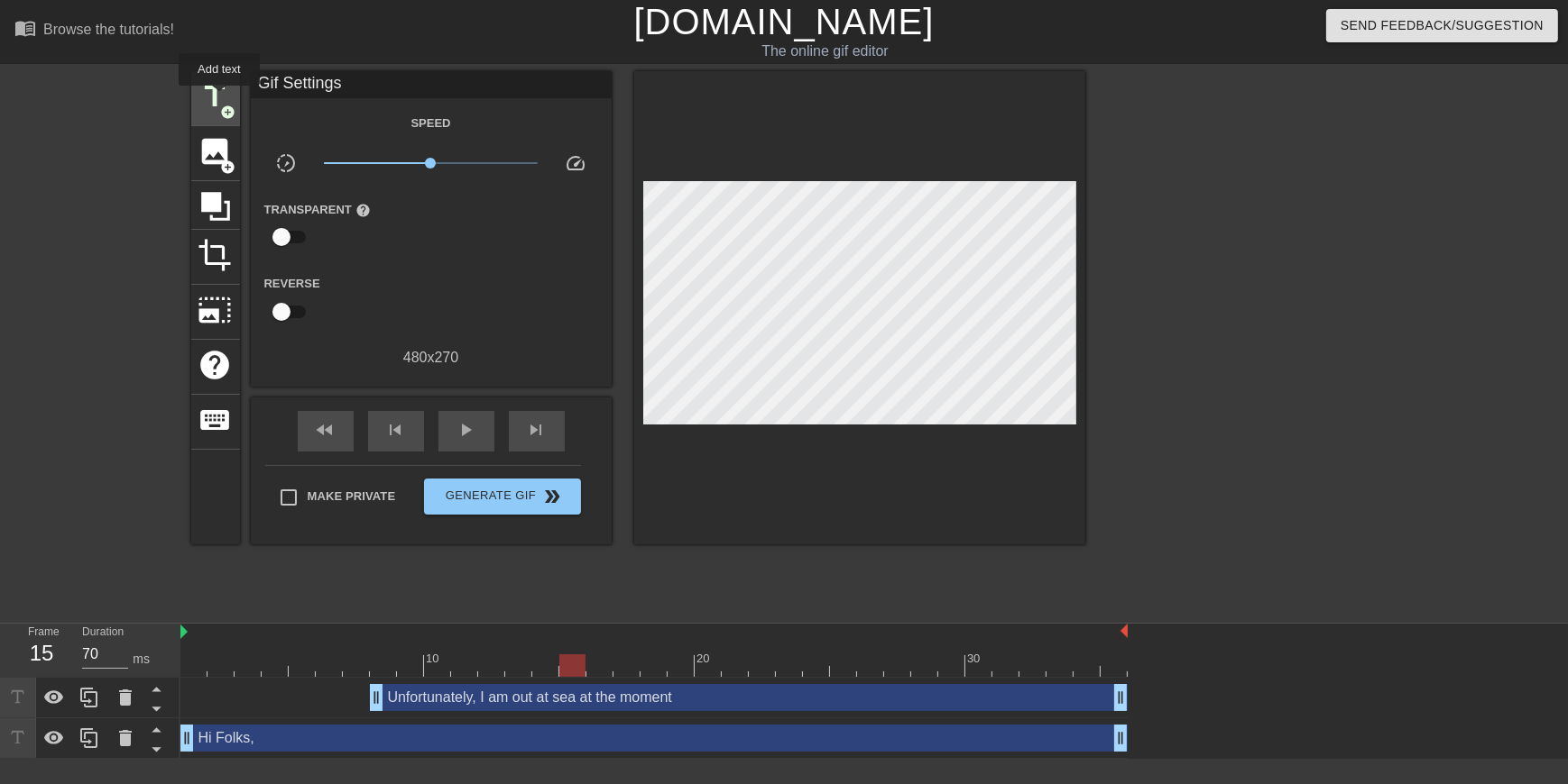
click at [219, 98] on span "title" at bounding box center [216, 96] width 34 height 34
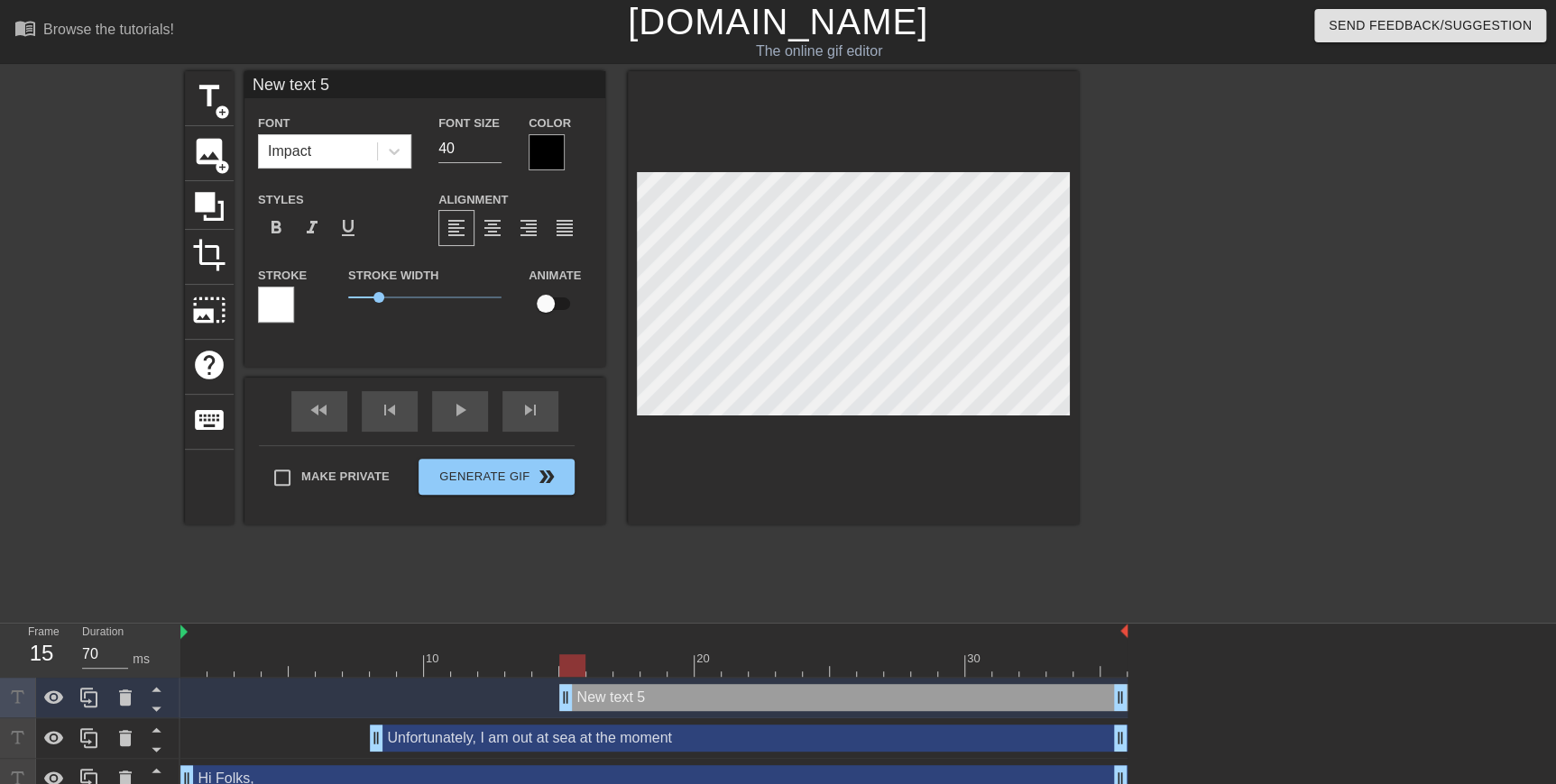
scroll to position [2, 3]
paste textarea "and am unable to access multi-factor authentication to sign in to anything. Iro…"
type textarea "and am unable to access multi-factor authentication to sign in to anything. Iro…"
type input "and am unable to access multi-factor authentication to sign in to anything. Iro…"
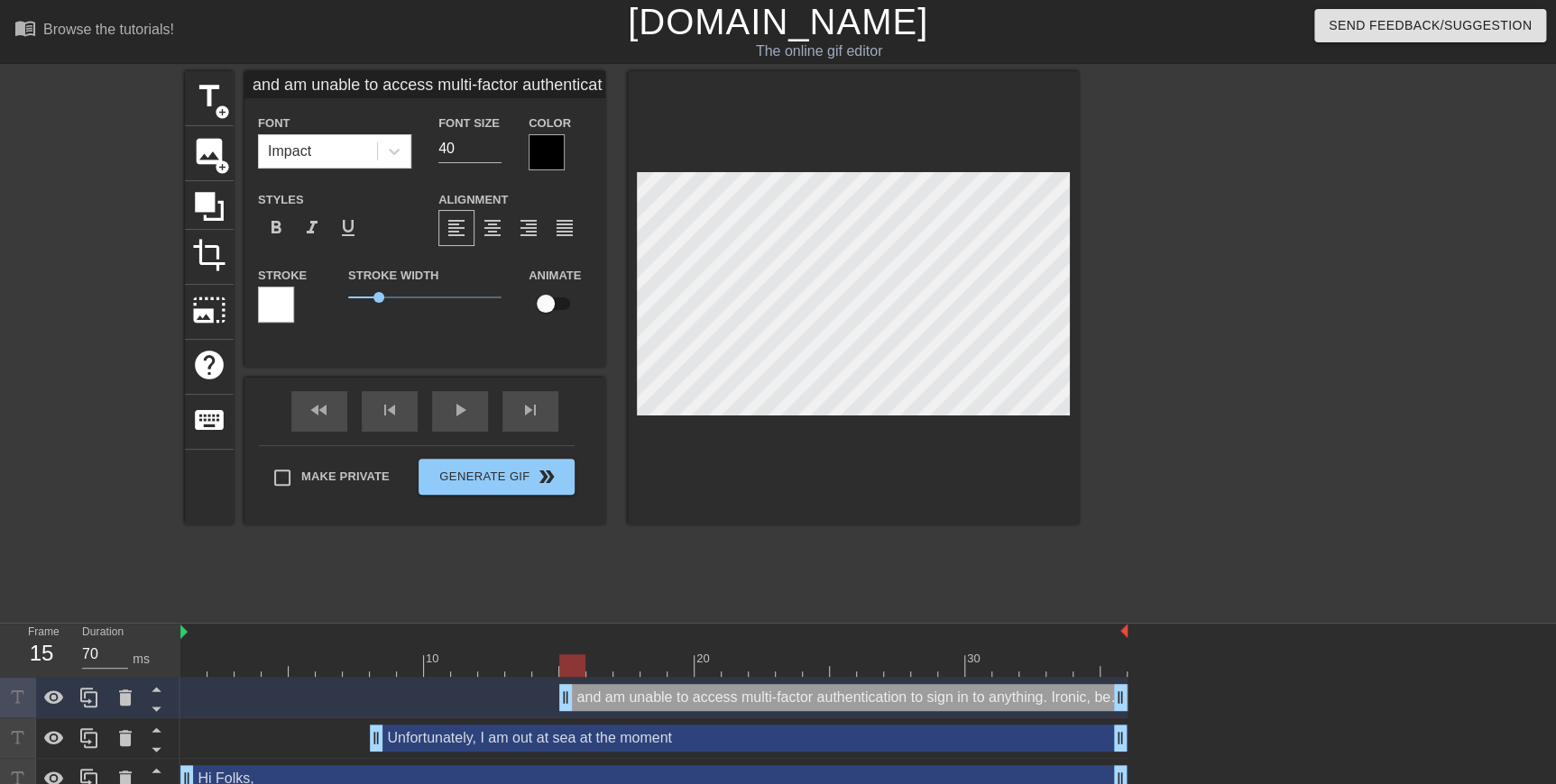
type textarea "and am unable to access multi-factor authentication to sign in to anything. Iro…"
type input "and am unable to access multi-factor authentication to sign in to anything."
type textarea "and am unable to access multi-factor authentication to sign in to anything."
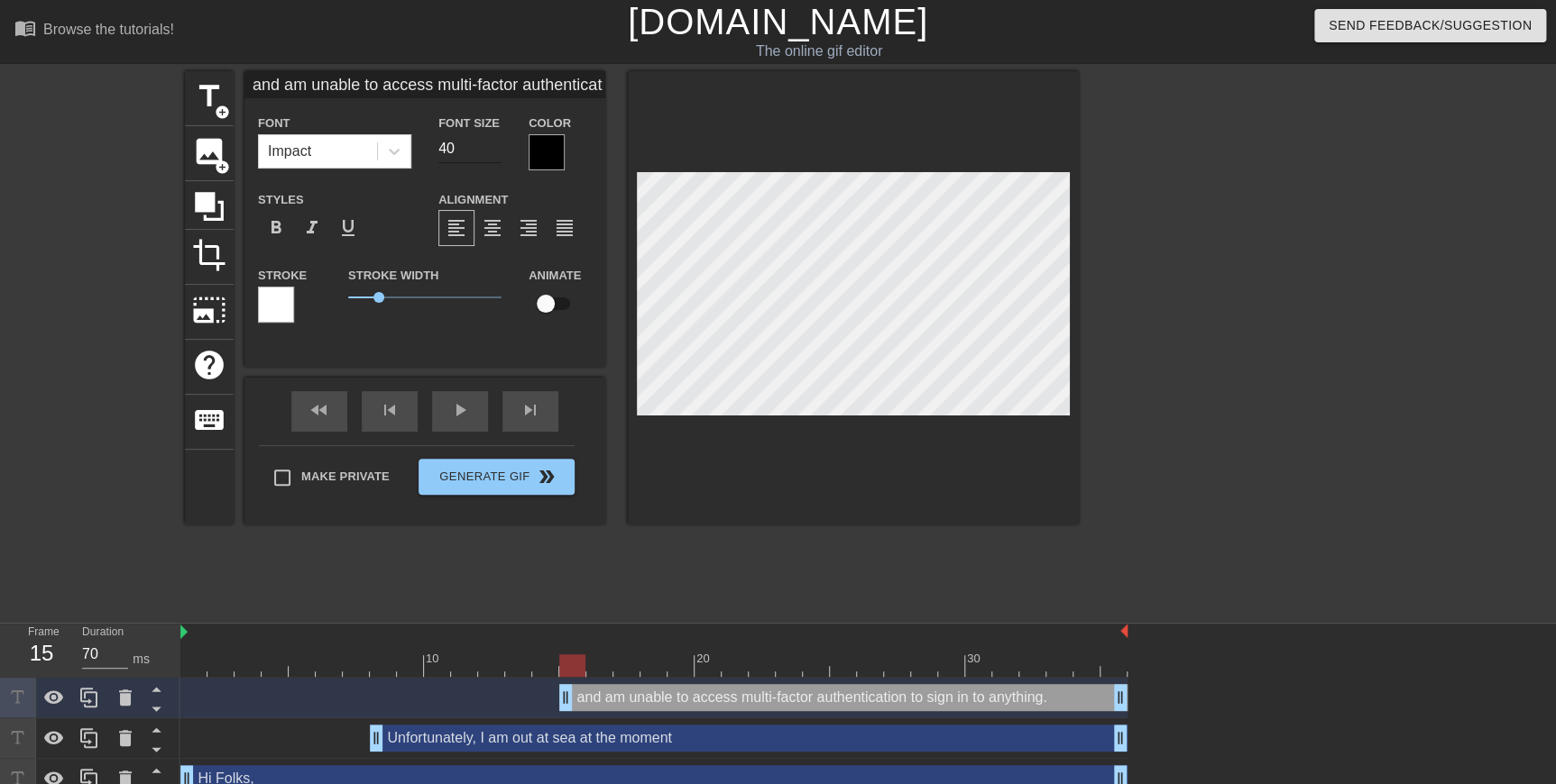
click at [452, 150] on input "40" at bounding box center [470, 148] width 63 height 29
type input "and am unable to access multi-factor authentication to sign in to anything."
type input "3"
type input "and am unable to access multi-factor authentication to sign in to anything."
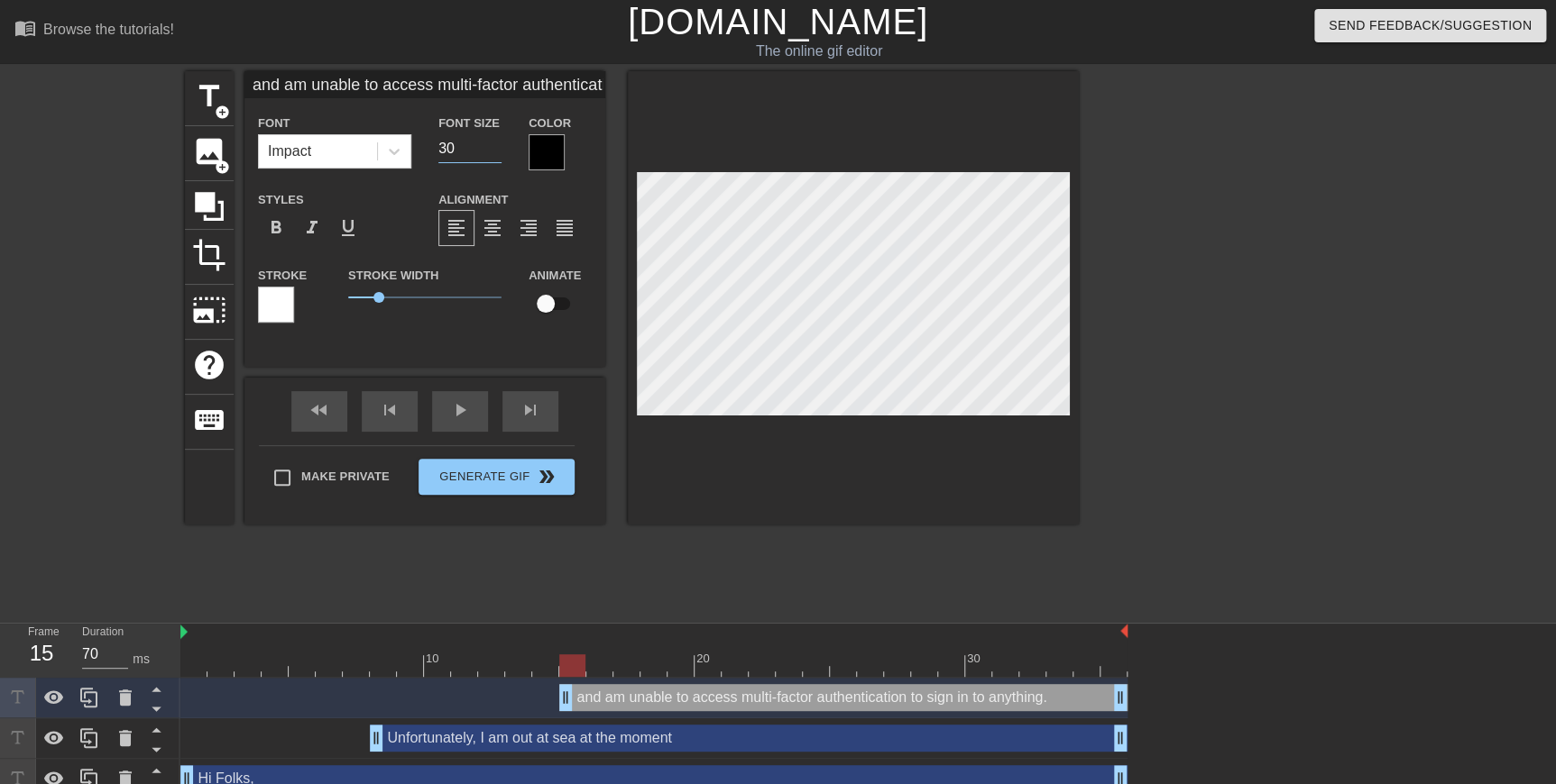
type input "30"
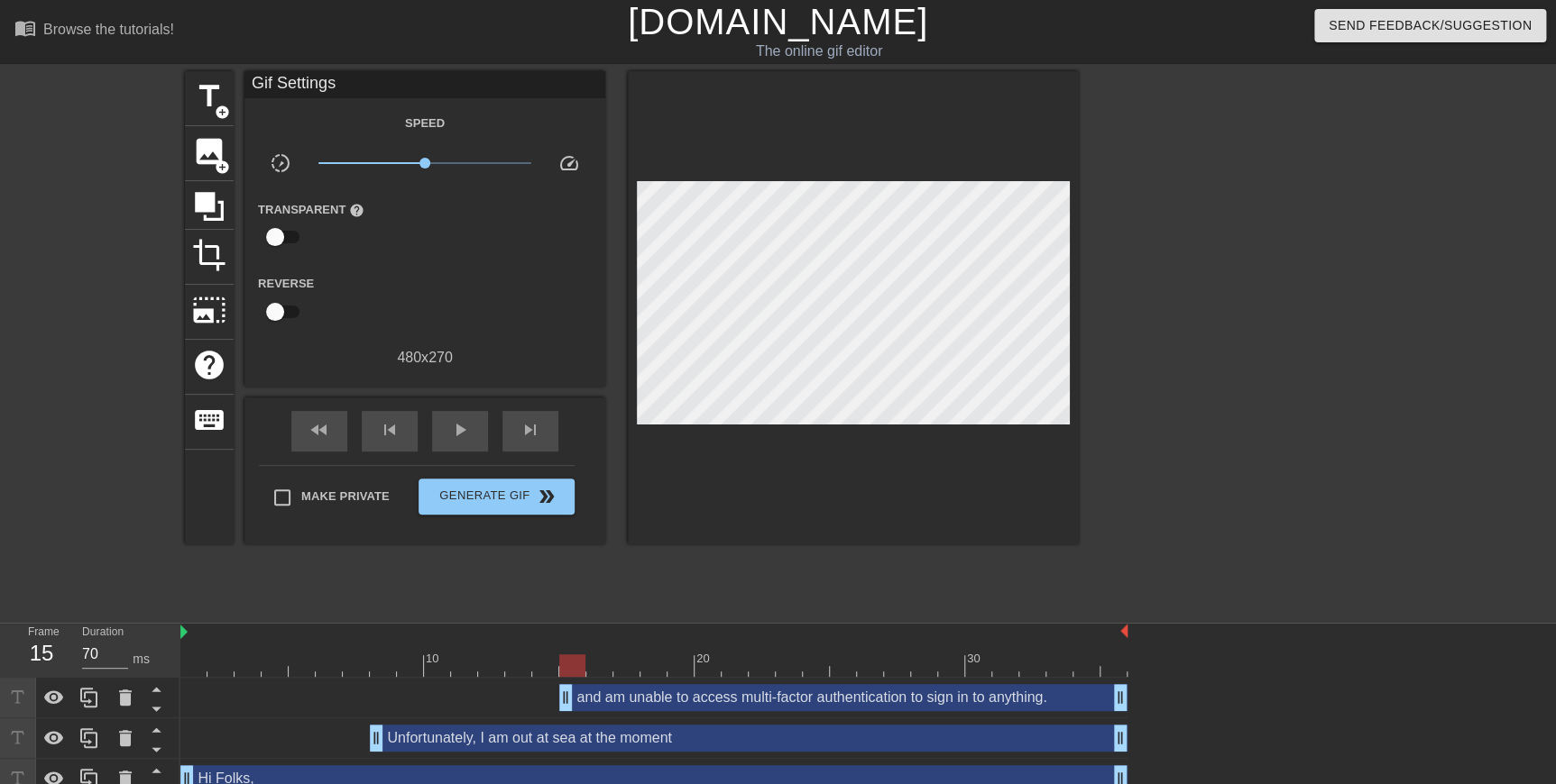
click at [684, 345] on div at bounding box center [852, 308] width 451 height 473
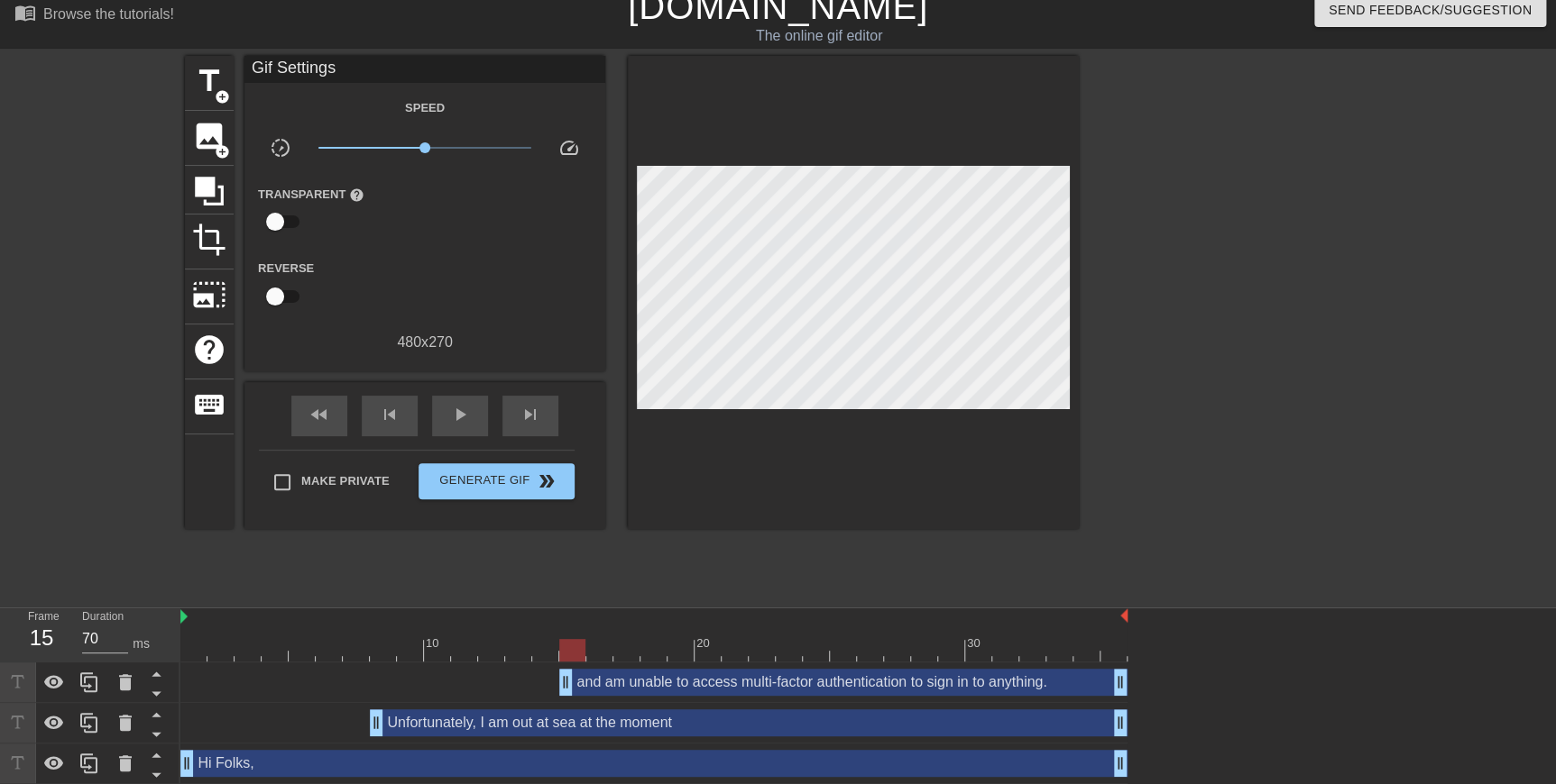
scroll to position [18, 0]
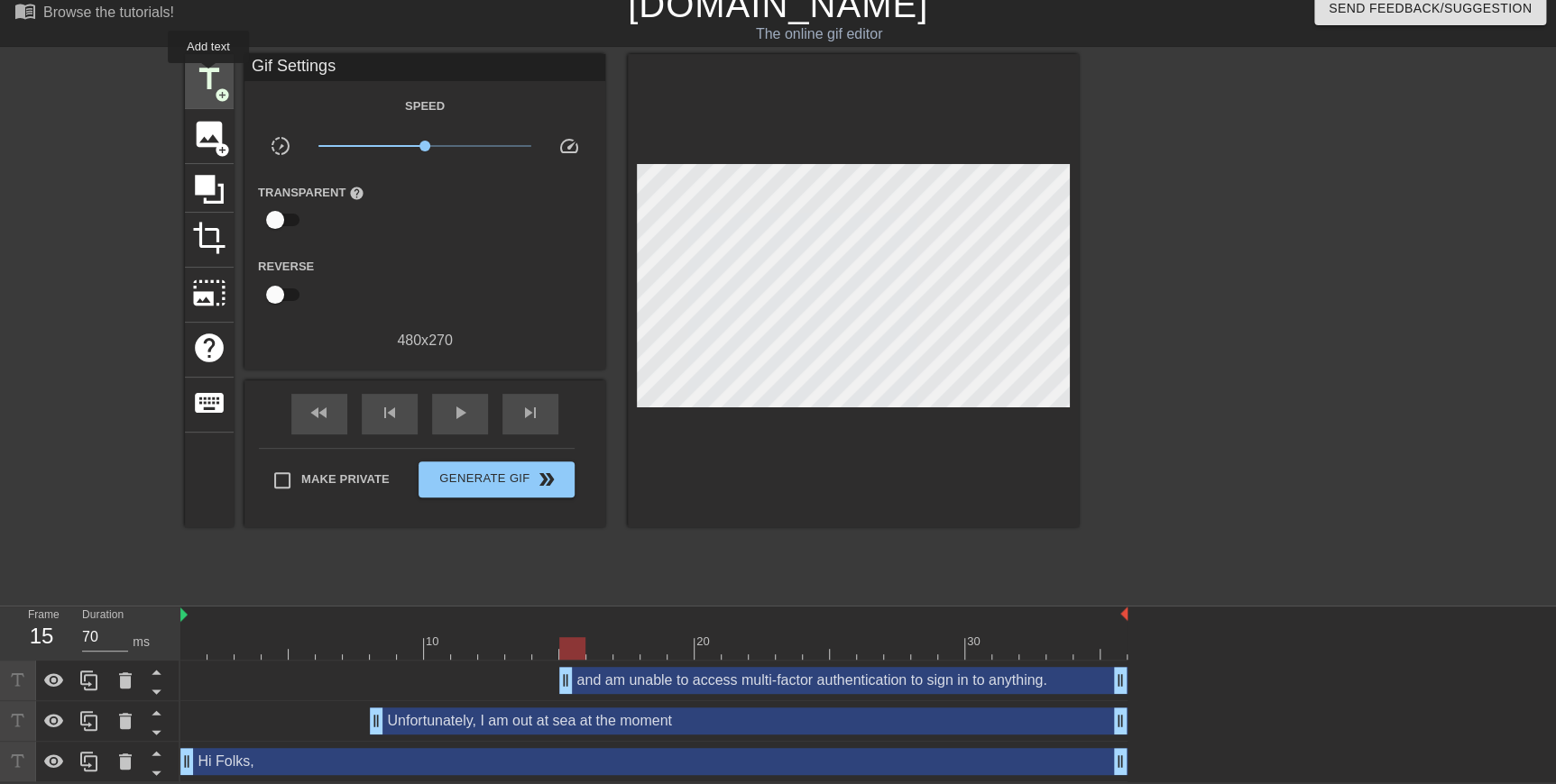
click at [209, 76] on span "title" at bounding box center [209, 79] width 34 height 34
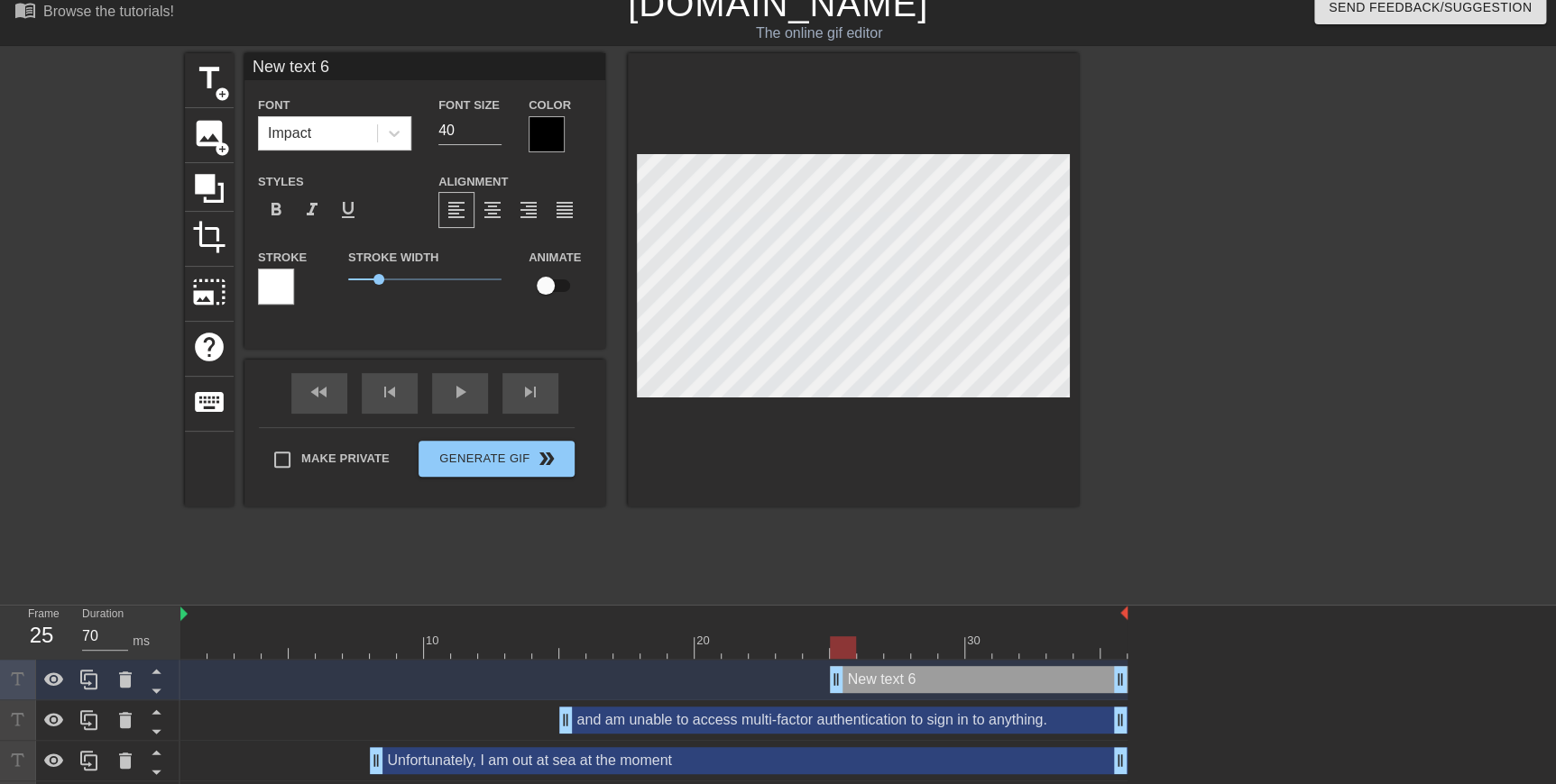
type input "60"
drag, startPoint x: 565, startPoint y: 678, endPoint x: 865, endPoint y: 684, distance: 300.1
paste textarea "and am unable to access multi-factor authentication to sign in to anything. Iro…"
type input "and am unable to access multi-factor authentication to sign in to anything. Iro…"
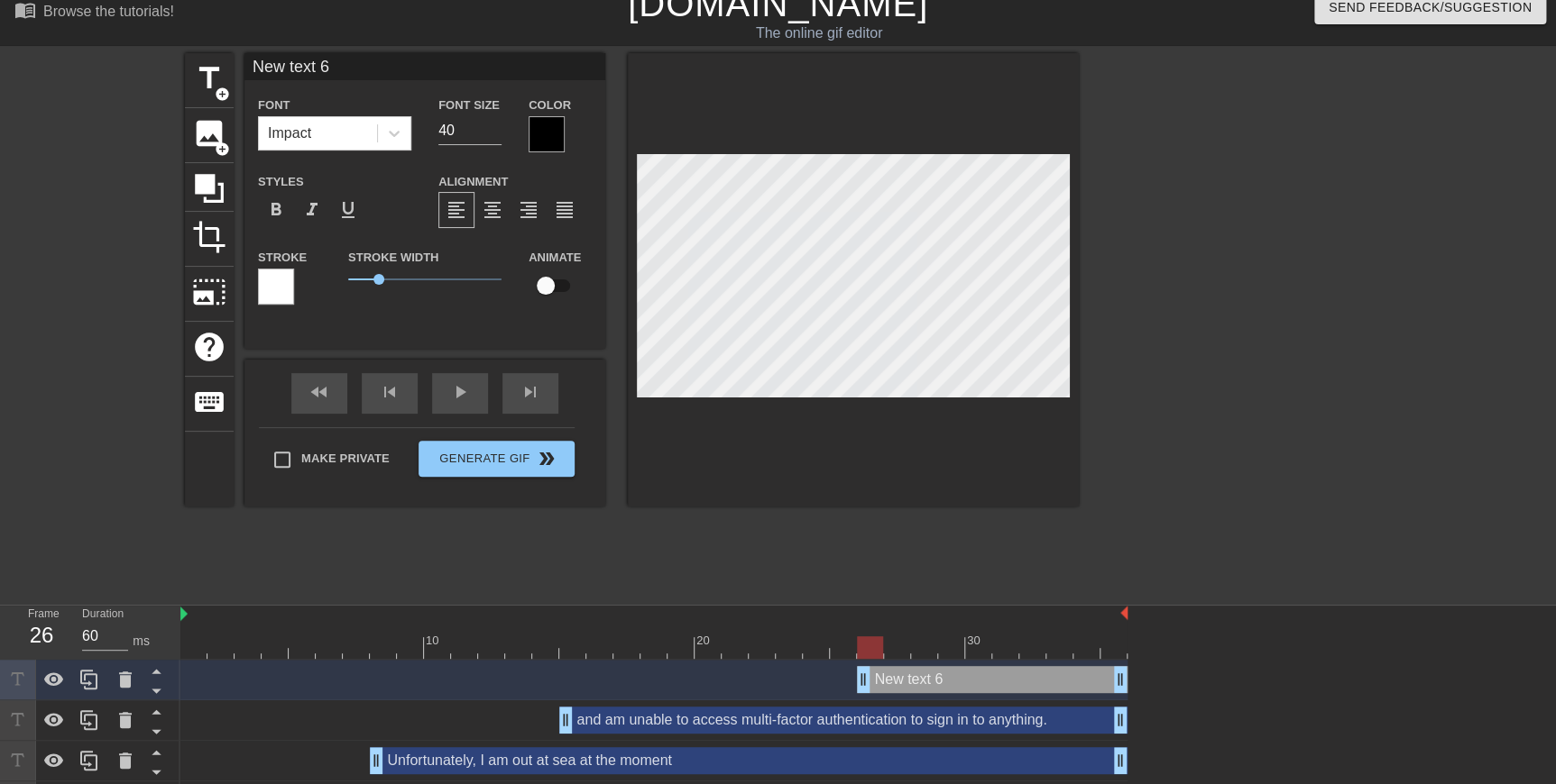
type textarea "and am unable to access multi-factor authentication to sign in to anything. Iro…"
paste textarea "Ironic, being in IT and being in this position."
type textarea "Ironic, being in IT and being in this position."
type input "Ironic, being in IT and being in this position."
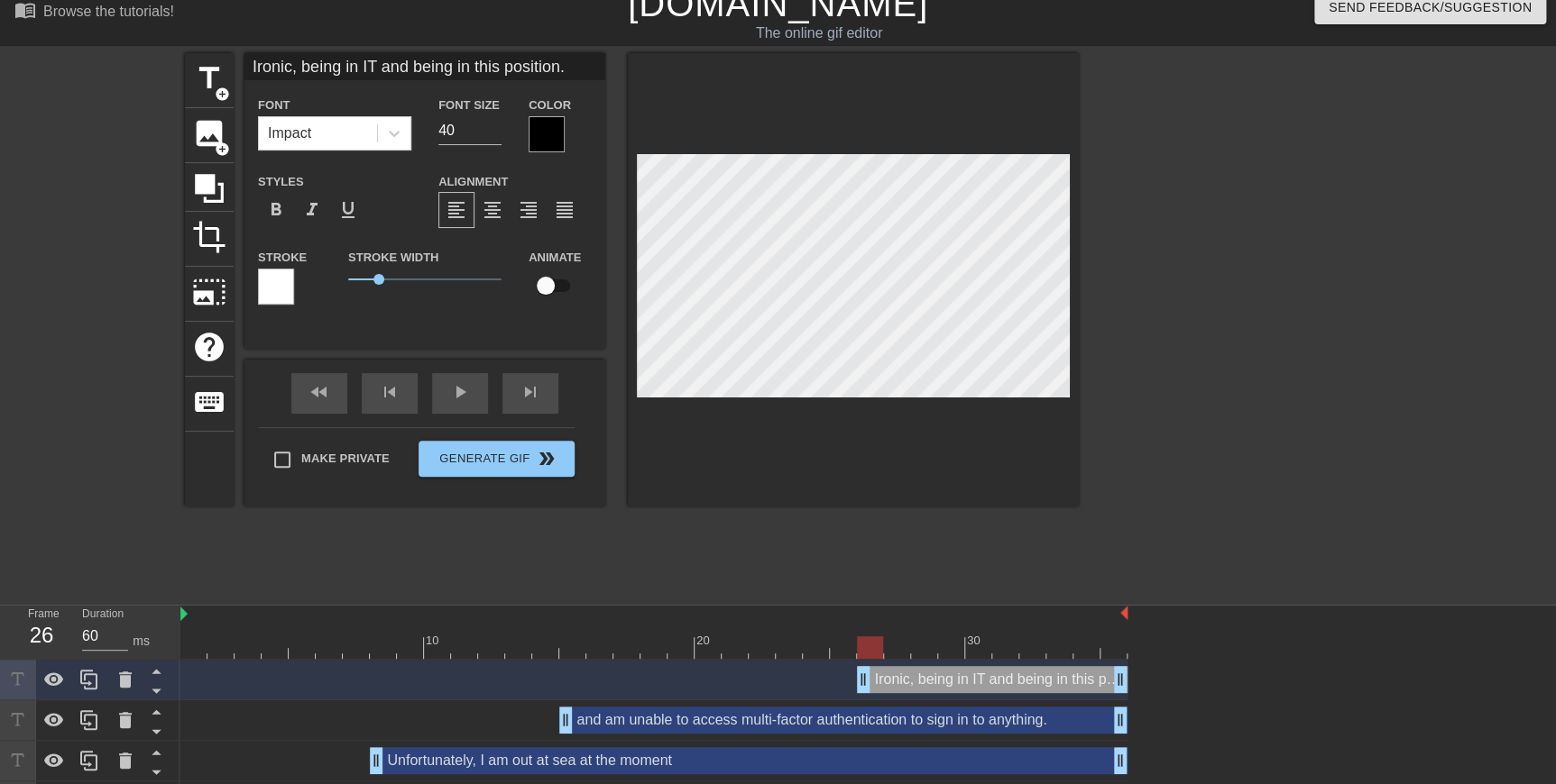
scroll to position [2, 18]
type textarea "Ironic, being in IT and being in this position."
click at [684, 345] on div at bounding box center [852, 280] width 451 height 453
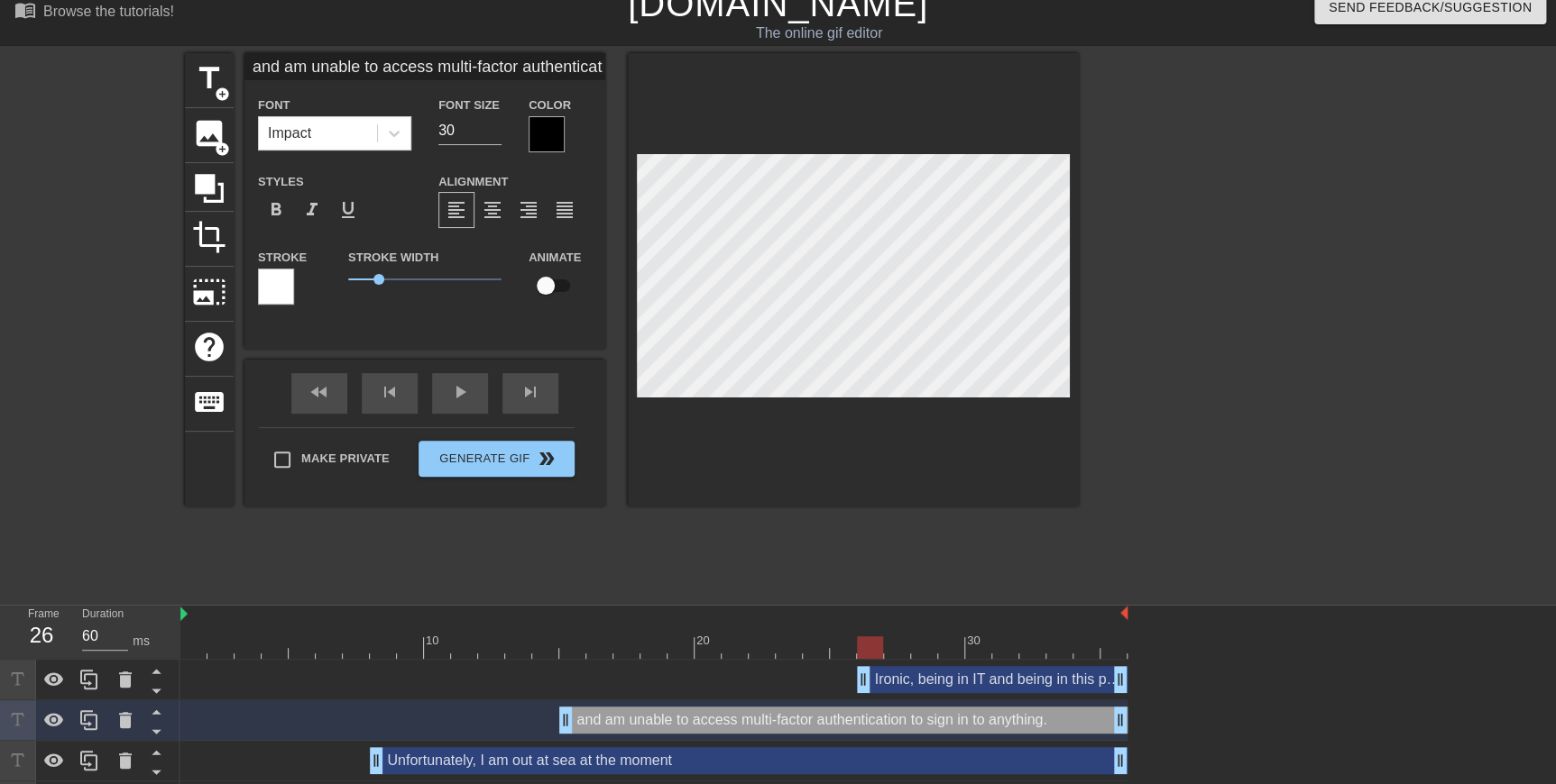
type input "Ironic, being in IT and being in this position."
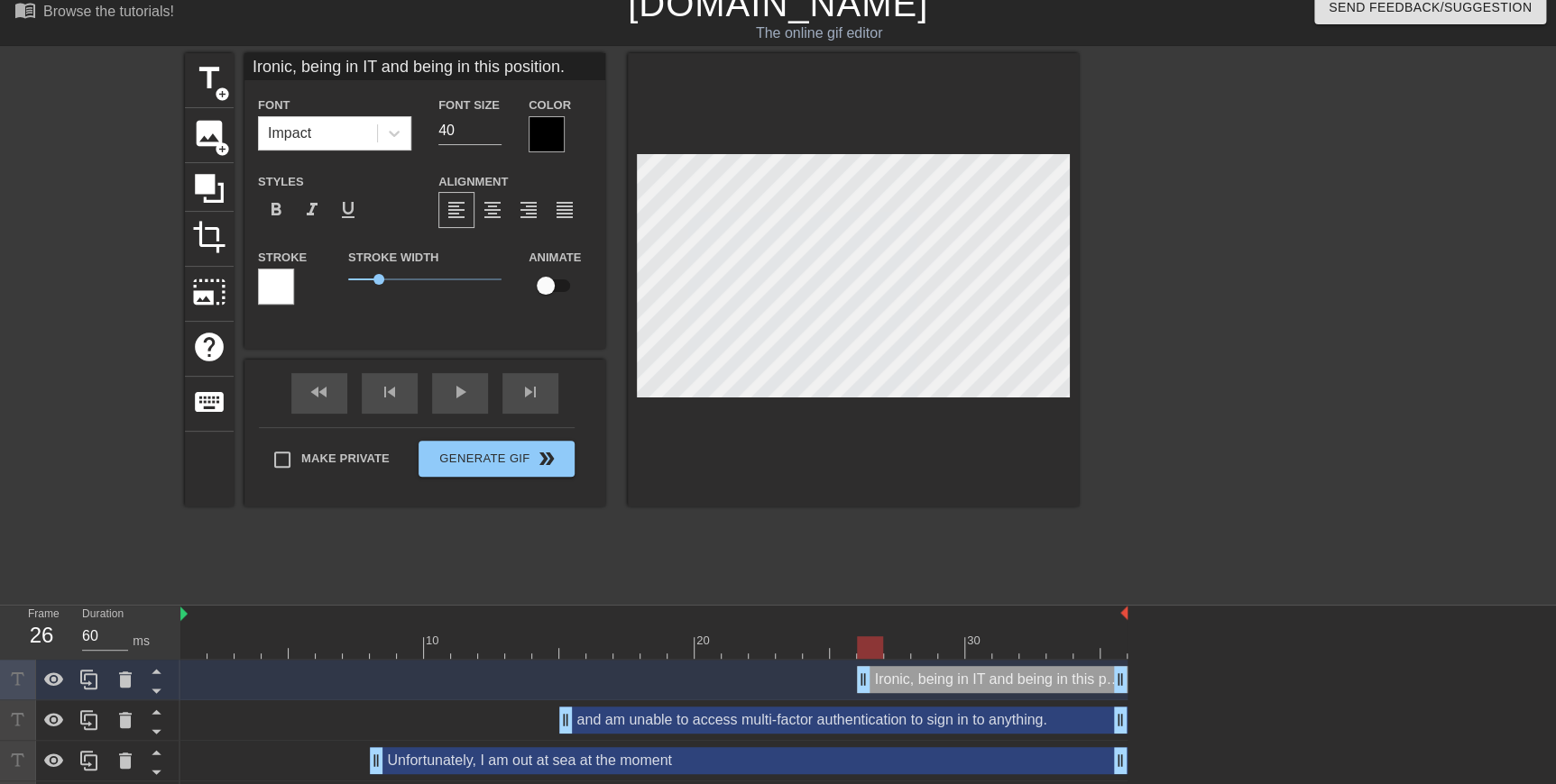
scroll to position [2, 8]
click at [444, 133] on input "40" at bounding box center [470, 130] width 63 height 29
type input "32"
click at [684, 345] on div at bounding box center [852, 280] width 451 height 453
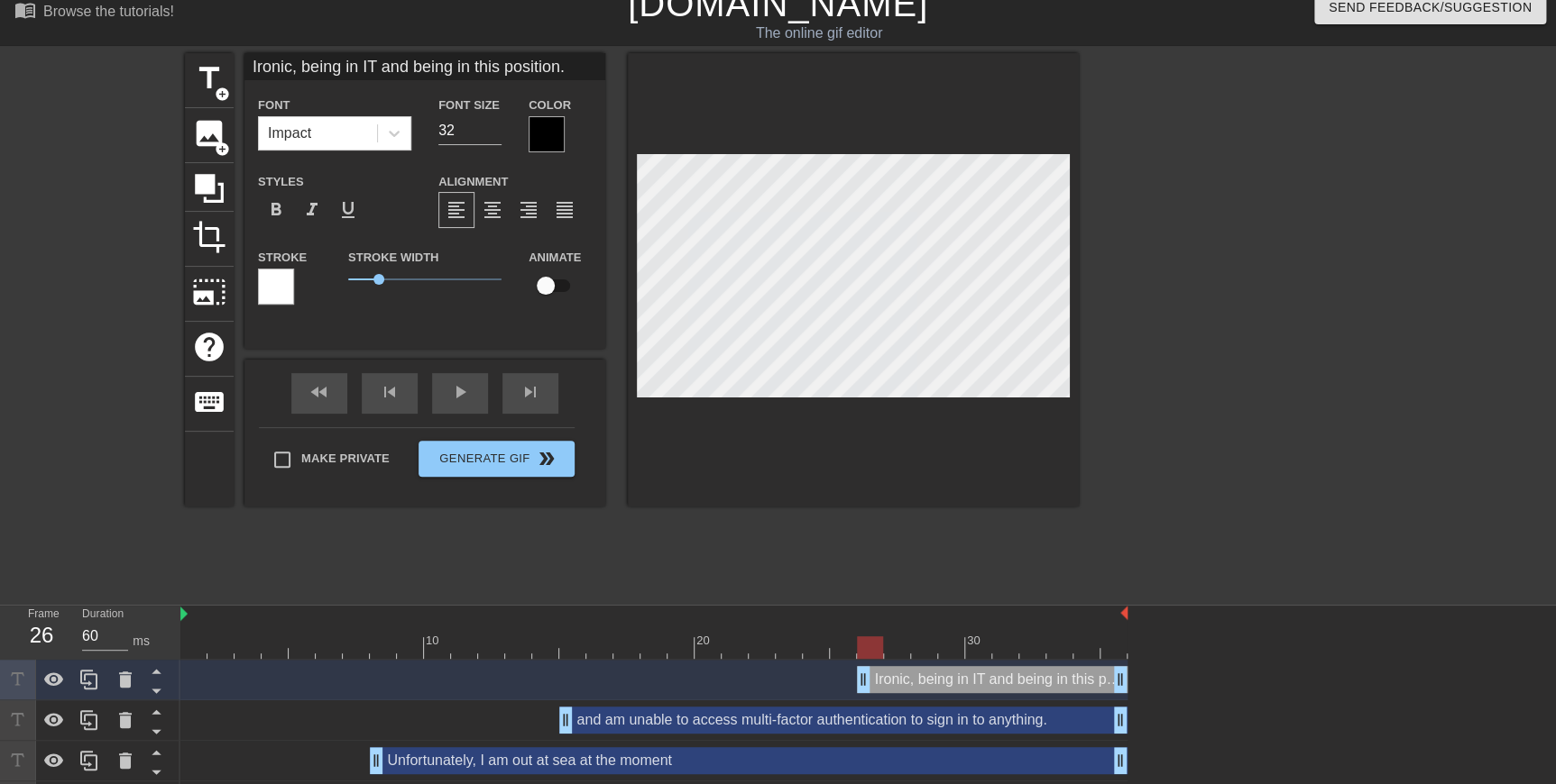
scroll to position [2, 9]
click at [684, 345] on div at bounding box center [852, 280] width 451 height 453
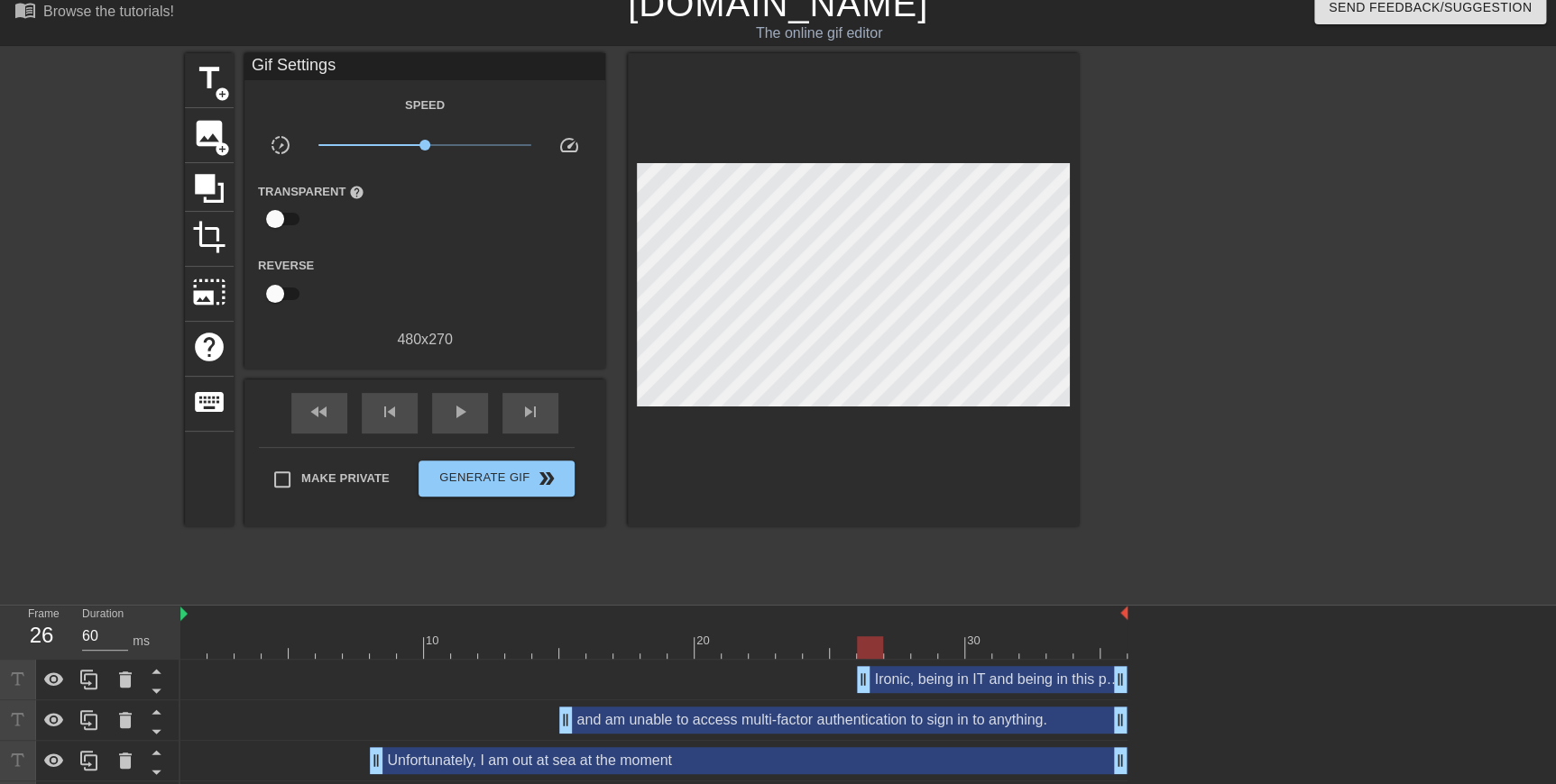
click at [684, 345] on div at bounding box center [852, 290] width 451 height 473
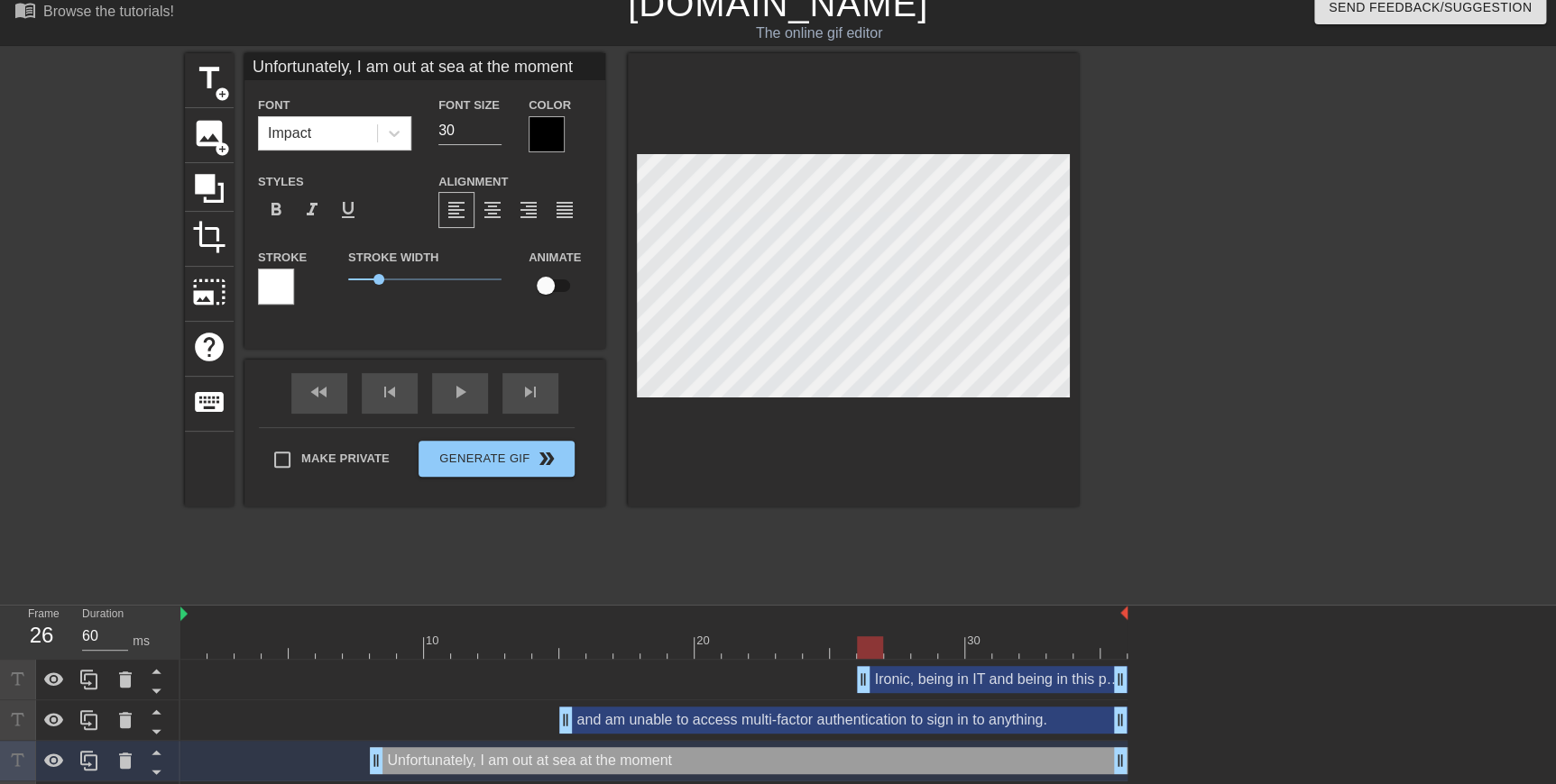
type input "and am unable to access multi-factor authentication to sign in to anything."
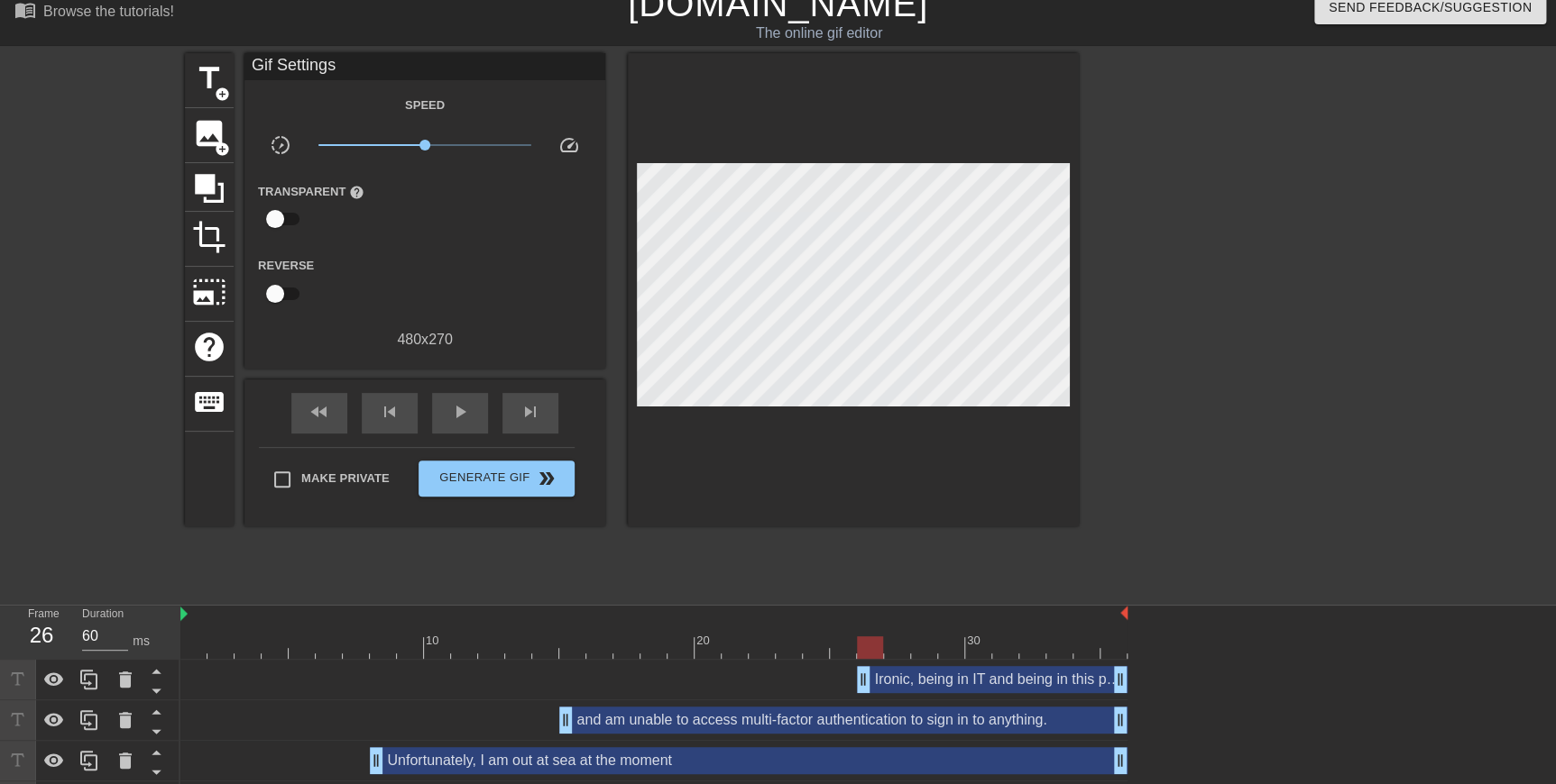
click at [684, 345] on div at bounding box center [852, 290] width 451 height 473
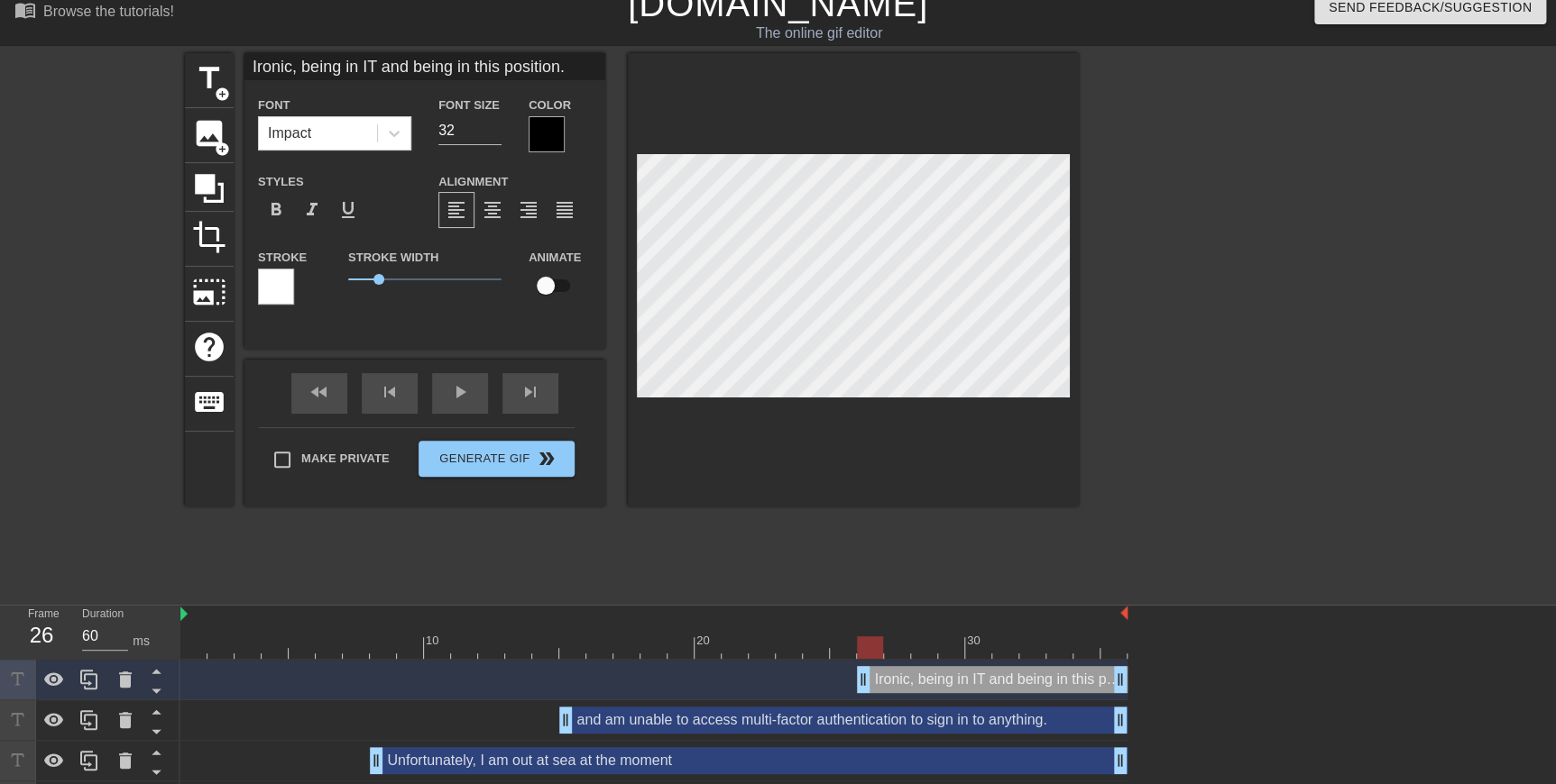
scroll to position [2, 5]
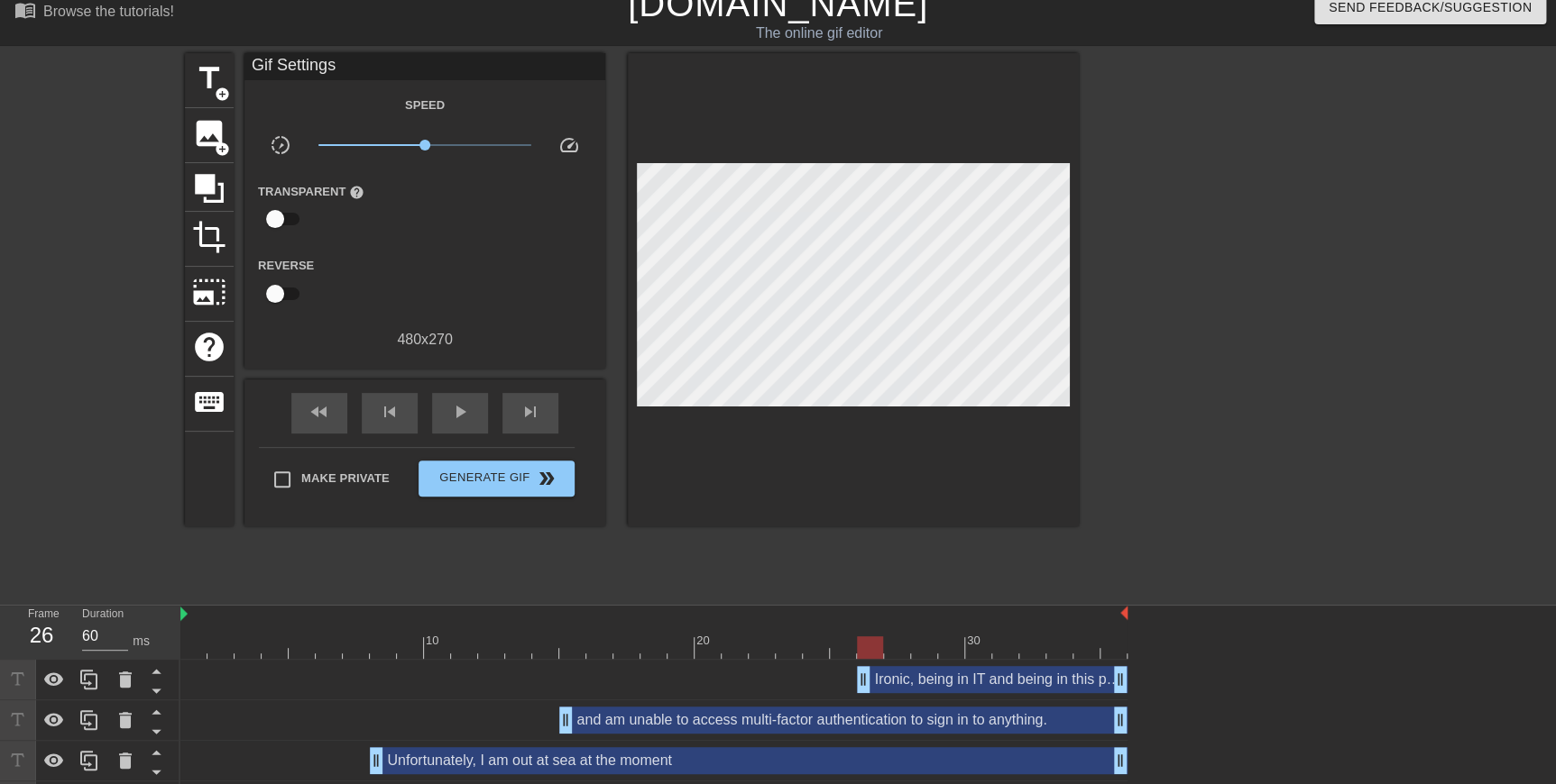
click at [684, 345] on div at bounding box center [852, 290] width 451 height 473
click at [496, 345] on span "Generate Gif double_arrow" at bounding box center [497, 478] width 142 height 22
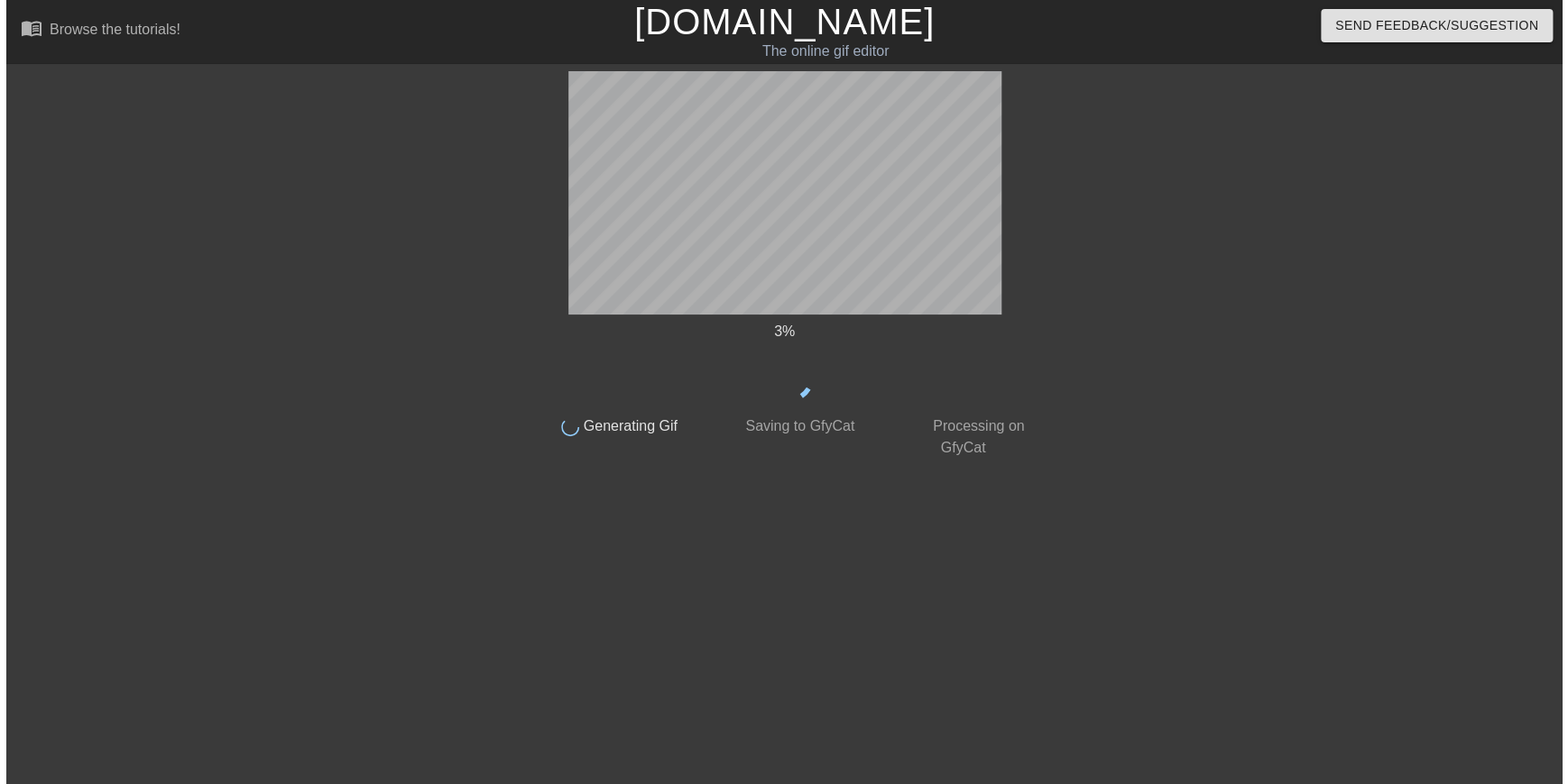
scroll to position [0, 0]
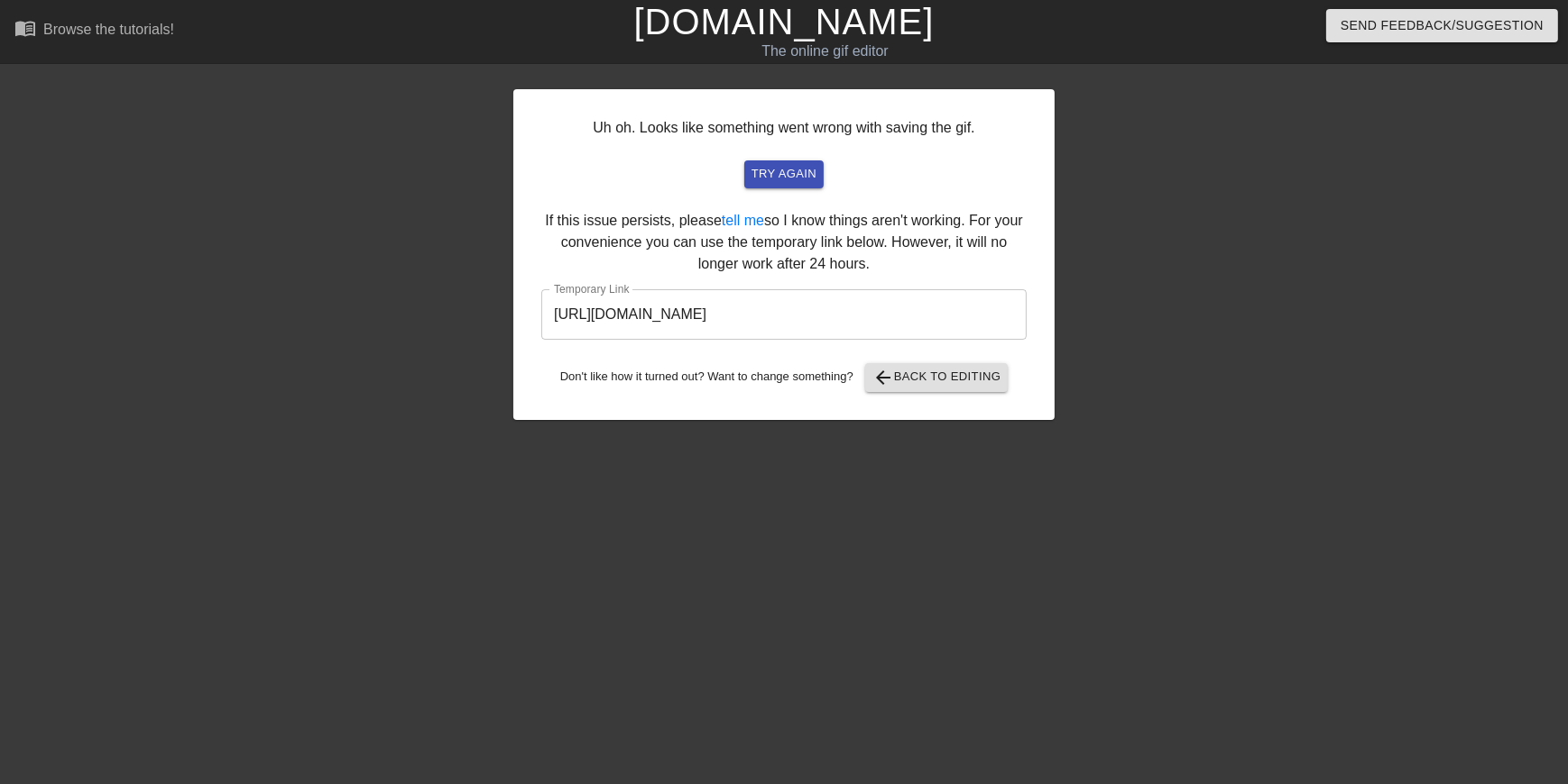
click at [684, 320] on input "https://www.gifntext.com/temp_generations/nmLQuAH8.gif" at bounding box center [784, 315] width 486 height 51
click at [349, 227] on div at bounding box center [356, 342] width 271 height 541
click at [213, 345] on div "Uh oh. Looks like something went wrong with saving the gif. try again If this i…" at bounding box center [784, 342] width 1568 height 541
